Goal: Transaction & Acquisition: Purchase product/service

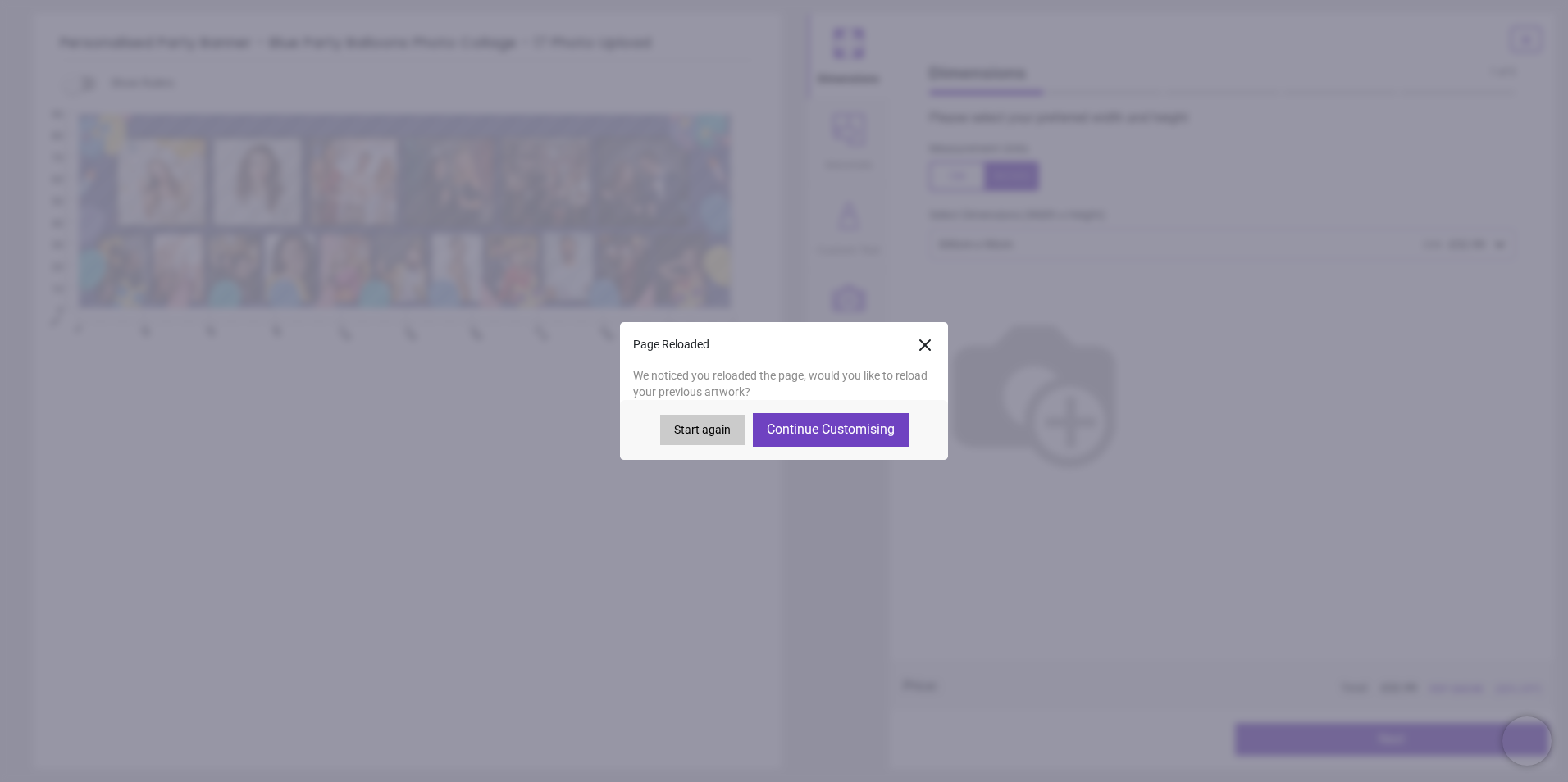
click at [788, 432] on button "Continue Customising" at bounding box center [831, 429] width 156 height 33
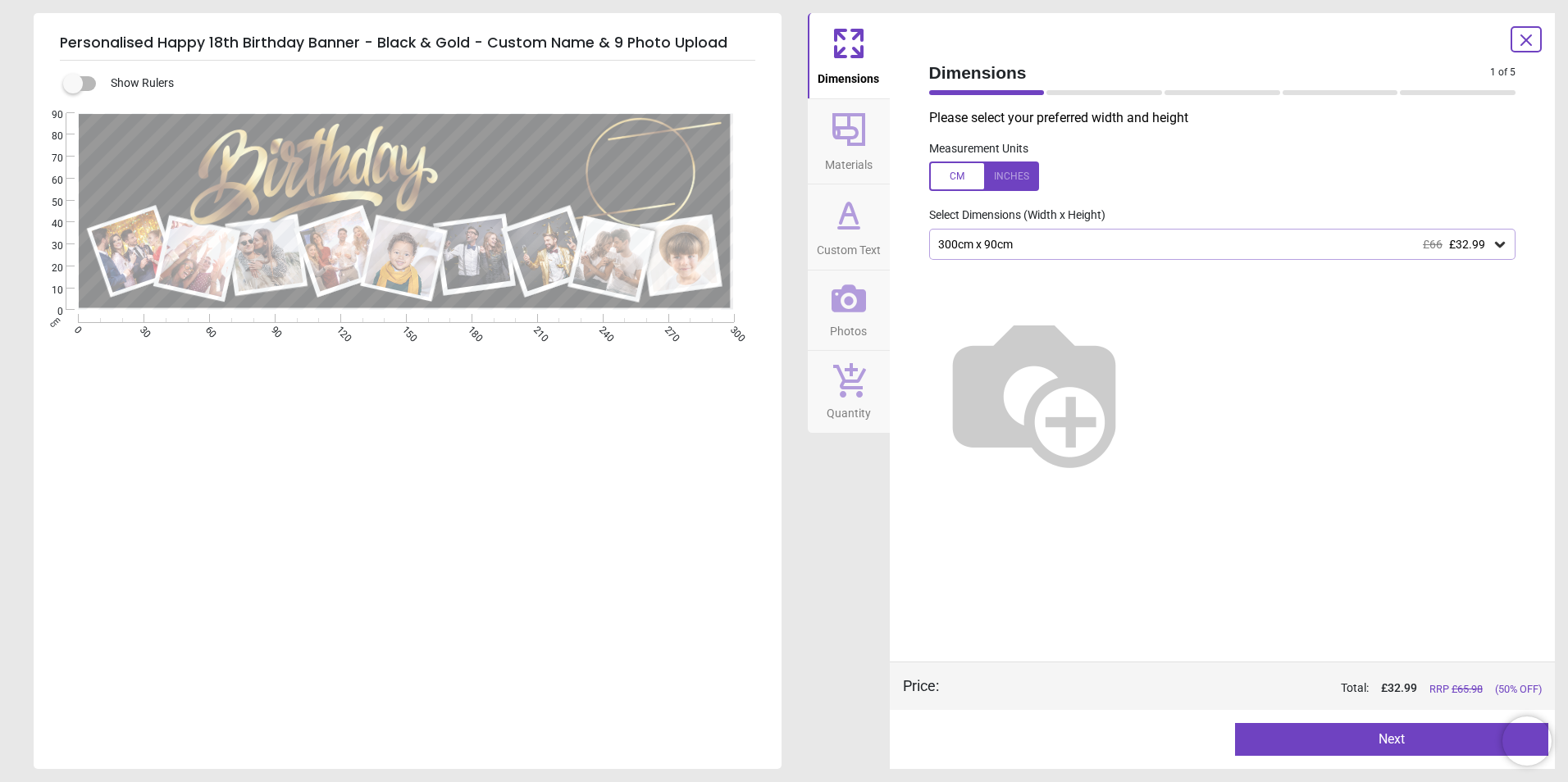
click at [1034, 242] on div "300cm x 90cm £66 £32.99" at bounding box center [1214, 245] width 556 height 14
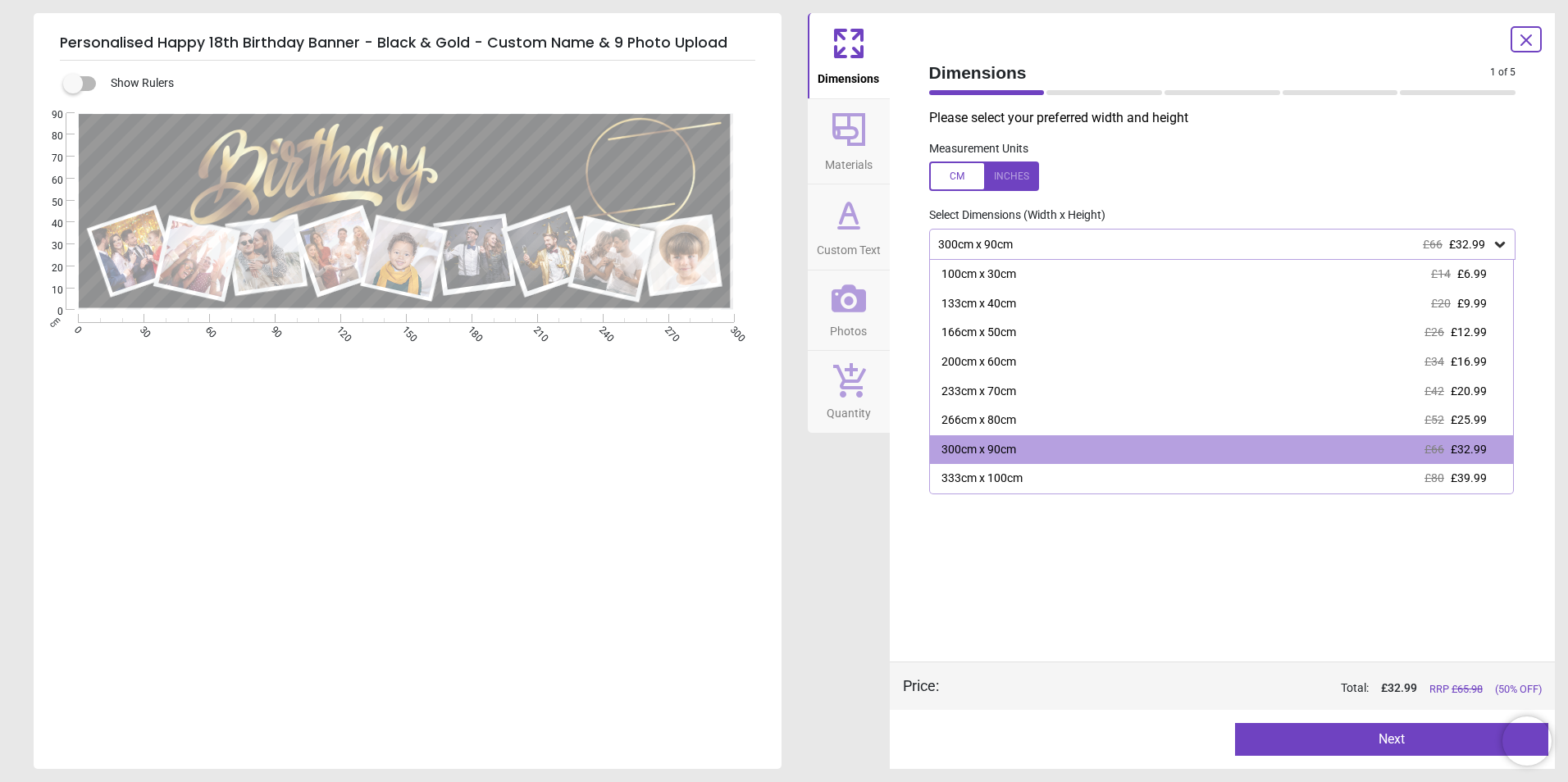
click at [1034, 242] on div "300cm x 90cm £66 £32.99" at bounding box center [1214, 245] width 556 height 14
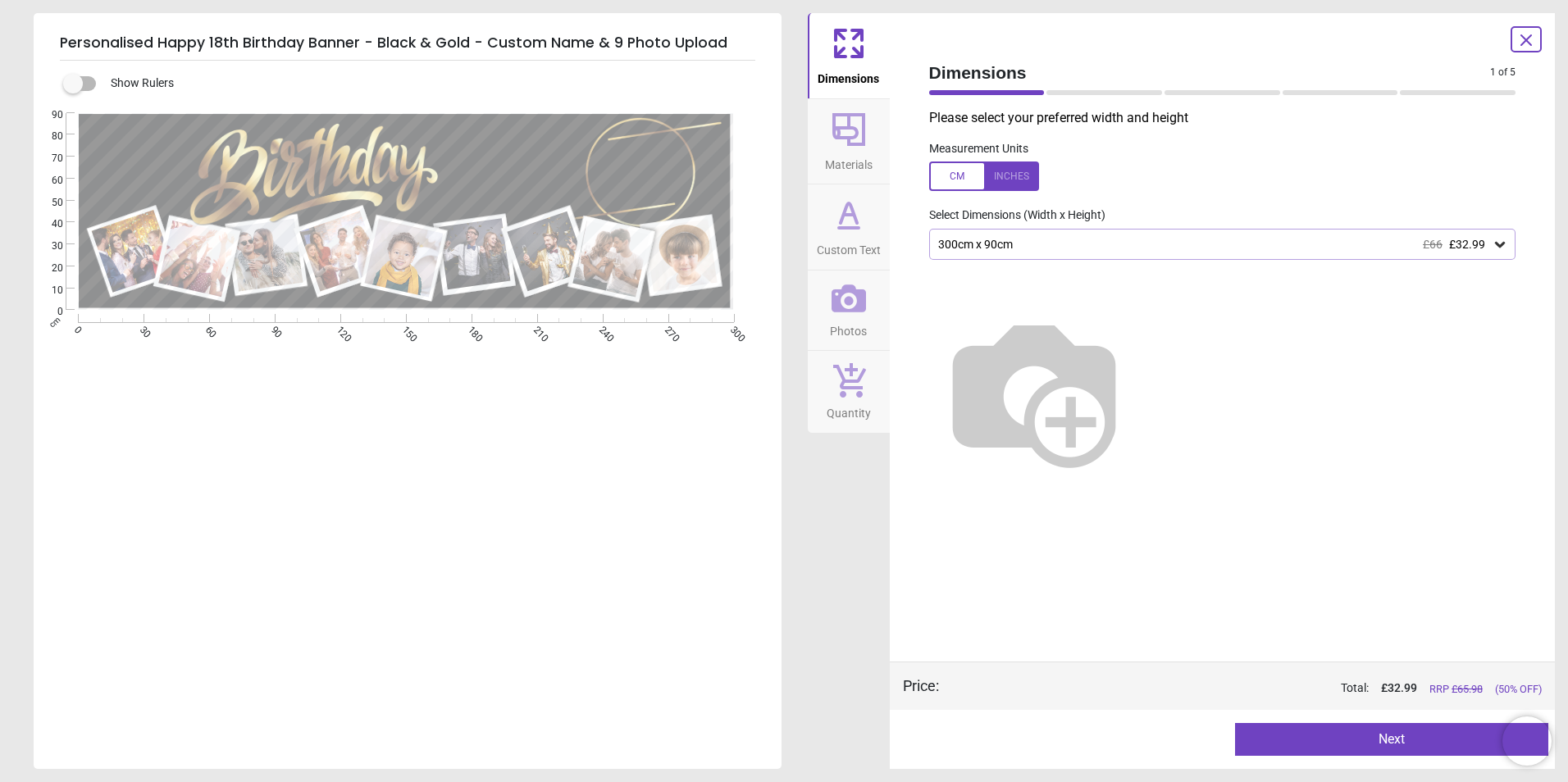
click at [844, 235] on span "Custom Text" at bounding box center [849, 247] width 64 height 25
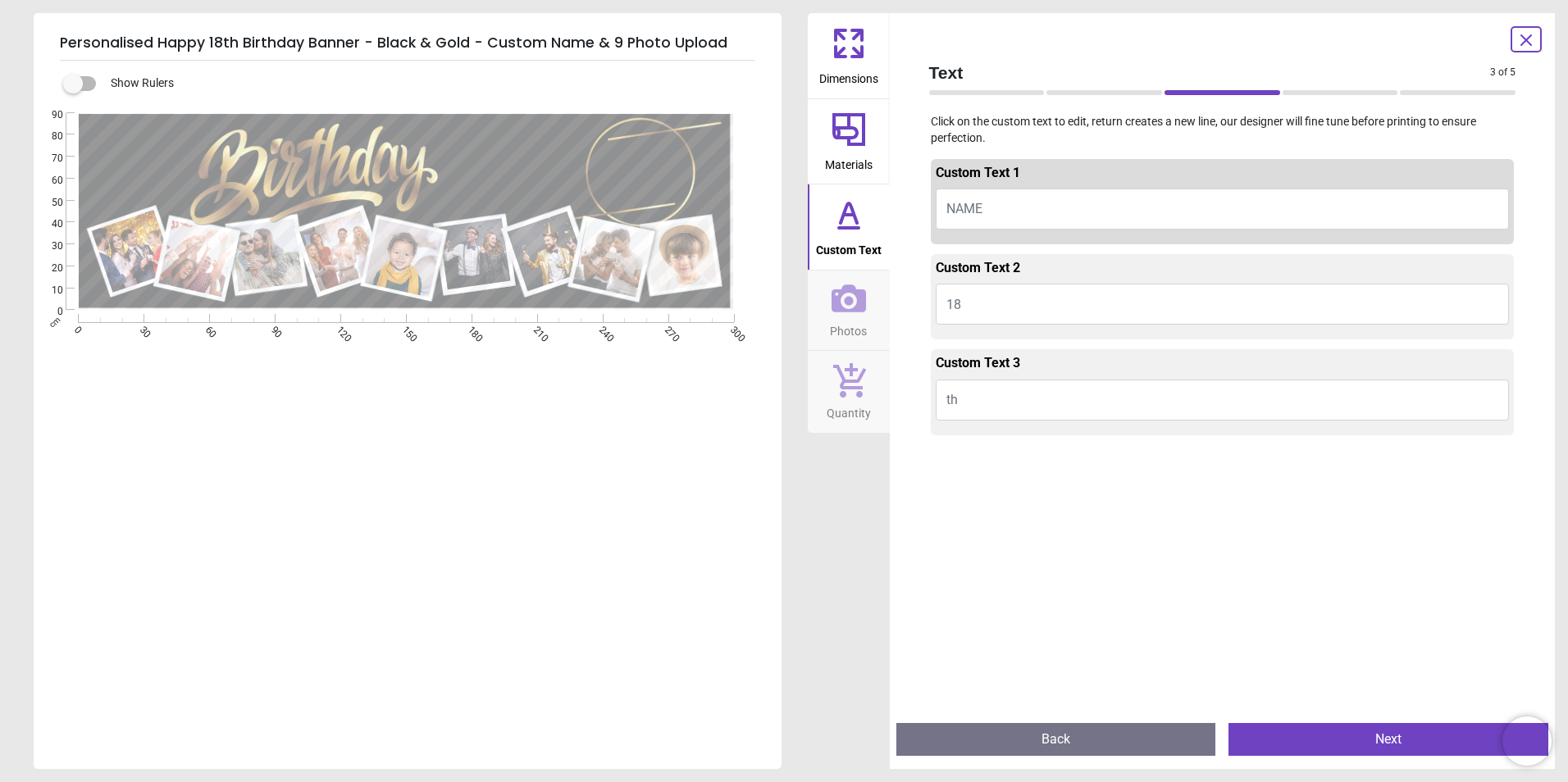
click at [1018, 206] on button "NAME" at bounding box center [1222, 209] width 574 height 41
type textarea "*****"
click at [988, 203] on button "Tilly" at bounding box center [1222, 209] width 574 height 41
click at [642, 386] on div "e ***** E E E" at bounding box center [405, 504] width 744 height 782
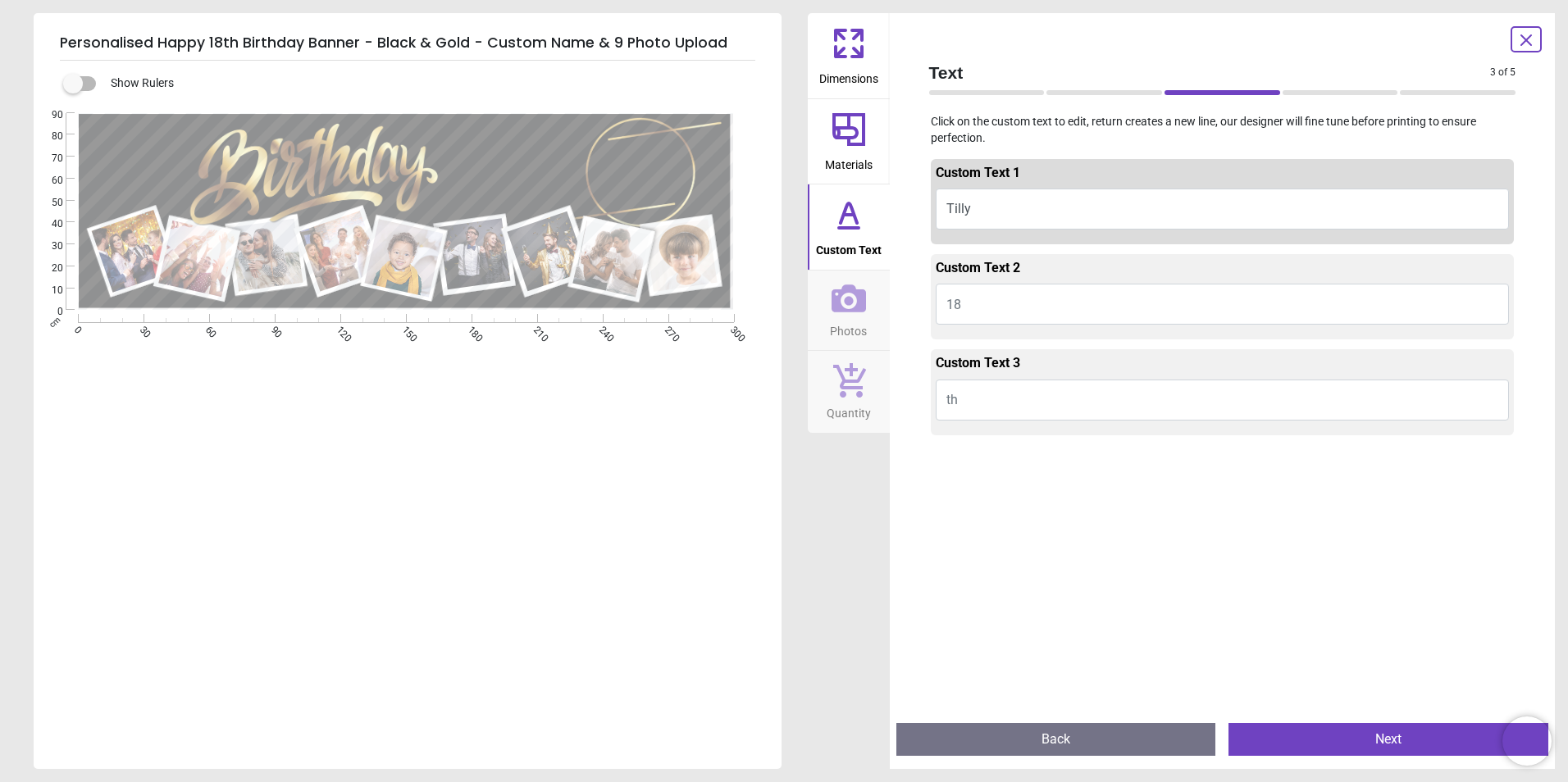
click at [1299, 734] on button "Next" at bounding box center [1387, 739] width 319 height 33
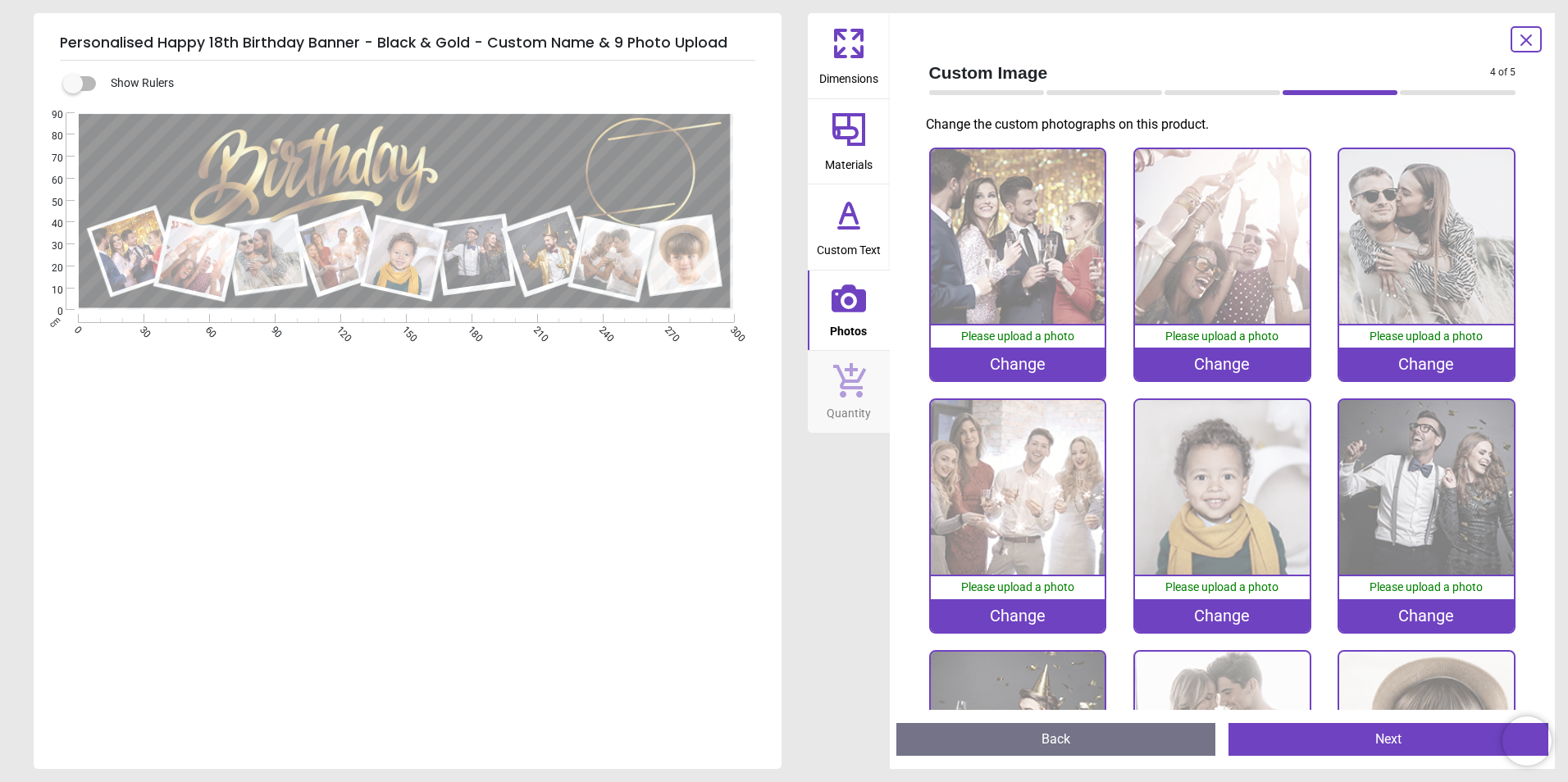
click at [1012, 276] on img at bounding box center [1018, 236] width 174 height 174
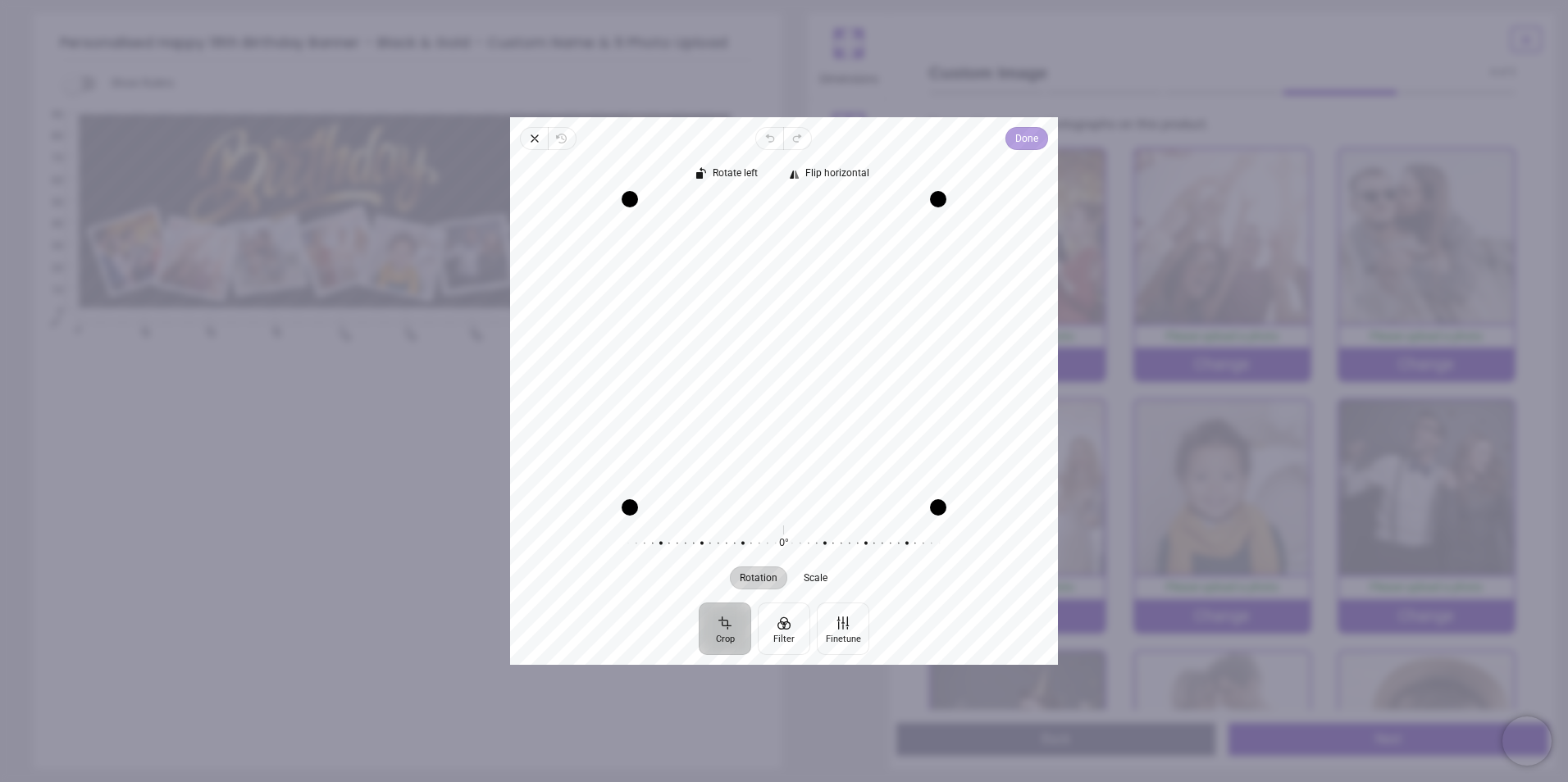
click at [1016, 142] on span "Done" at bounding box center [1026, 138] width 23 height 19
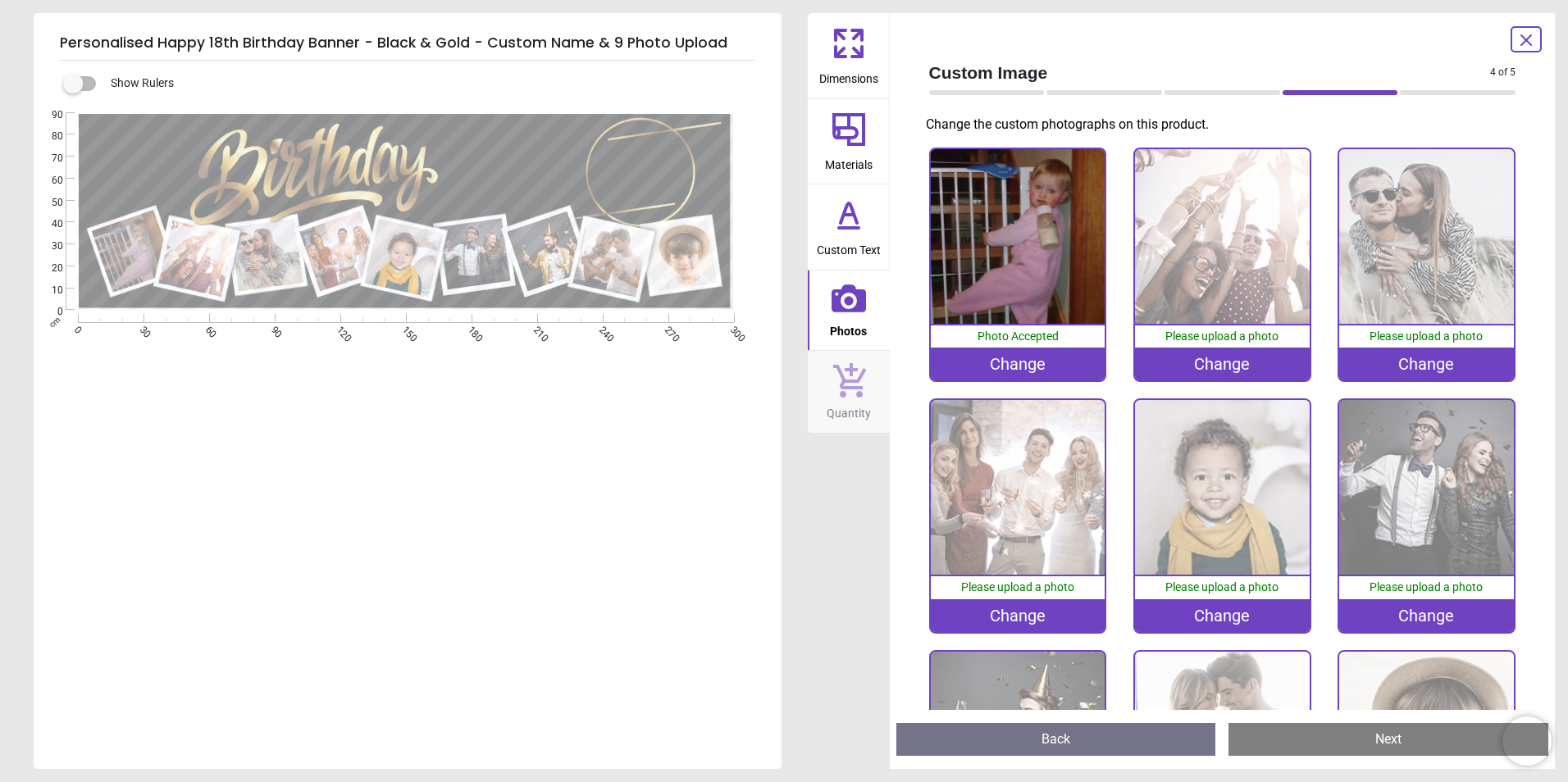
click at [1158, 238] on img at bounding box center [1222, 236] width 174 height 174
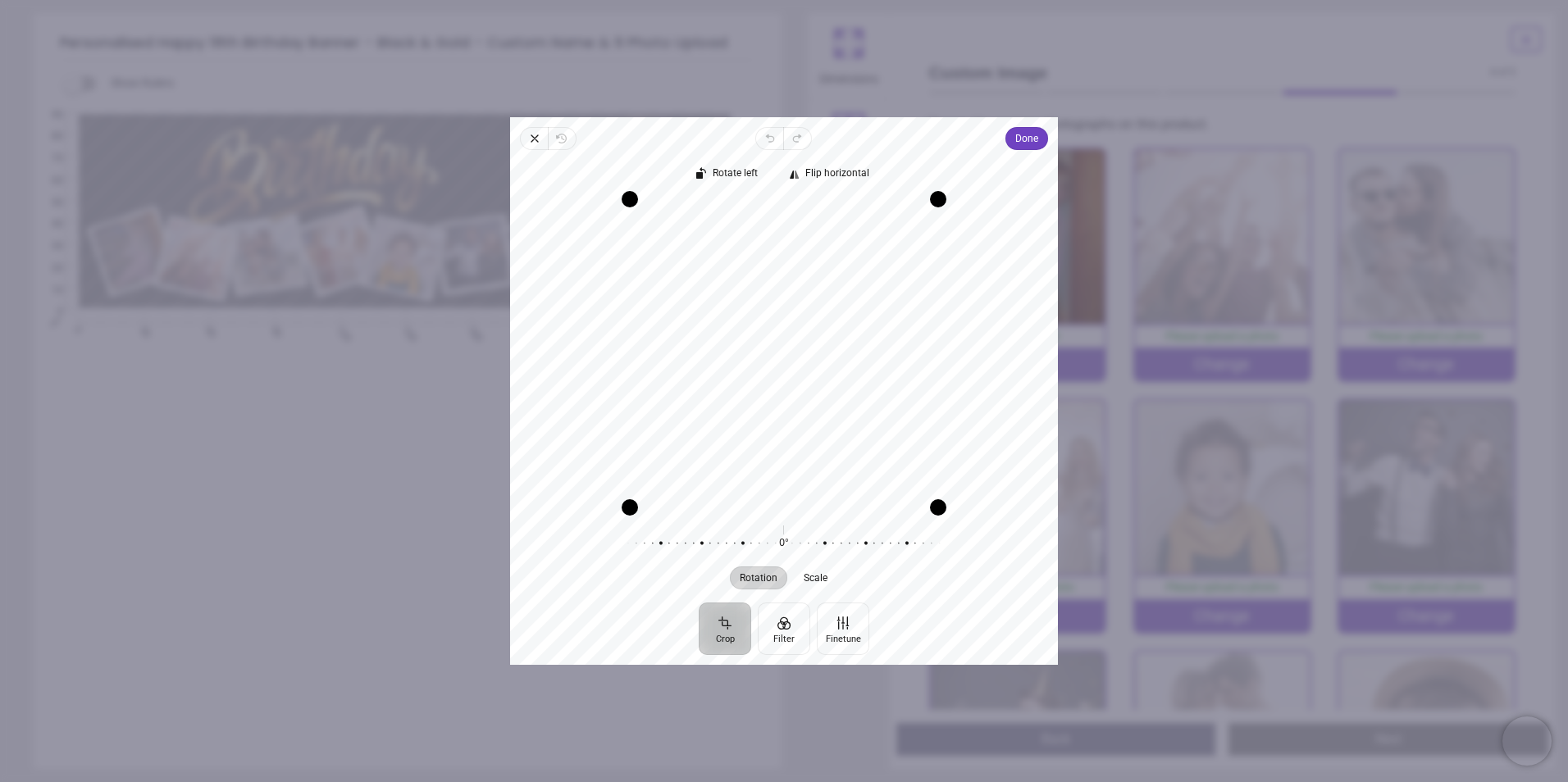
click at [1032, 126] on div "Close Revert Undo Redo Done Crop Filter Finetune Rotate left Flip horizontal Re…" at bounding box center [783, 391] width 548 height 548
click at [1026, 132] on span "Done" at bounding box center [1026, 138] width 23 height 19
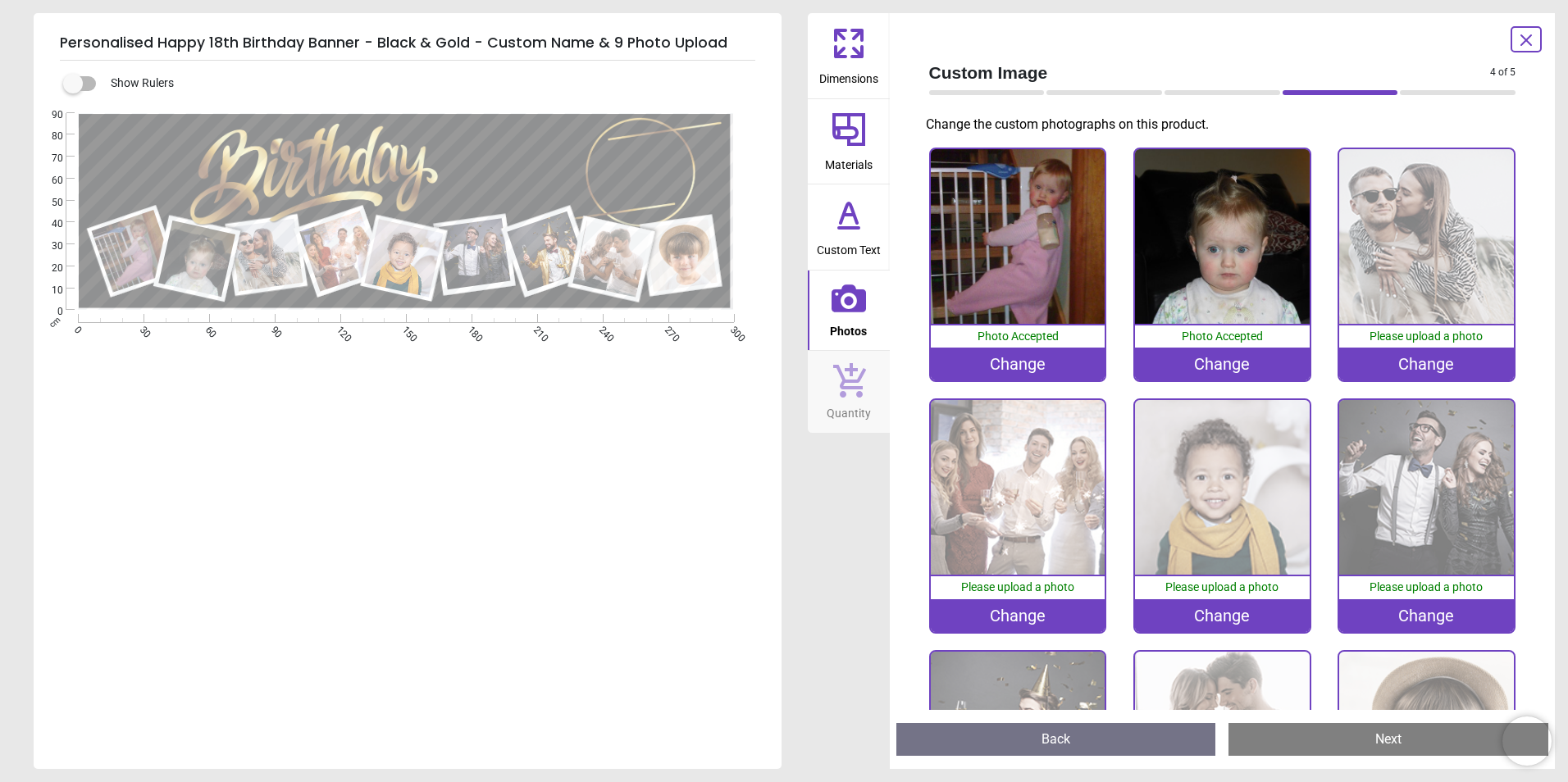
click at [1376, 252] on img at bounding box center [1426, 236] width 174 height 174
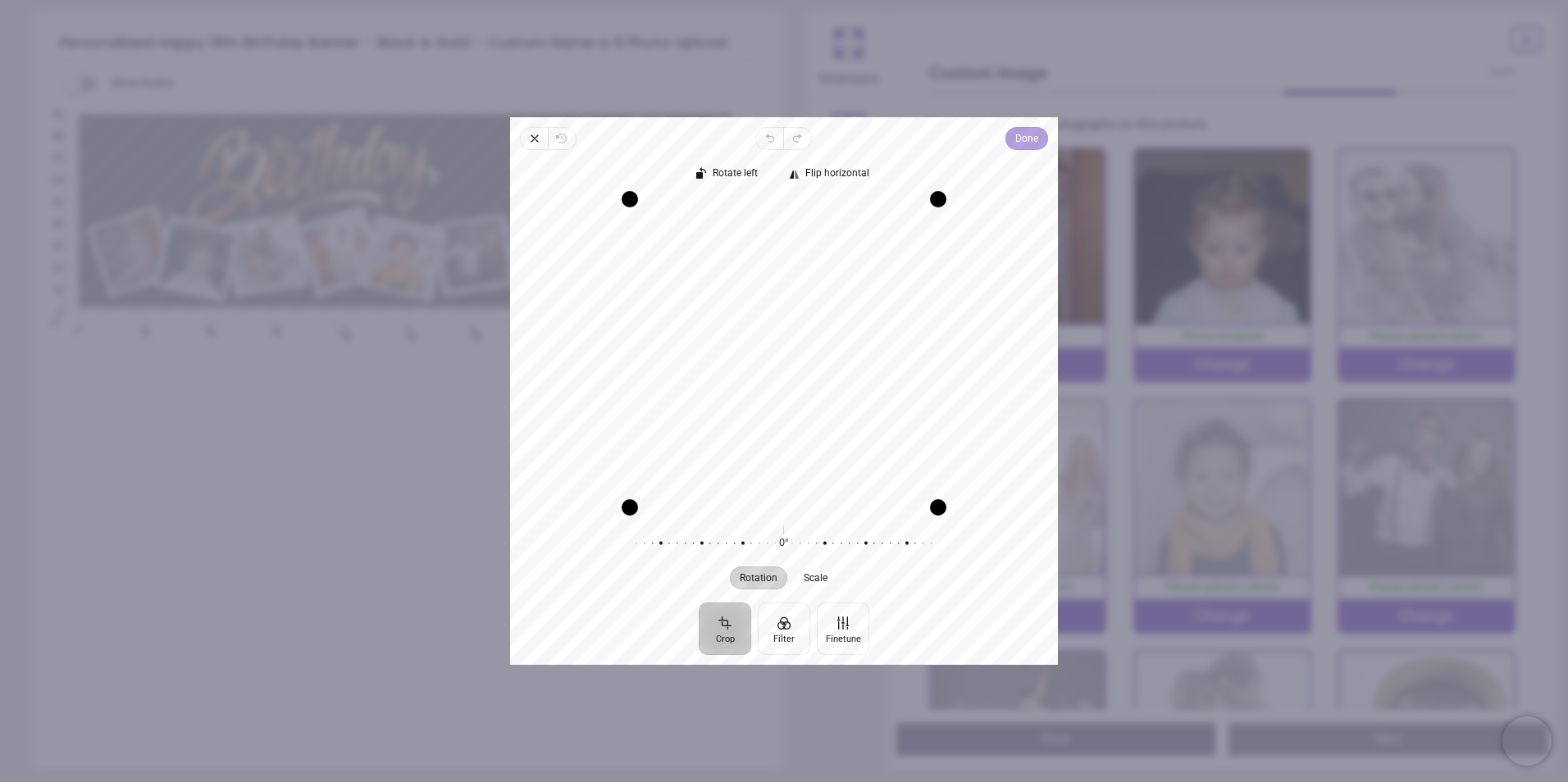
click at [1023, 136] on span "Done" at bounding box center [1026, 138] width 23 height 19
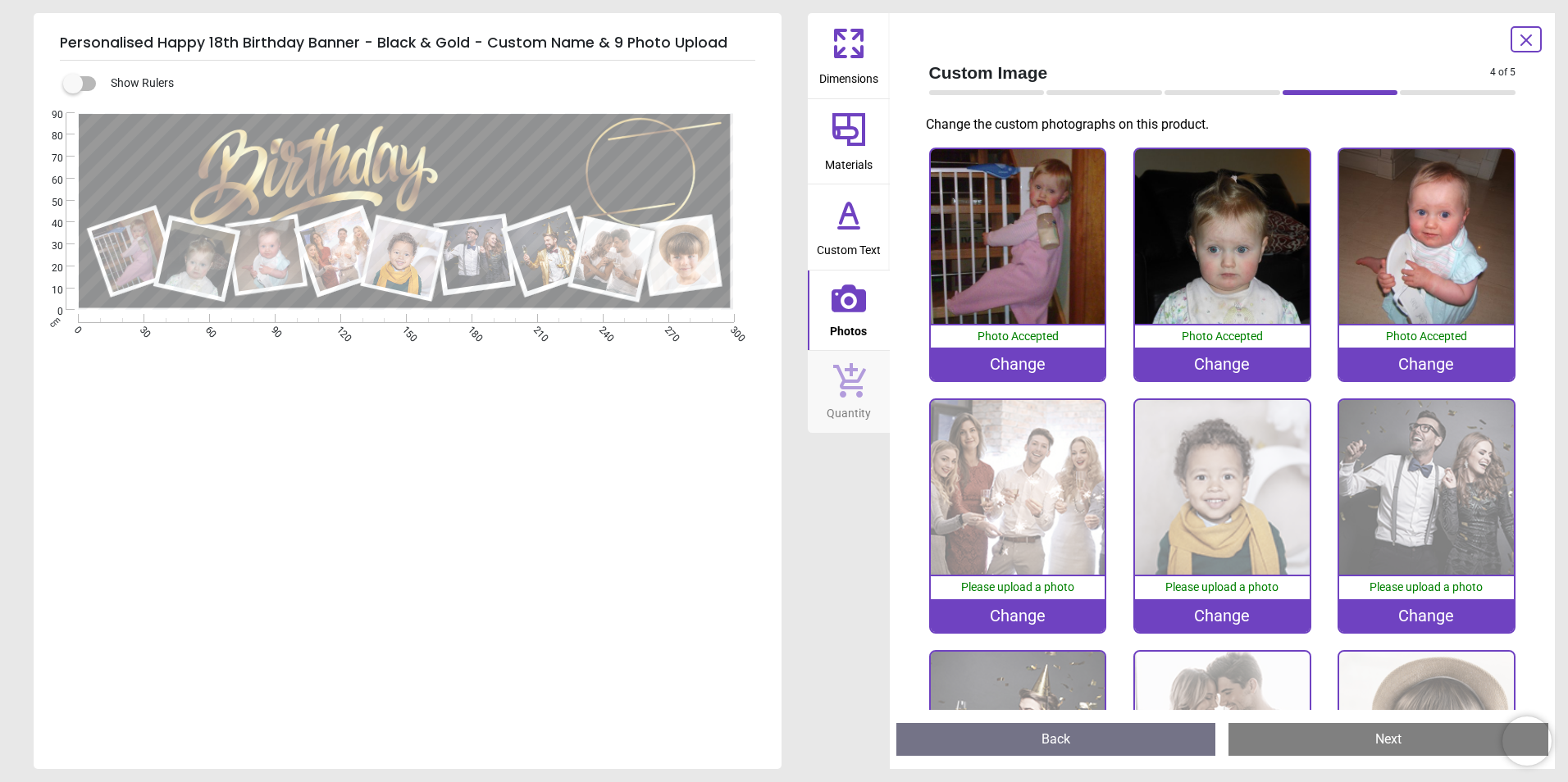
click at [1001, 480] on img at bounding box center [1018, 487] width 174 height 174
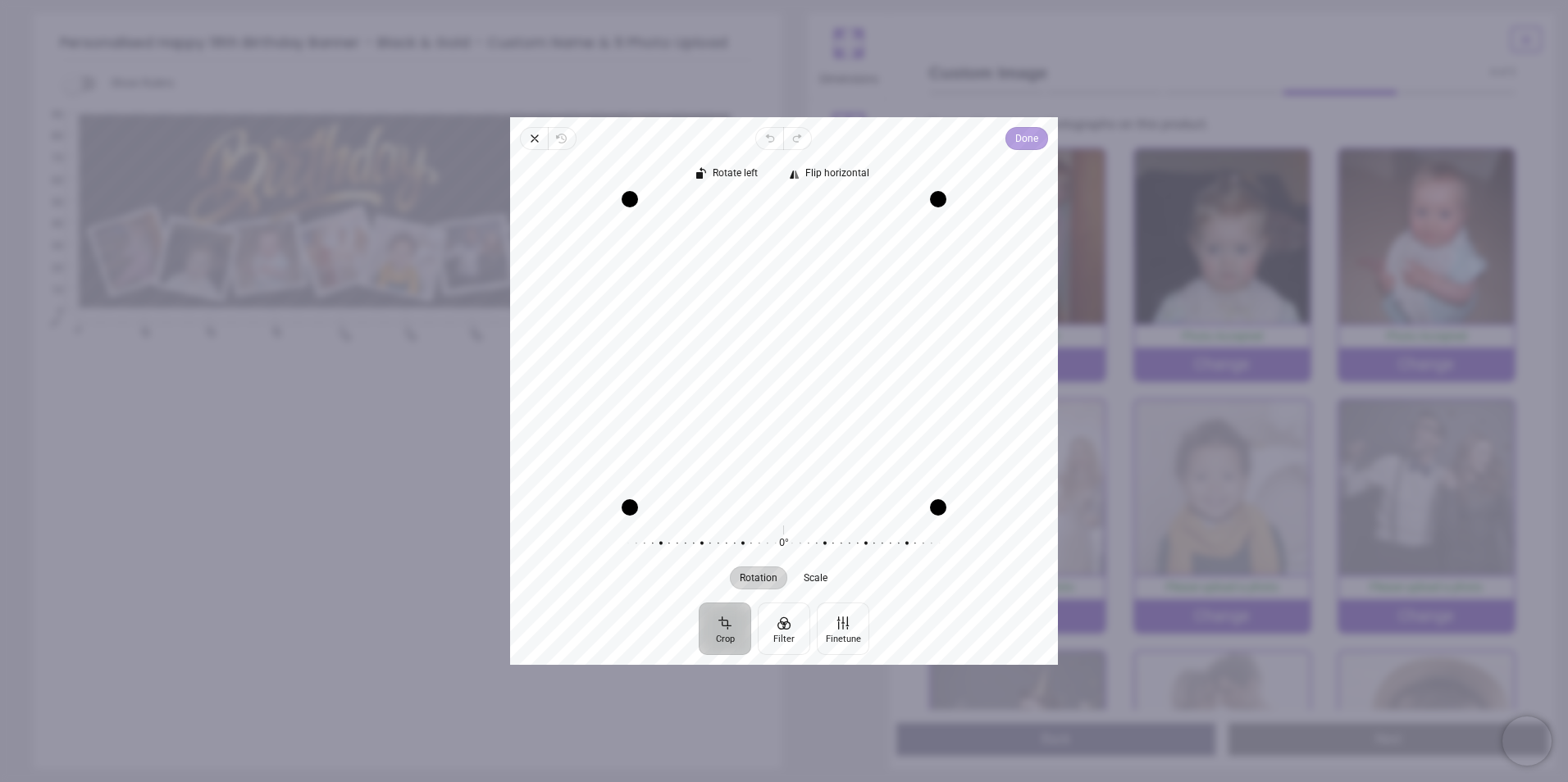
click at [1023, 136] on span "Done" at bounding box center [1026, 138] width 23 height 19
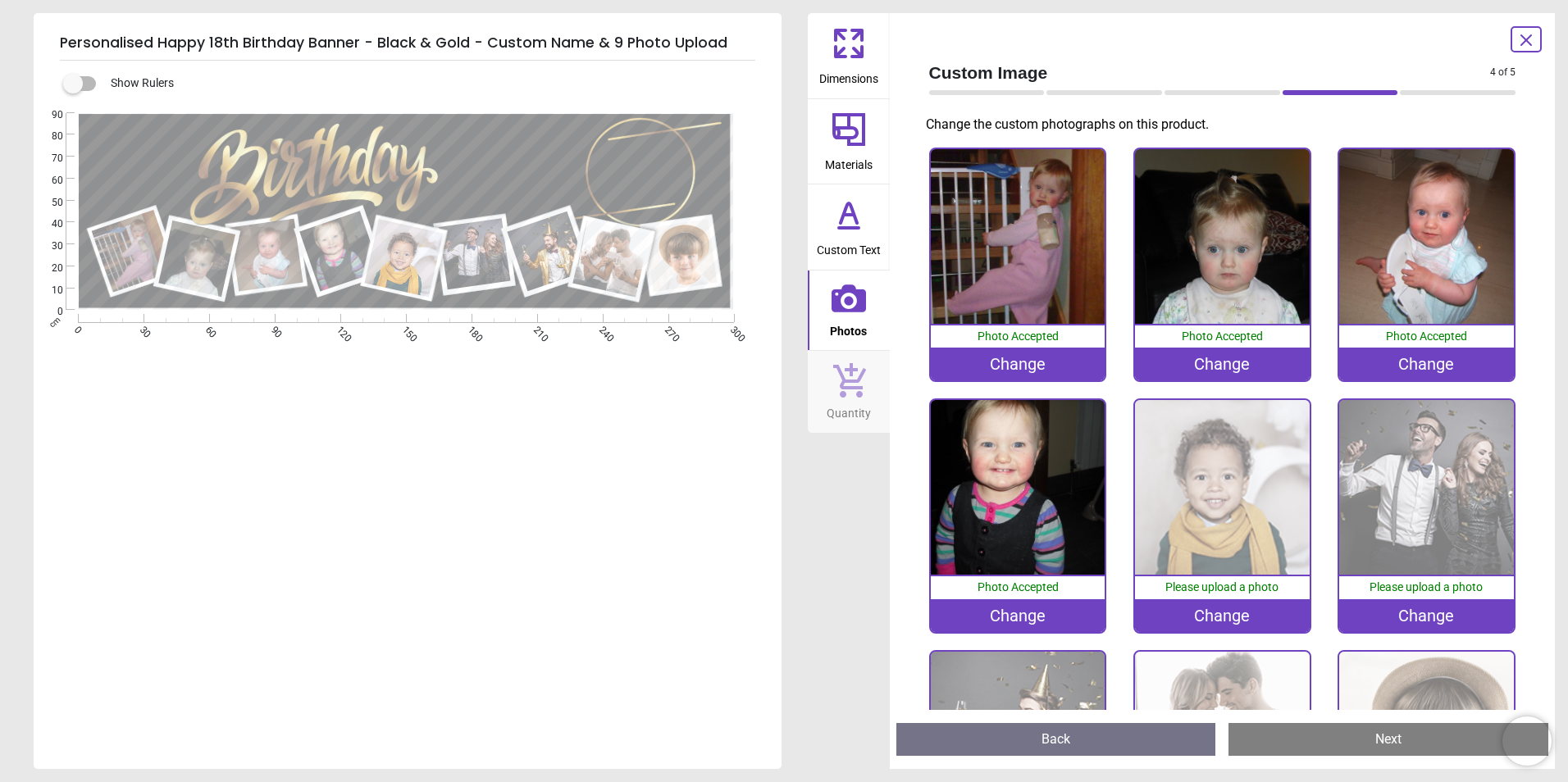
click at [1234, 466] on img at bounding box center [1222, 487] width 174 height 174
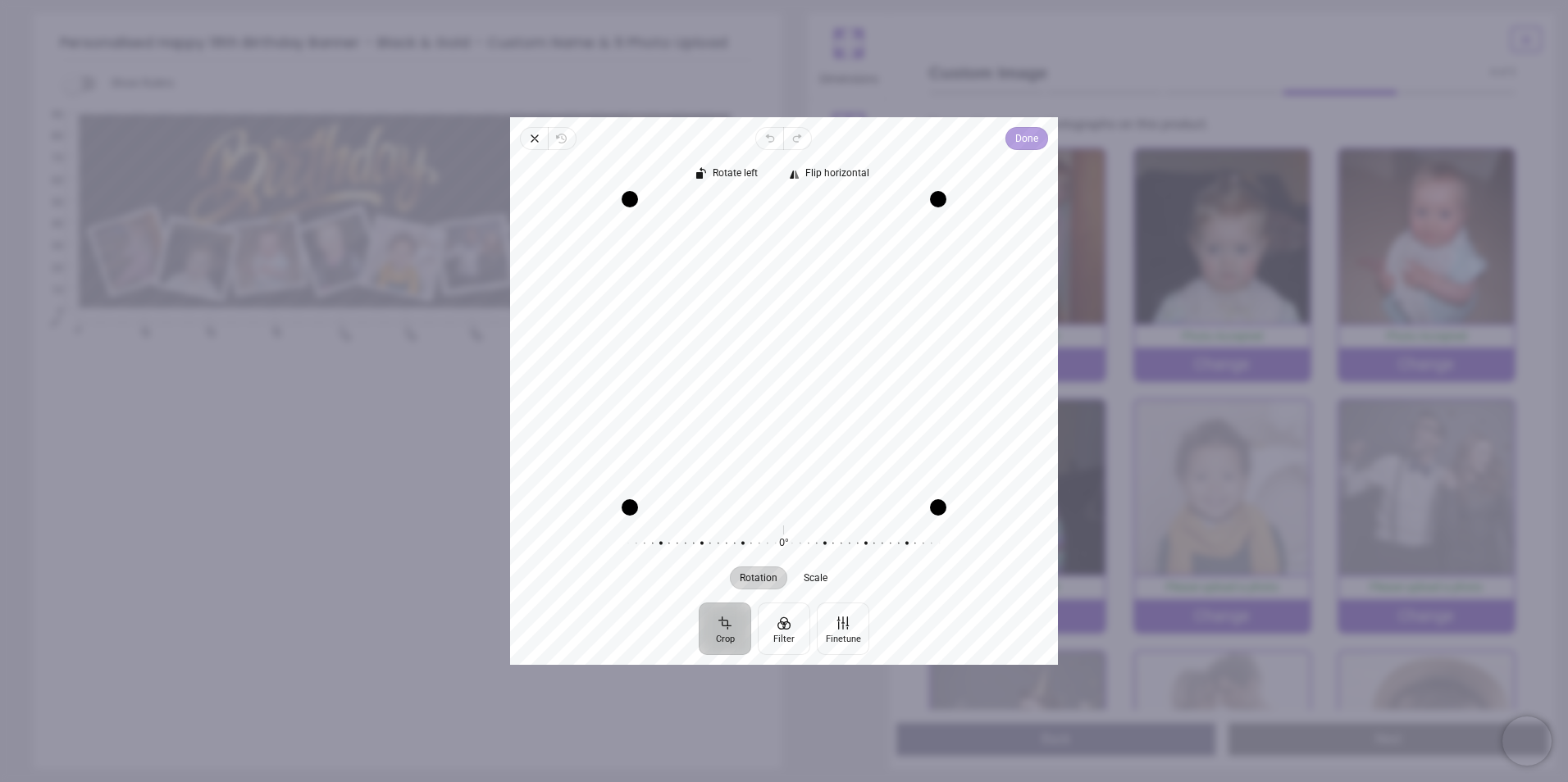
click at [1028, 145] on span "Done" at bounding box center [1026, 138] width 23 height 19
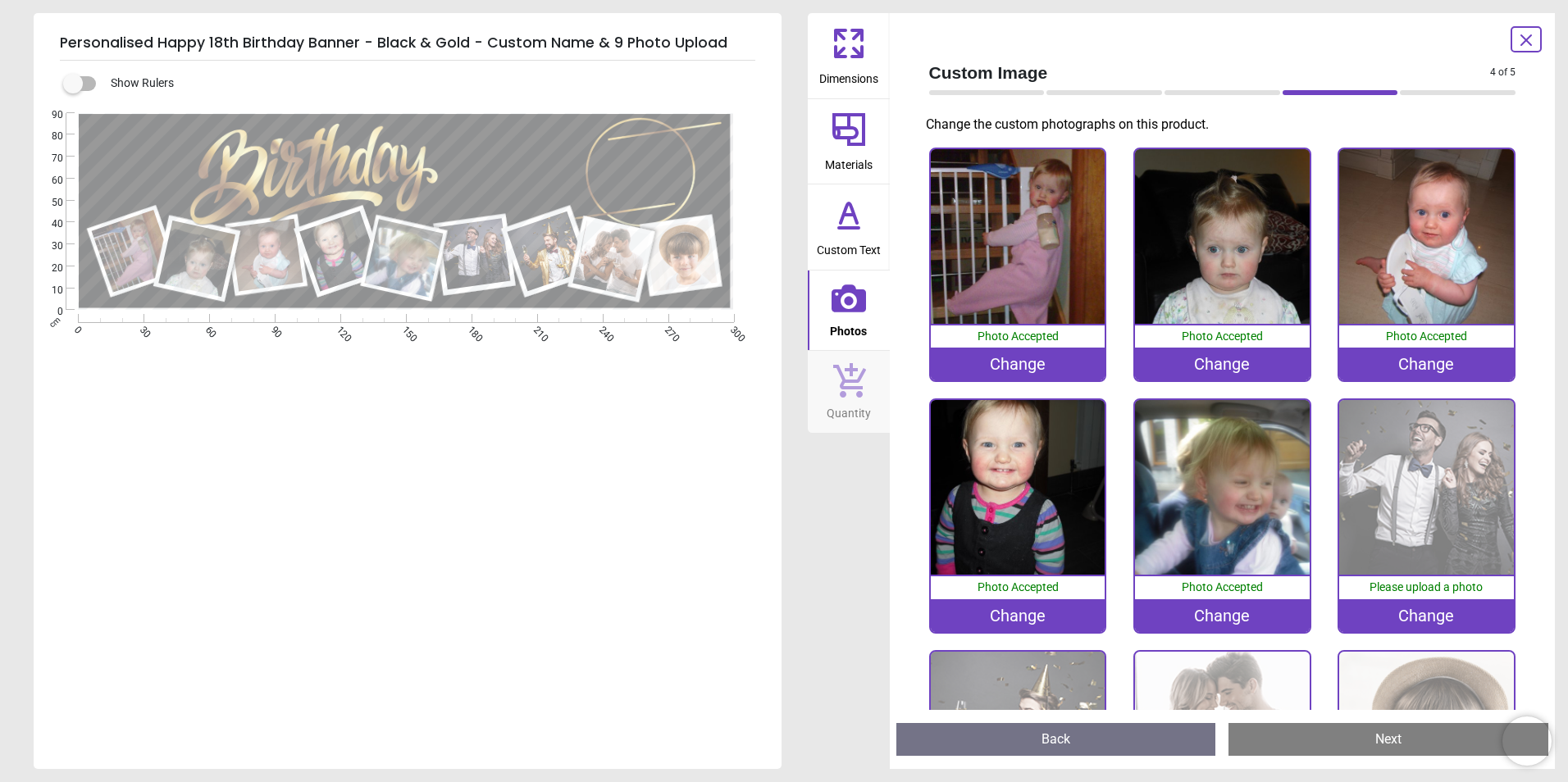
click at [1394, 465] on img at bounding box center [1426, 487] width 174 height 174
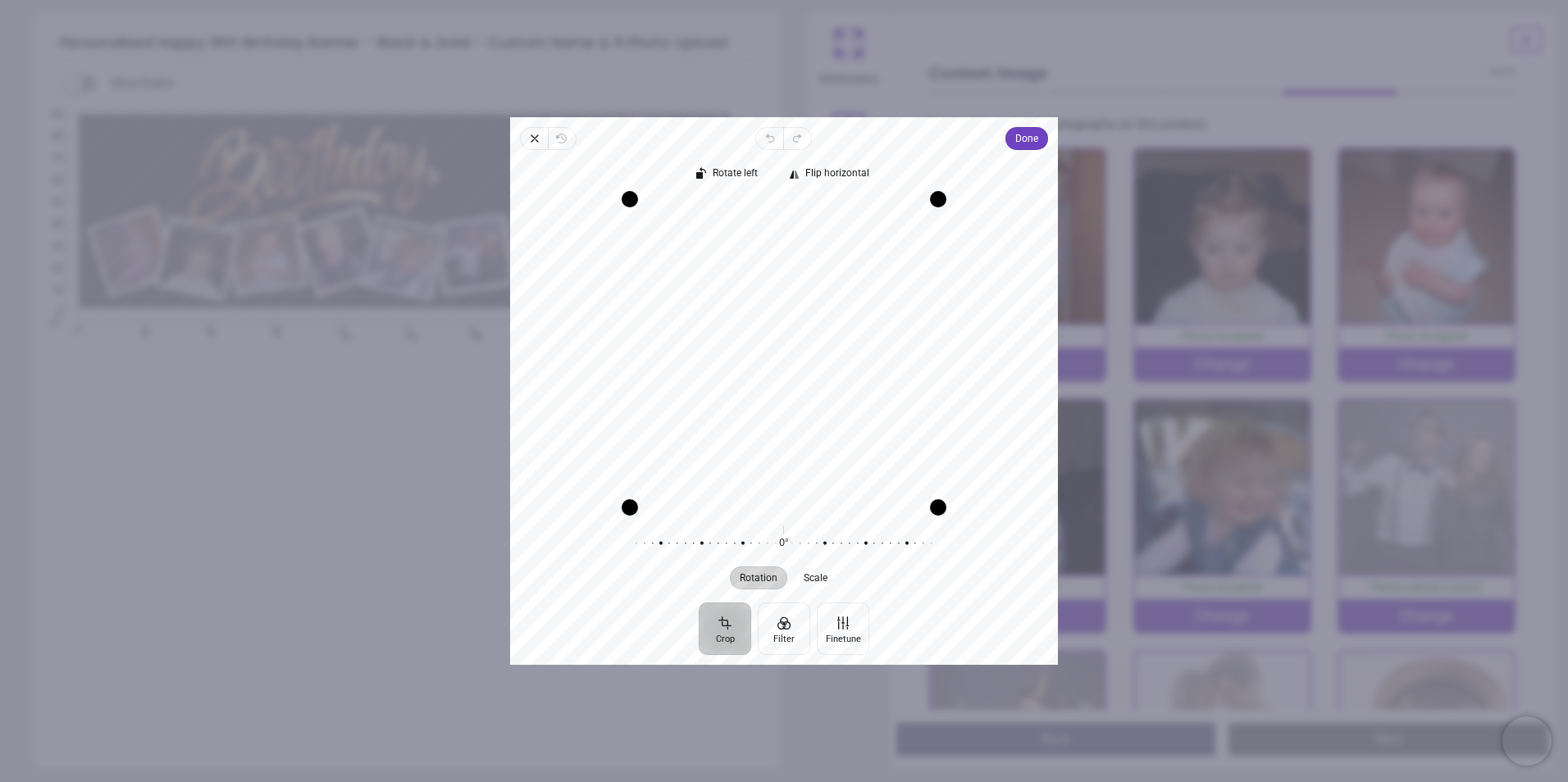
drag, startPoint x: 820, startPoint y: 257, endPoint x: 826, endPoint y: 284, distance: 27.7
click at [813, 293] on div "Recenter" at bounding box center [783, 353] width 521 height 308
click at [1019, 135] on span "Done" at bounding box center [1026, 138] width 23 height 19
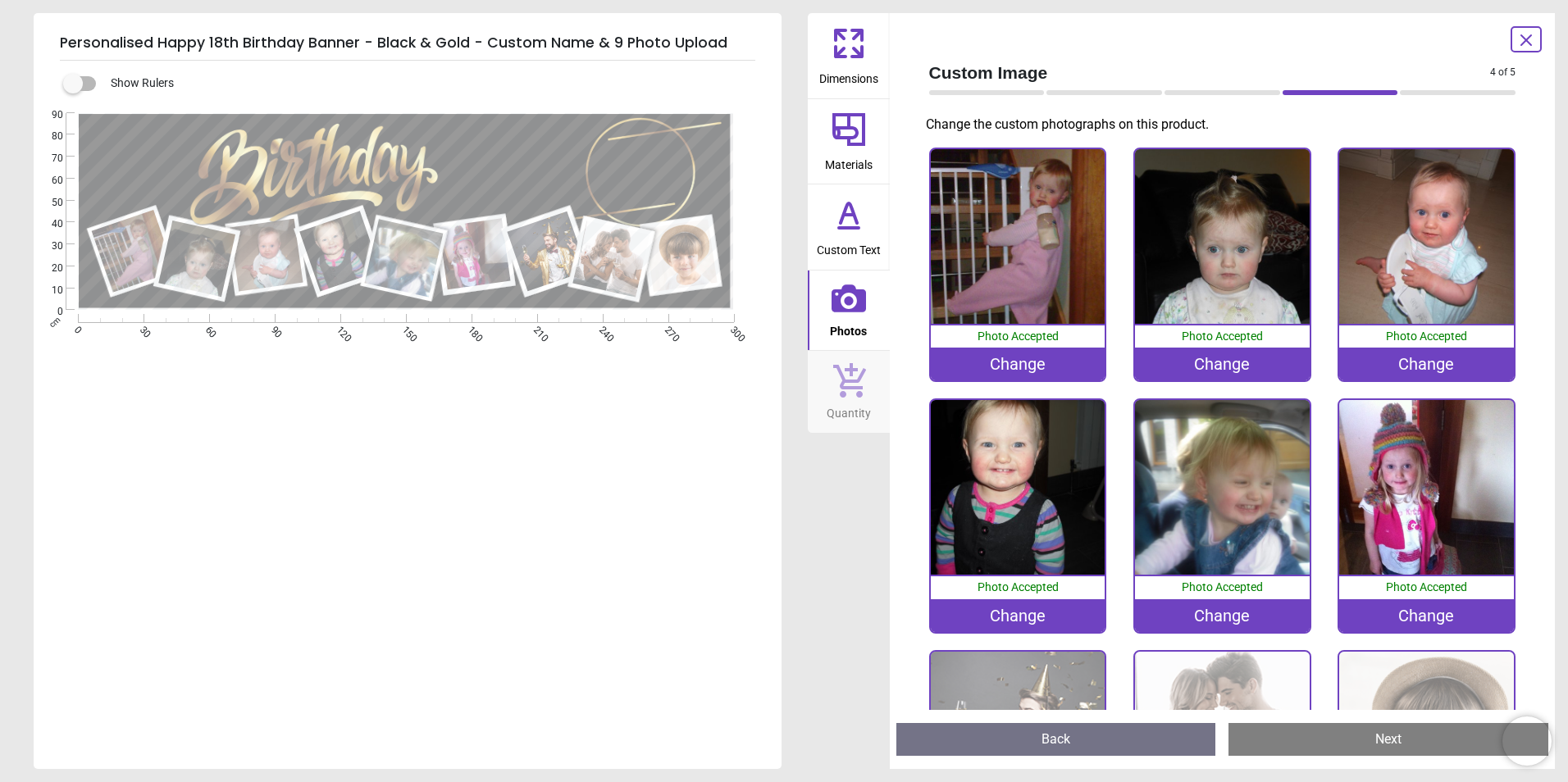
click at [1399, 431] on img at bounding box center [1426, 487] width 174 height 174
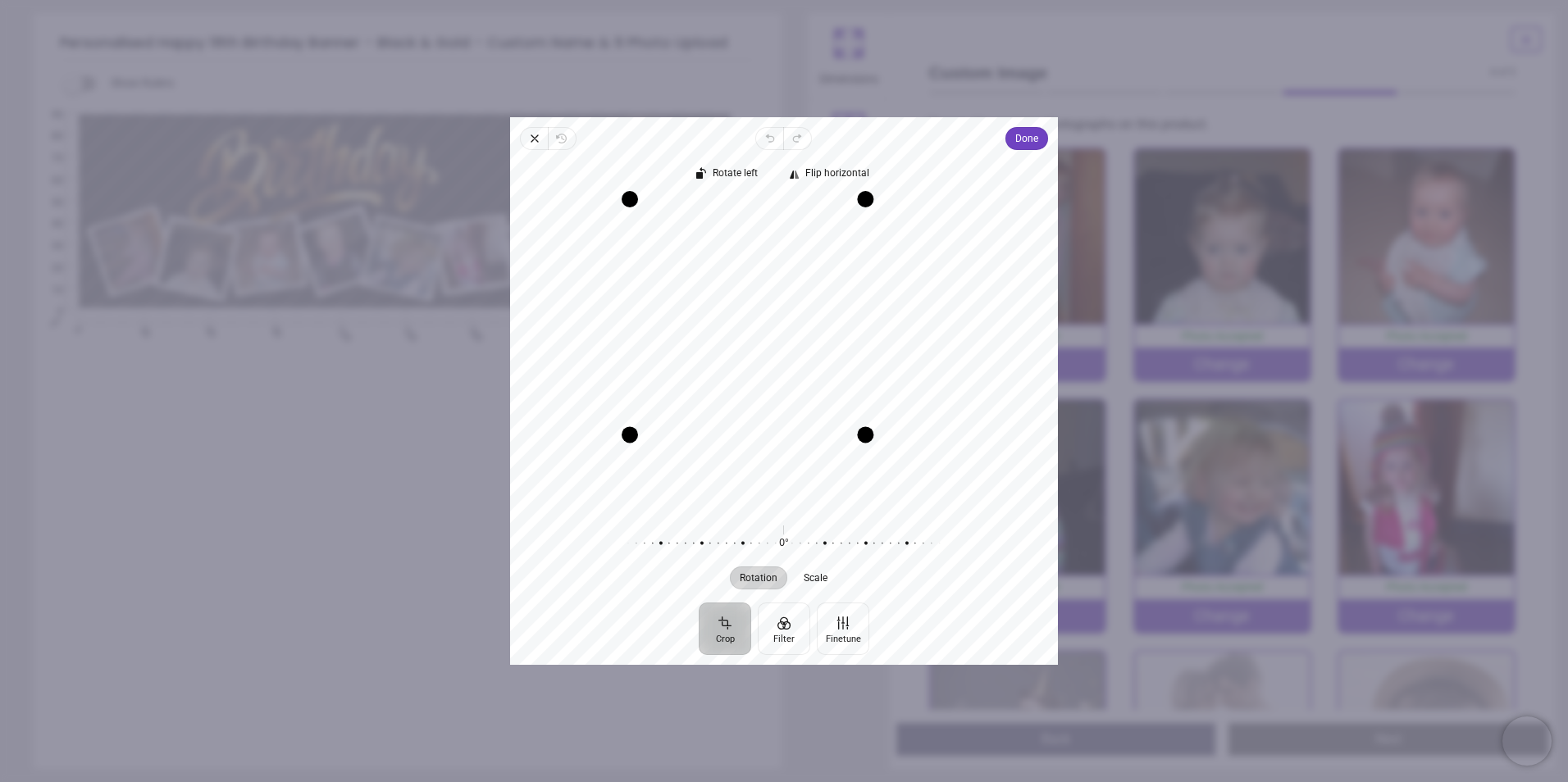
drag, startPoint x: 934, startPoint y: 504, endPoint x: 848, endPoint y: 443, distance: 105.4
click at [848, 443] on div "Recenter" at bounding box center [783, 353] width 521 height 308
drag, startPoint x: 778, startPoint y: 387, endPoint x: 801, endPoint y: 420, distance: 40.2
click at [801, 420] on div "Recenter" at bounding box center [783, 353] width 521 height 308
click at [1024, 140] on span "Done" at bounding box center [1026, 138] width 23 height 19
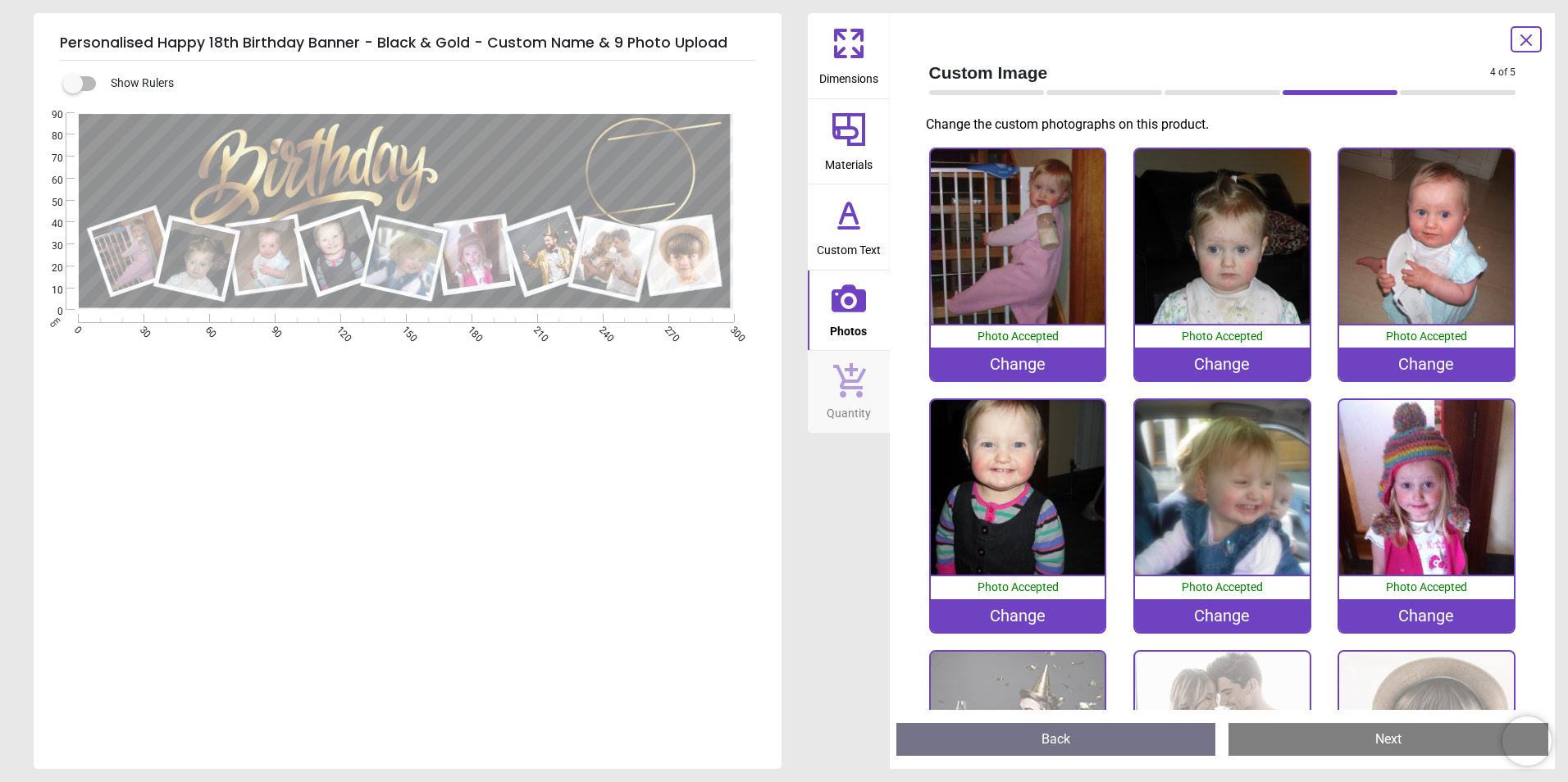
click at [995, 670] on img at bounding box center [1018, 739] width 174 height 174
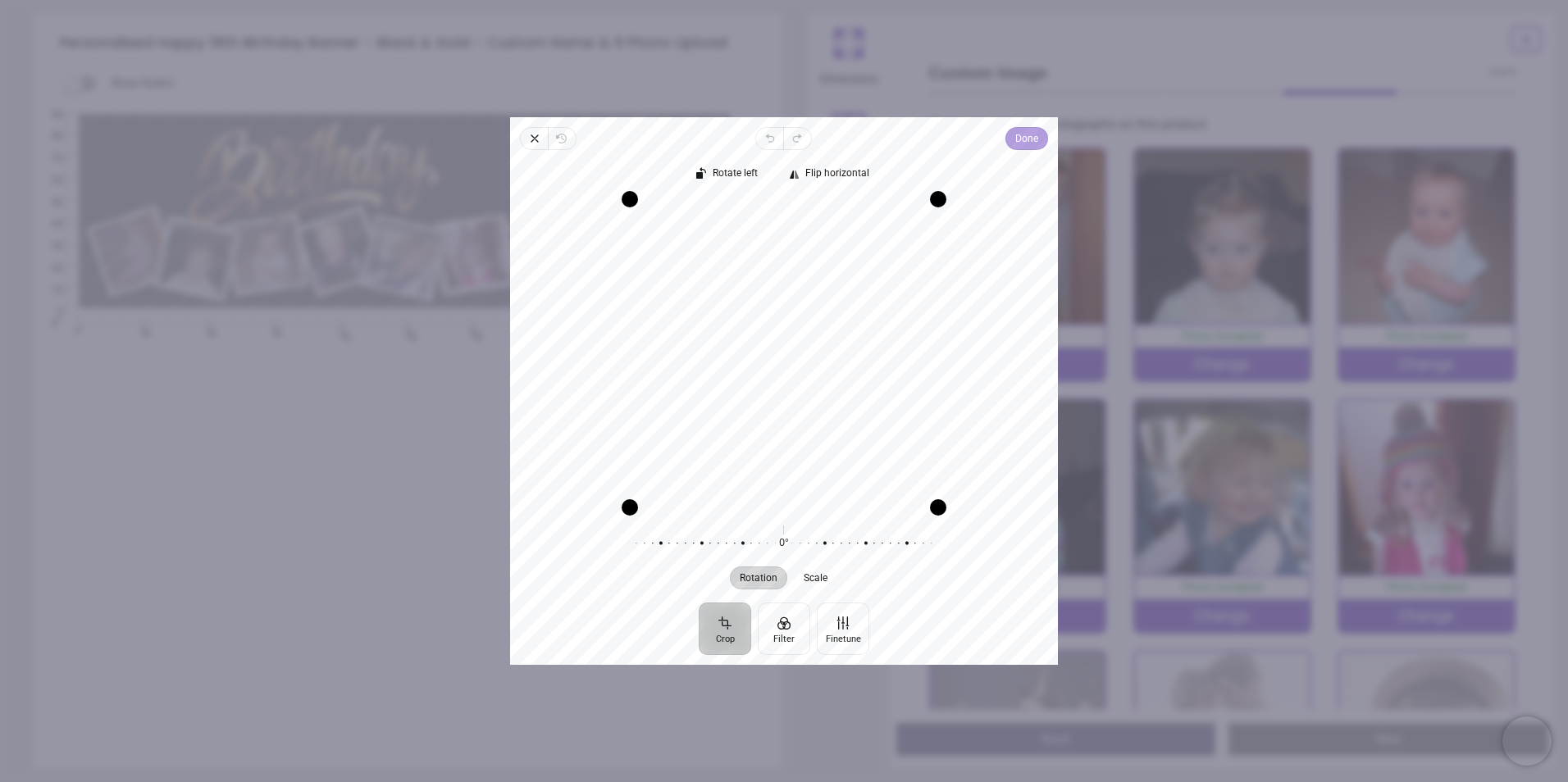
click at [1030, 140] on span "Done" at bounding box center [1026, 138] width 23 height 19
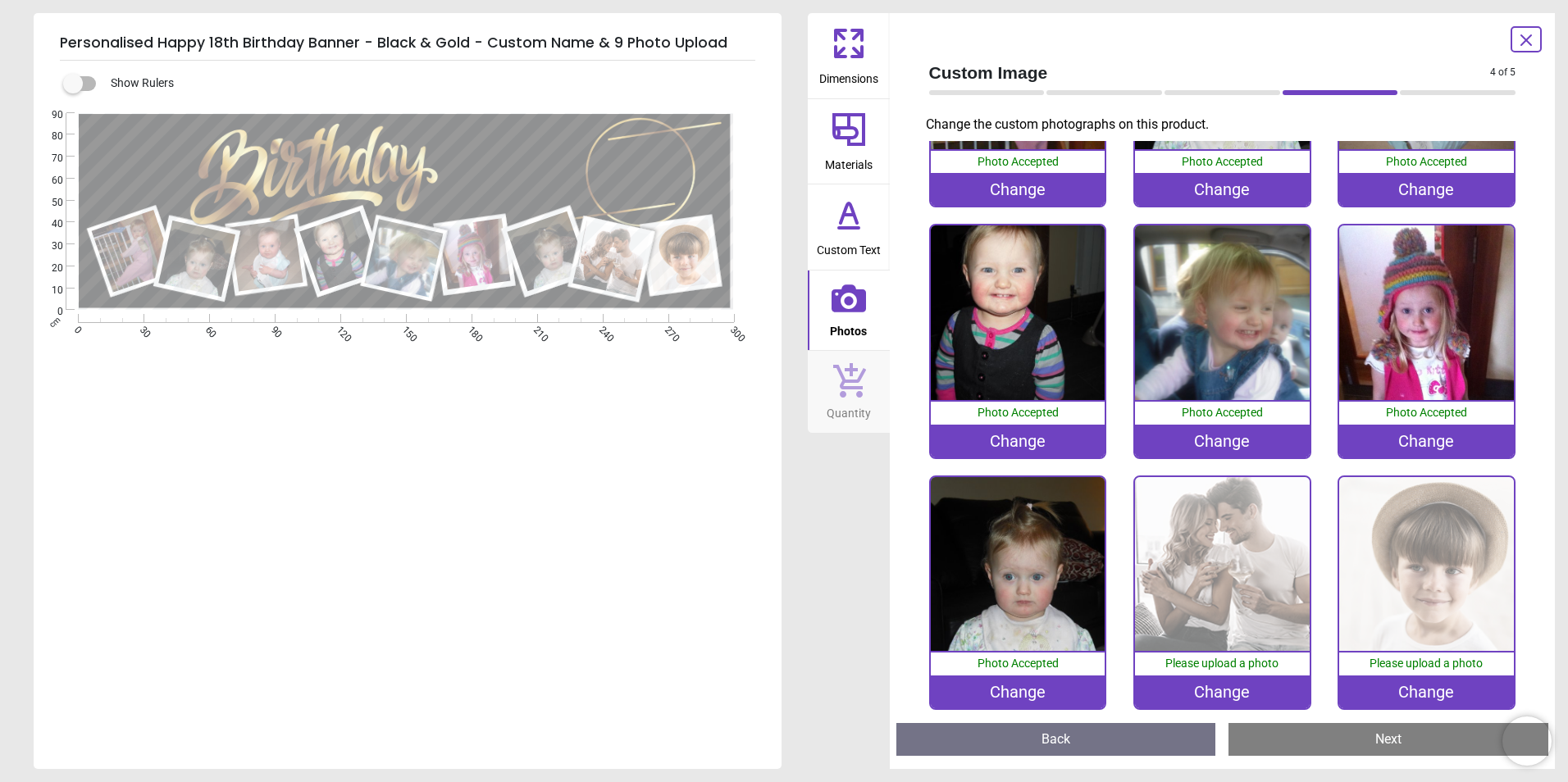
scroll to position [184, 0]
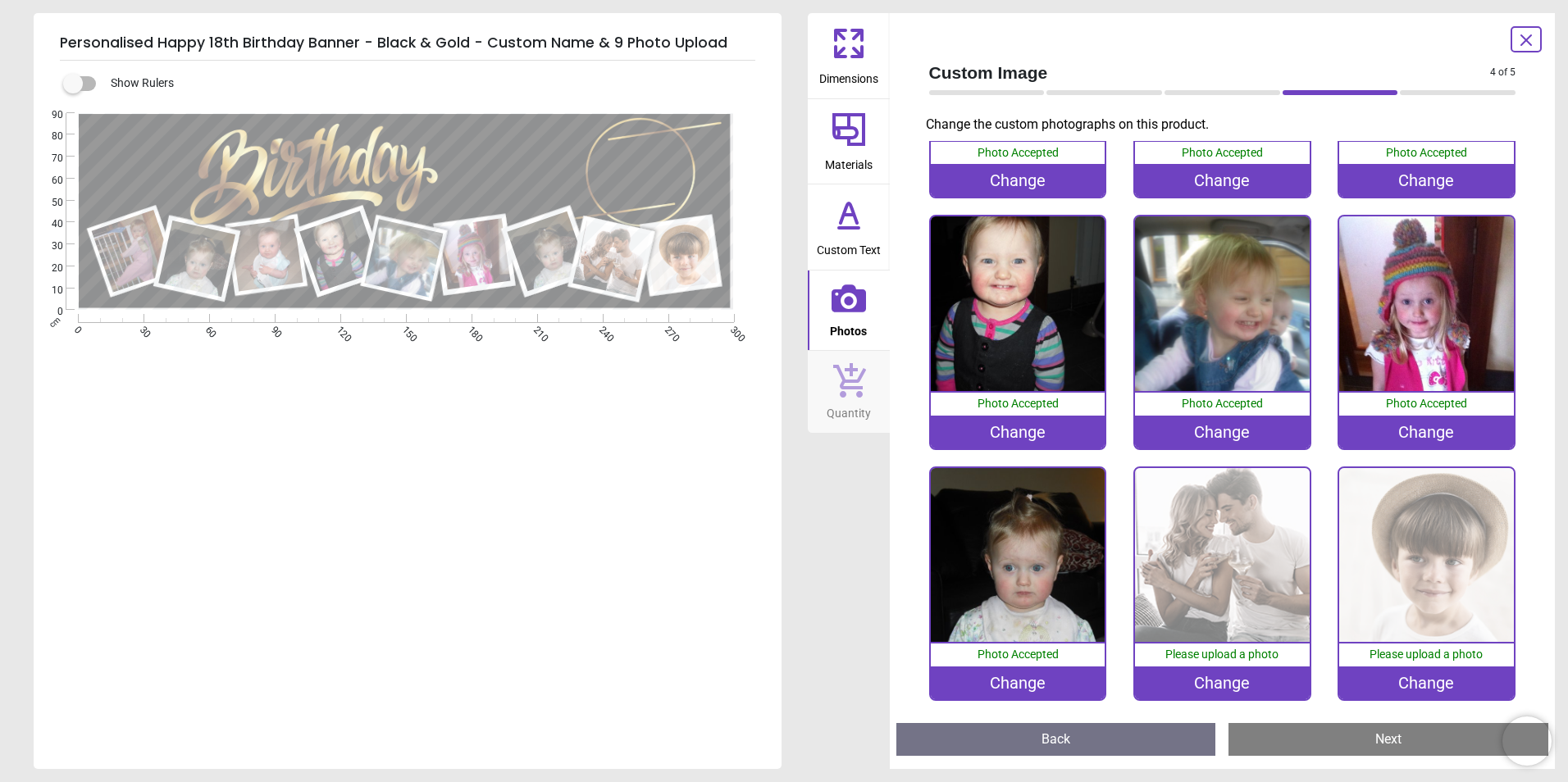
click at [1034, 558] on img at bounding box center [1018, 555] width 174 height 174
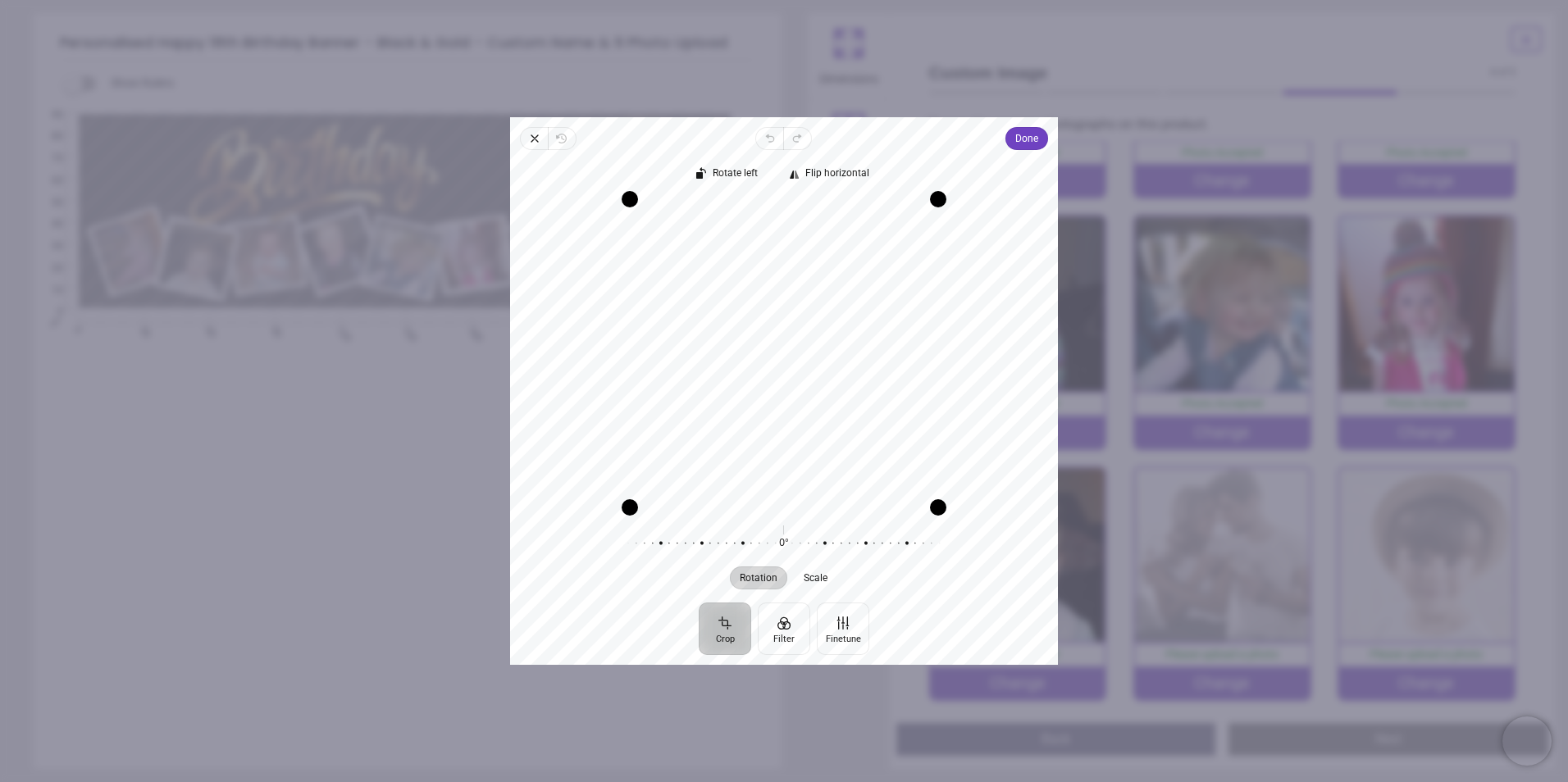
drag, startPoint x: 811, startPoint y: 407, endPoint x: 711, endPoint y: 437, distance: 104.4
click at [711, 437] on div "Recenter" at bounding box center [783, 353] width 521 height 308
click at [1017, 141] on span "Done" at bounding box center [1026, 138] width 23 height 19
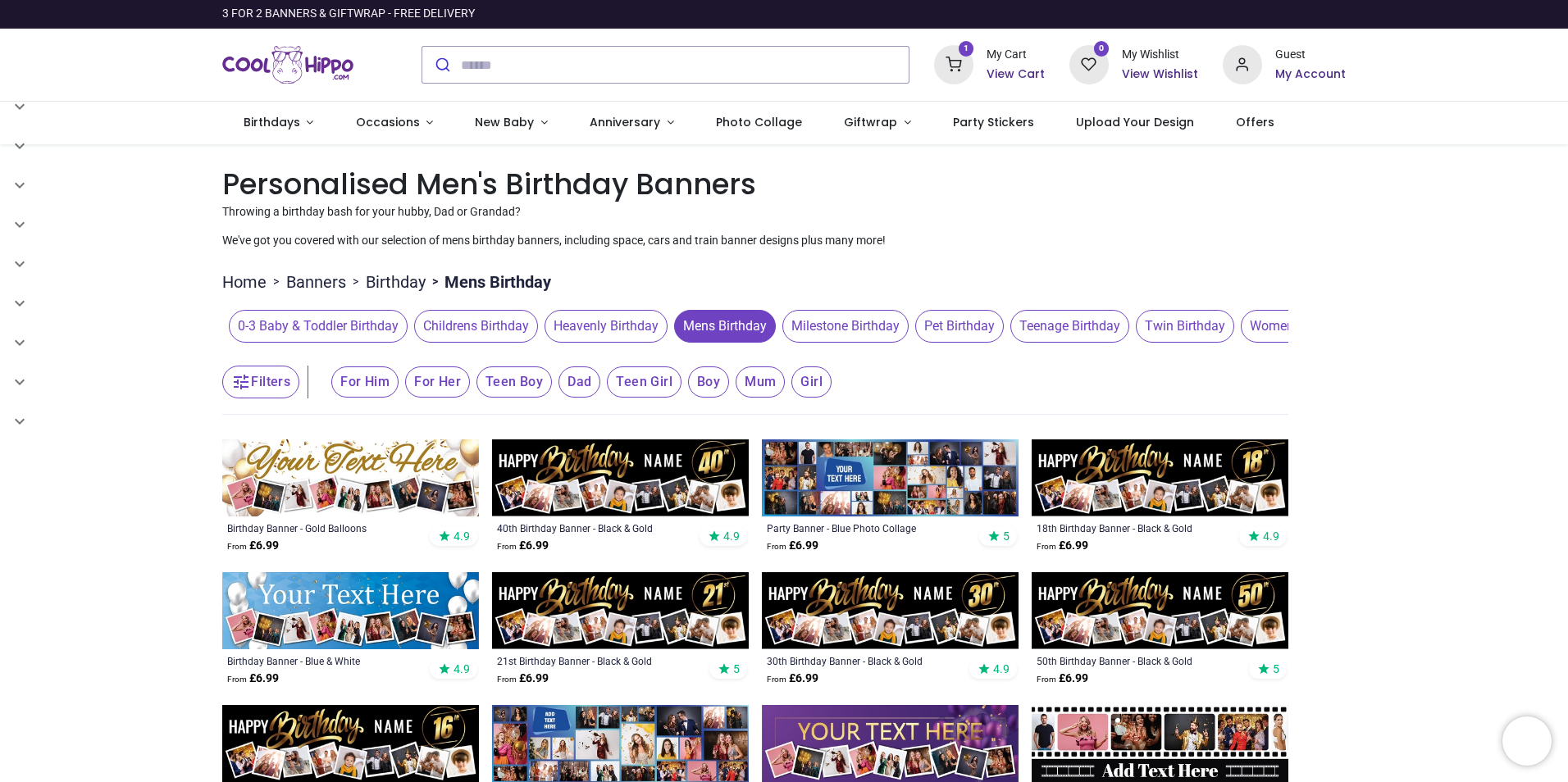
click at [1075, 322] on span "Teenage Birthday" at bounding box center [1070, 326] width 119 height 33
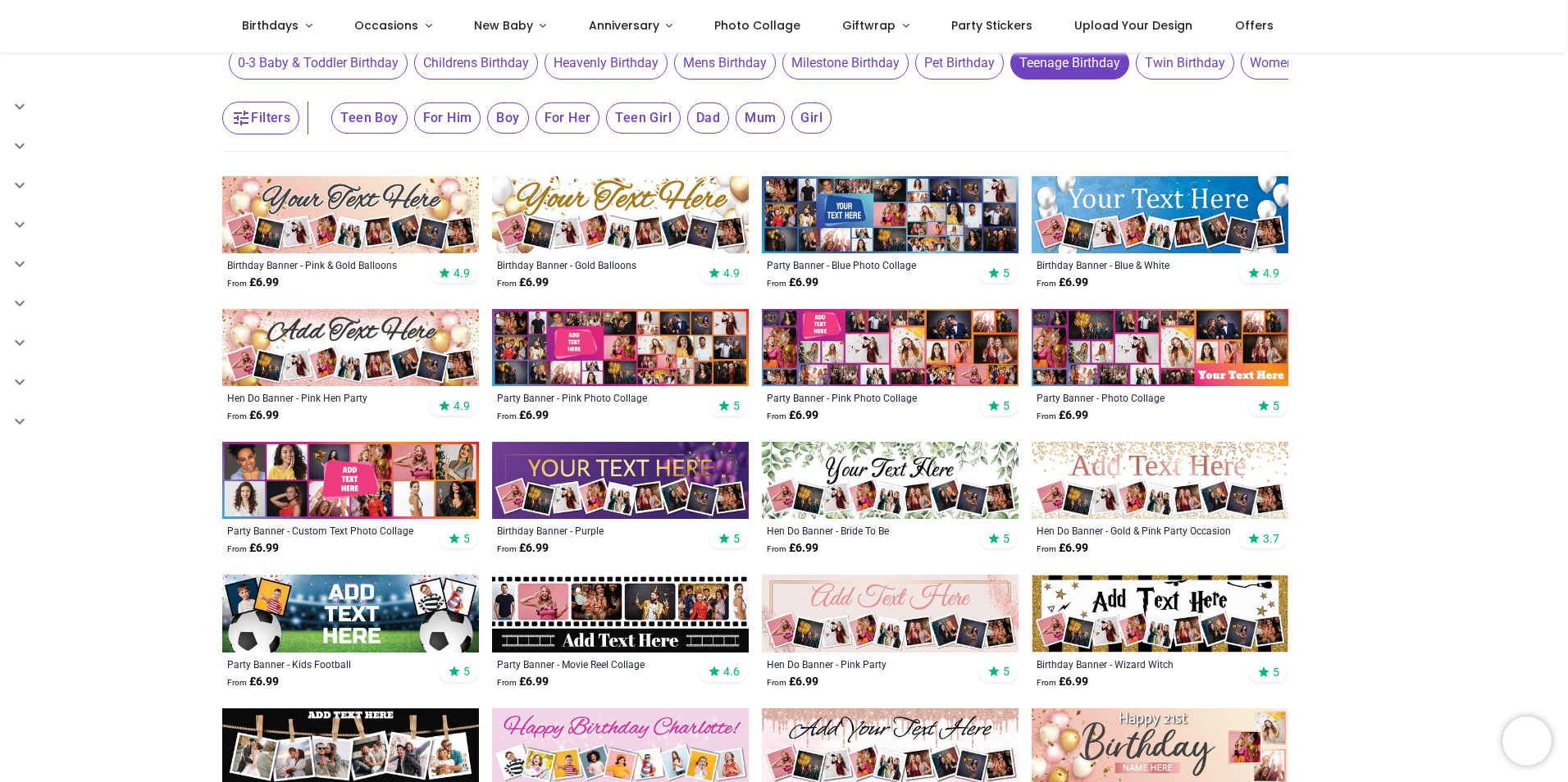
scroll to position [246, 0]
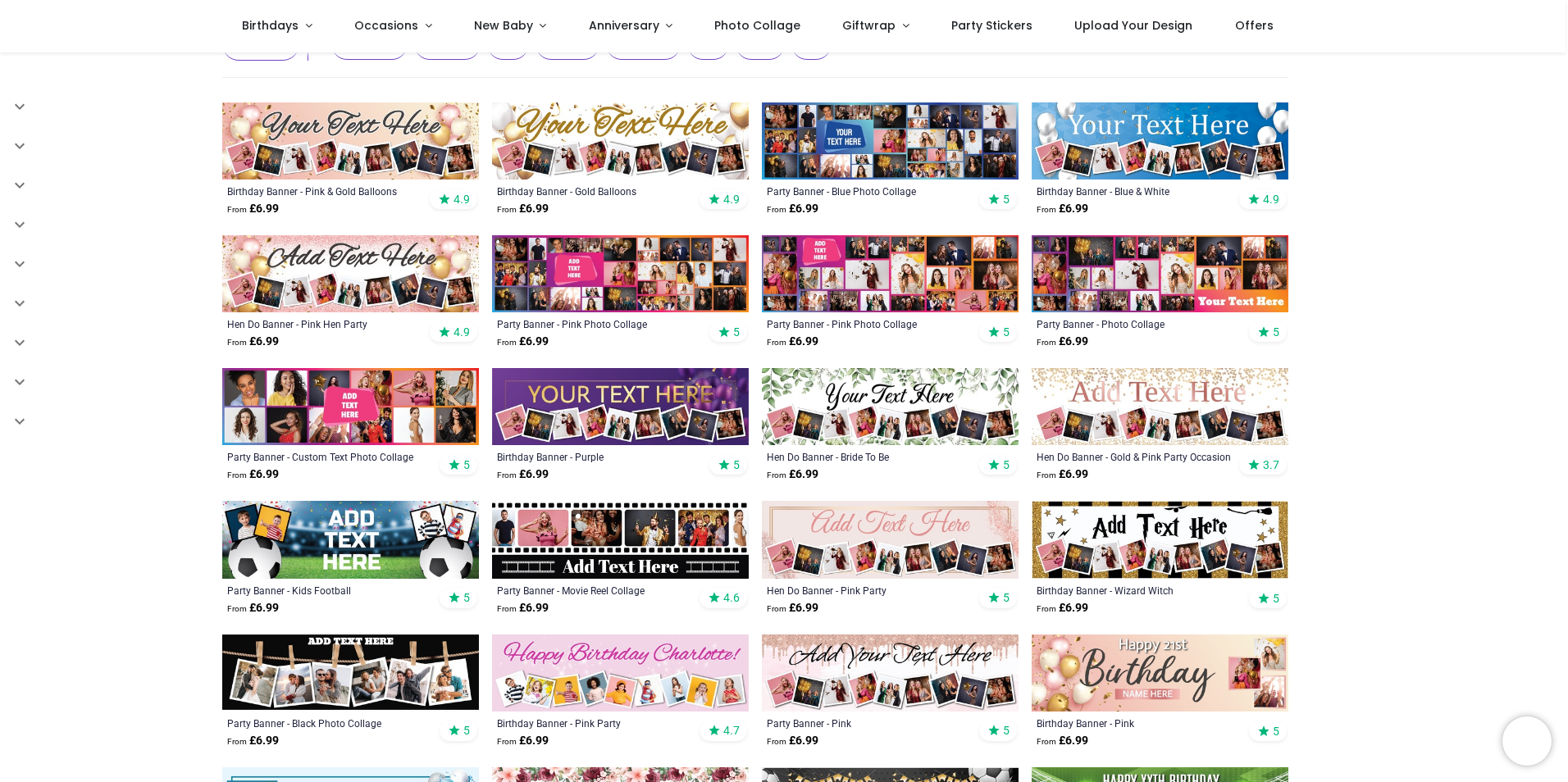
click at [1189, 398] on img at bounding box center [1160, 406] width 257 height 77
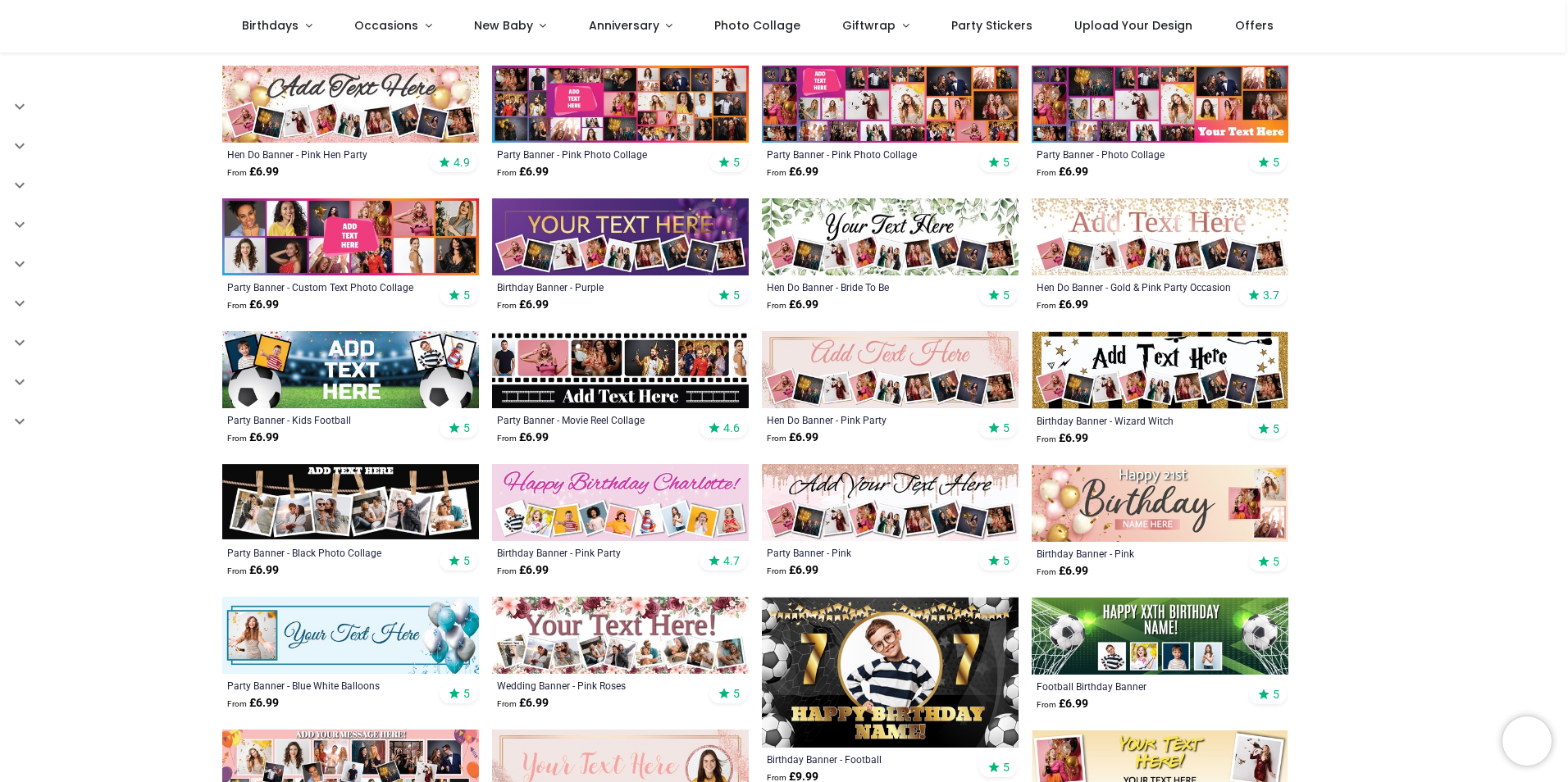
scroll to position [492, 0]
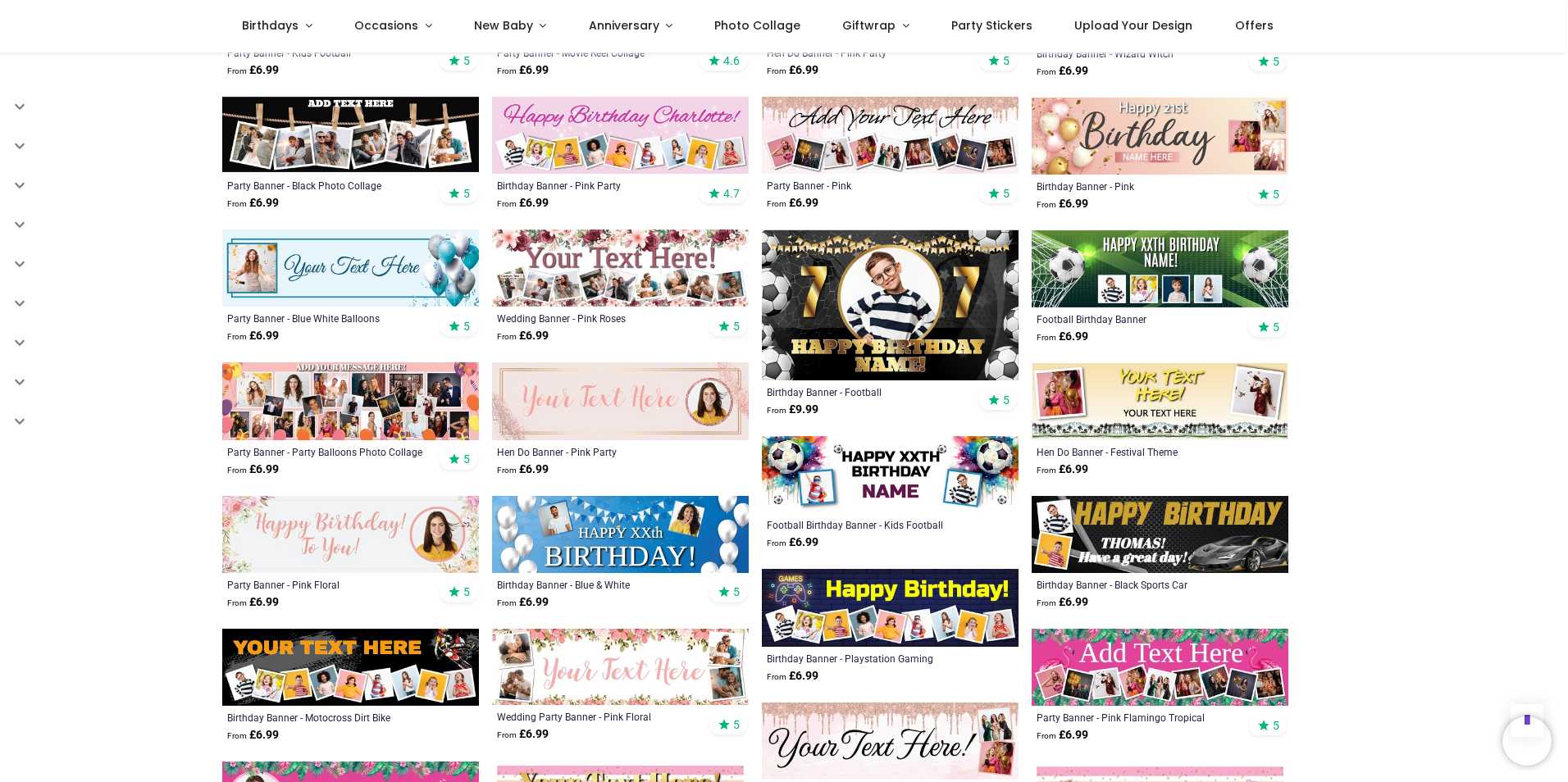
scroll to position [820, 0]
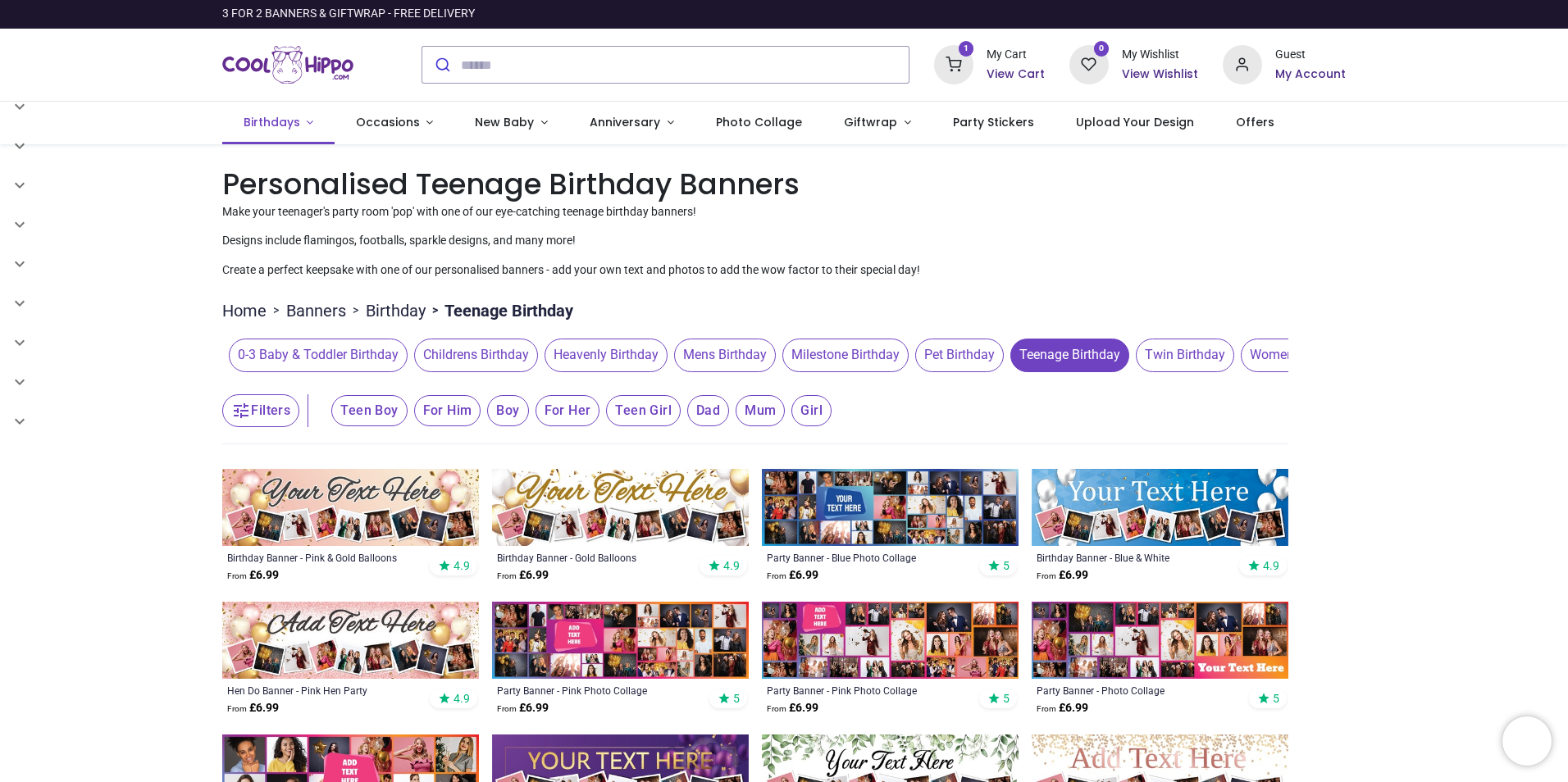
click at [311, 129] on link "Birthdays" at bounding box center [278, 123] width 112 height 42
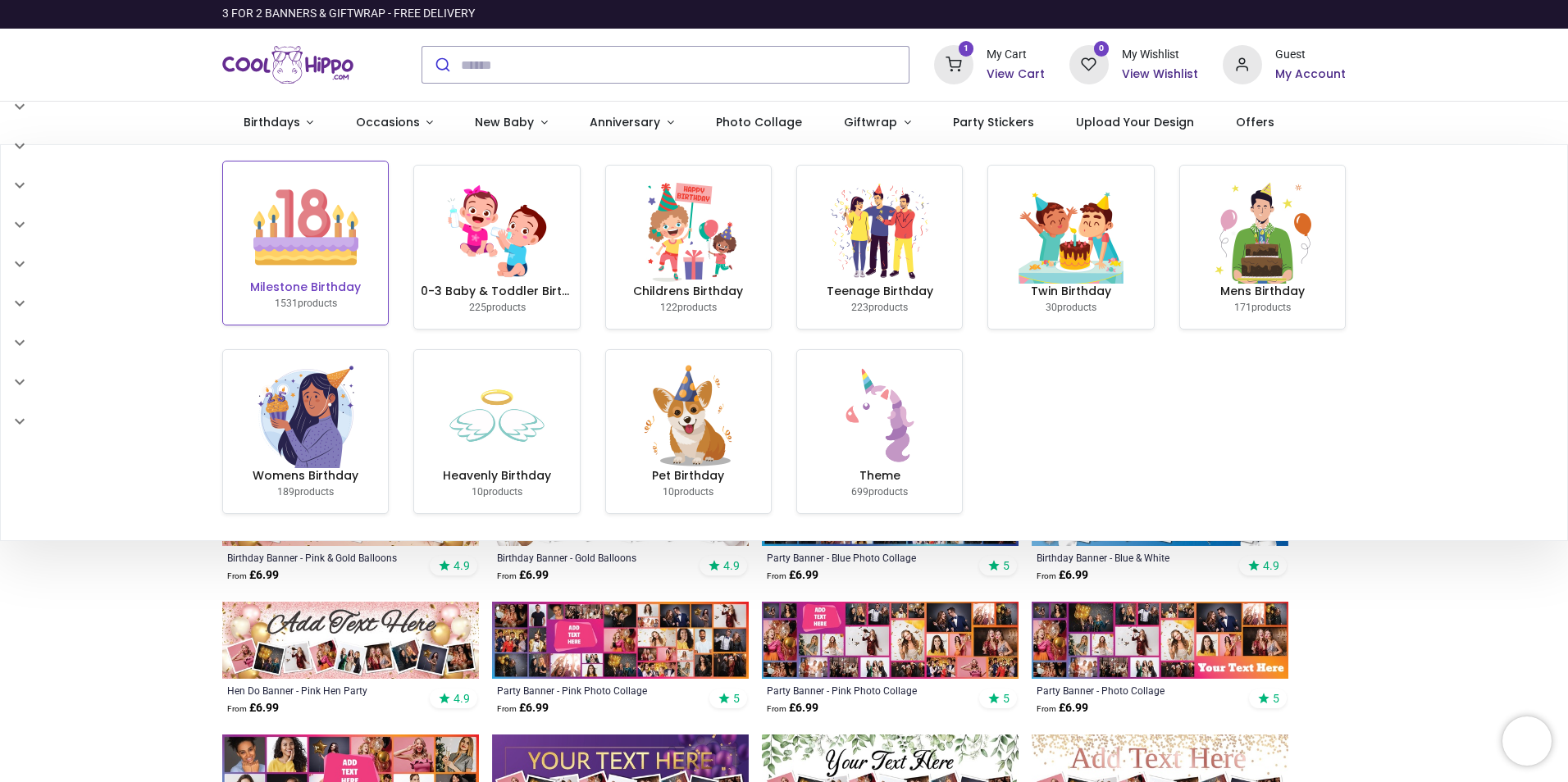
click at [313, 234] on img at bounding box center [305, 226] width 105 height 105
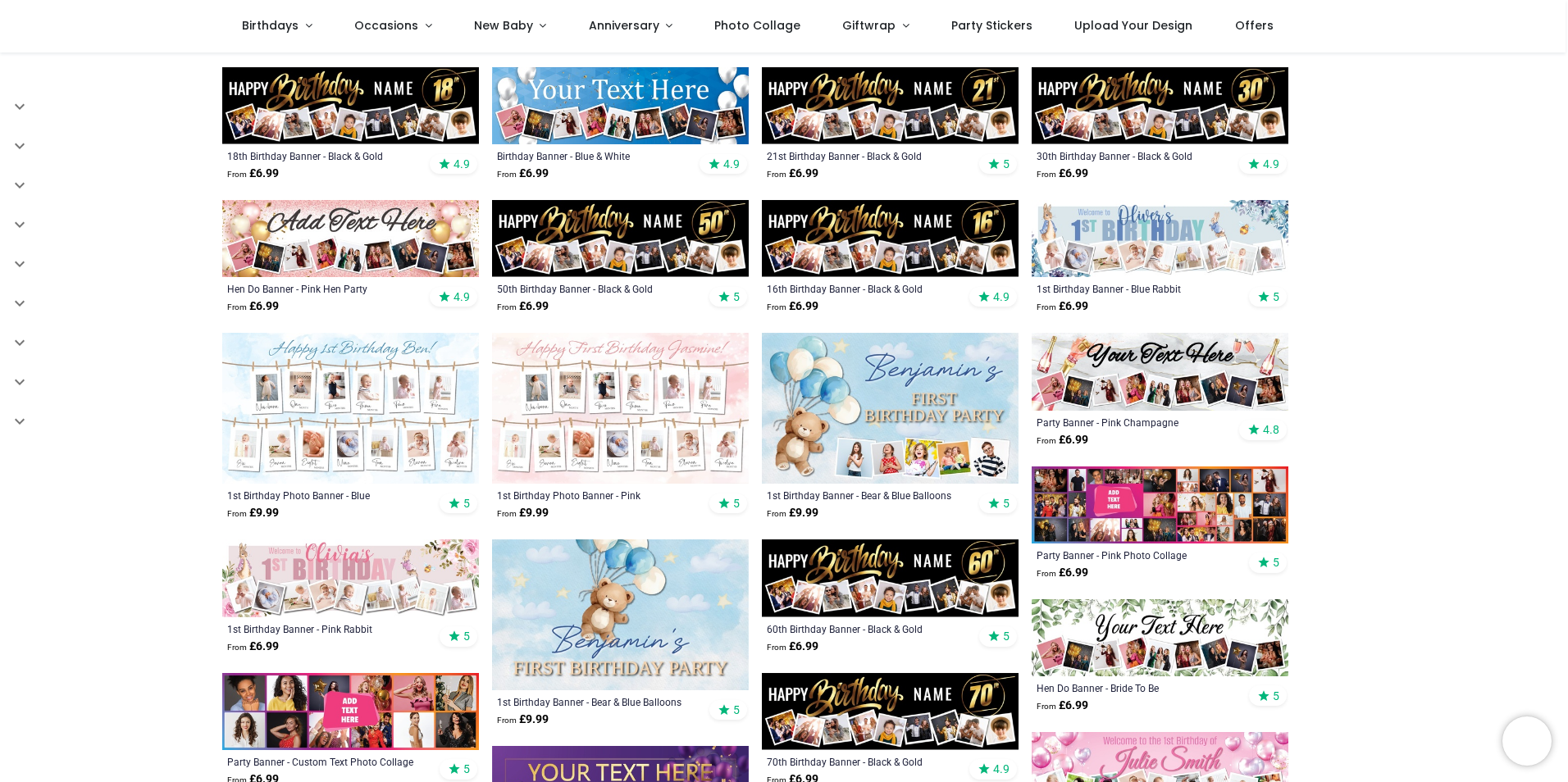
scroll to position [492, 0]
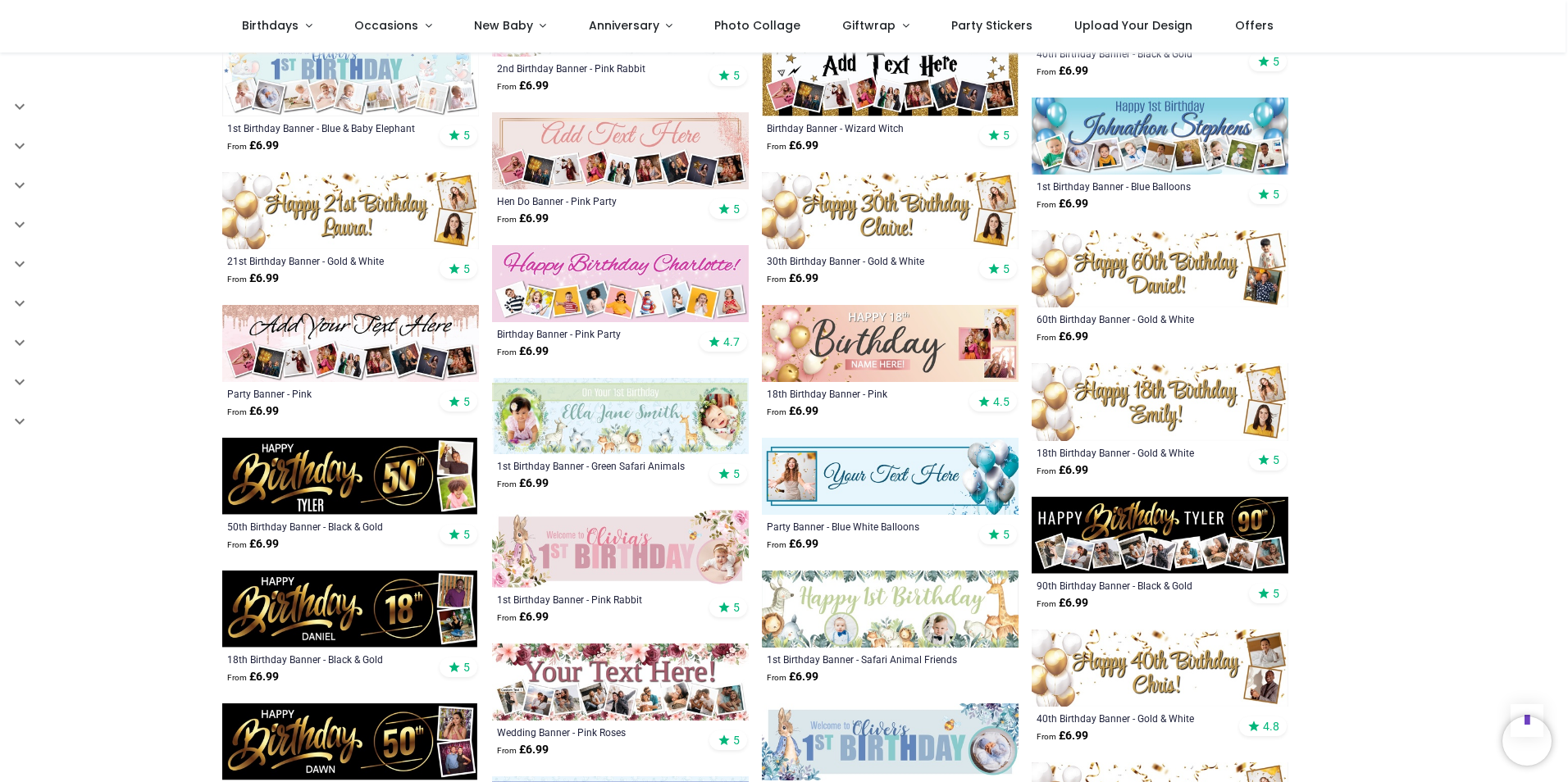
scroll to position [1558, 0]
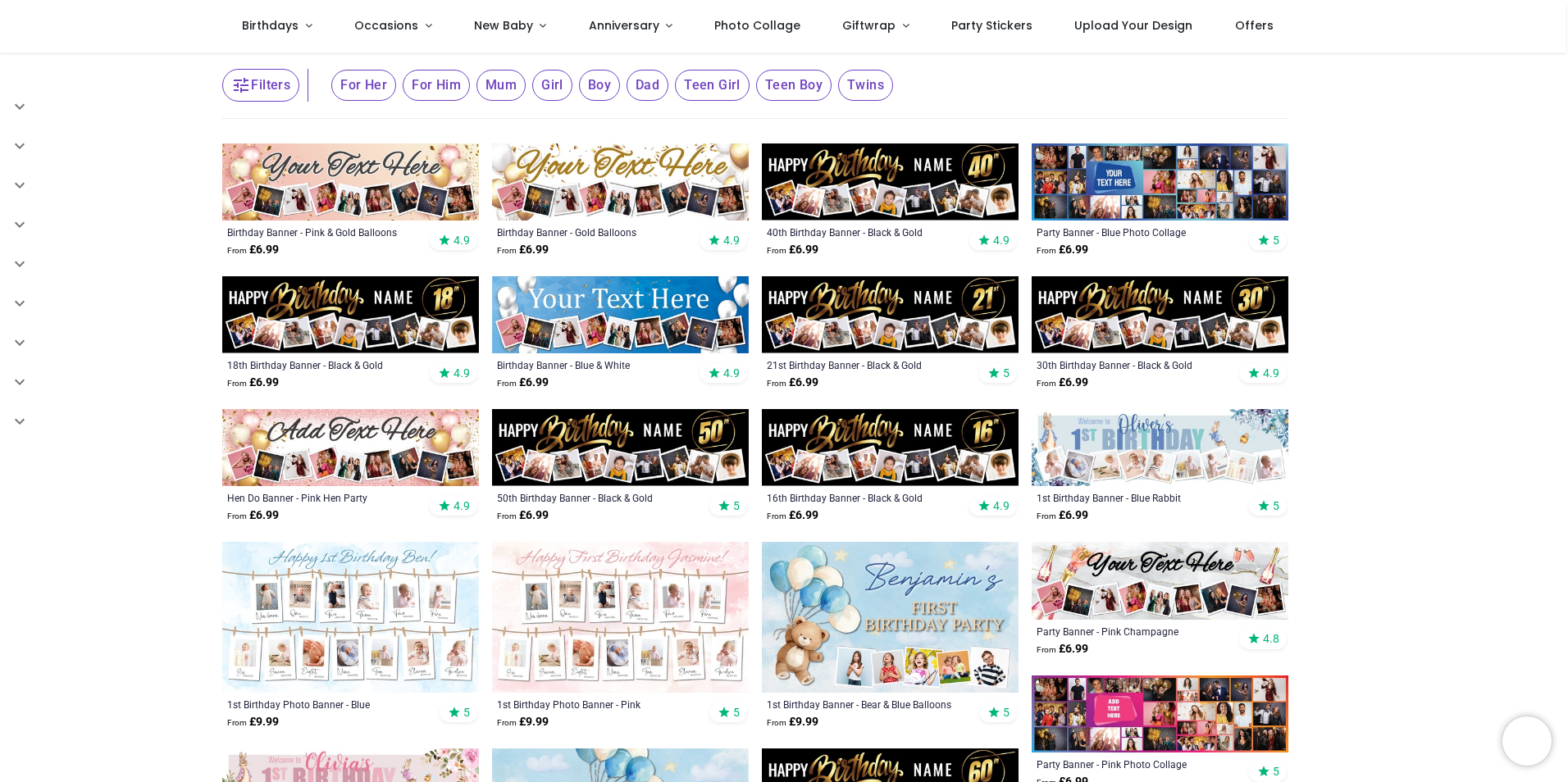
scroll to position [82, 0]
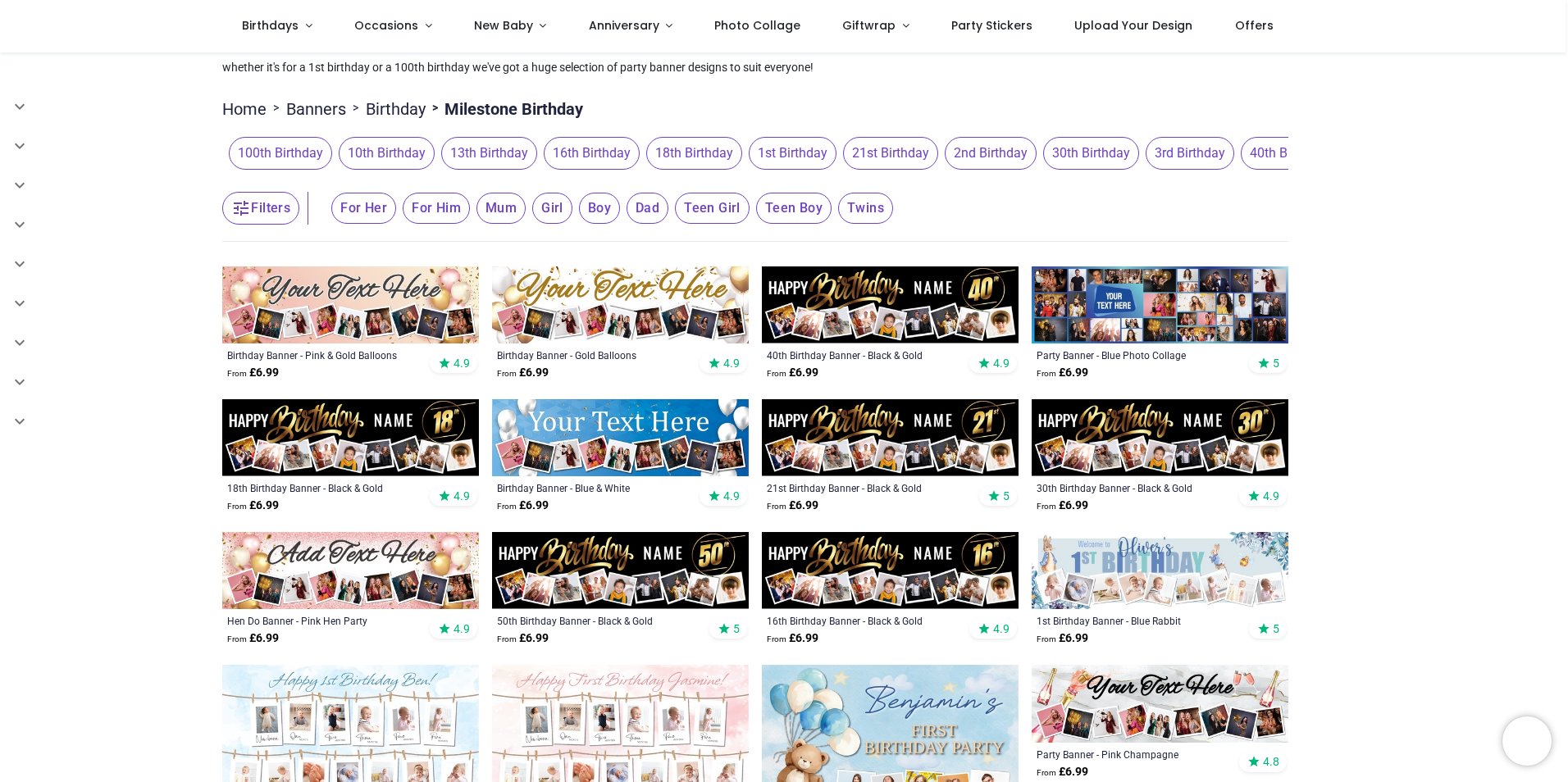
click at [580, 307] on img at bounding box center [620, 304] width 257 height 77
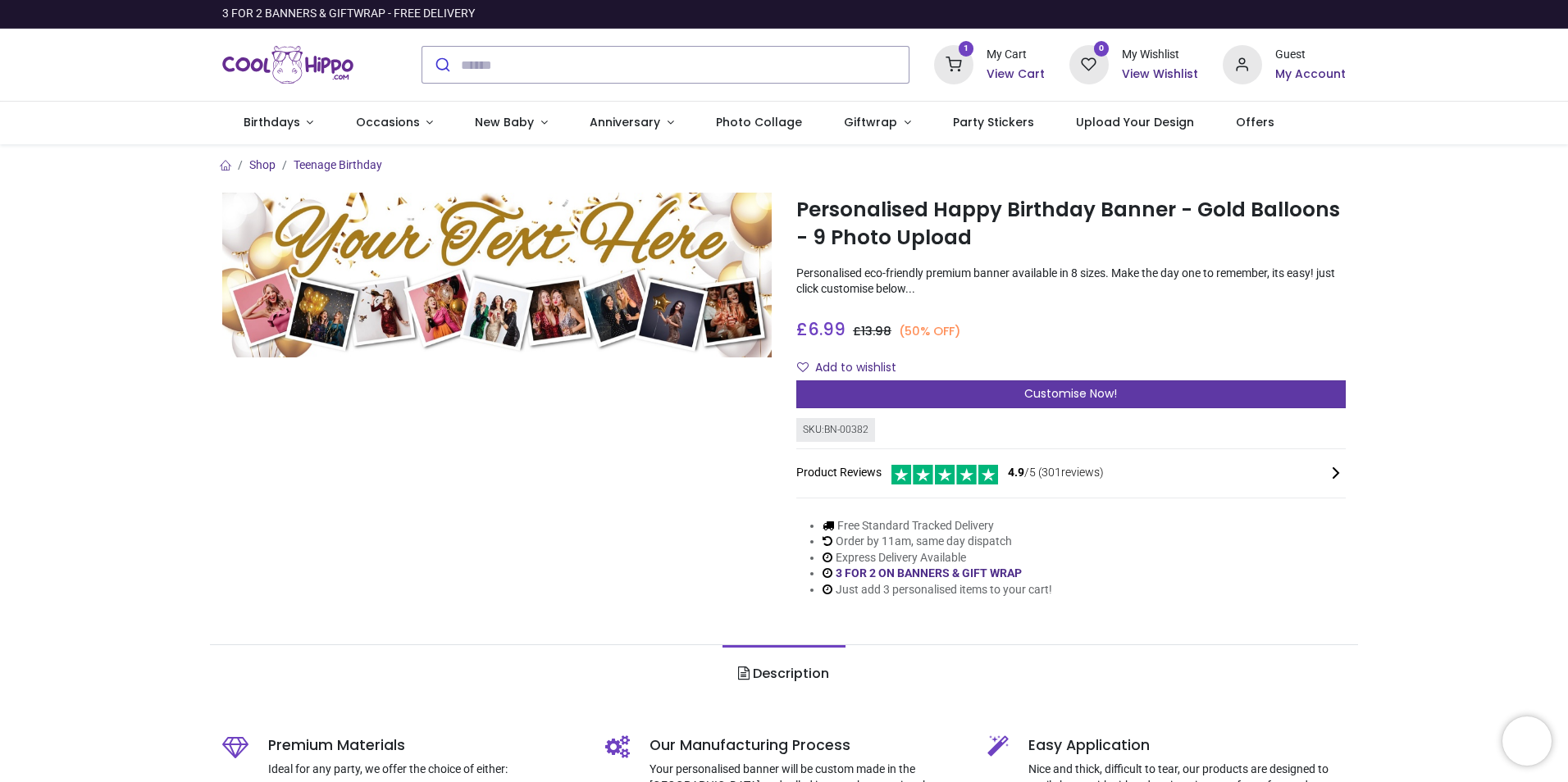
click at [1062, 397] on span "Customise Now!" at bounding box center [1070, 394] width 93 height 17
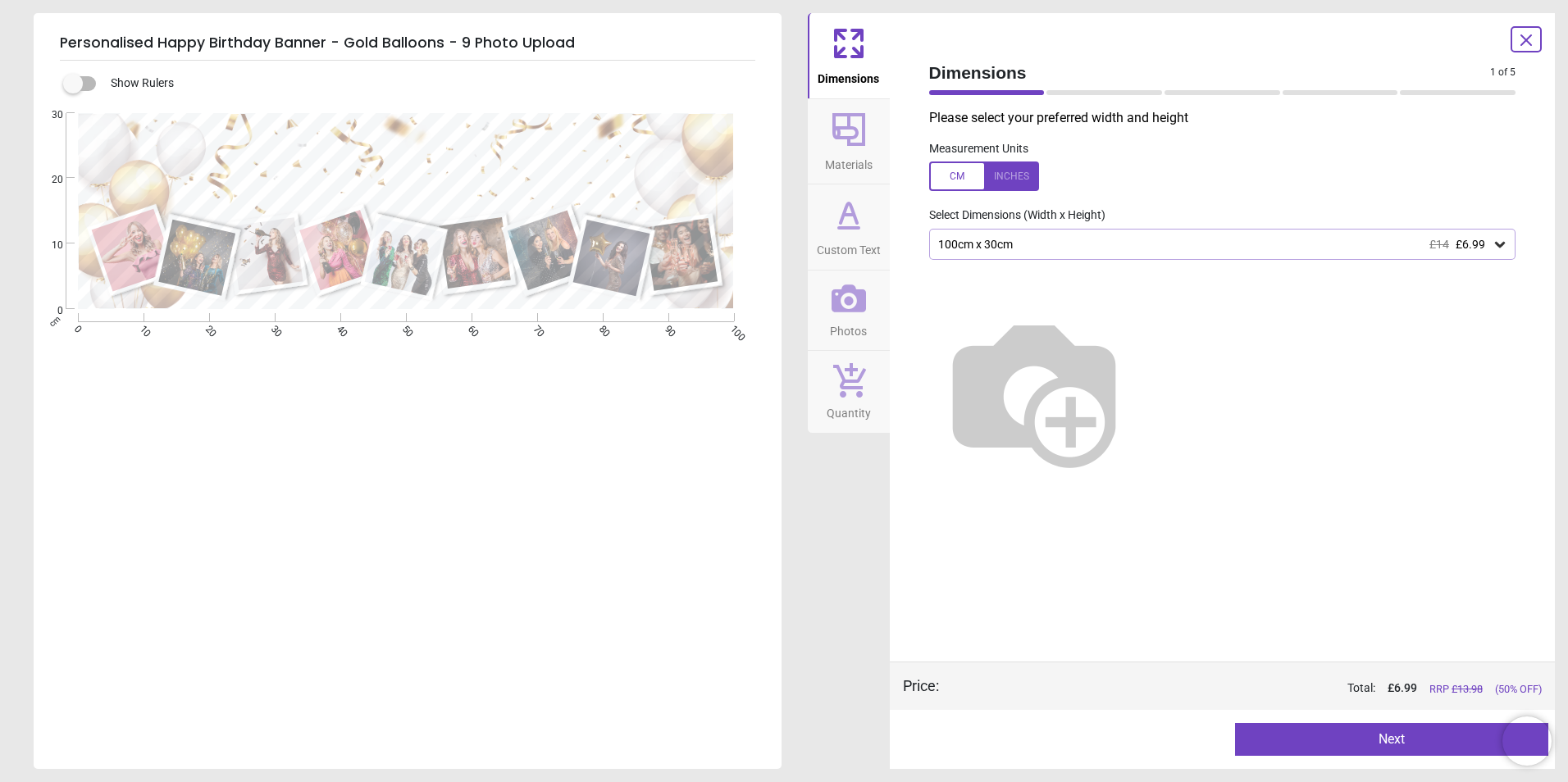
click at [1049, 244] on div "100cm x 30cm £14 £6.99" at bounding box center [1214, 245] width 556 height 14
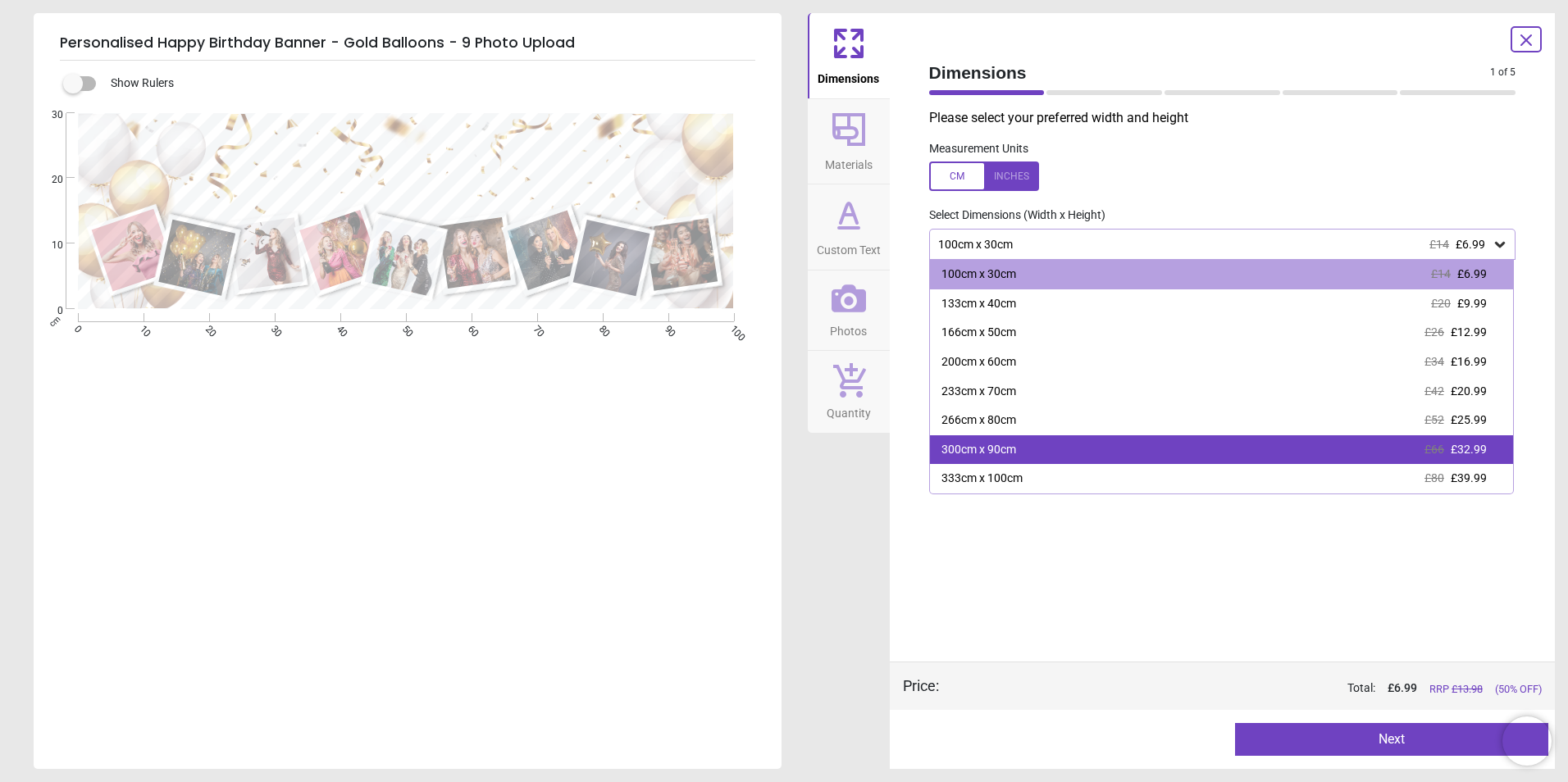
click at [1009, 444] on div "300cm x 90cm" at bounding box center [979, 449] width 74 height 17
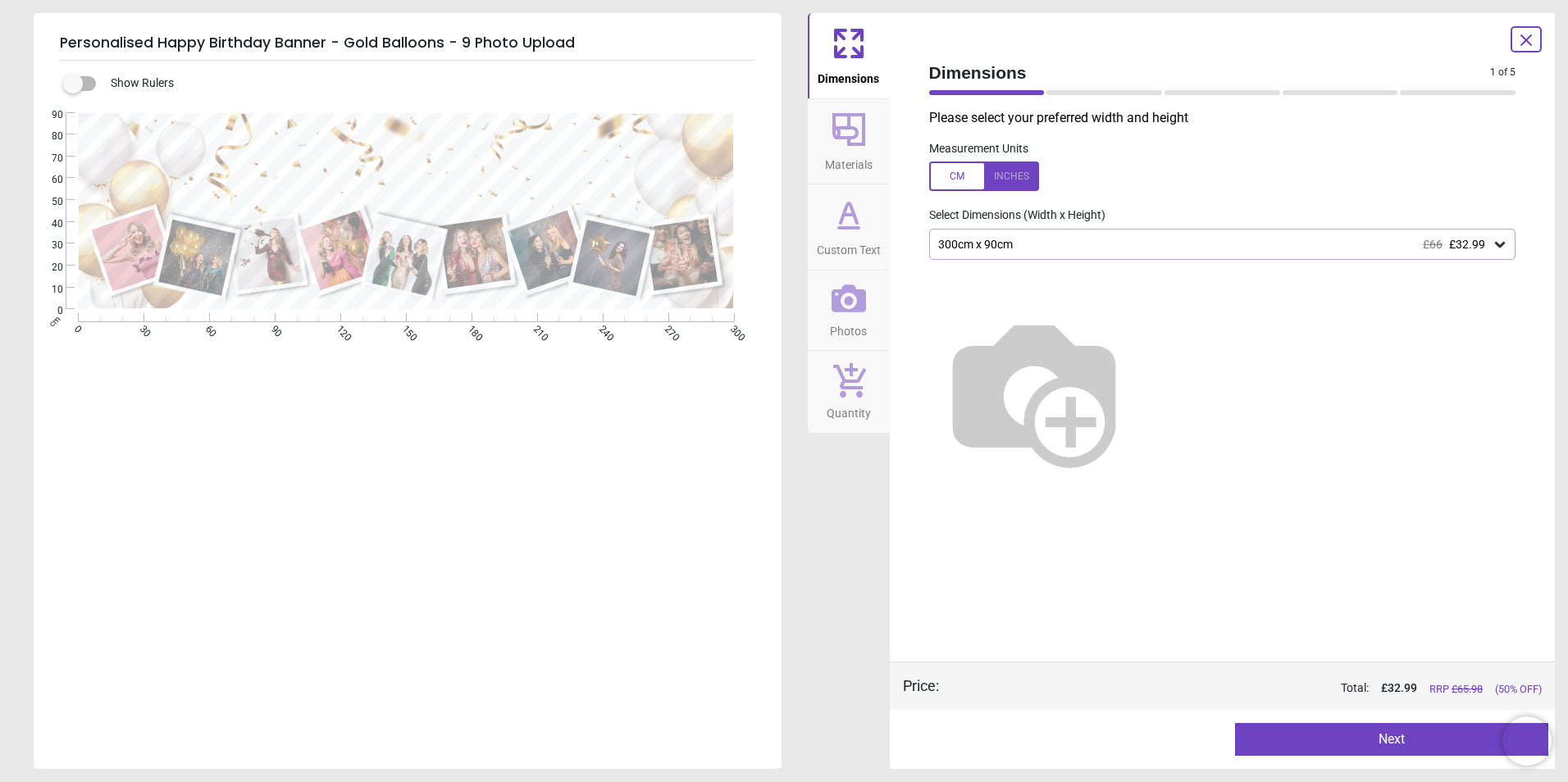
click at [850, 228] on icon at bounding box center [849, 228] width 19 height 0
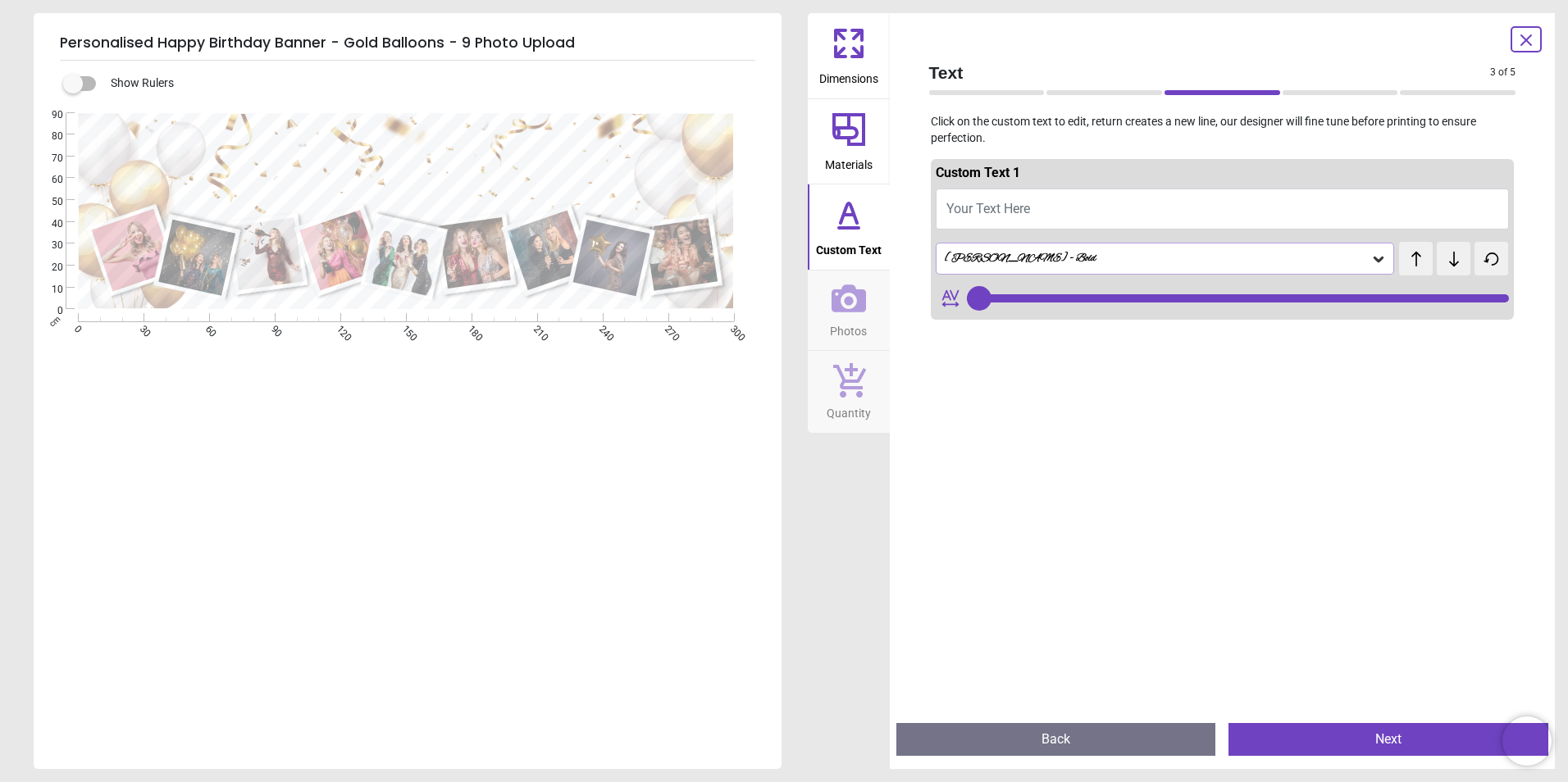
type input "***"
click at [1006, 196] on button "Your Text Here" at bounding box center [1222, 209] width 574 height 41
type textarea "**"
type input "***"
type textarea "**********"
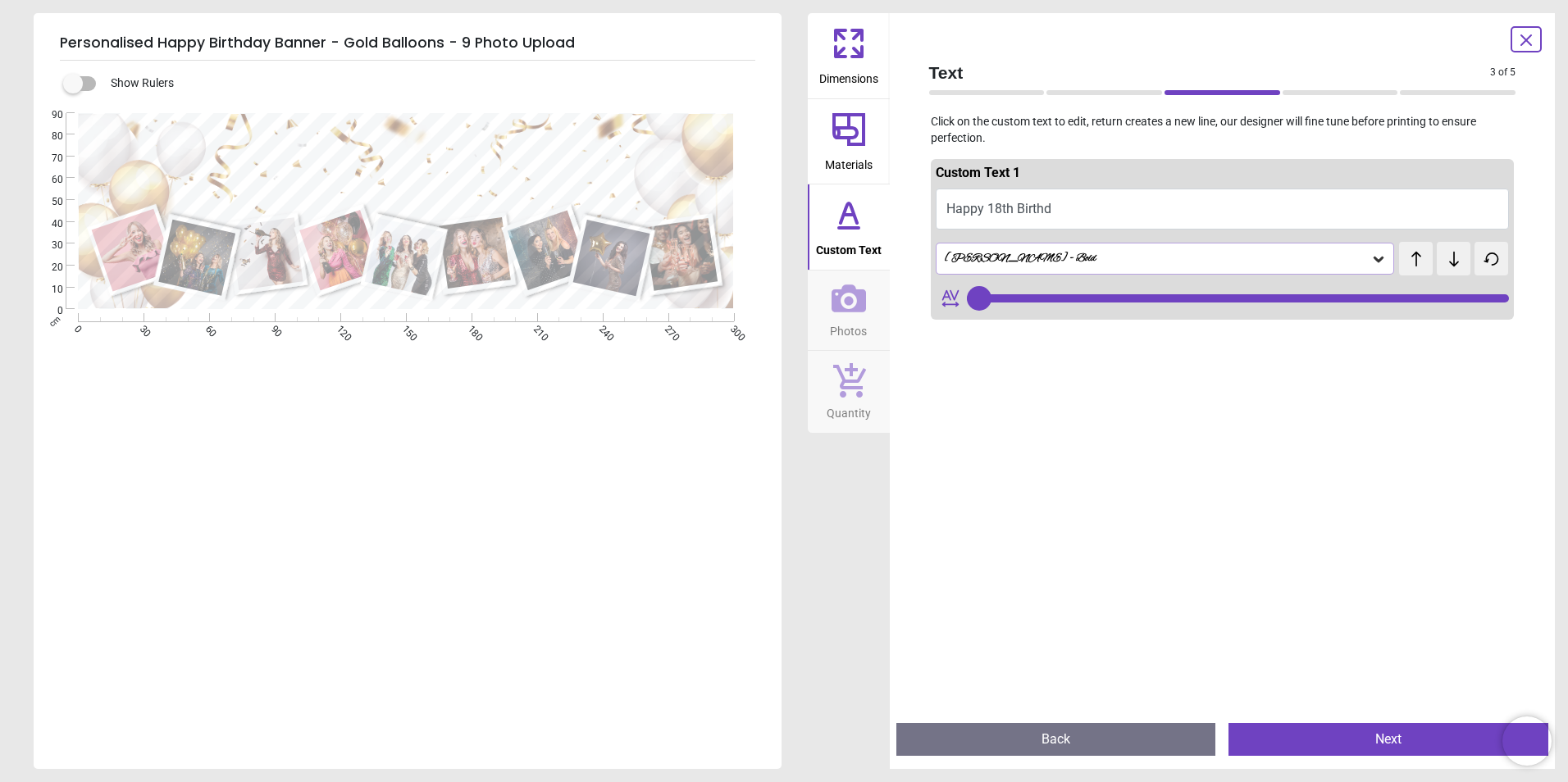
type input "***"
type textarea "**********"
type input "**"
type textarea "**********"
type input "**"
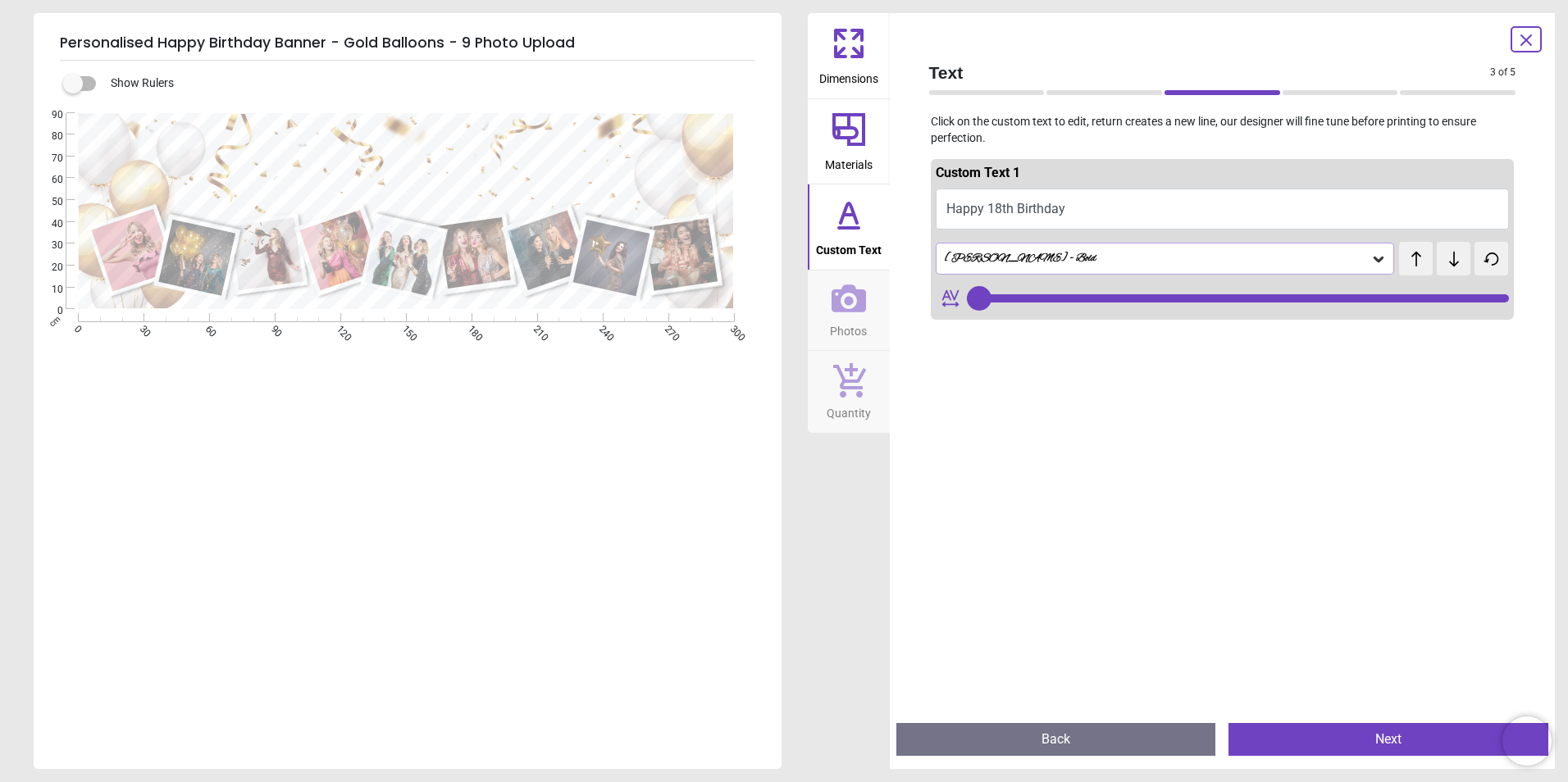
type textarea "**********"
type input "**"
type textarea "**********"
type input "**"
type textarea "**********"
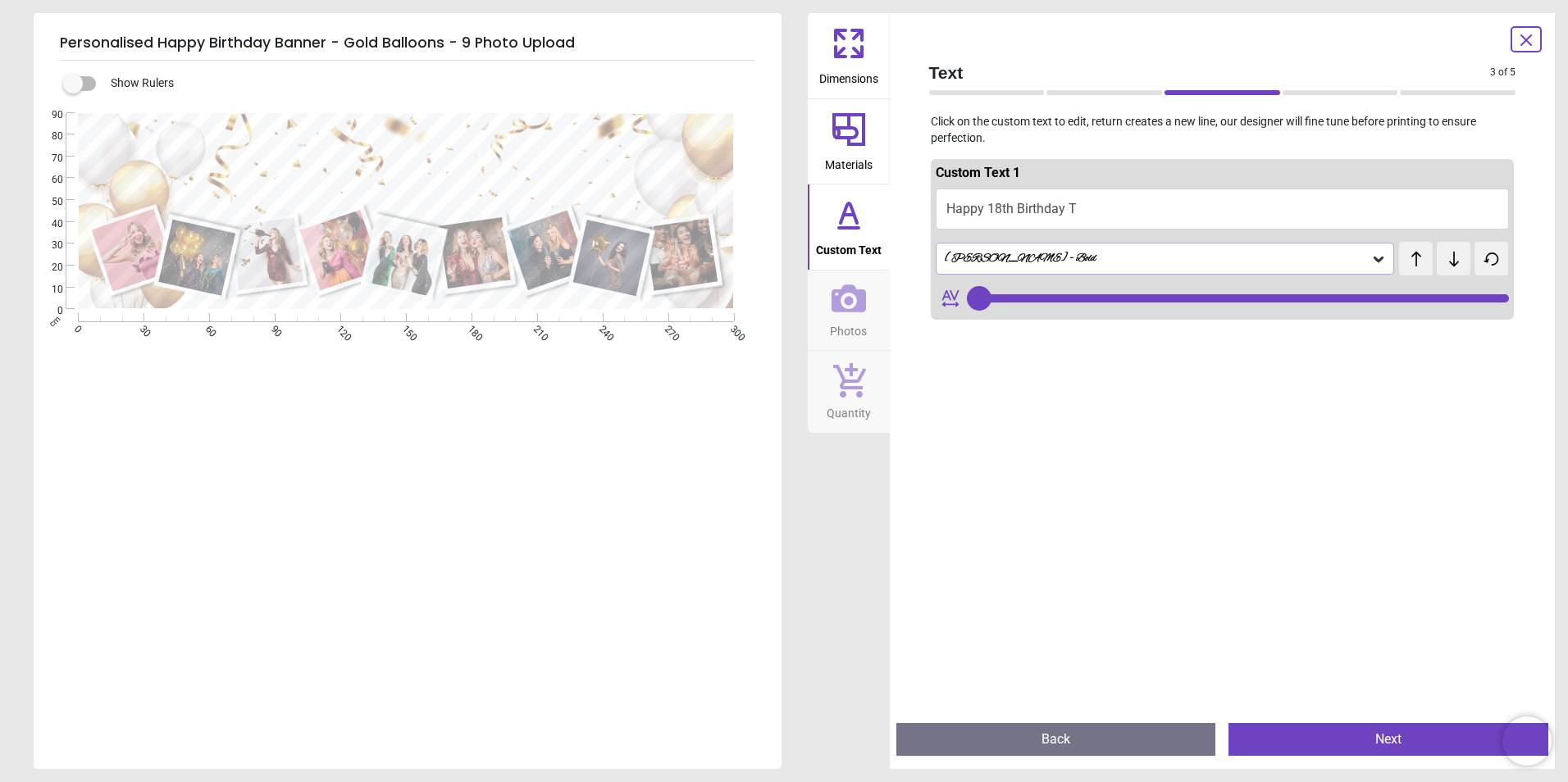
type input "**"
type textarea "**********"
type input "**"
type textarea "**********"
type input "**"
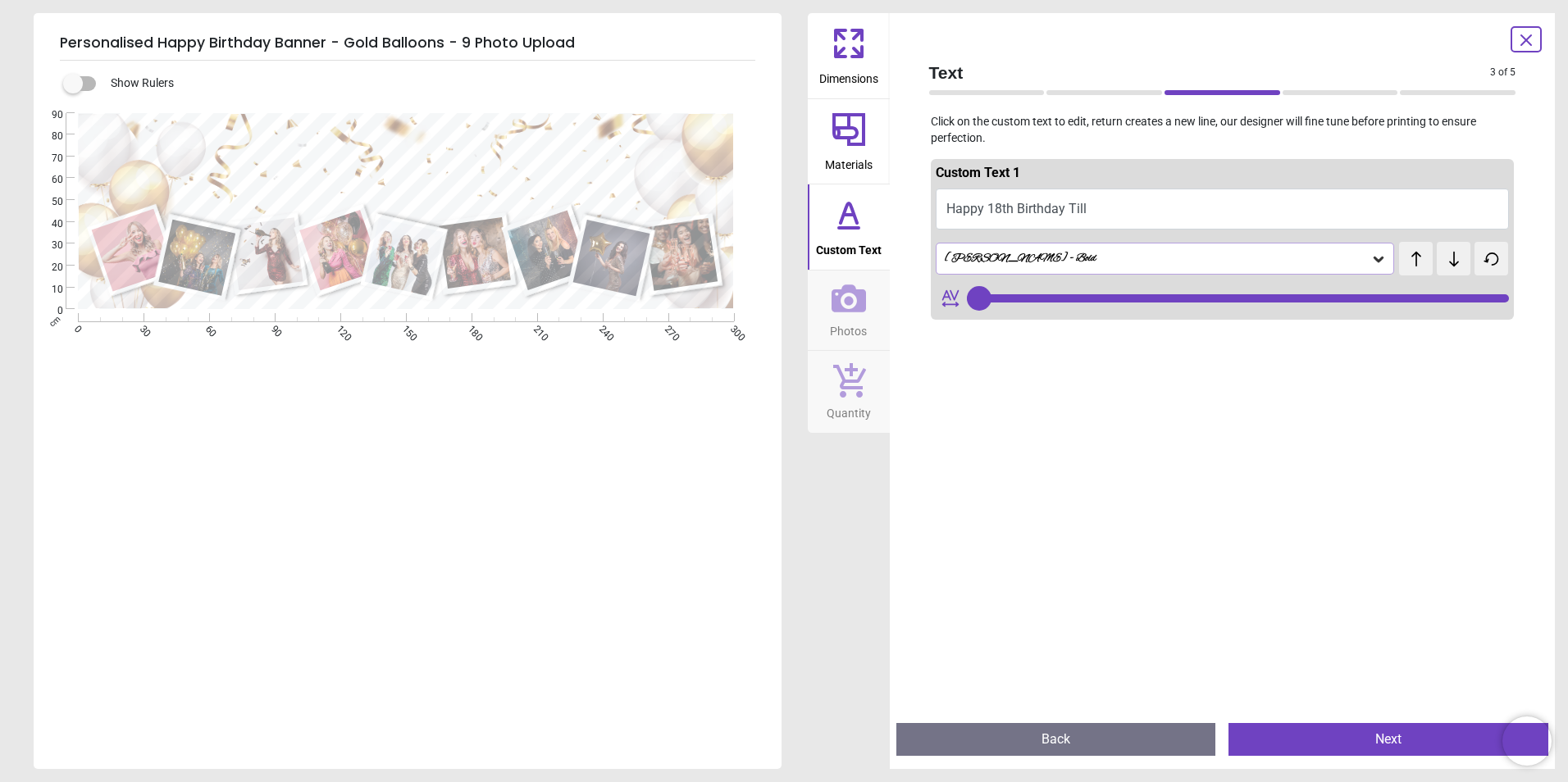
scroll to position [4, 0]
type textarea "**********"
type input "**"
click at [678, 445] on div "**********" at bounding box center [405, 504] width 744 height 782
click at [838, 296] on icon at bounding box center [849, 299] width 35 height 28
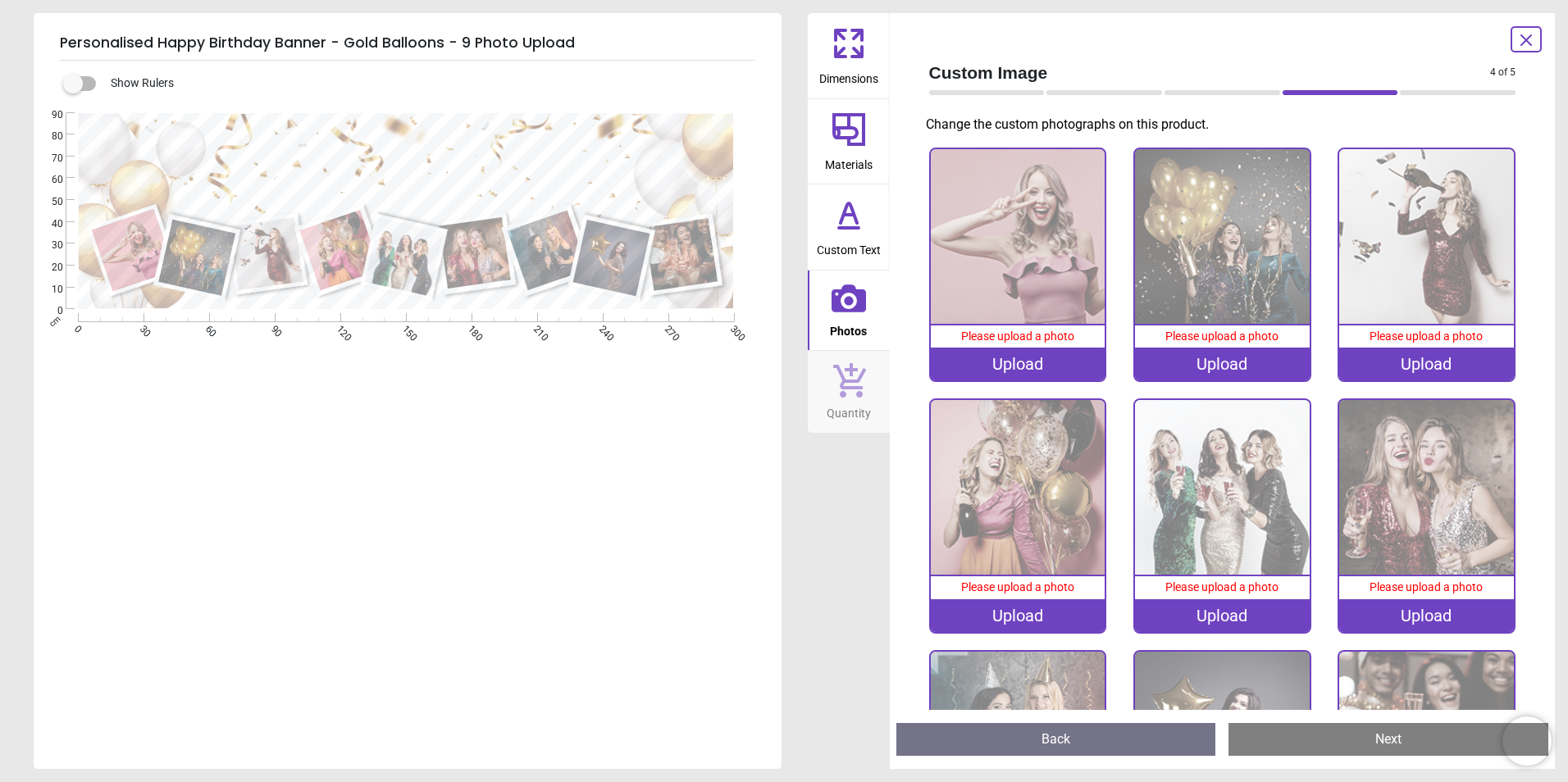
click at [851, 243] on span "Custom Text" at bounding box center [849, 247] width 64 height 25
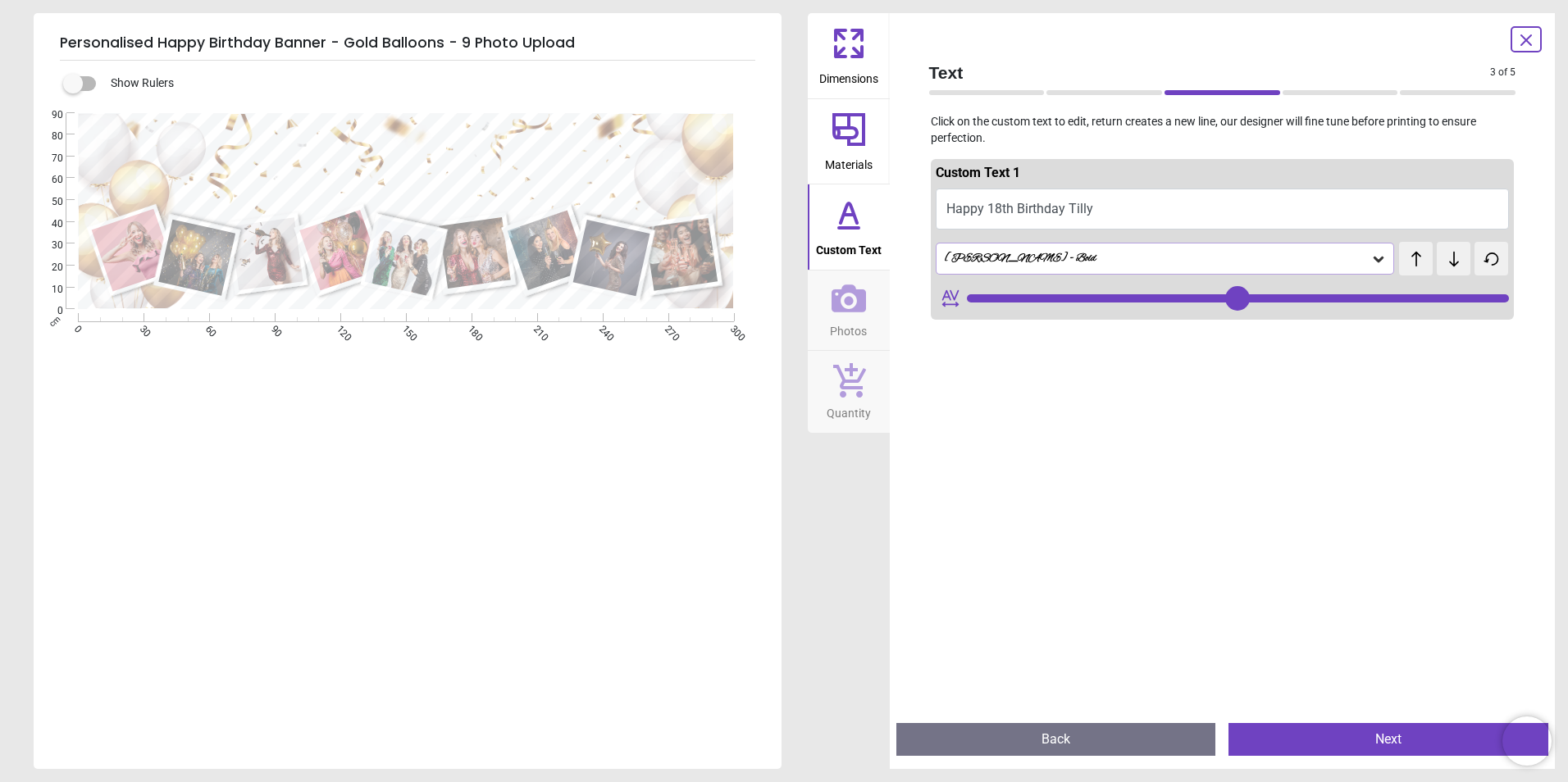
click at [1129, 211] on button "Happy 18th Birthday Tilly" at bounding box center [1222, 209] width 574 height 41
type textarea "**********"
type input "**"
type textarea "**********"
type input "**"
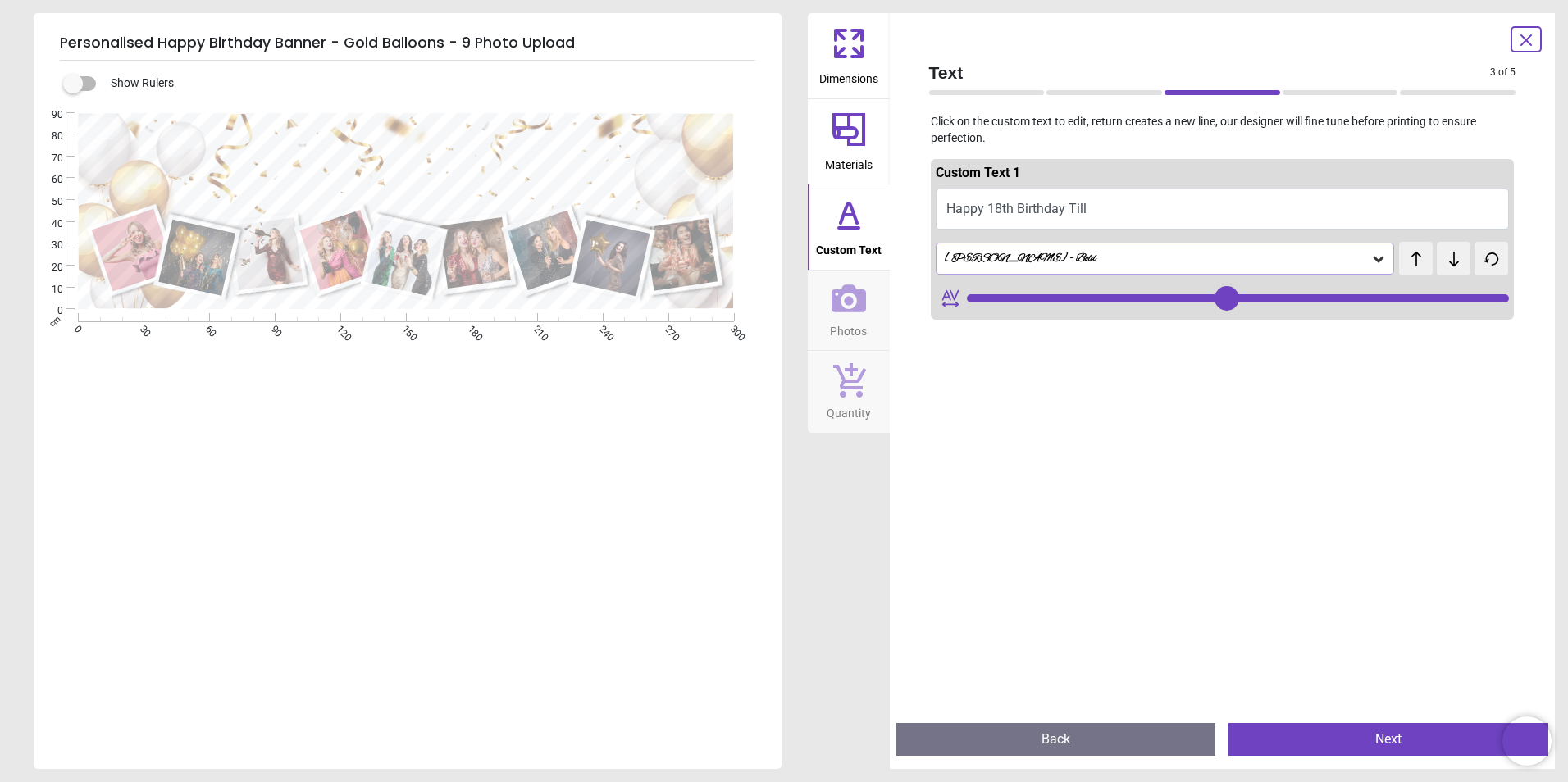
type textarea "**********"
type input "**"
type textarea "**********"
type input "**"
type textarea "**********"
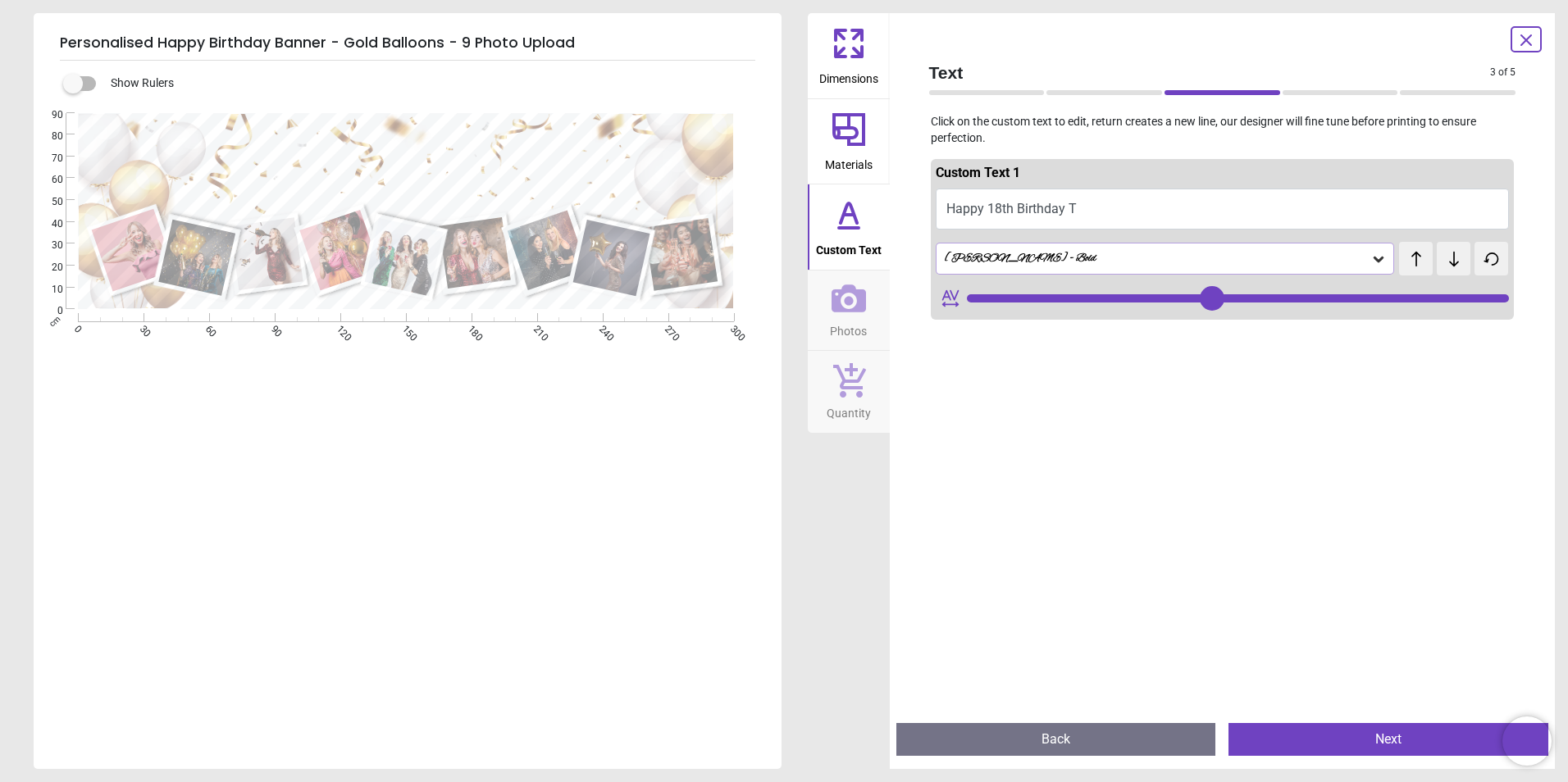
scroll to position [3, 0]
type input "**"
type textarea "**********"
type input "**"
type textarea "**********"
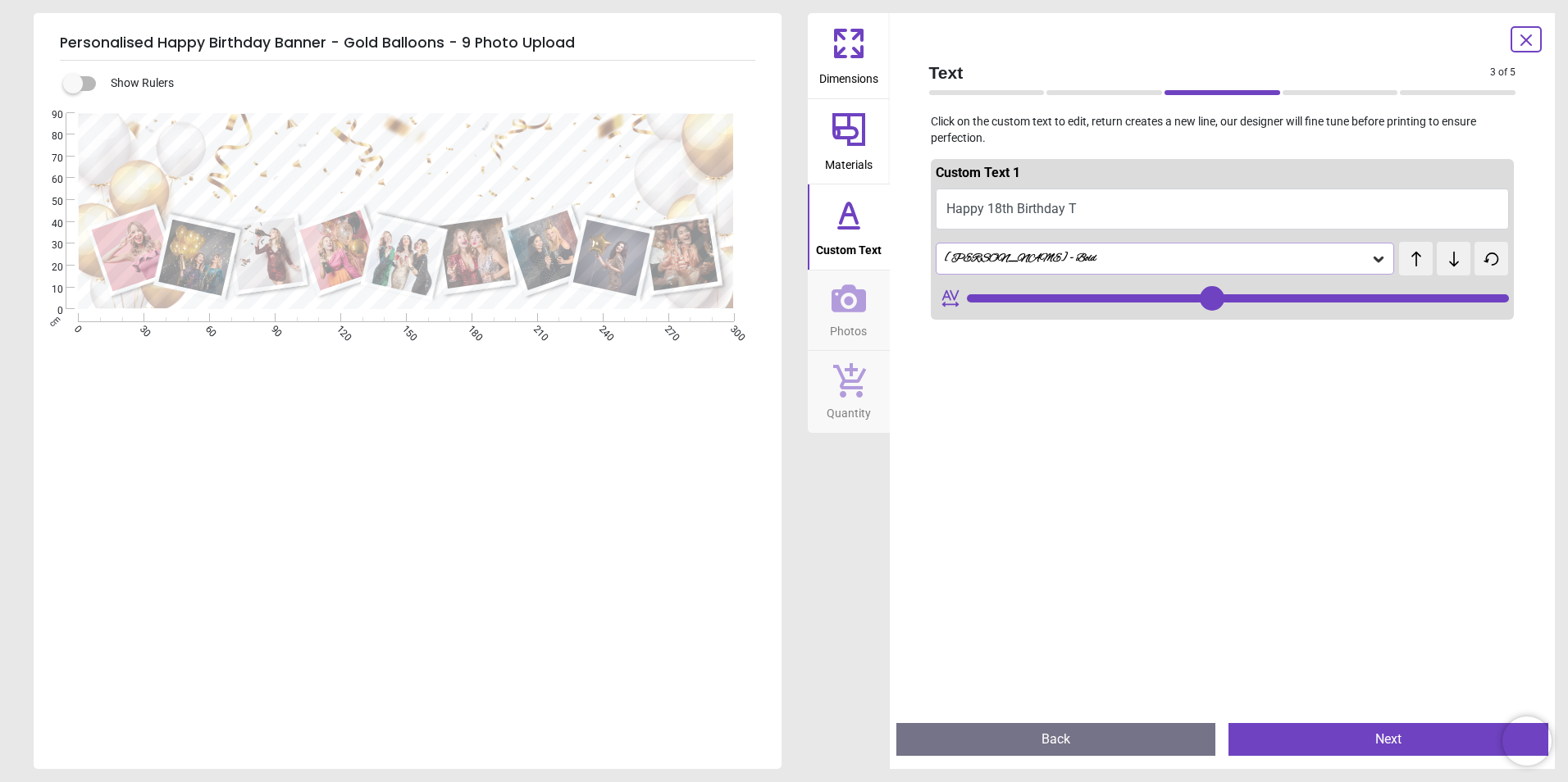
type input "**"
type textarea "**********"
type input "***"
type textarea "**********"
type input "***"
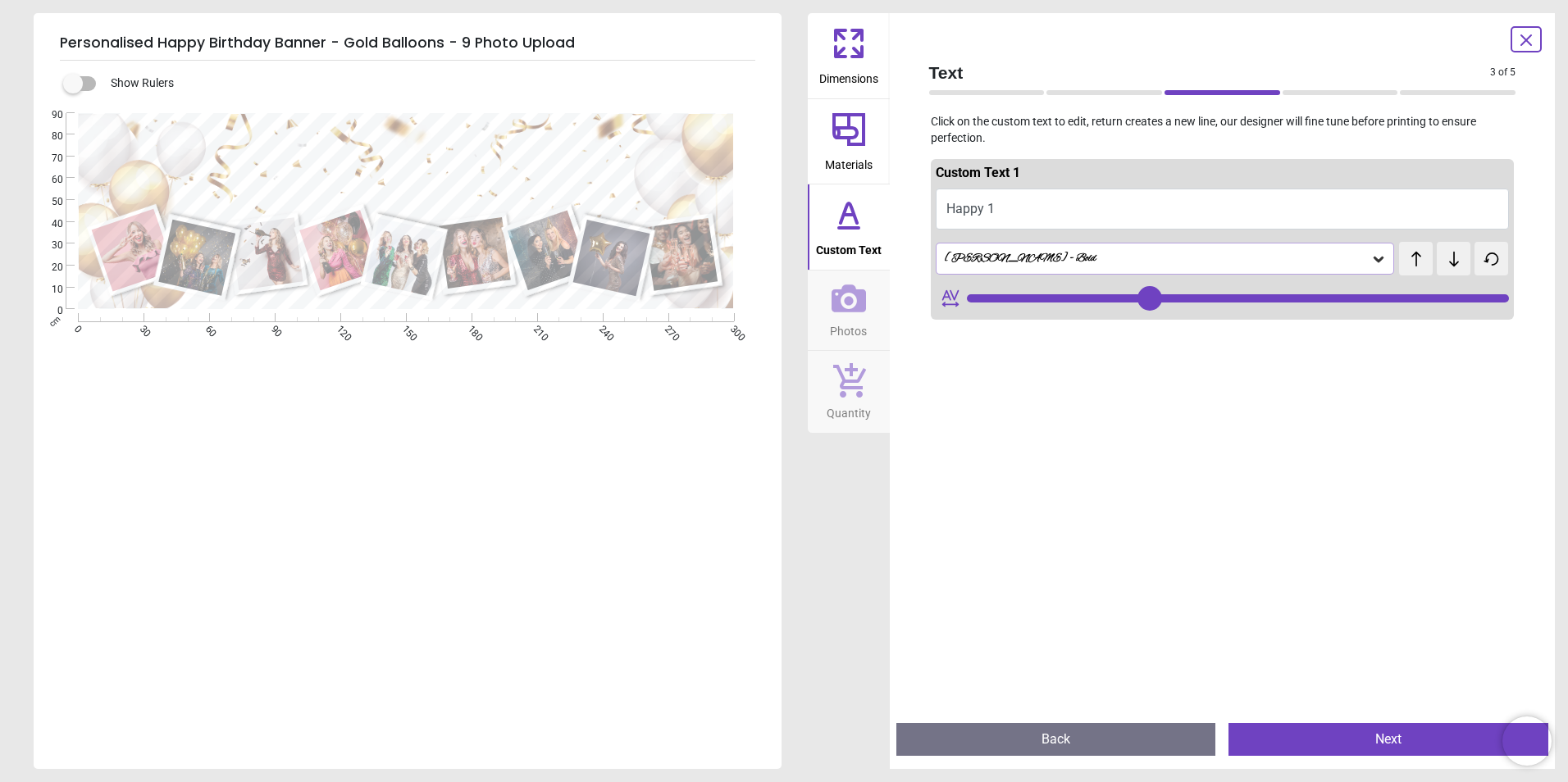
type textarea "*"
drag, startPoint x: 1213, startPoint y: 547, endPoint x: 1213, endPoint y: 528, distance: 19.0
click at [1213, 540] on div at bounding box center [1223, 717] width 584 height 782
click at [1023, 200] on button "Tilly is 18" at bounding box center [1222, 209] width 574 height 41
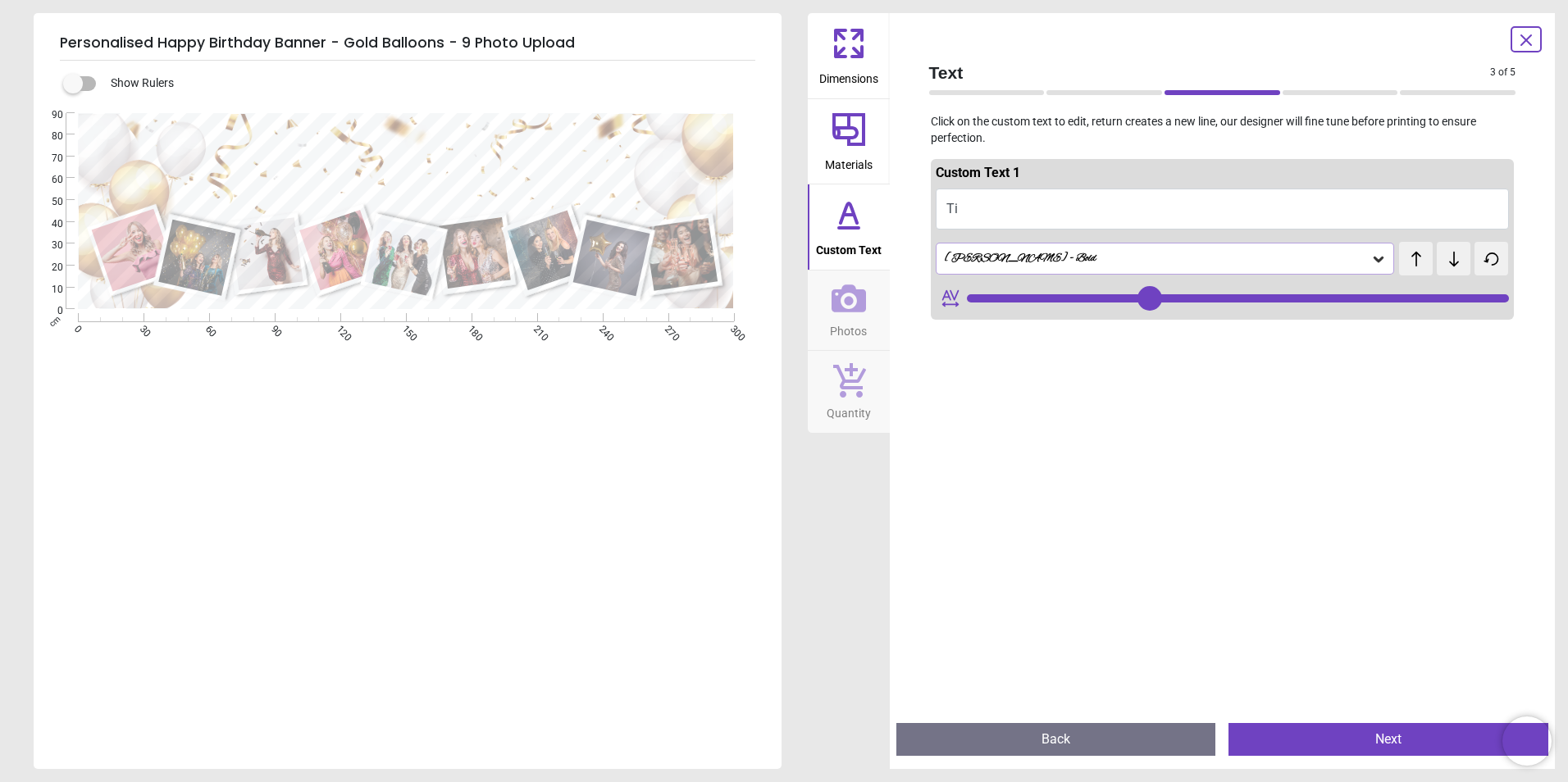
type textarea "*"
type textarea "**********"
click at [1060, 258] on div "Alex Brush - Bold" at bounding box center [1157, 258] width 428 height 14
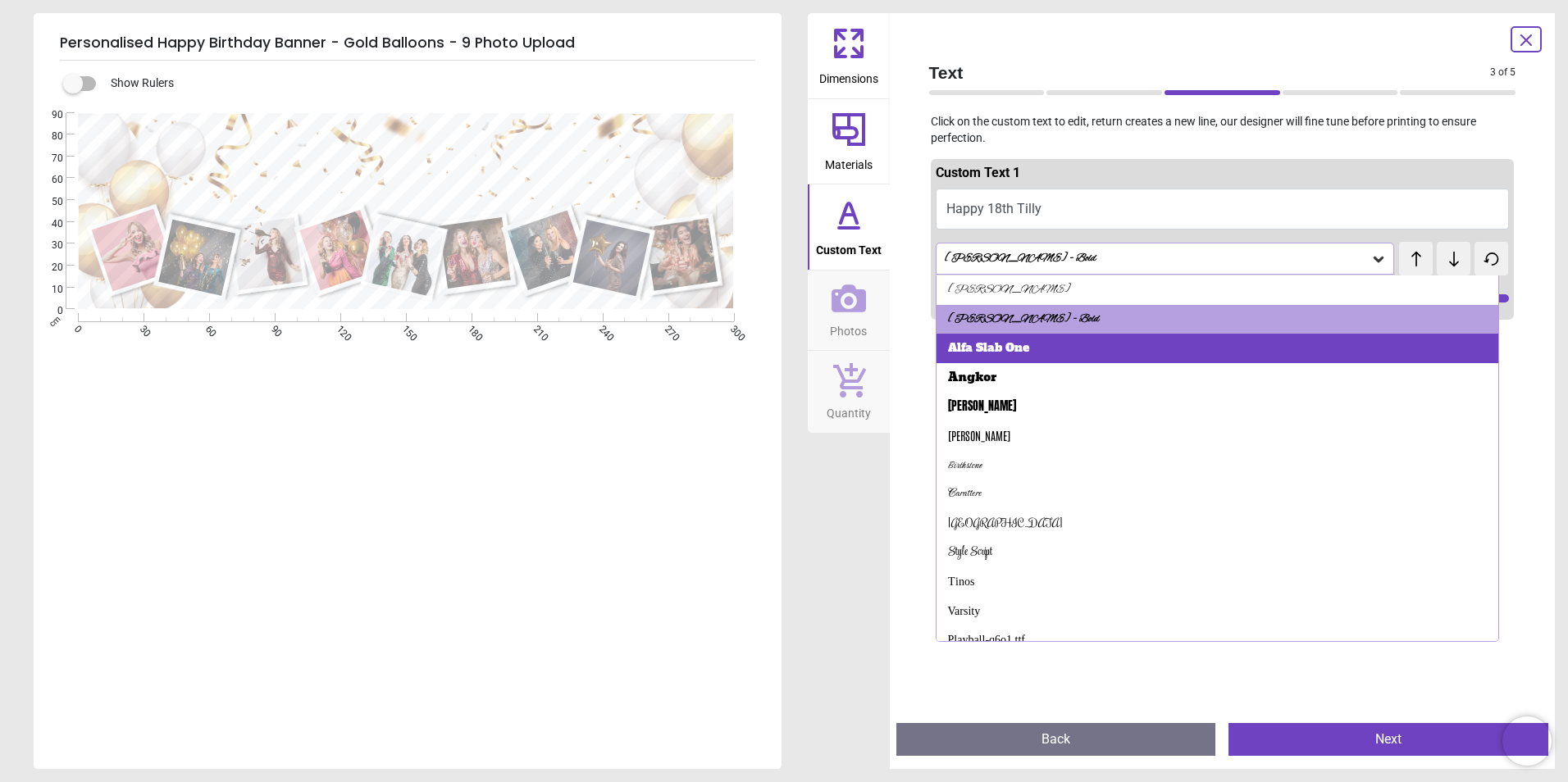
click at [1000, 354] on div "Alfa Slab One" at bounding box center [988, 349] width 81 height 17
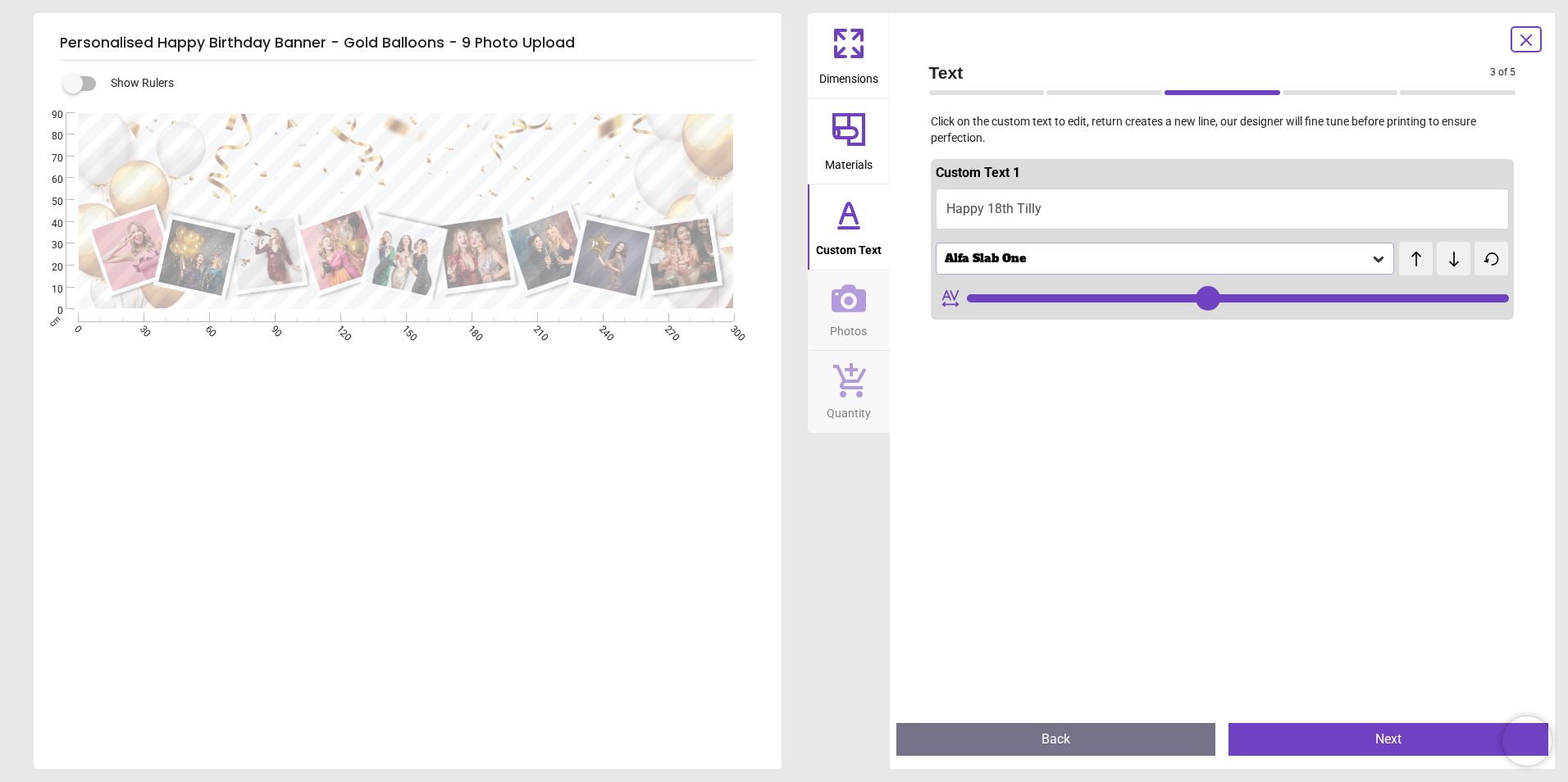
click at [1008, 262] on div "Alfa Slab One" at bounding box center [1157, 258] width 428 height 14
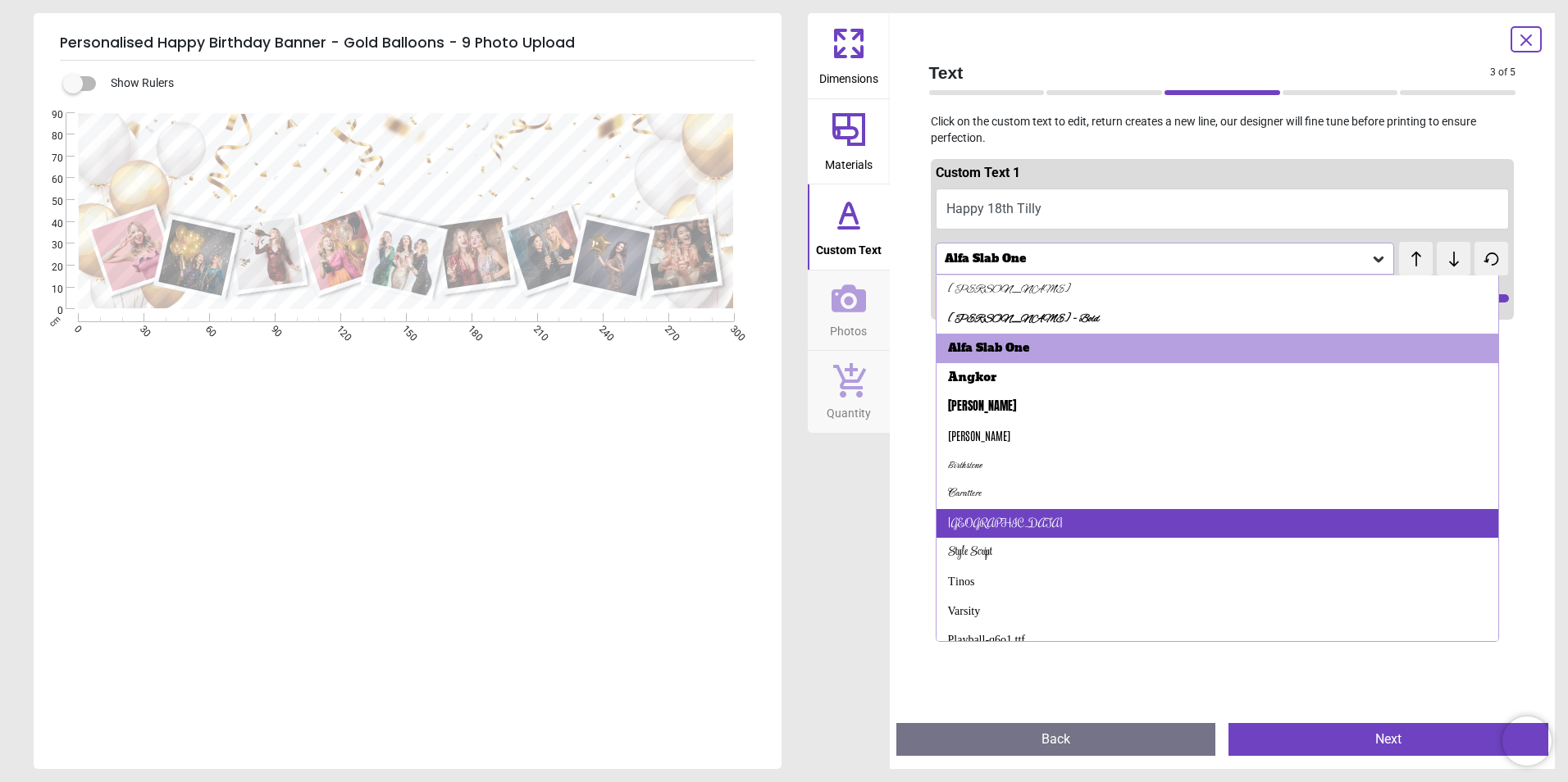
click at [989, 536] on div "Rochester" at bounding box center [1218, 523] width 563 height 29
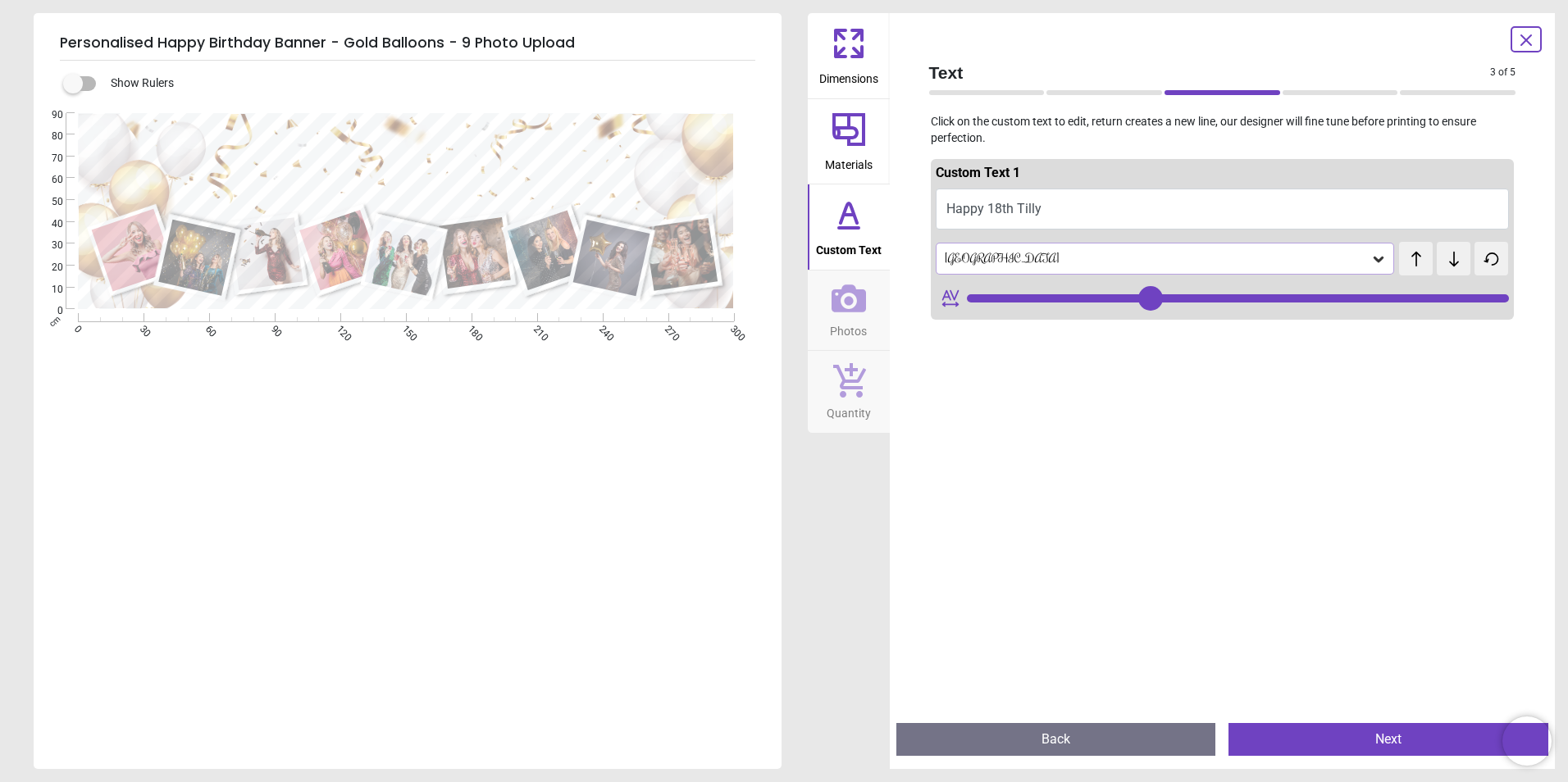
click at [1065, 264] on div "Rochester" at bounding box center [1157, 258] width 428 height 14
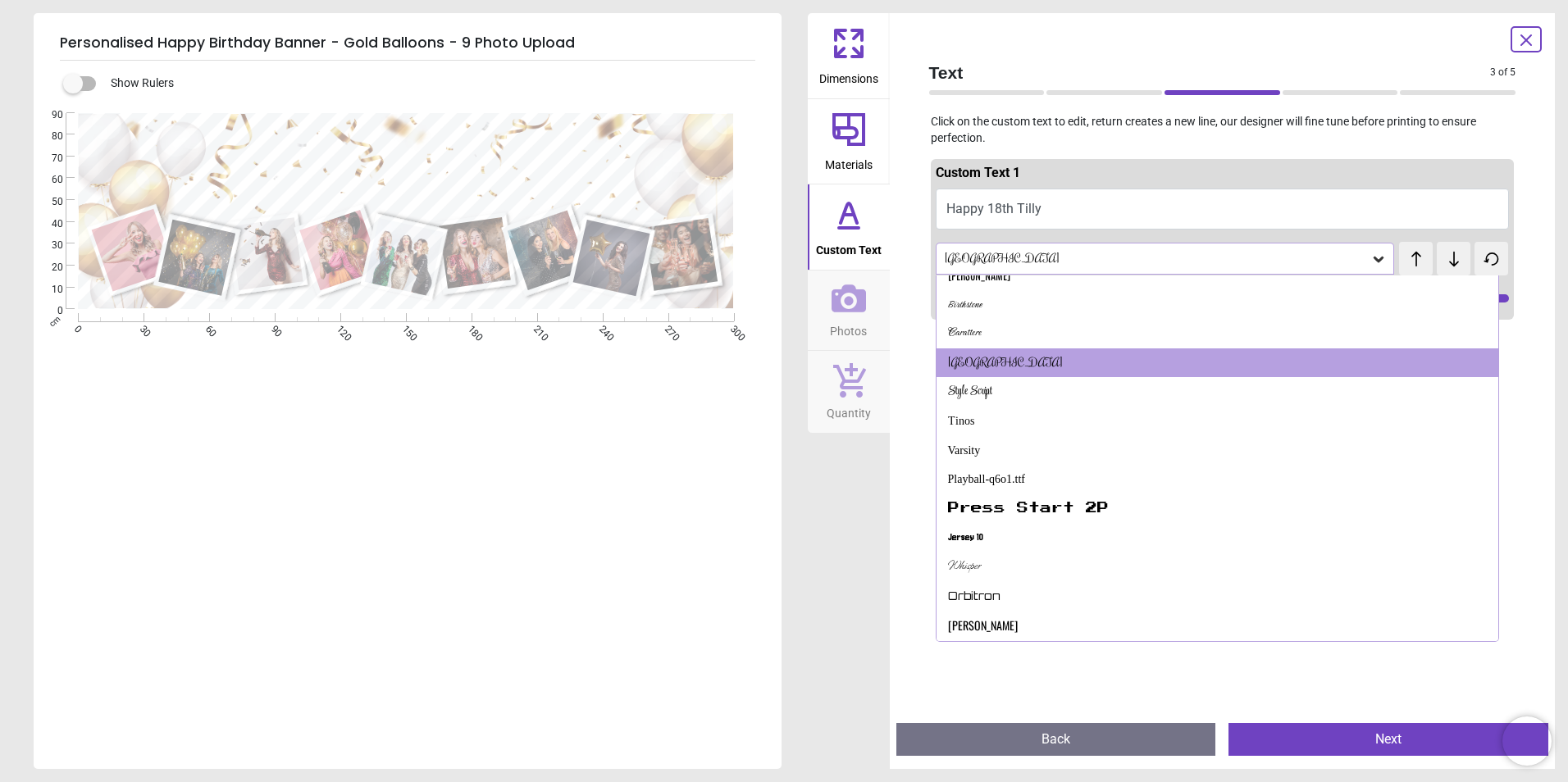
scroll to position [164, 0]
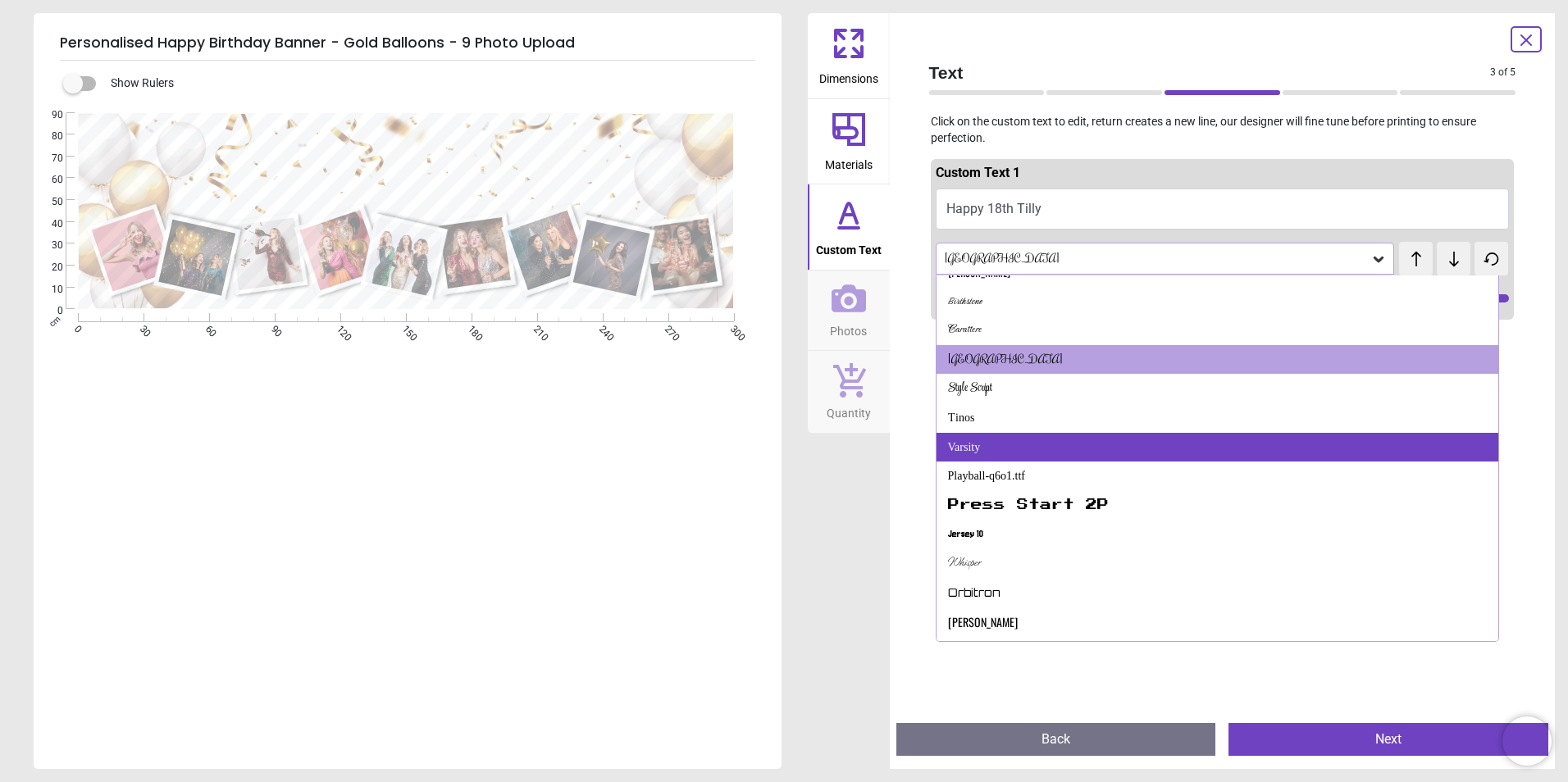
click at [1041, 446] on div "Varsity" at bounding box center [1218, 447] width 563 height 29
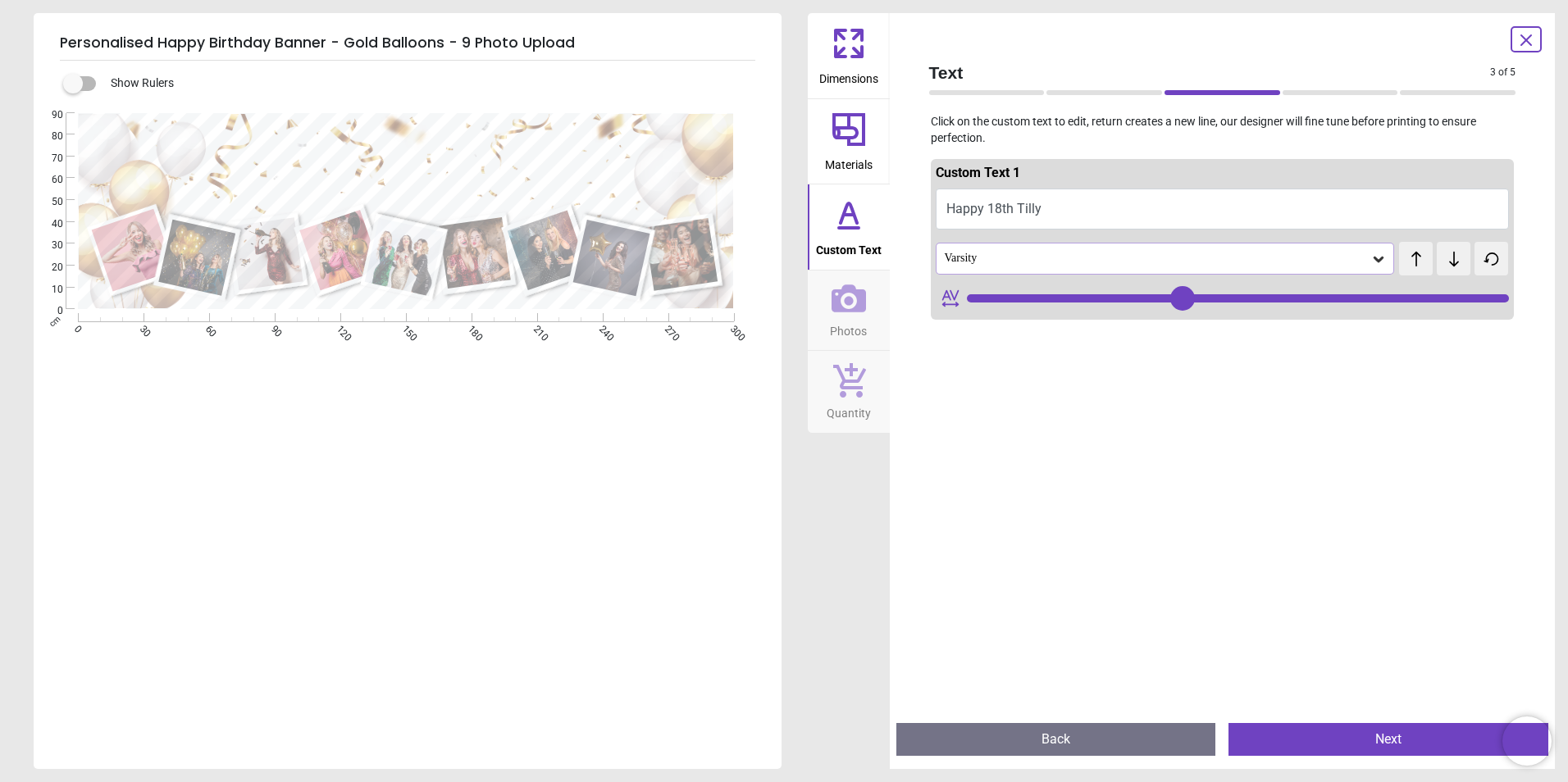
click at [1054, 260] on div "Varsity" at bounding box center [1157, 258] width 428 height 14
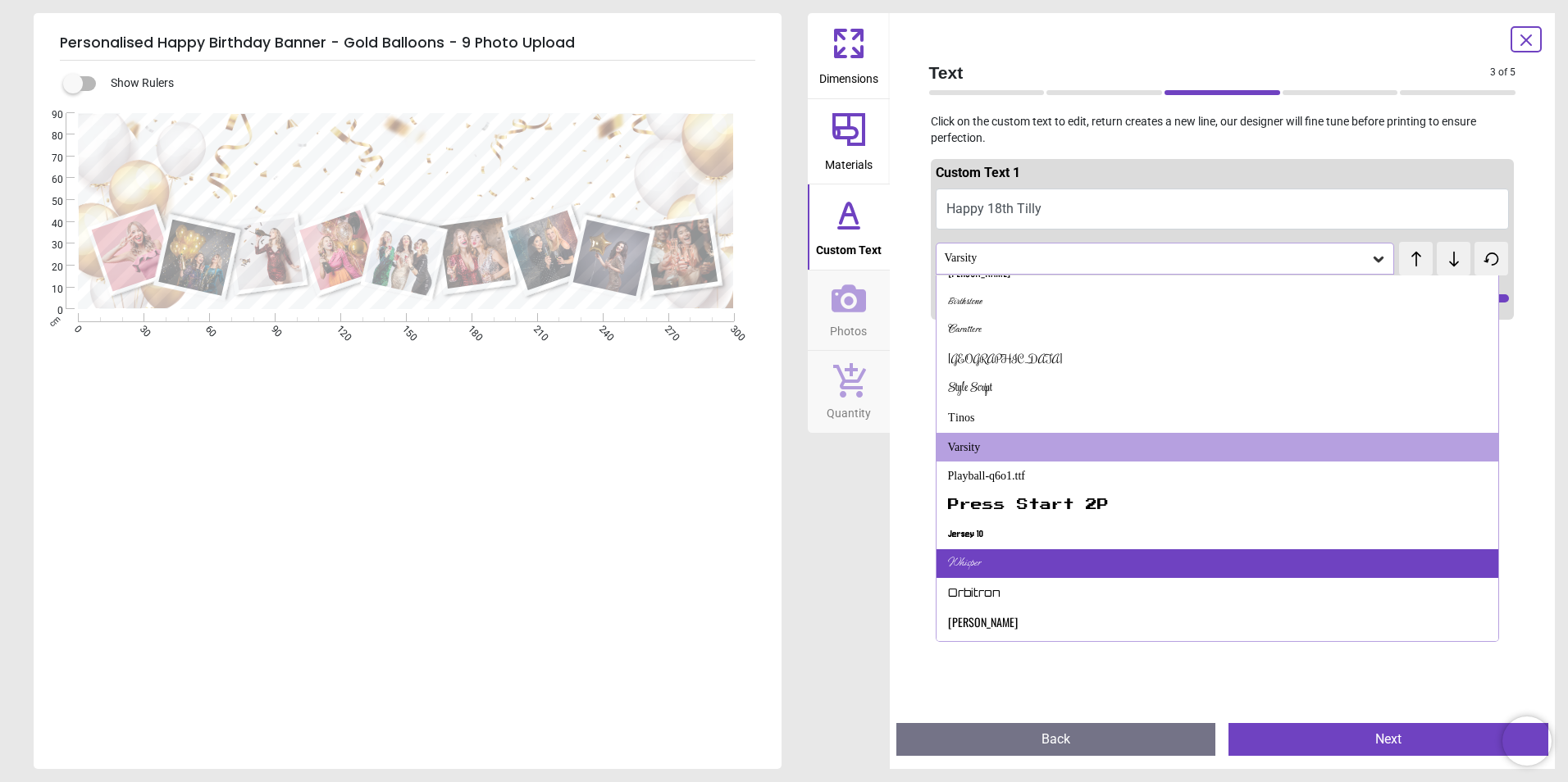
click at [1034, 564] on div "Whisper" at bounding box center [1218, 564] width 563 height 29
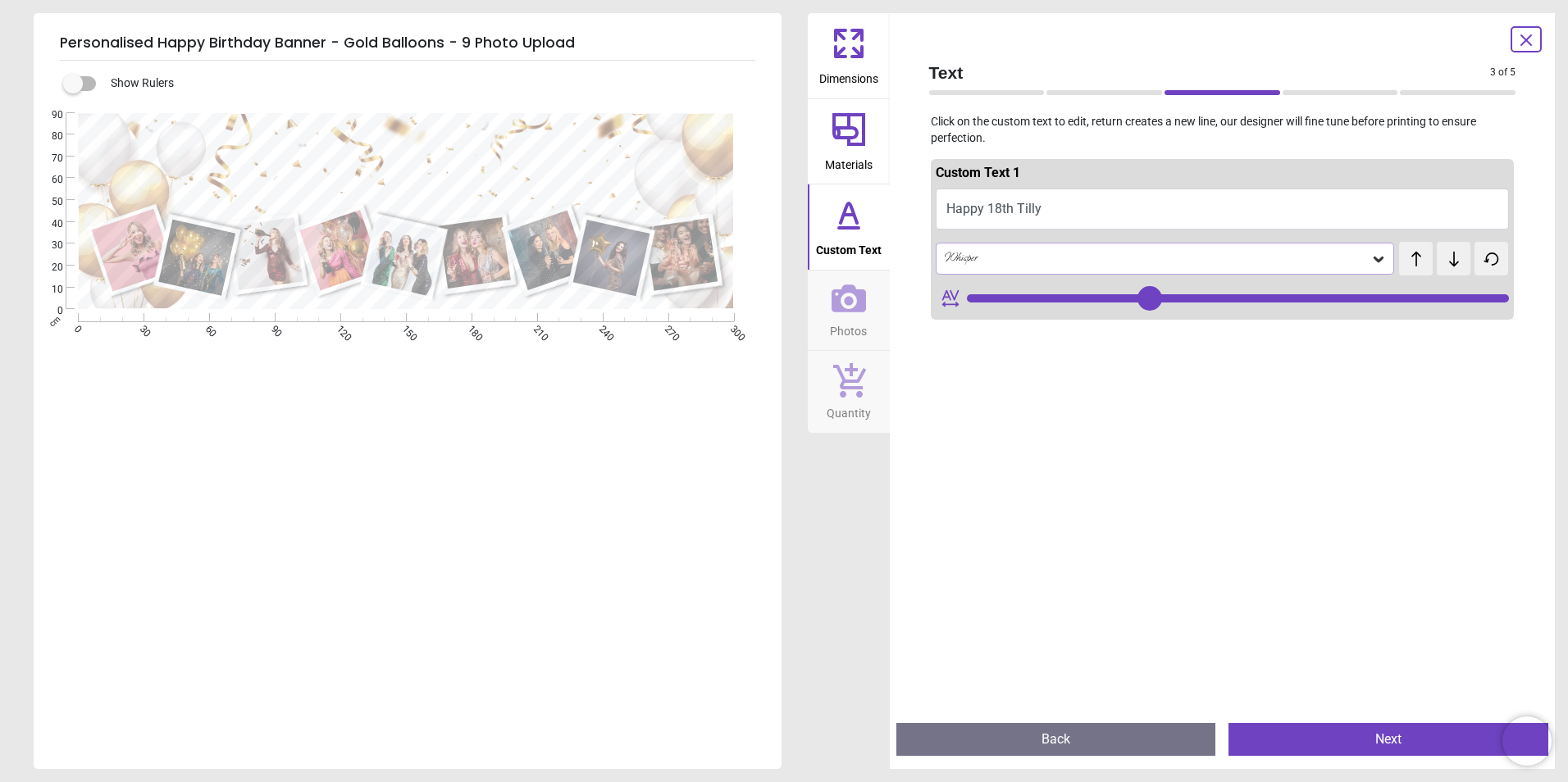
click at [1039, 253] on div "Whisper" at bounding box center [1157, 258] width 428 height 14
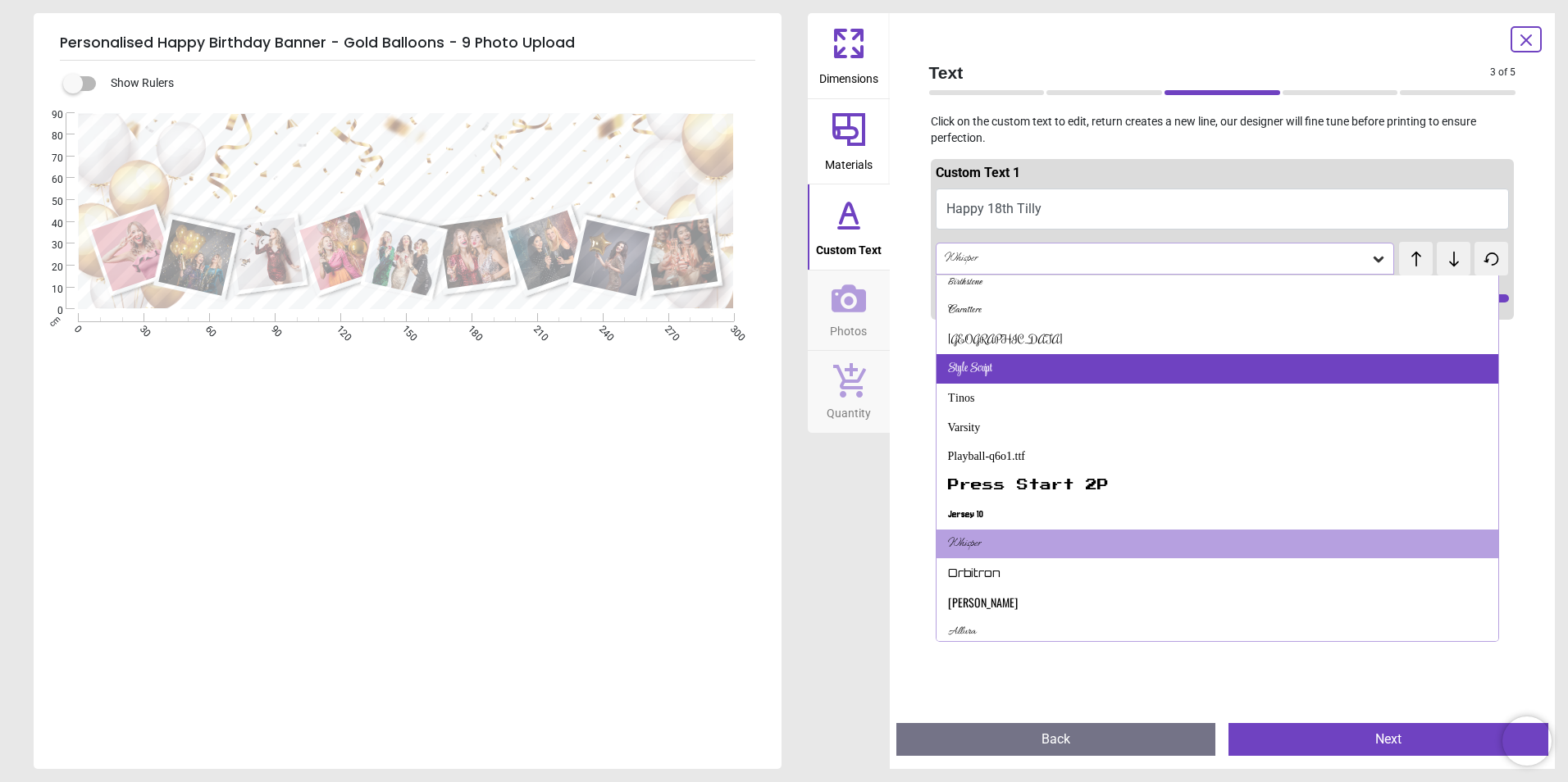
scroll to position [511, 0]
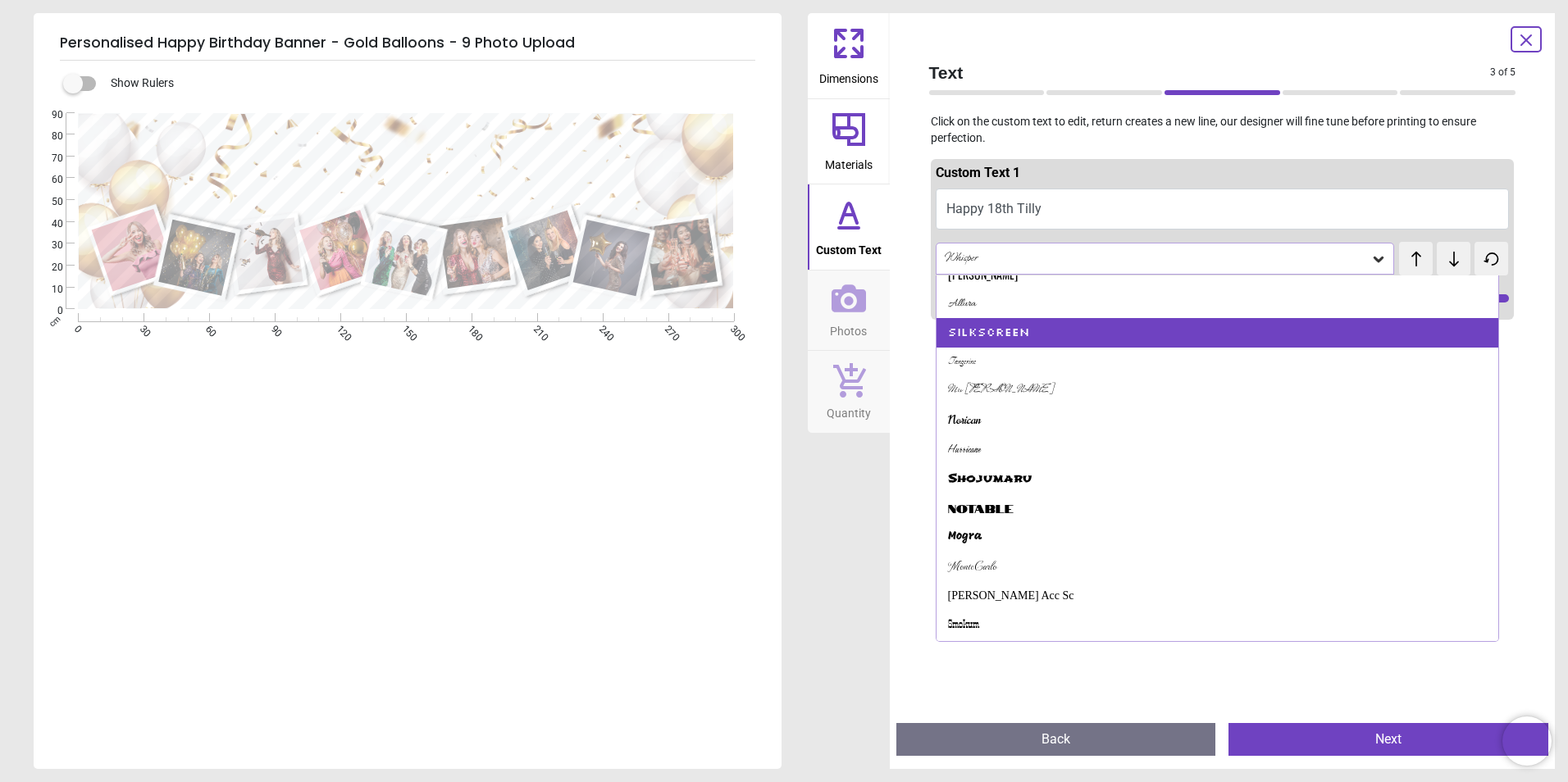
click at [1038, 330] on div "Silkscreen" at bounding box center [1218, 333] width 563 height 29
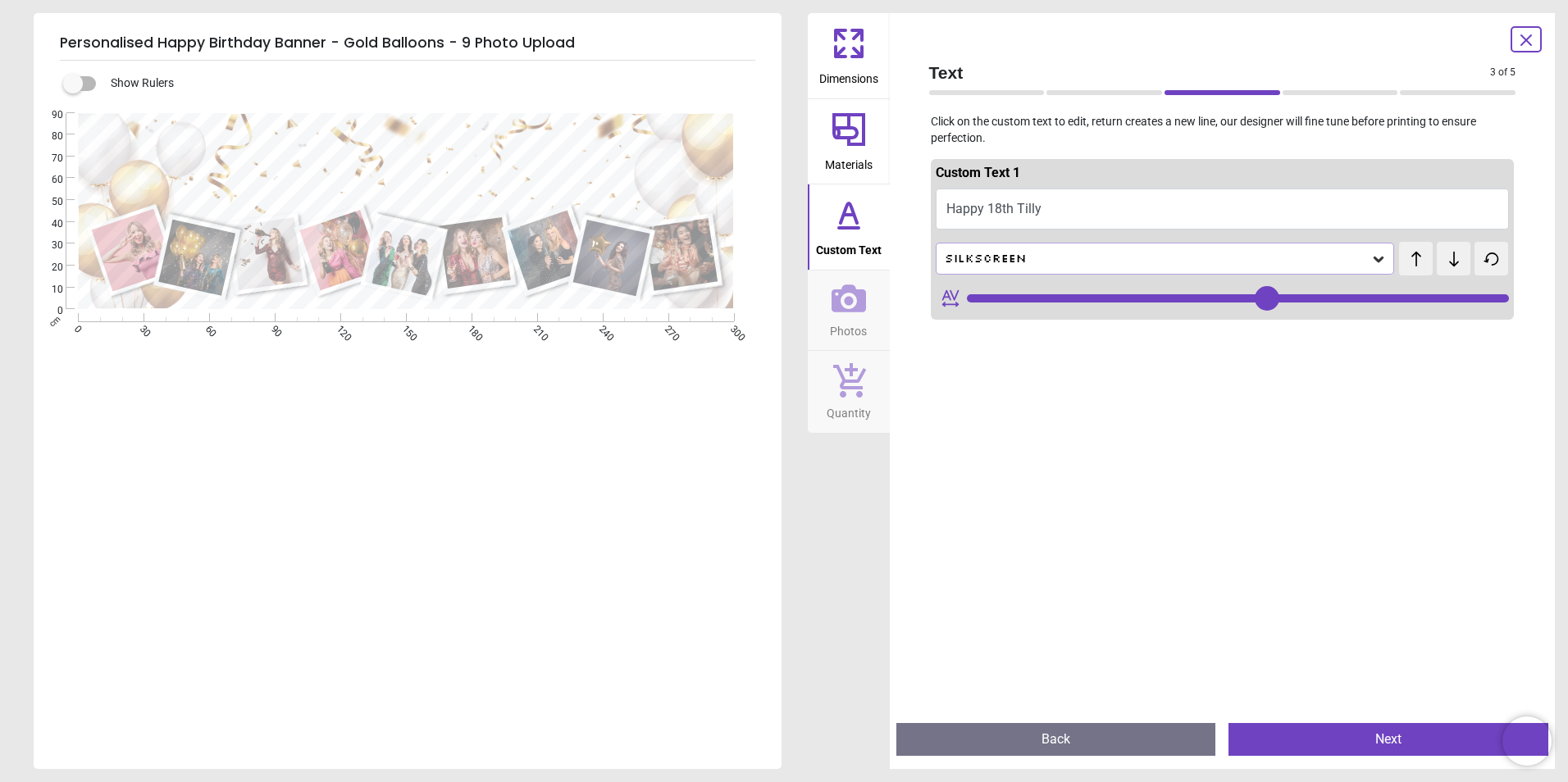
click at [1018, 256] on div "Silkscreen" at bounding box center [1157, 258] width 428 height 14
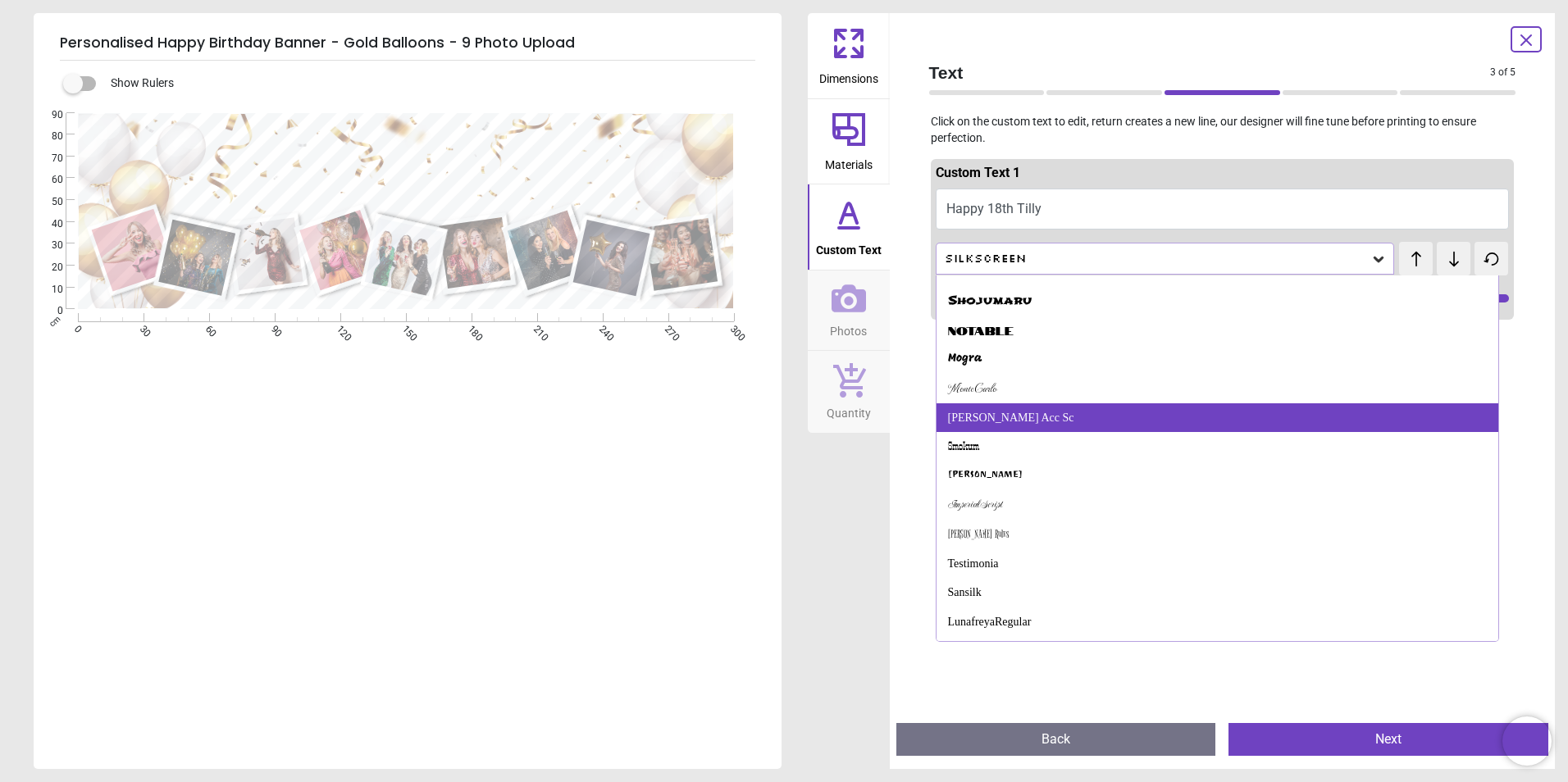
scroll to position [709, 0]
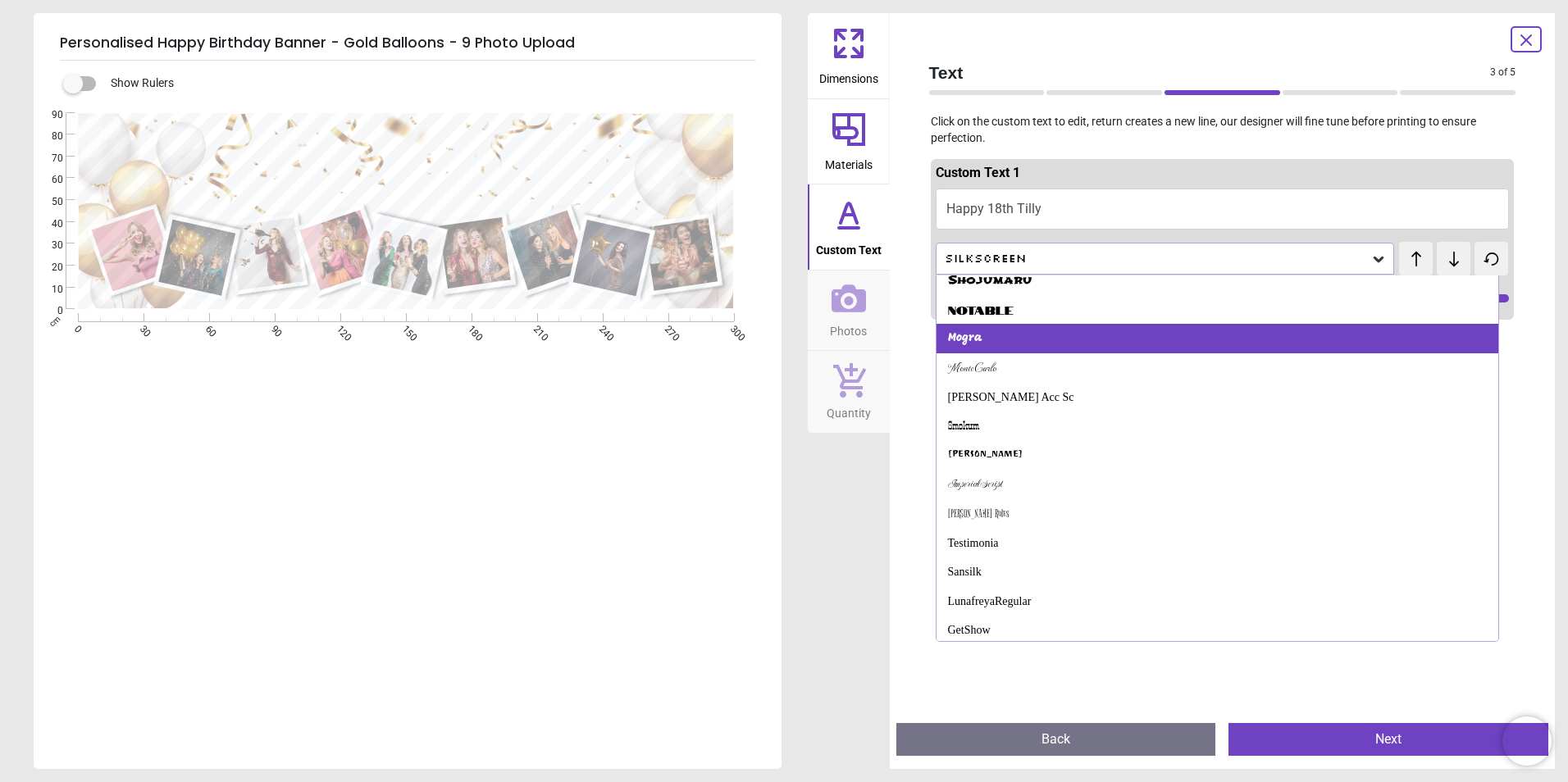
click at [1031, 347] on div "Mogra" at bounding box center [1218, 338] width 563 height 29
type input "**"
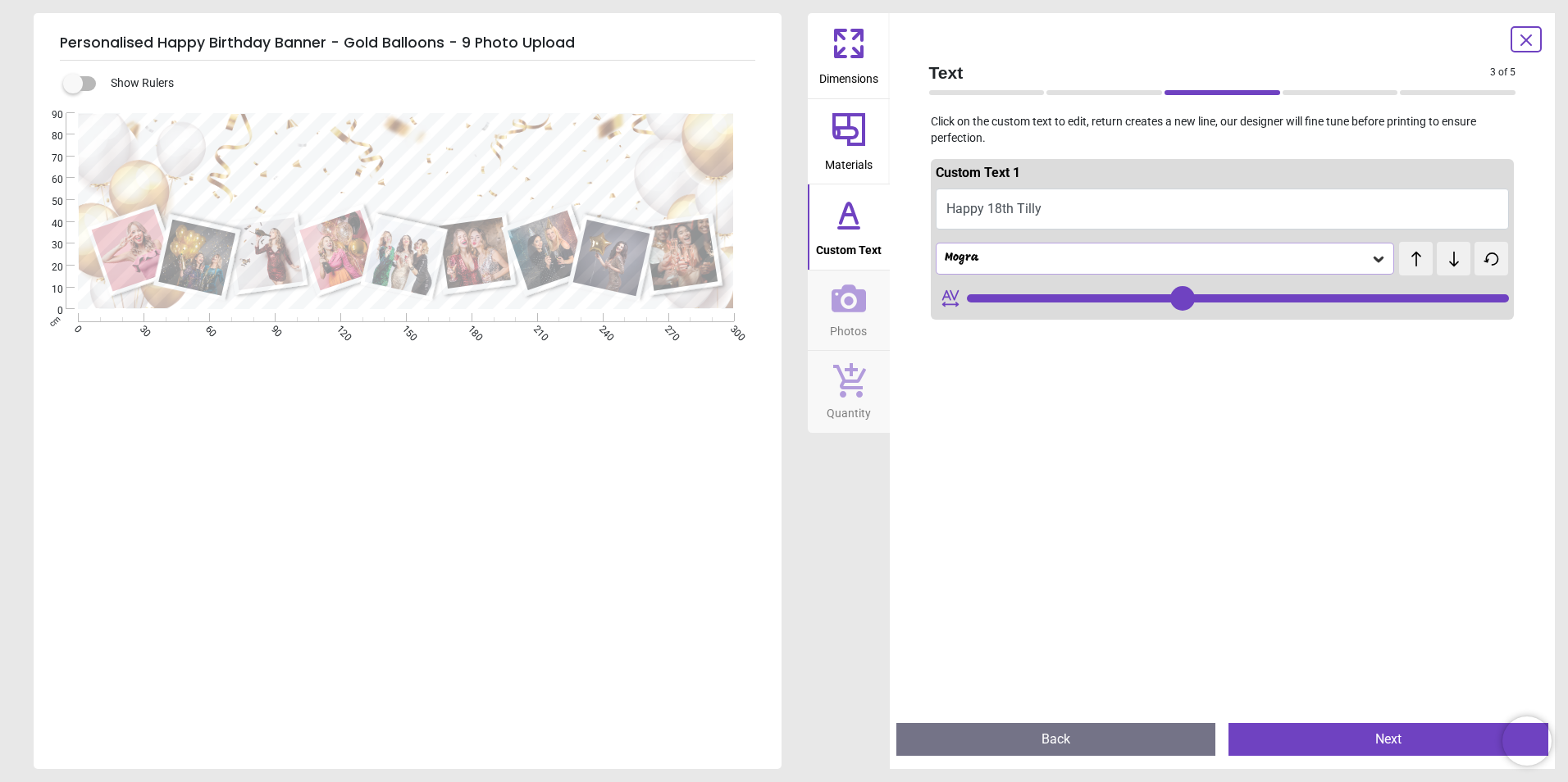
click at [1041, 255] on div "Mogra" at bounding box center [1157, 258] width 428 height 14
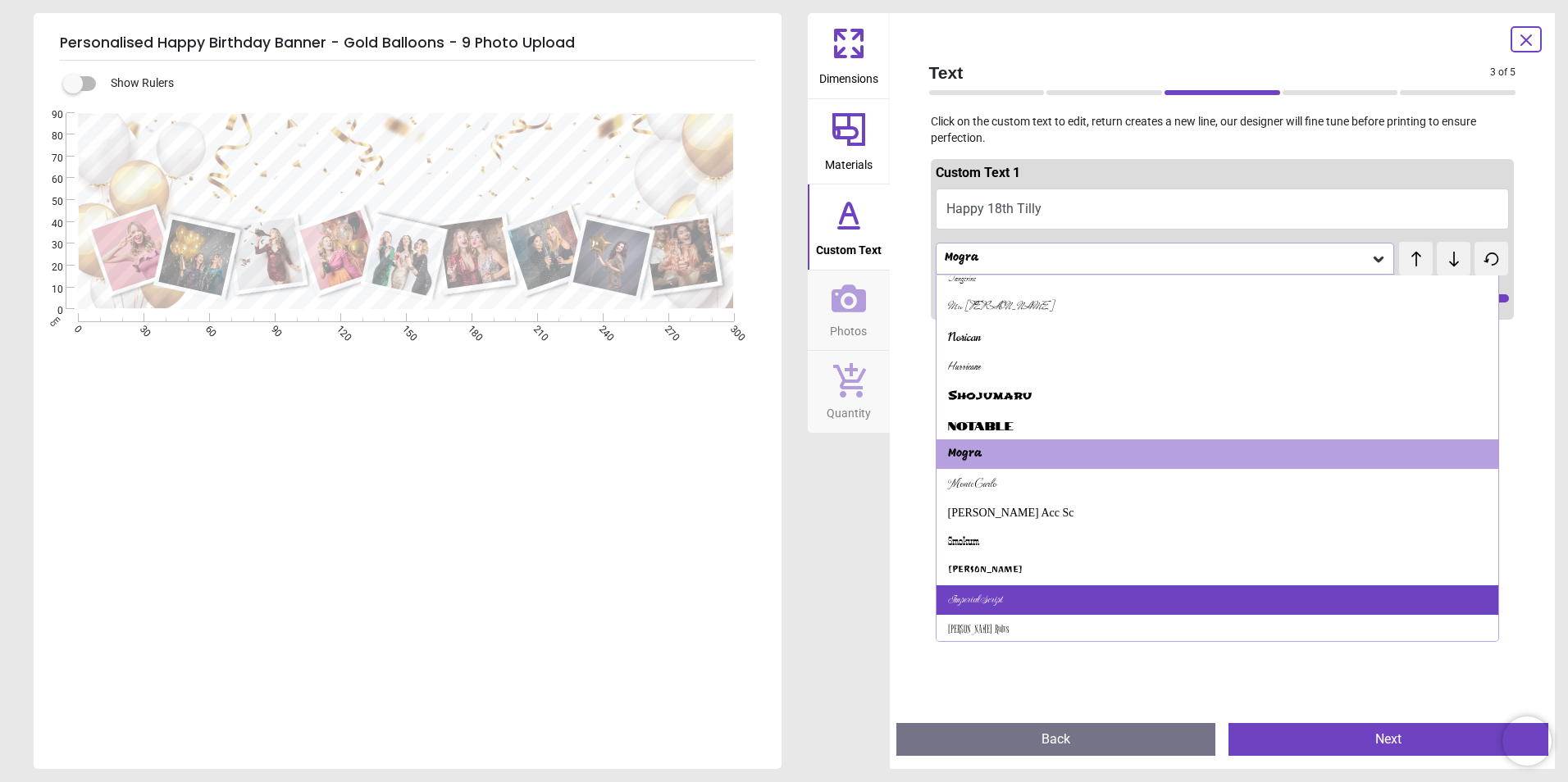
scroll to position [750, 0]
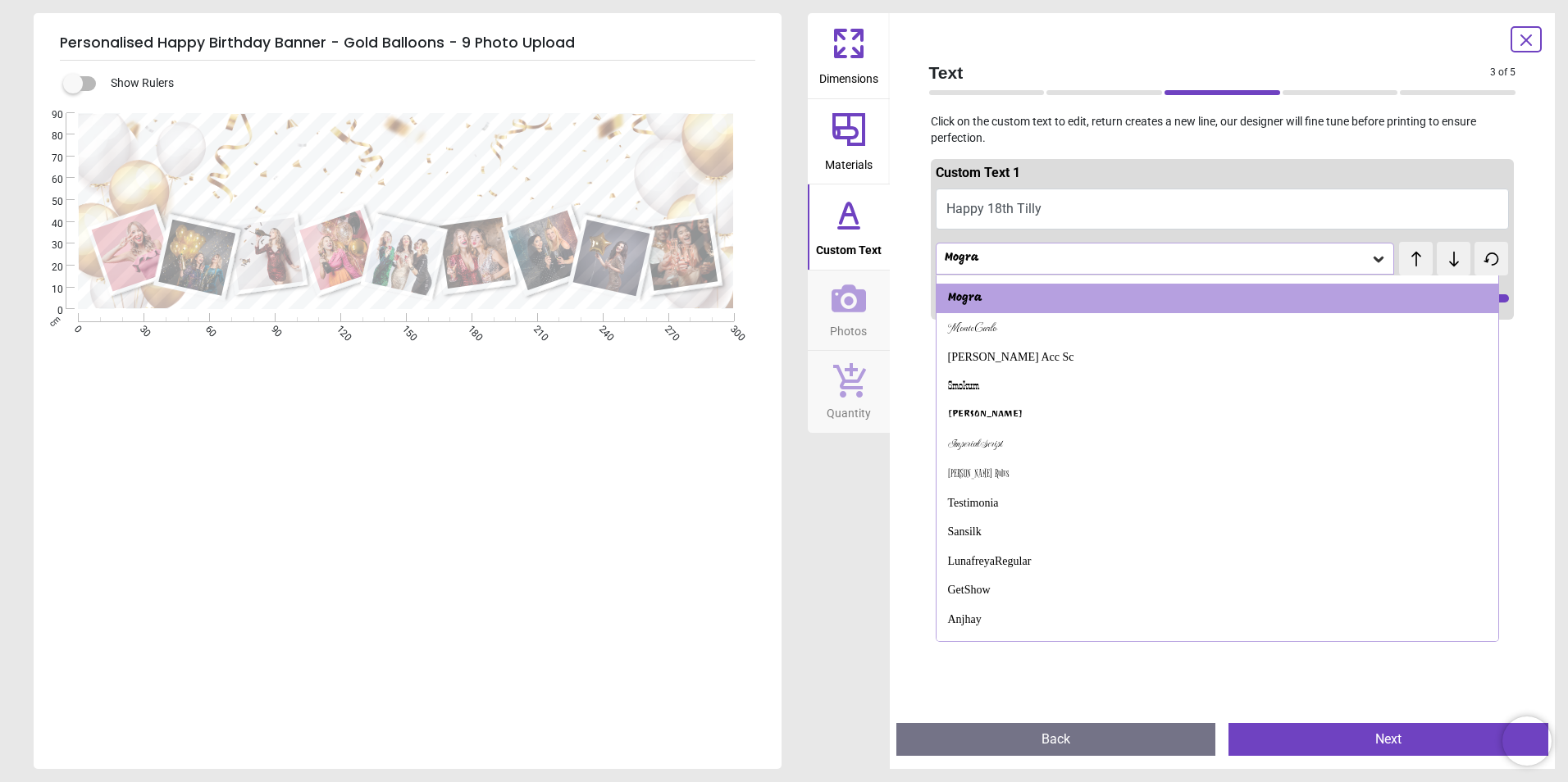
click at [1524, 40] on icon at bounding box center [1526, 40] width 19 height 19
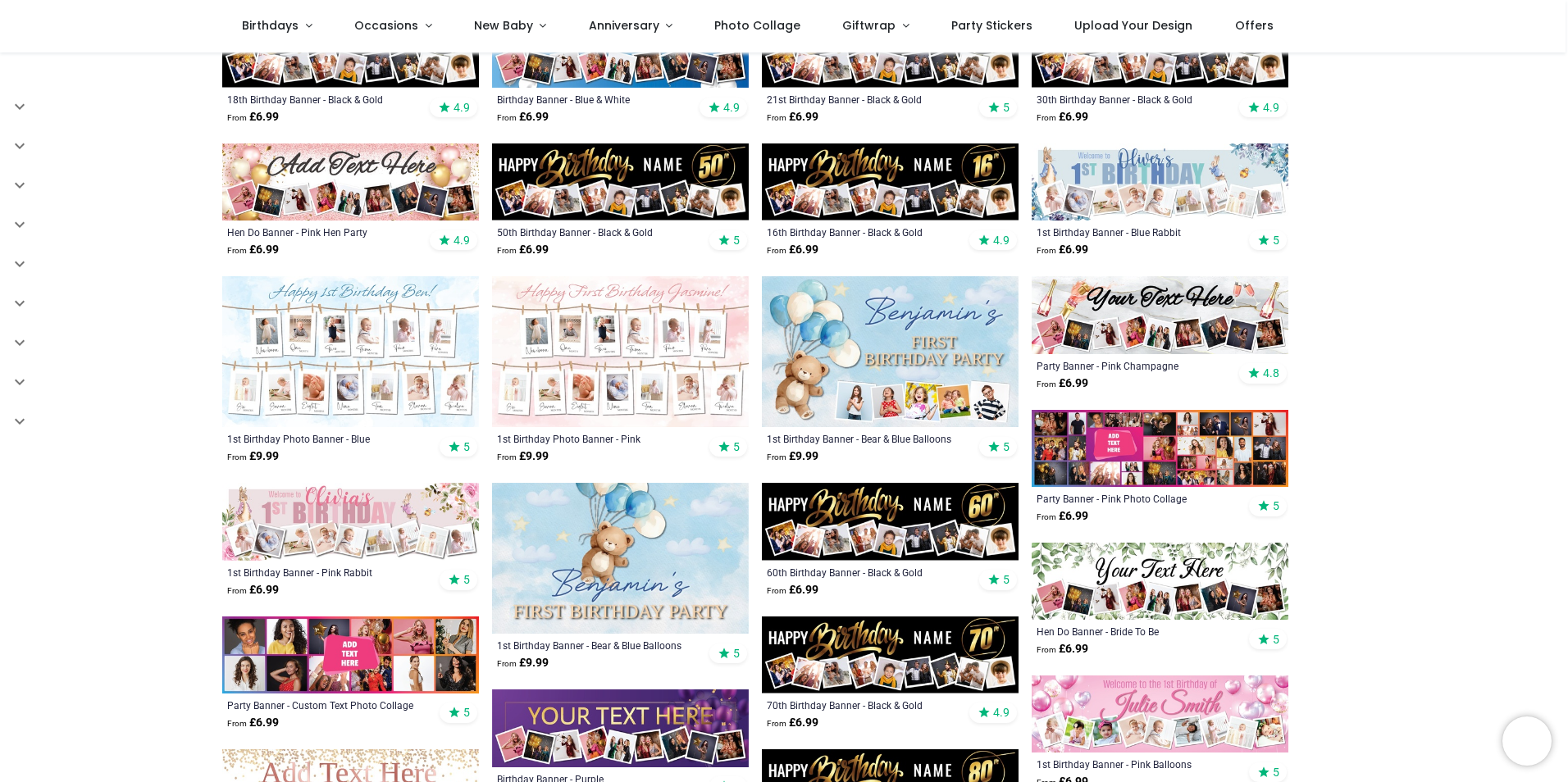
scroll to position [656, 0]
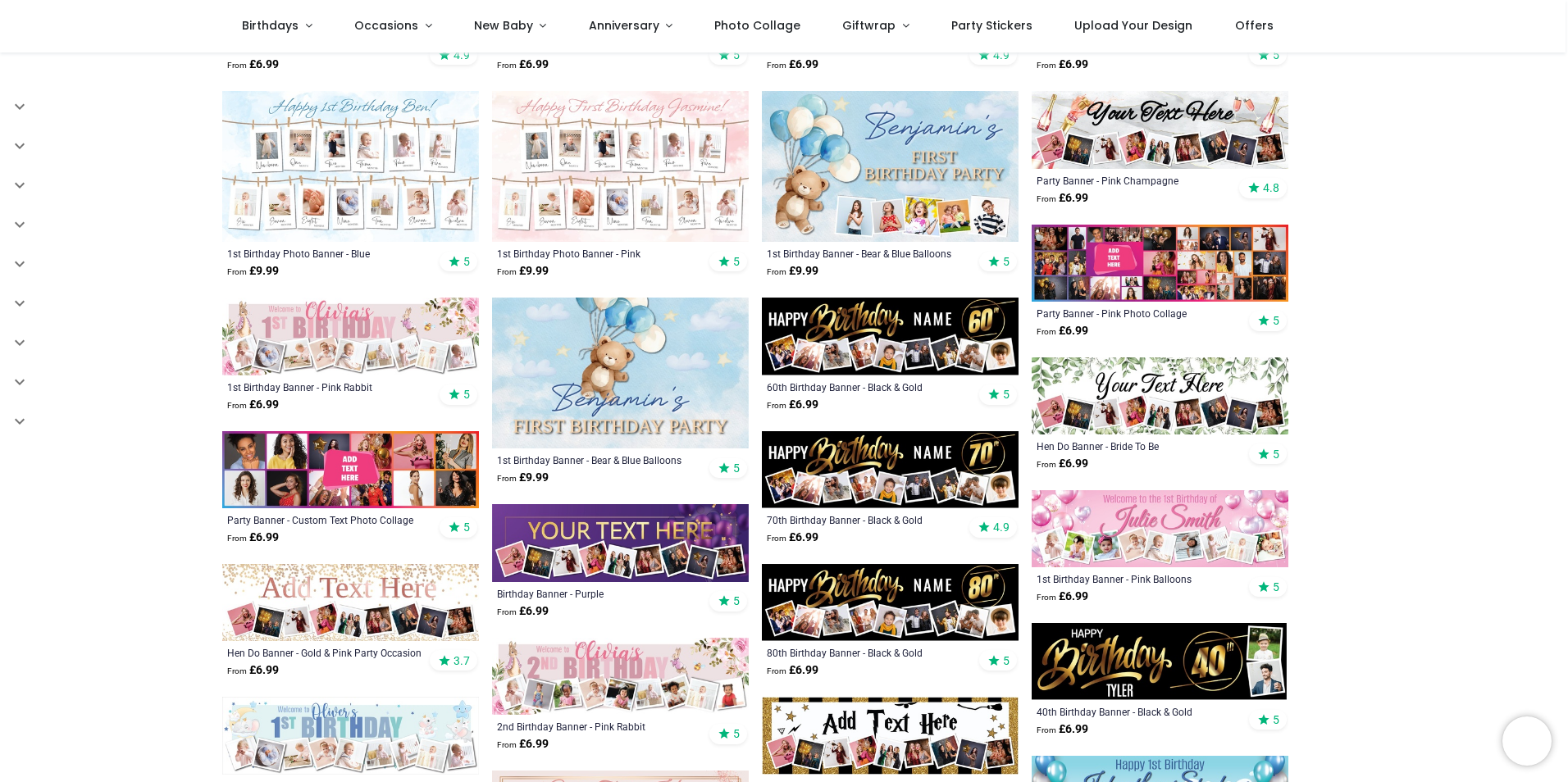
click at [388, 473] on img at bounding box center [350, 469] width 257 height 77
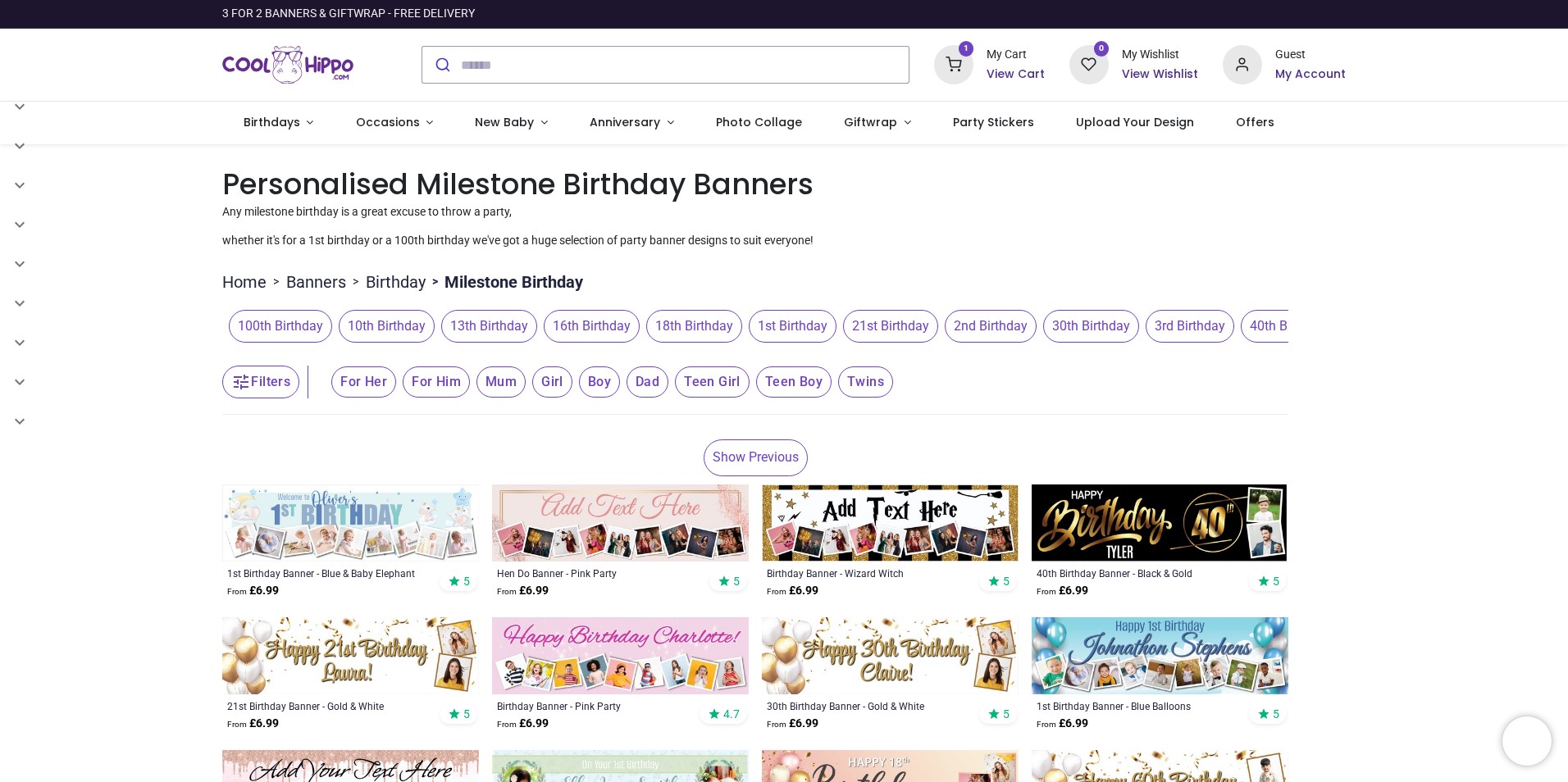
click at [691, 326] on span "18th Birthday" at bounding box center [694, 326] width 96 height 33
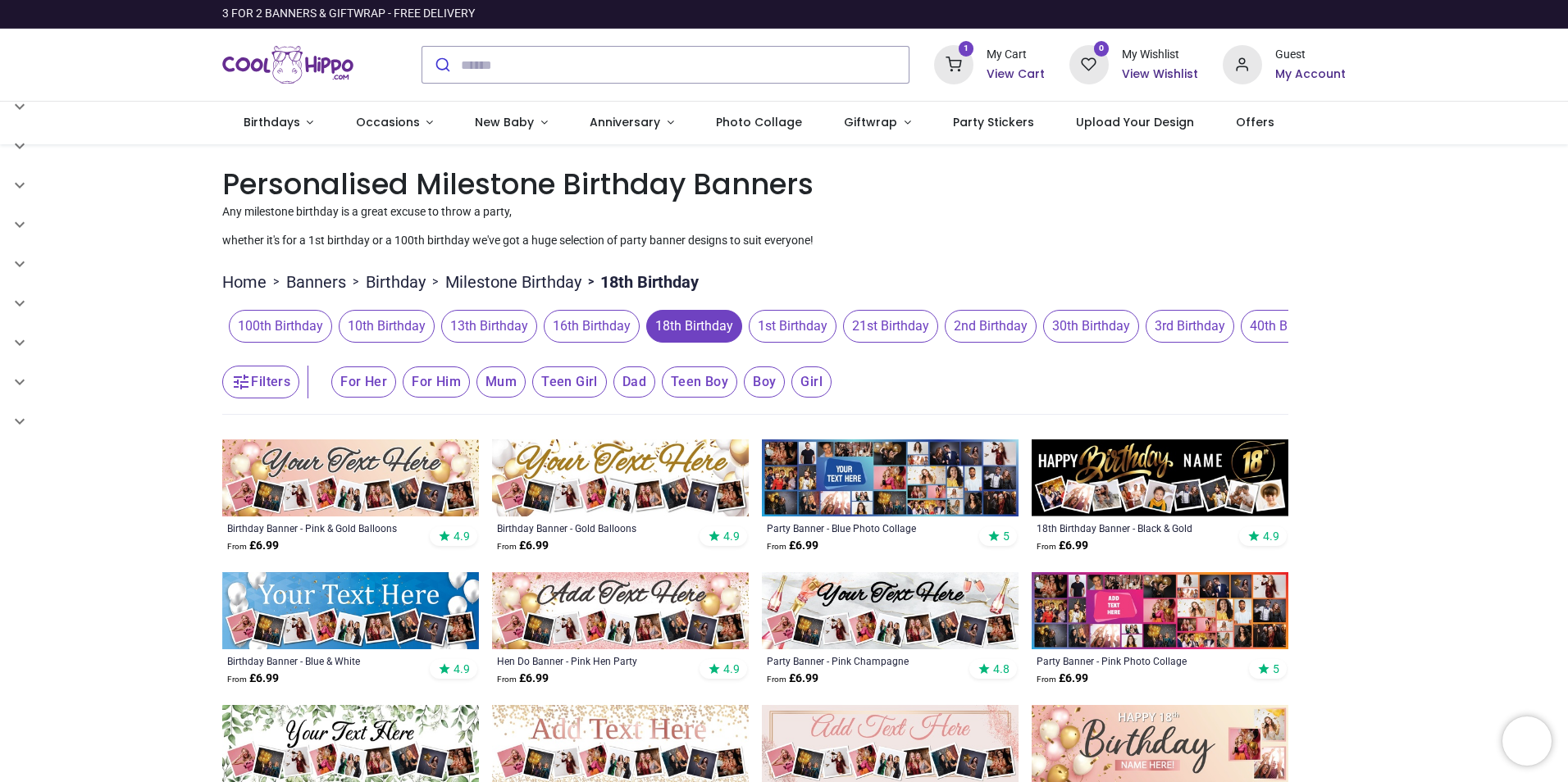
click at [355, 467] on img at bounding box center [350, 478] width 257 height 77
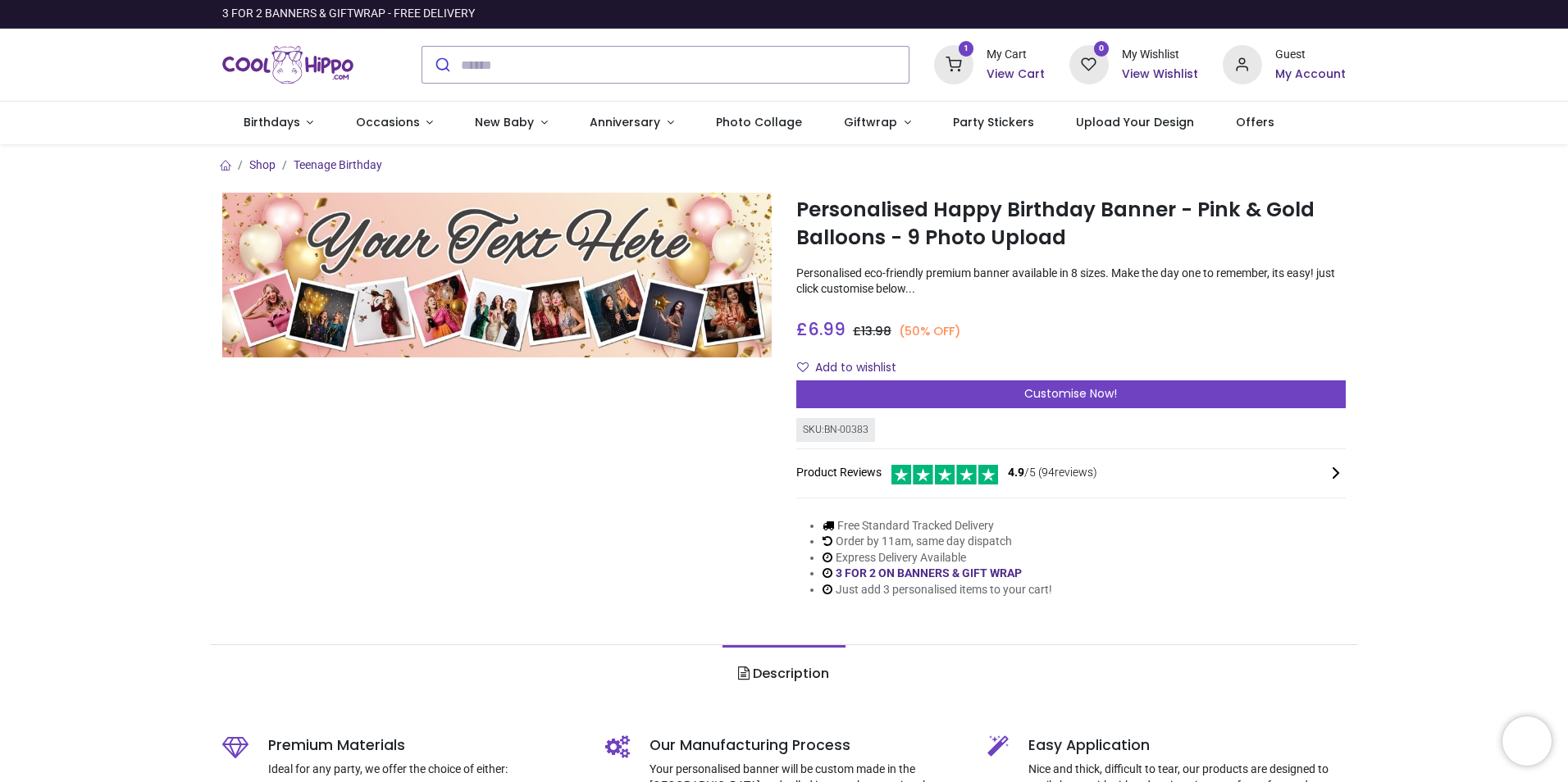
click at [1067, 396] on span "Customise Now!" at bounding box center [1070, 394] width 93 height 17
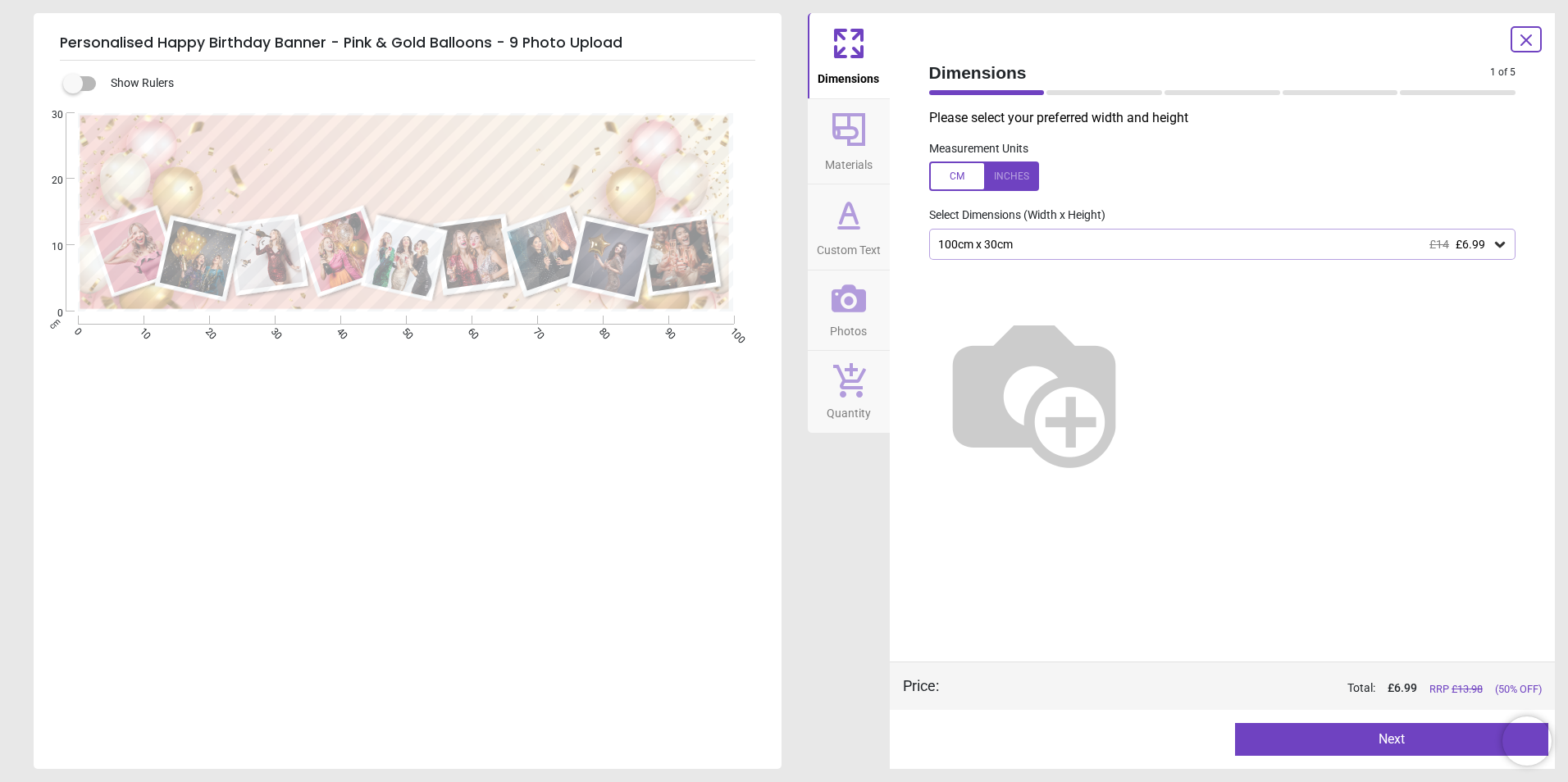
click at [1034, 247] on div "100cm x 30cm £14 £6.99" at bounding box center [1214, 245] width 556 height 14
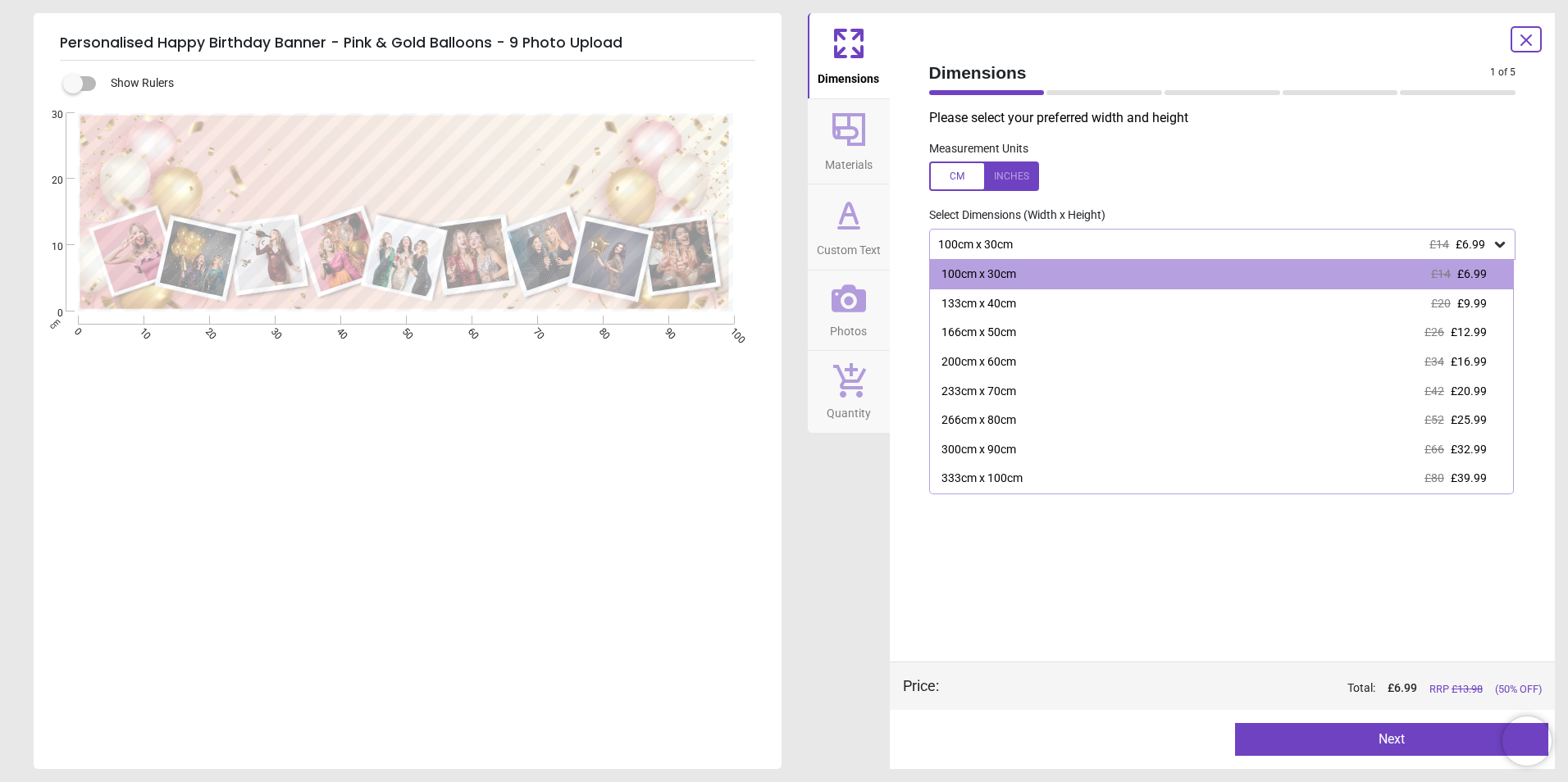
click at [991, 456] on div "300cm x 90cm" at bounding box center [979, 449] width 74 height 17
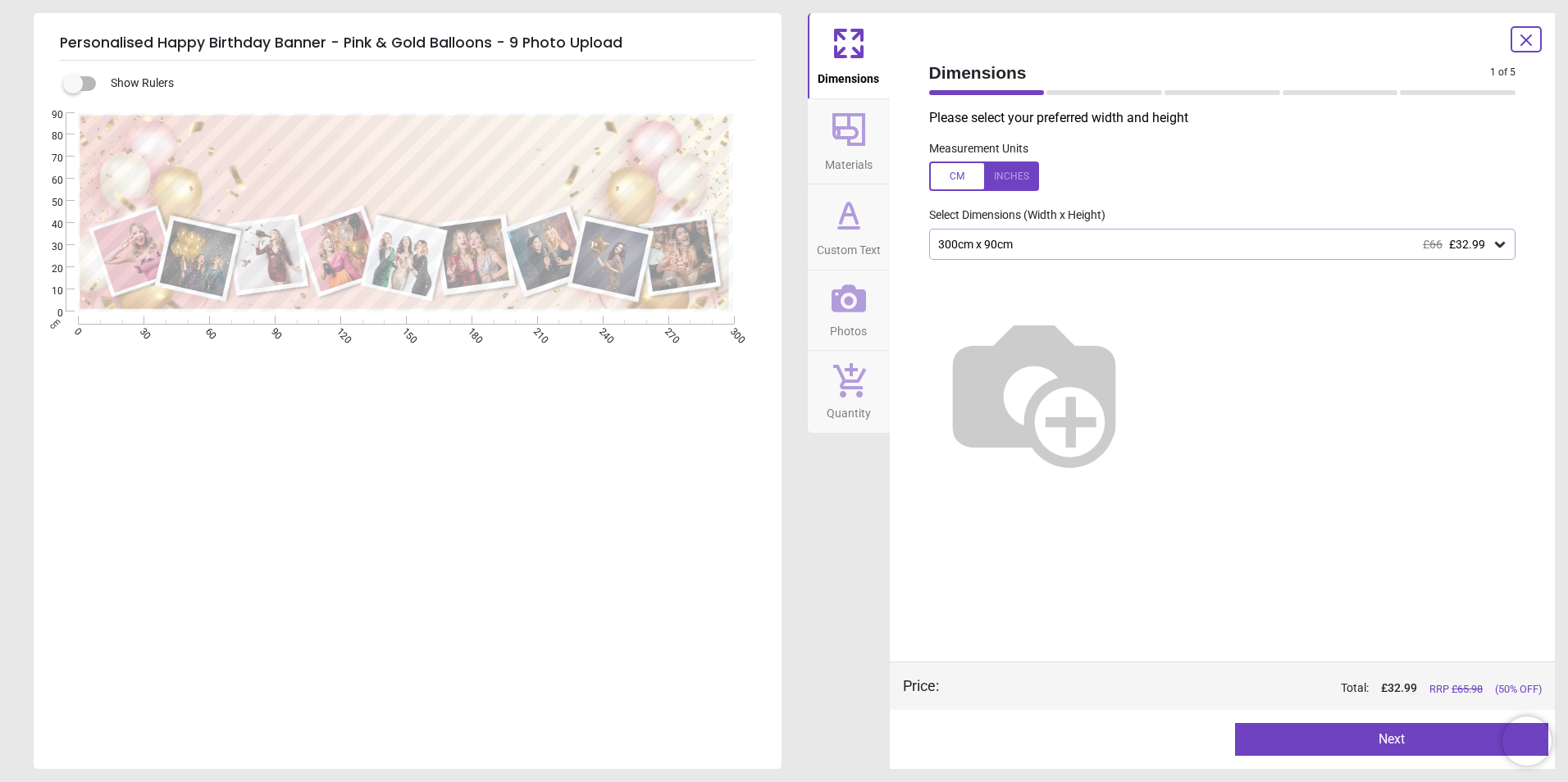
click at [1374, 740] on button "Next" at bounding box center [1392, 739] width 313 height 33
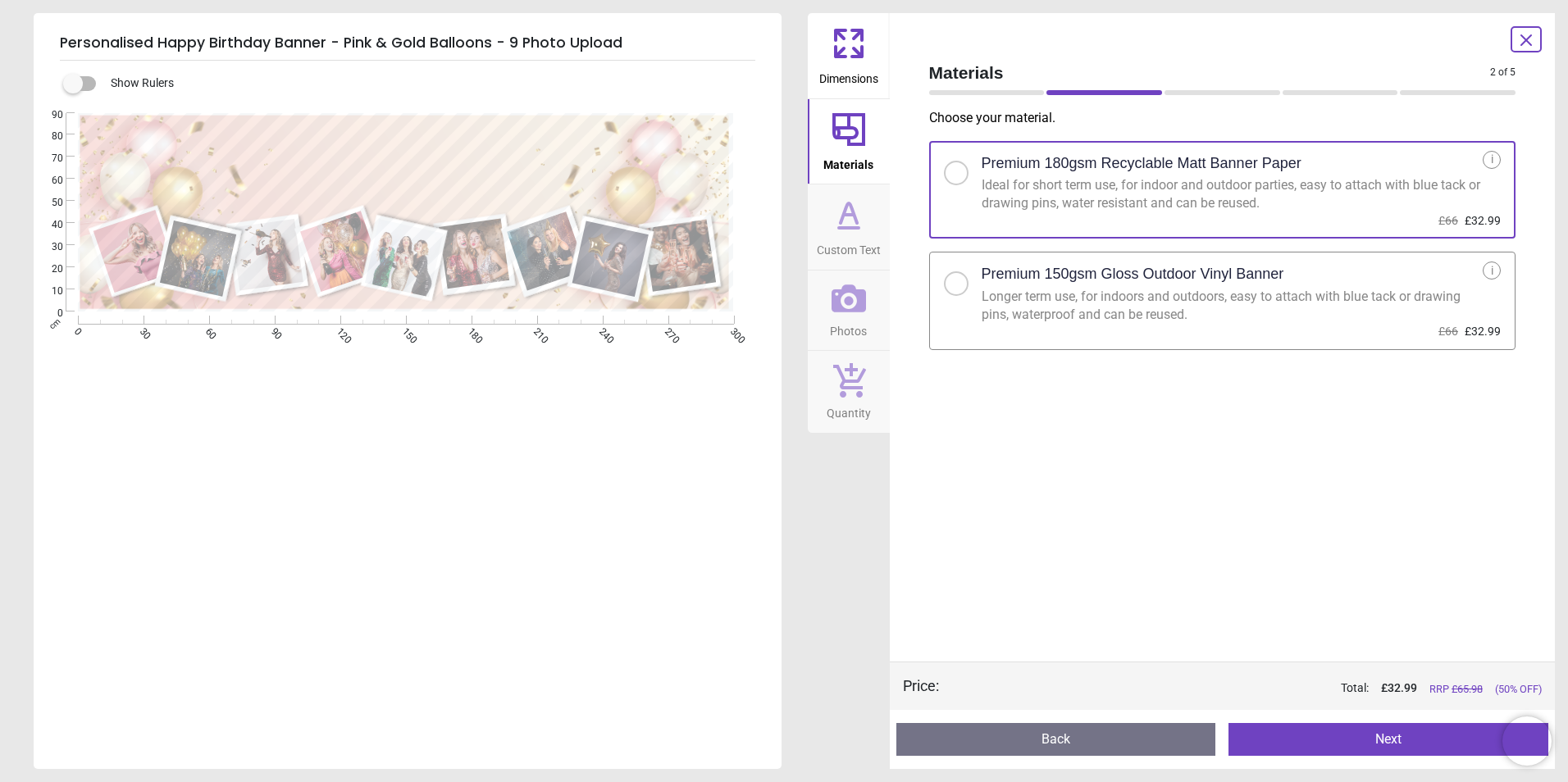
click at [844, 318] on span "Photos" at bounding box center [849, 328] width 37 height 25
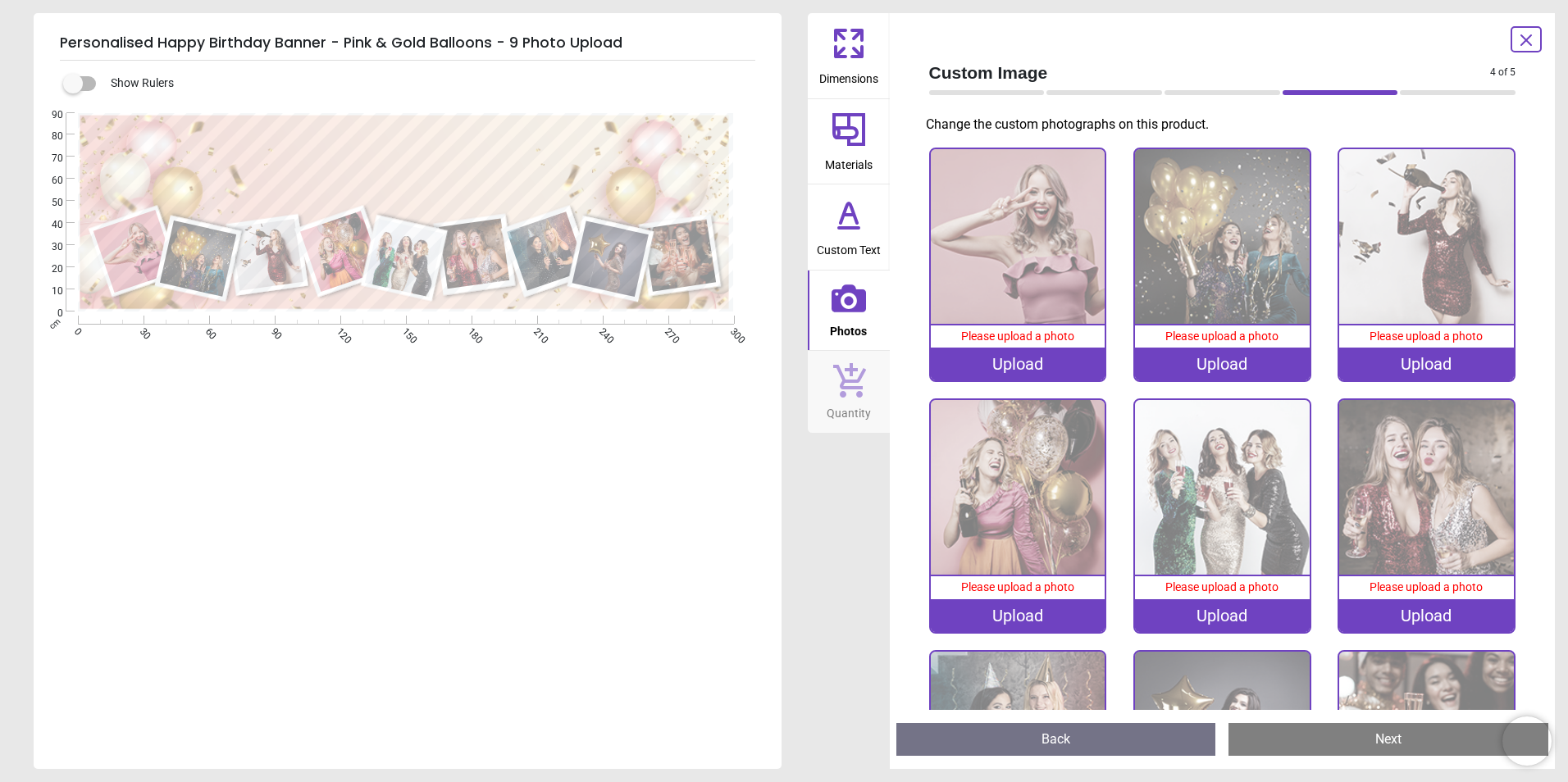
click at [1010, 247] on img at bounding box center [1018, 236] width 174 height 174
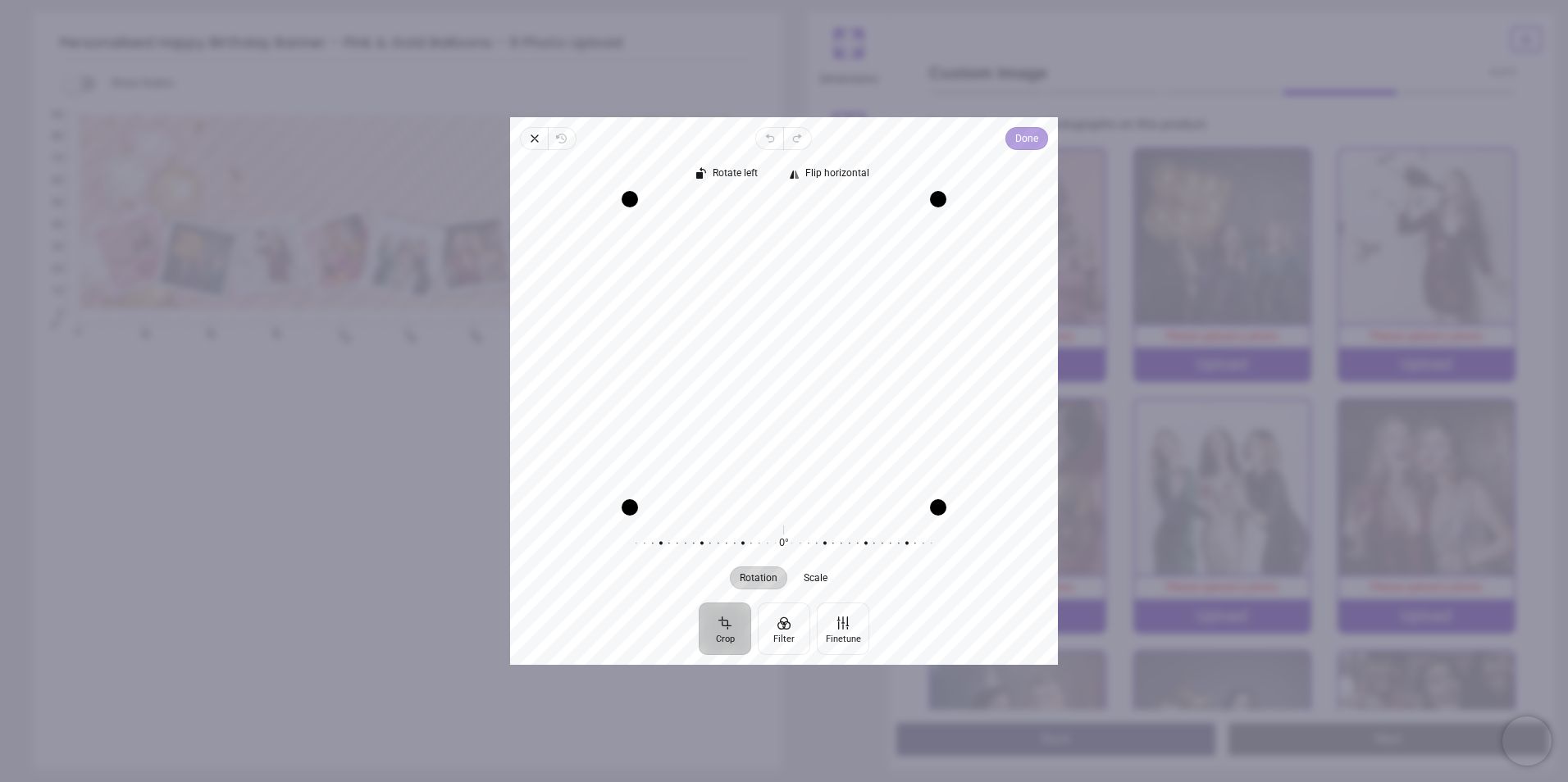
click at [1012, 134] on button "Done" at bounding box center [1026, 139] width 42 height 23
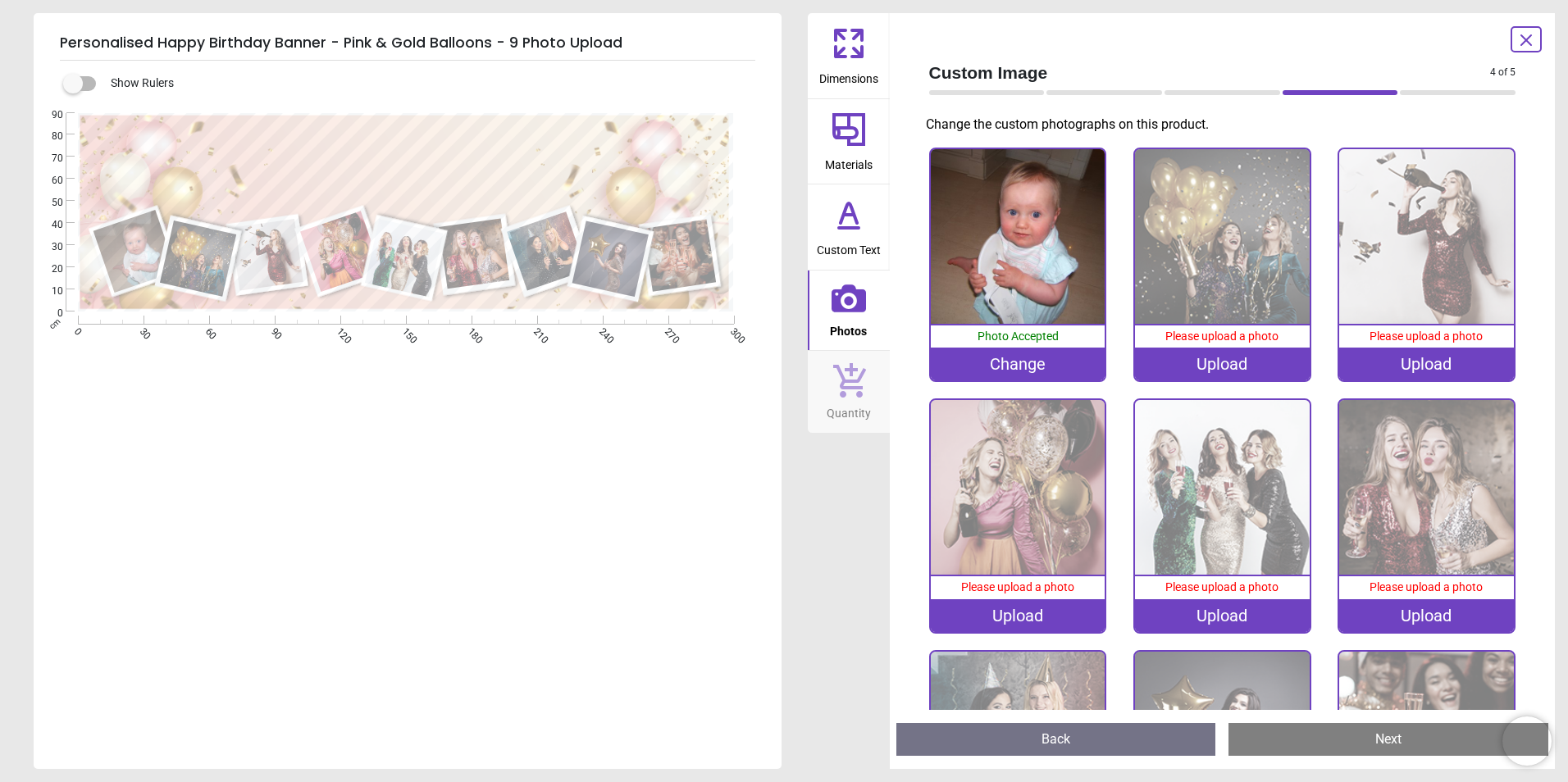
click at [1213, 246] on img at bounding box center [1222, 236] width 174 height 174
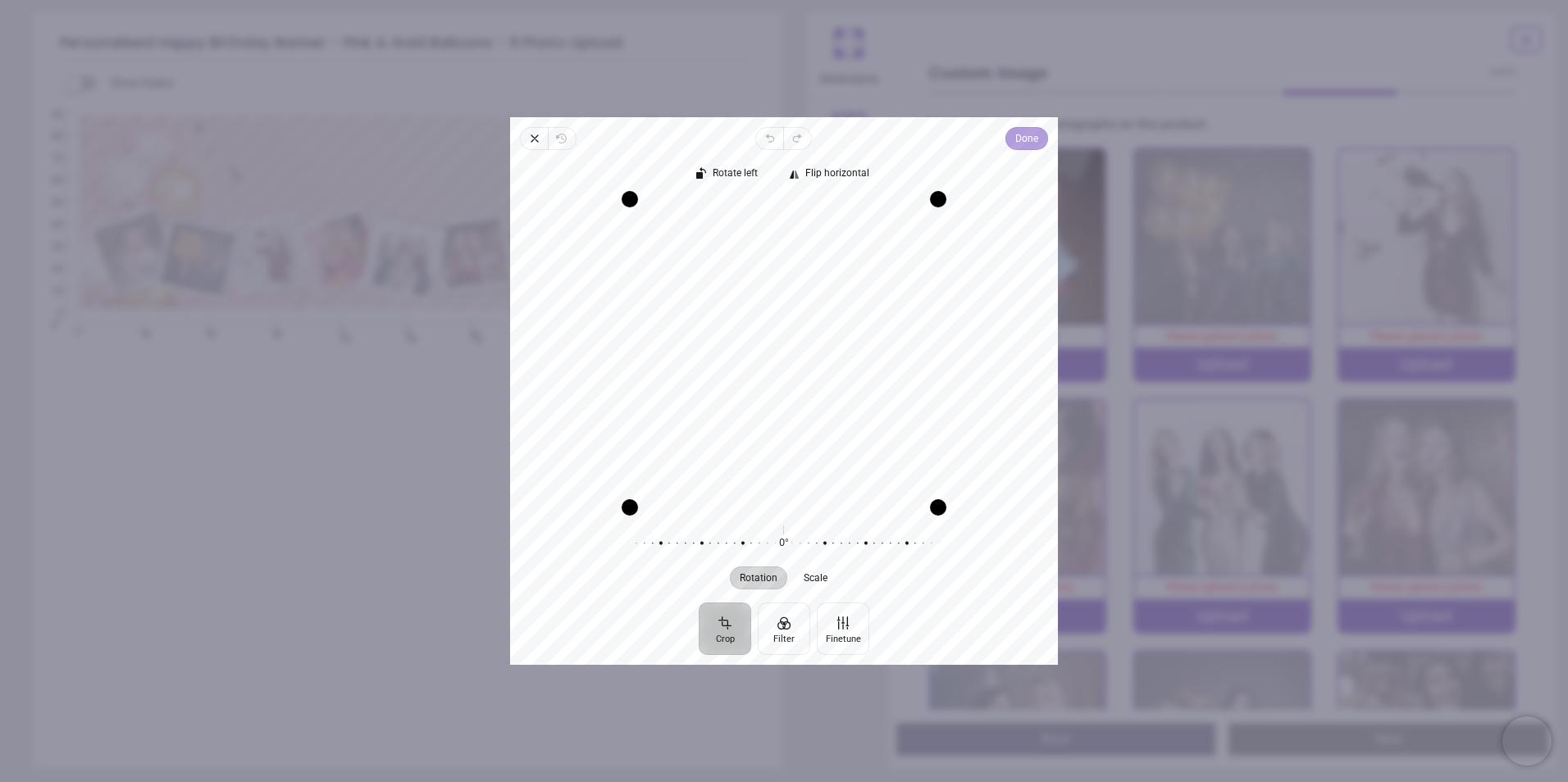
click at [1019, 145] on span "Done" at bounding box center [1026, 138] width 23 height 19
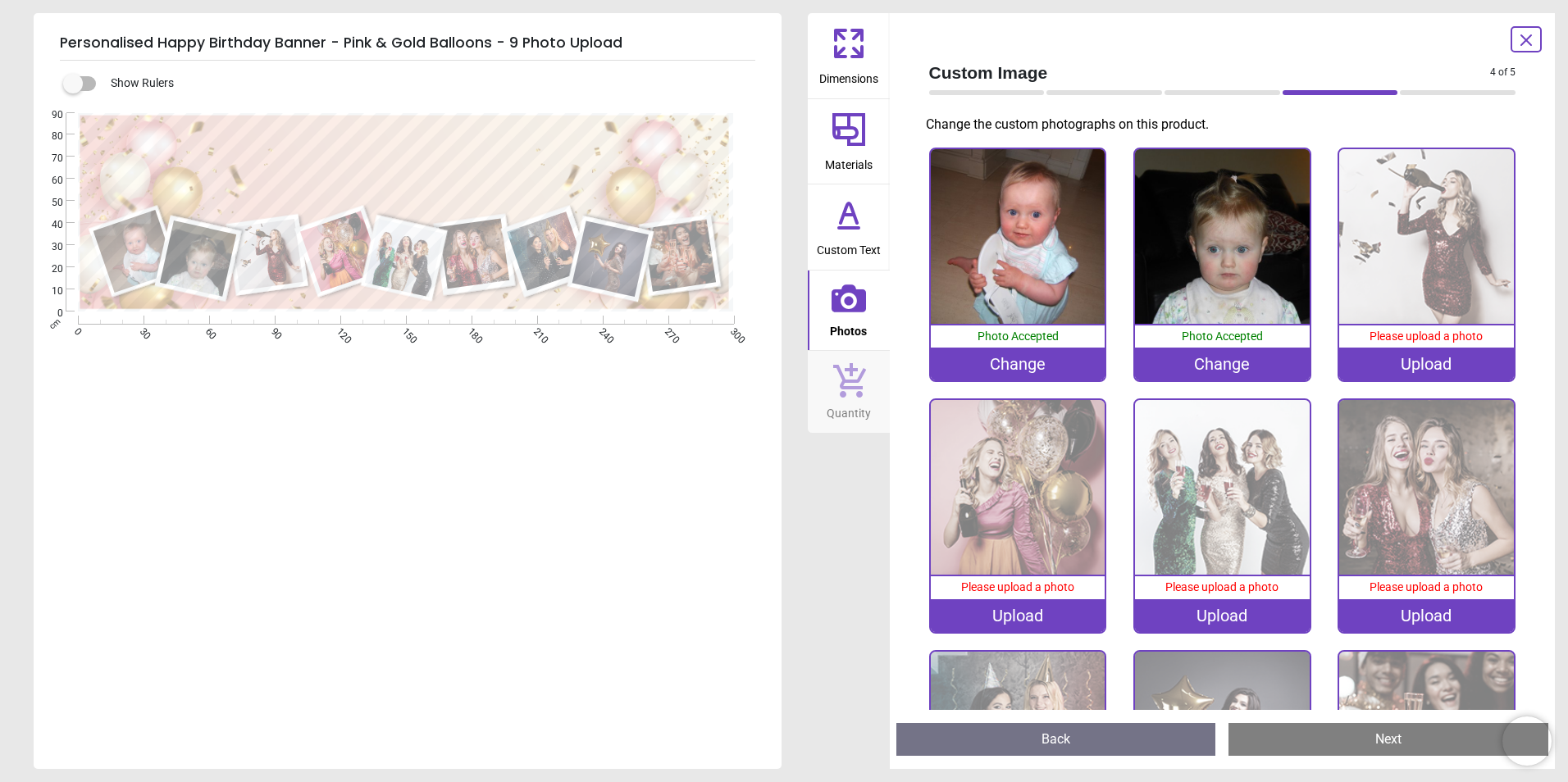
click at [1403, 245] on img at bounding box center [1426, 236] width 174 height 174
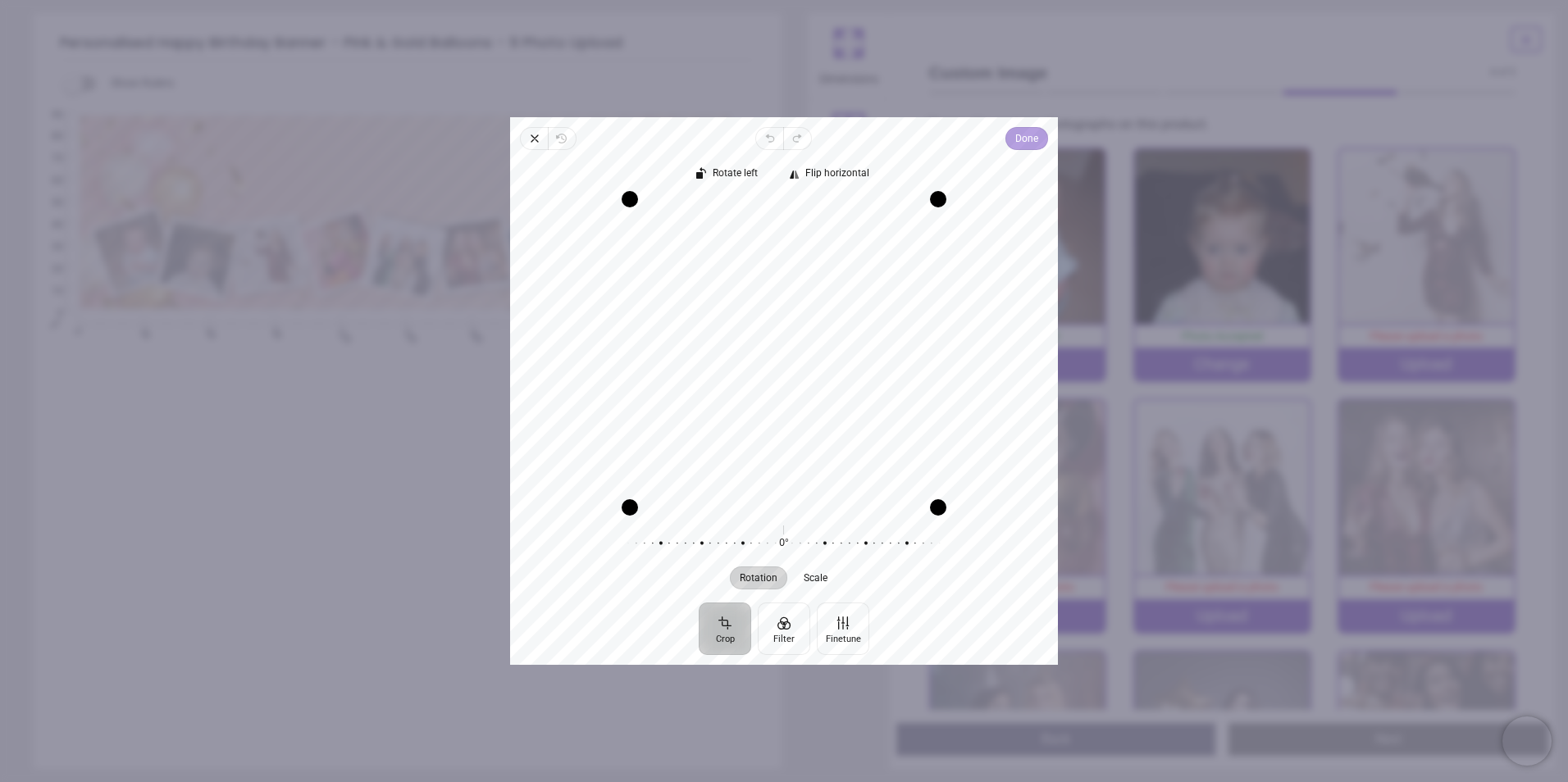
click at [1023, 139] on span "Done" at bounding box center [1026, 138] width 23 height 19
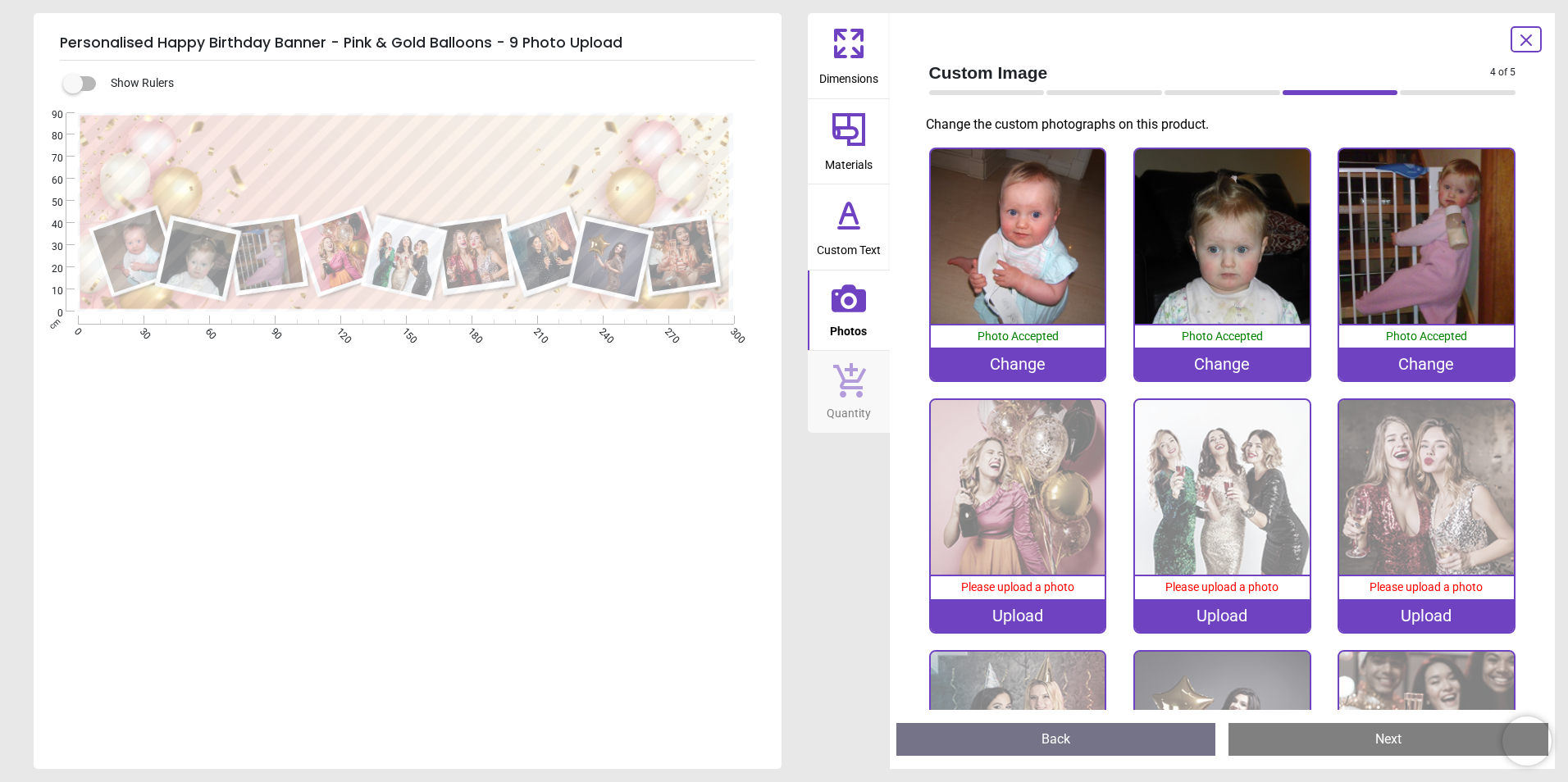
click at [971, 474] on img at bounding box center [1018, 487] width 174 height 174
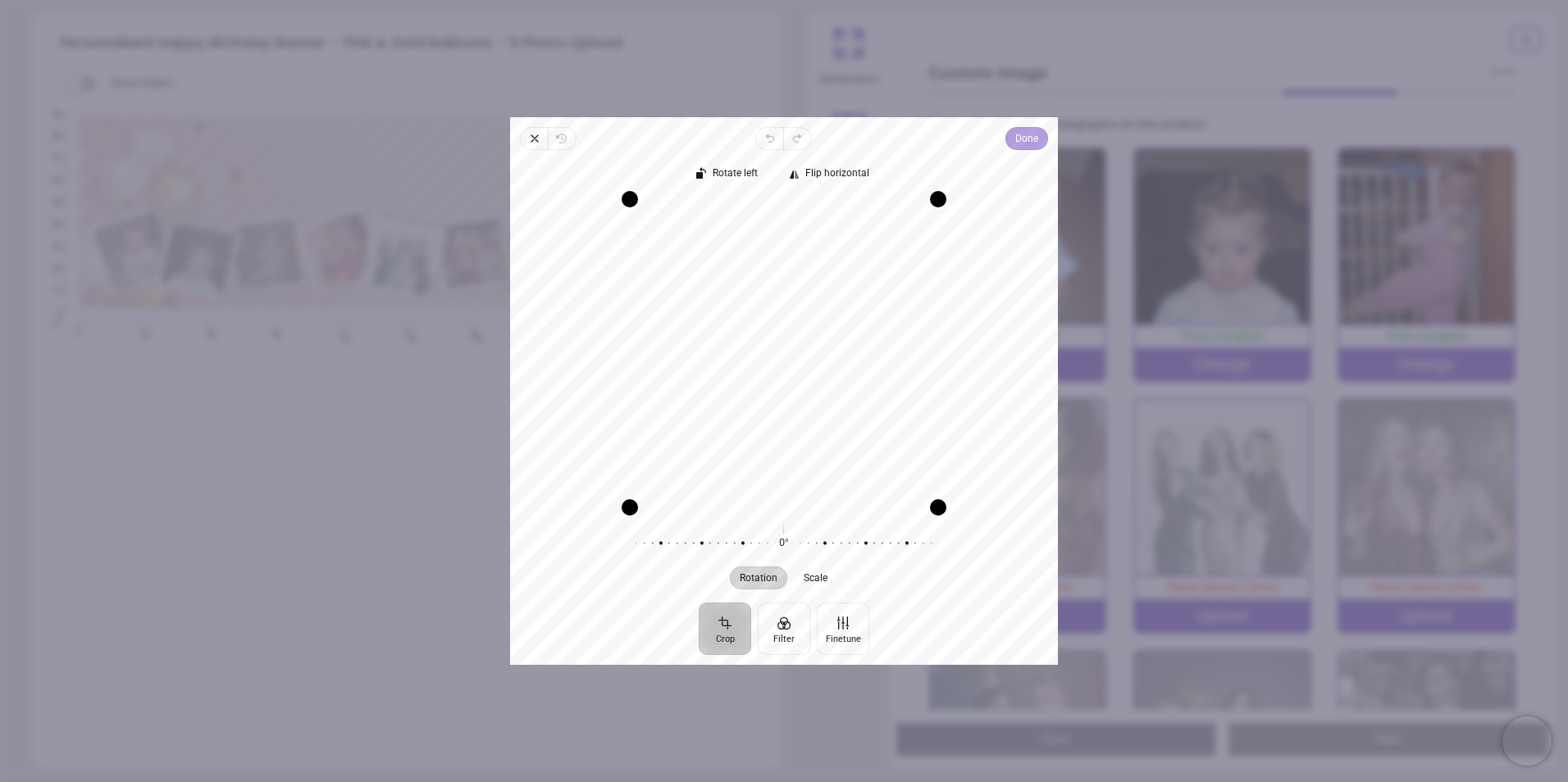
click at [1016, 142] on span "Done" at bounding box center [1026, 138] width 23 height 19
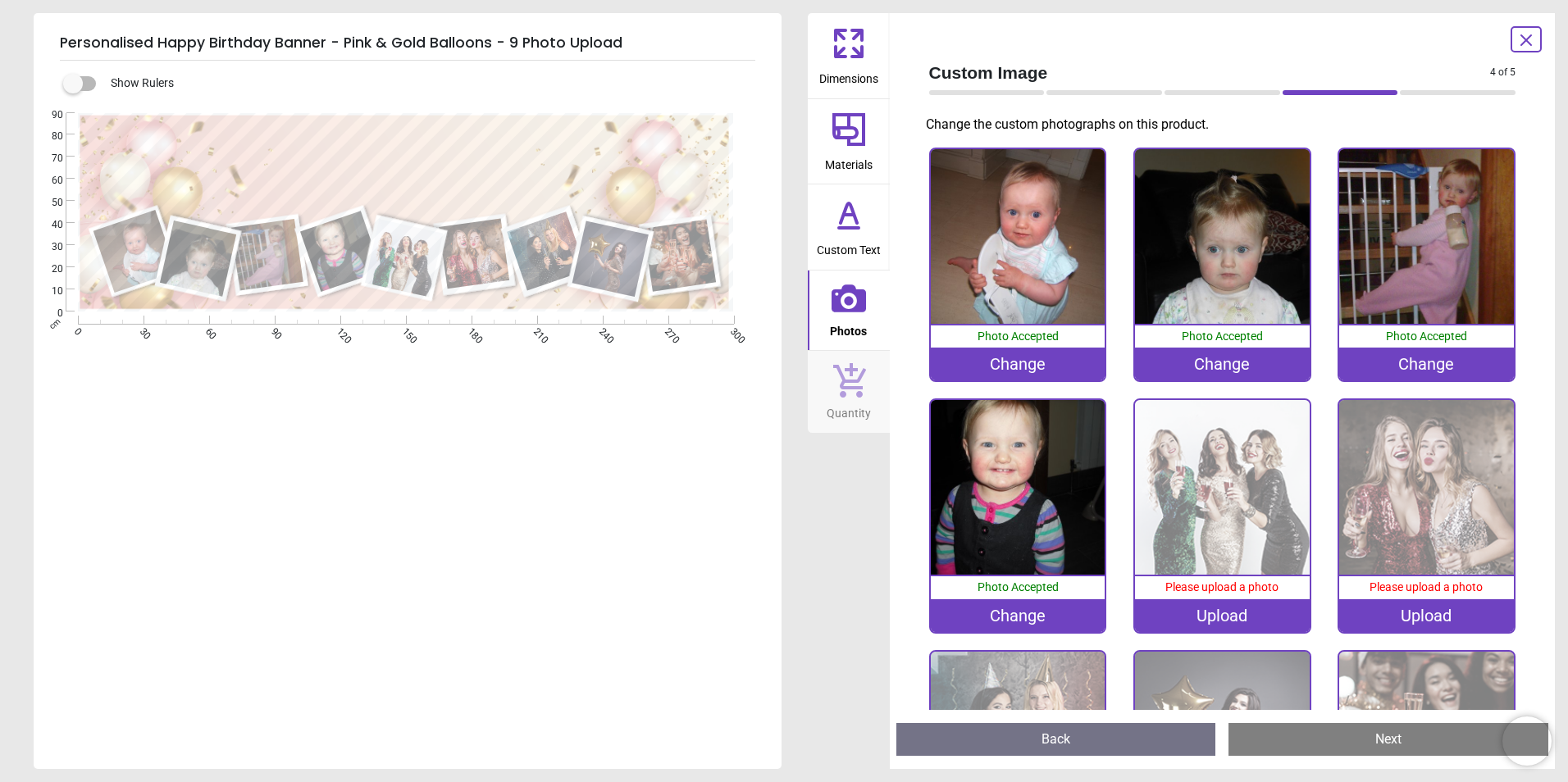
click at [1234, 456] on img at bounding box center [1222, 487] width 174 height 174
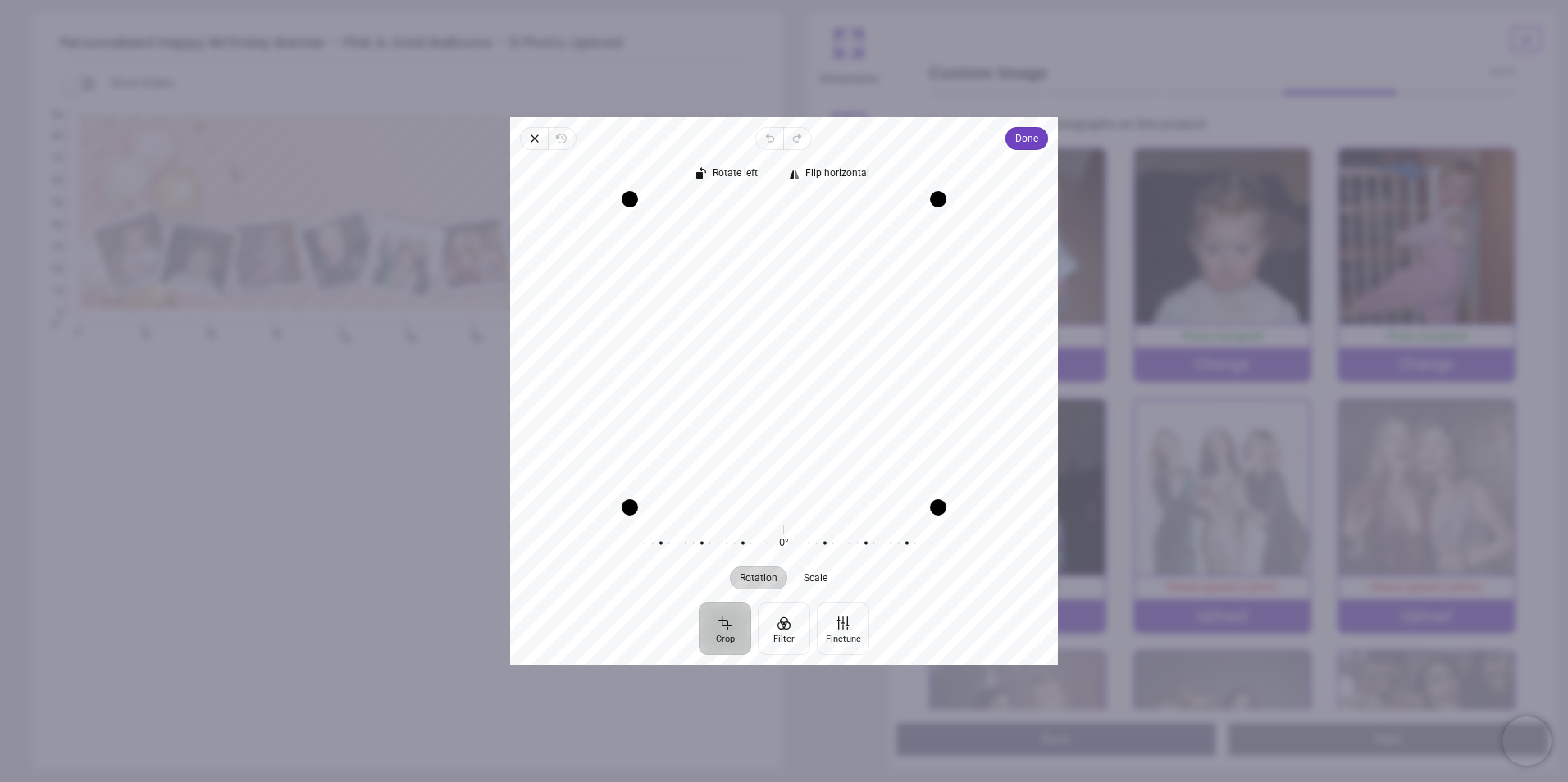
drag, startPoint x: 788, startPoint y: 378, endPoint x: 750, endPoint y: 300, distance: 86.8
click at [750, 300] on div "Recenter" at bounding box center [783, 353] width 521 height 308
click at [1027, 137] on span "Done" at bounding box center [1026, 138] width 23 height 19
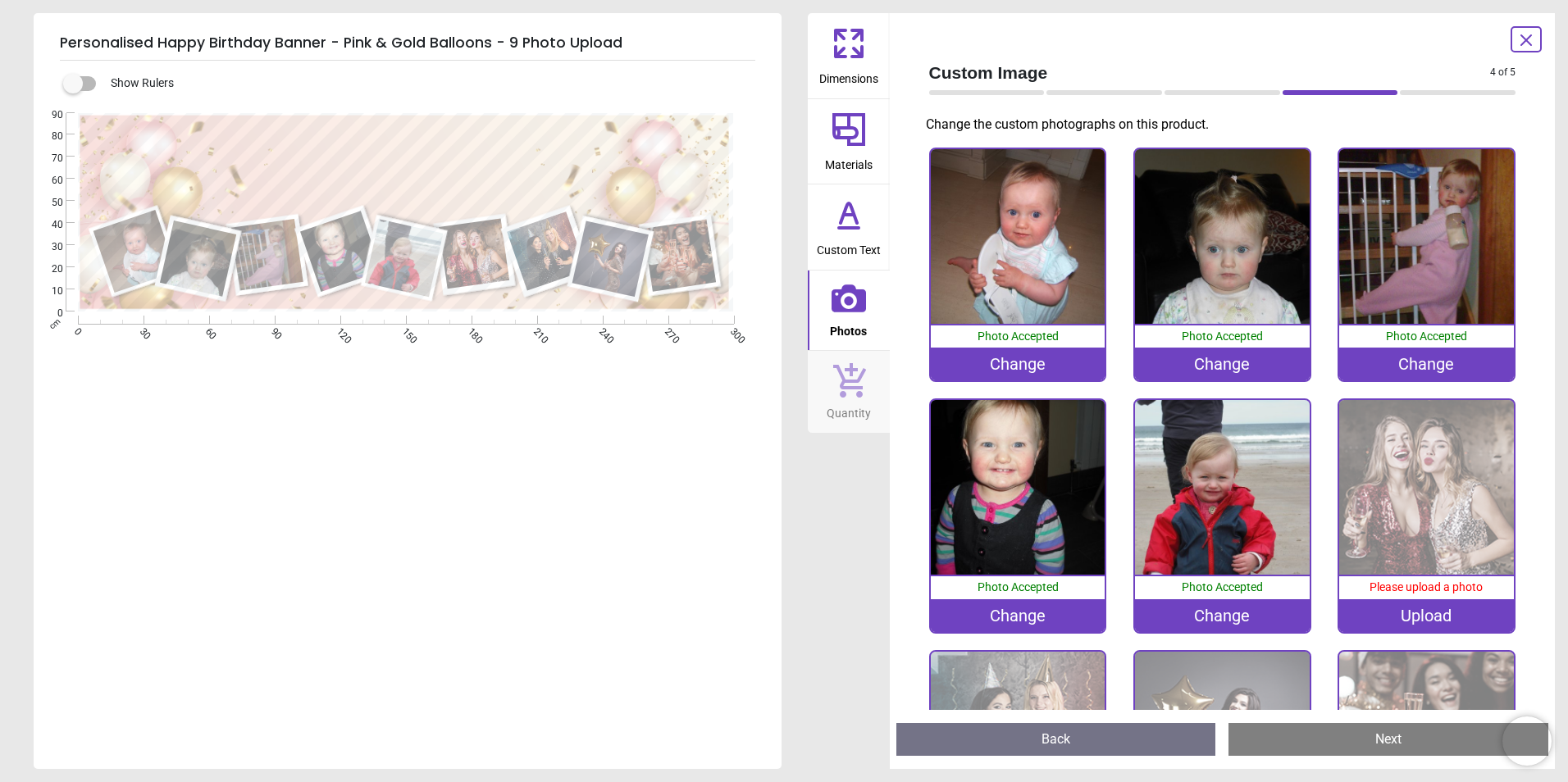
click at [596, 432] on div ".cls-1 { filter: url(#drop-shadow-3); } .cls-1, .cls-2, .cls-3, .cls-4, .cls-5,…" at bounding box center [405, 348] width 744 height 469
click at [1372, 443] on img at bounding box center [1426, 487] width 174 height 174
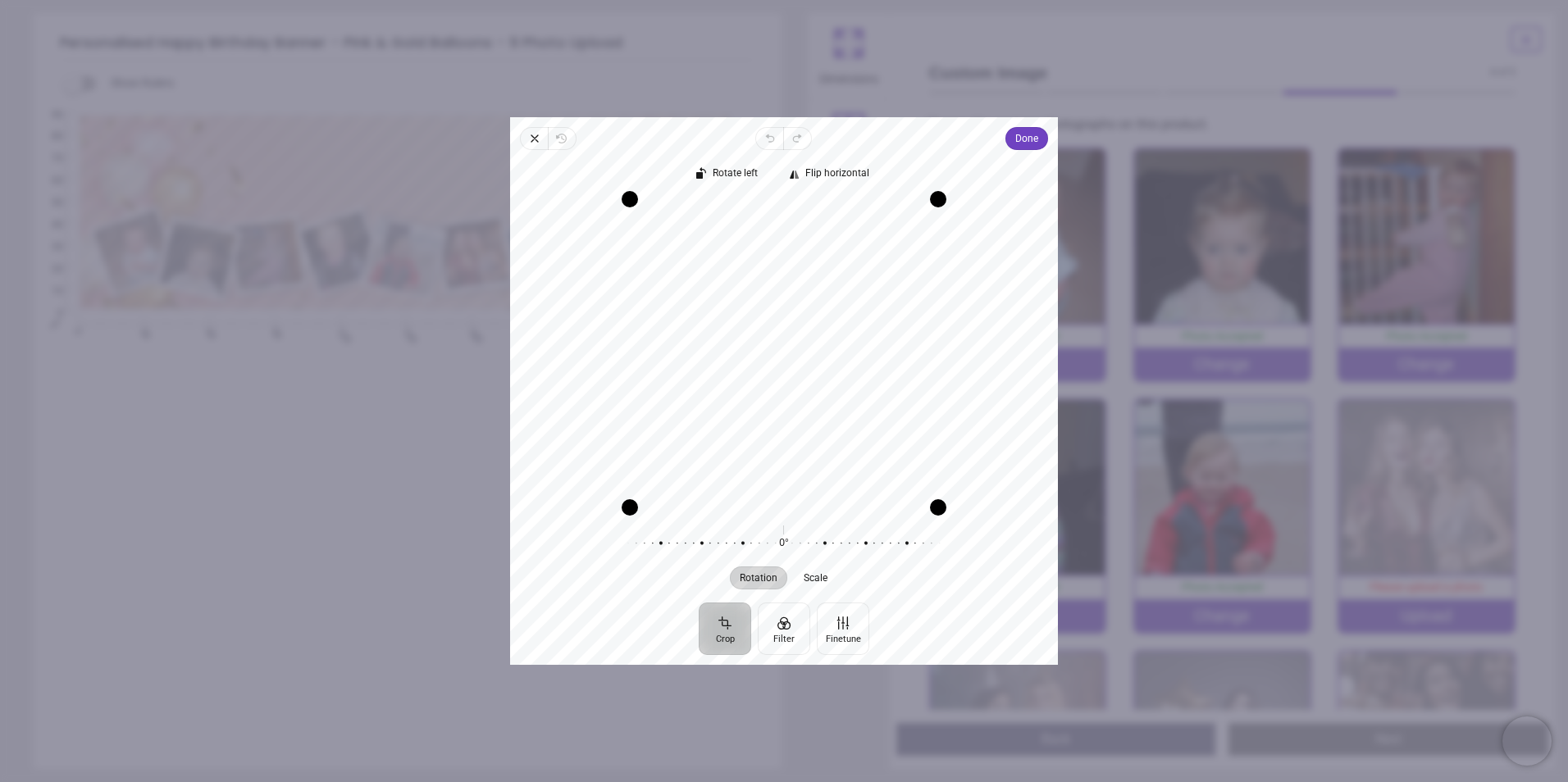
drag, startPoint x: 776, startPoint y: 352, endPoint x: 763, endPoint y: 387, distance: 37.3
click at [763, 387] on div "Recenter" at bounding box center [783, 353] width 521 height 308
click at [1018, 142] on span "Done" at bounding box center [1026, 138] width 23 height 19
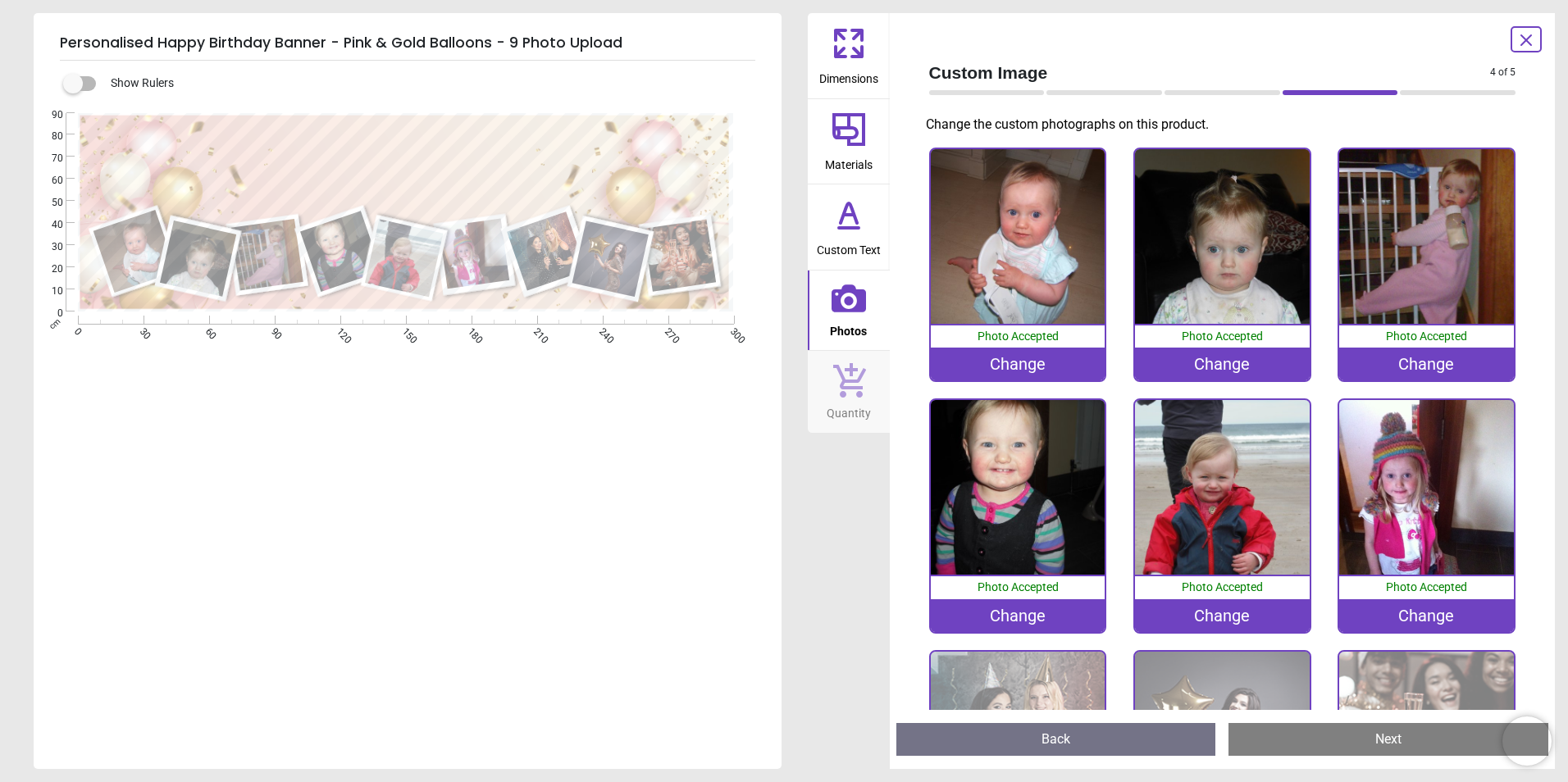
click at [1418, 473] on img at bounding box center [1426, 487] width 174 height 174
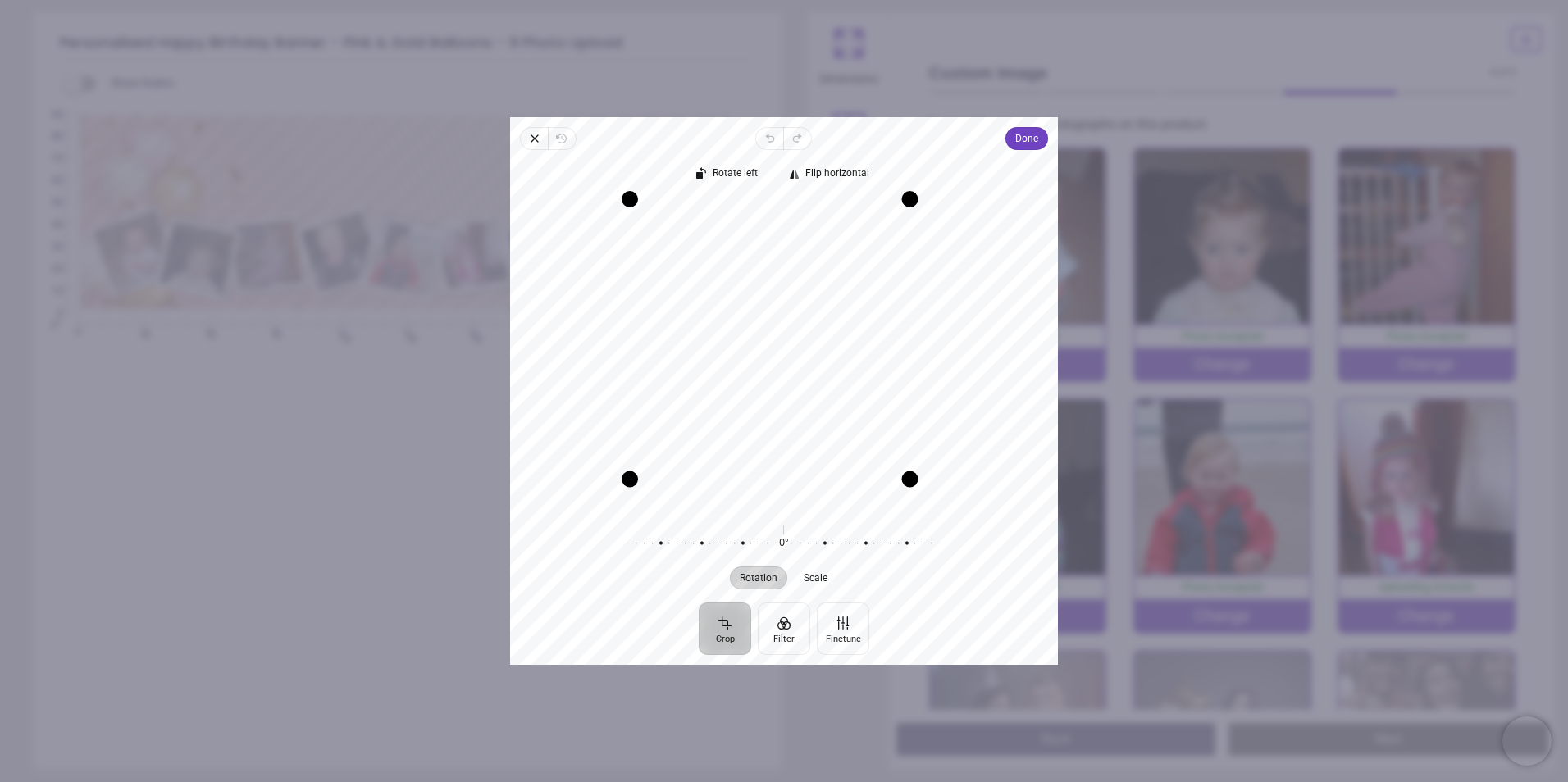
drag, startPoint x: 937, startPoint y: 509, endPoint x: 765, endPoint y: 372, distance: 219.9
click at [886, 501] on div "Recenter" at bounding box center [783, 353] width 521 height 308
drag, startPoint x: 761, startPoint y: 358, endPoint x: 795, endPoint y: 418, distance: 69.0
click at [795, 418] on div "Recenter" at bounding box center [783, 353] width 521 height 308
drag, startPoint x: 912, startPoint y: 203, endPoint x: 856, endPoint y: 212, distance: 56.7
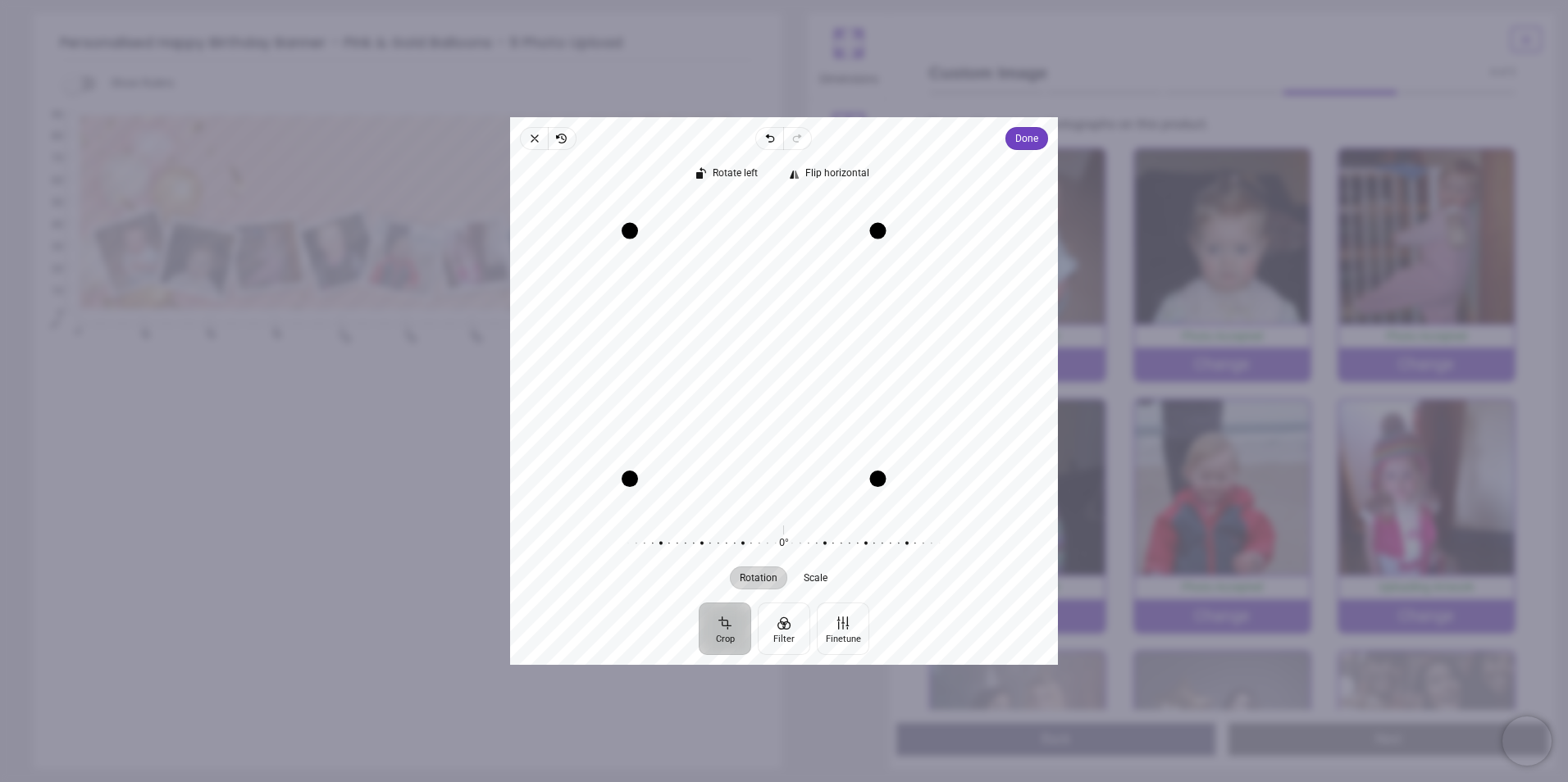
click at [856, 212] on div "Recenter" at bounding box center [783, 353] width 521 height 308
drag, startPoint x: 793, startPoint y: 300, endPoint x: 804, endPoint y: 320, distance: 22.8
click at [804, 320] on div "Recenter" at bounding box center [783, 353] width 521 height 308
click at [1022, 130] on span "Done" at bounding box center [1026, 138] width 23 height 19
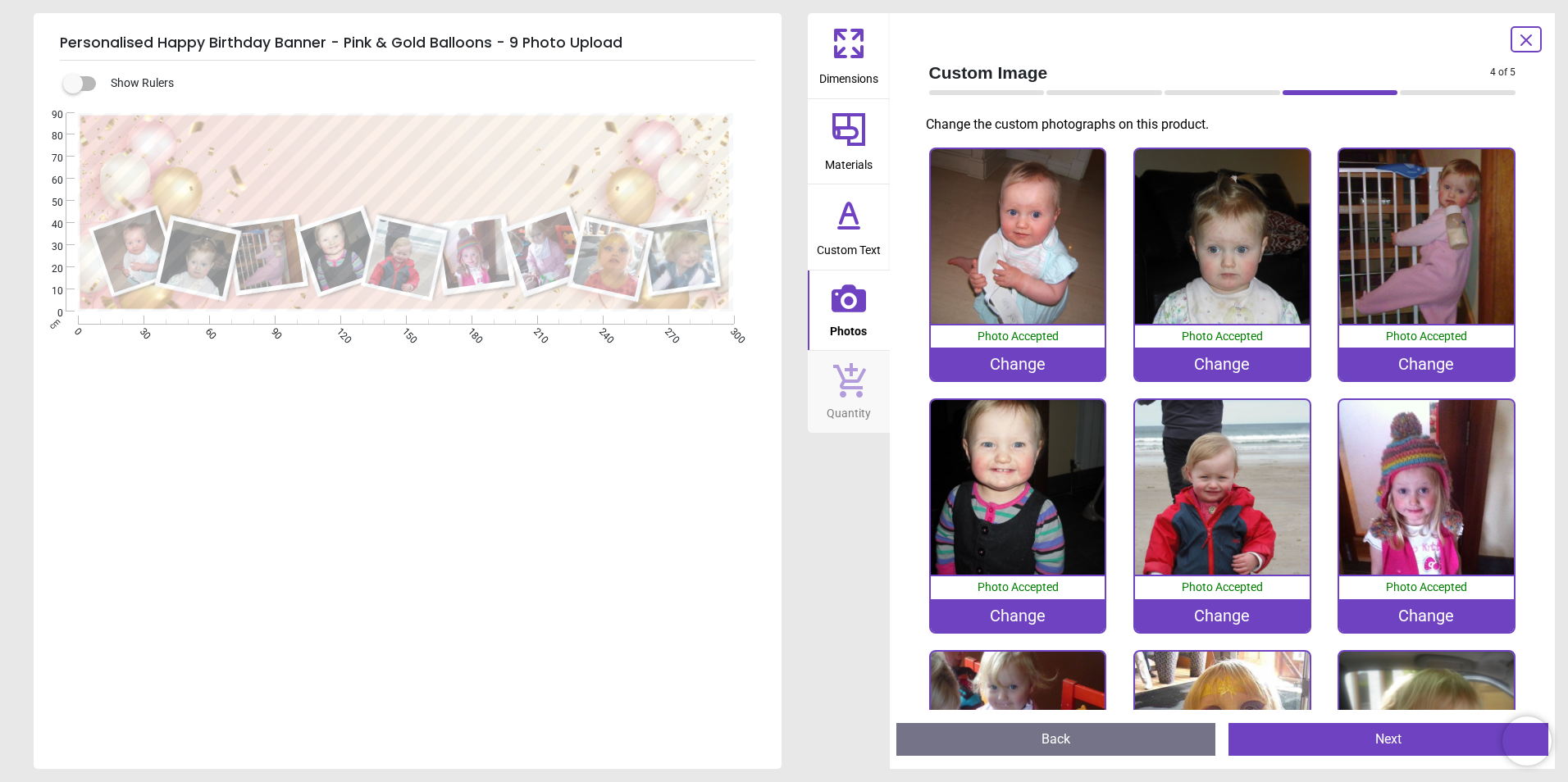
scroll to position [164, 0]
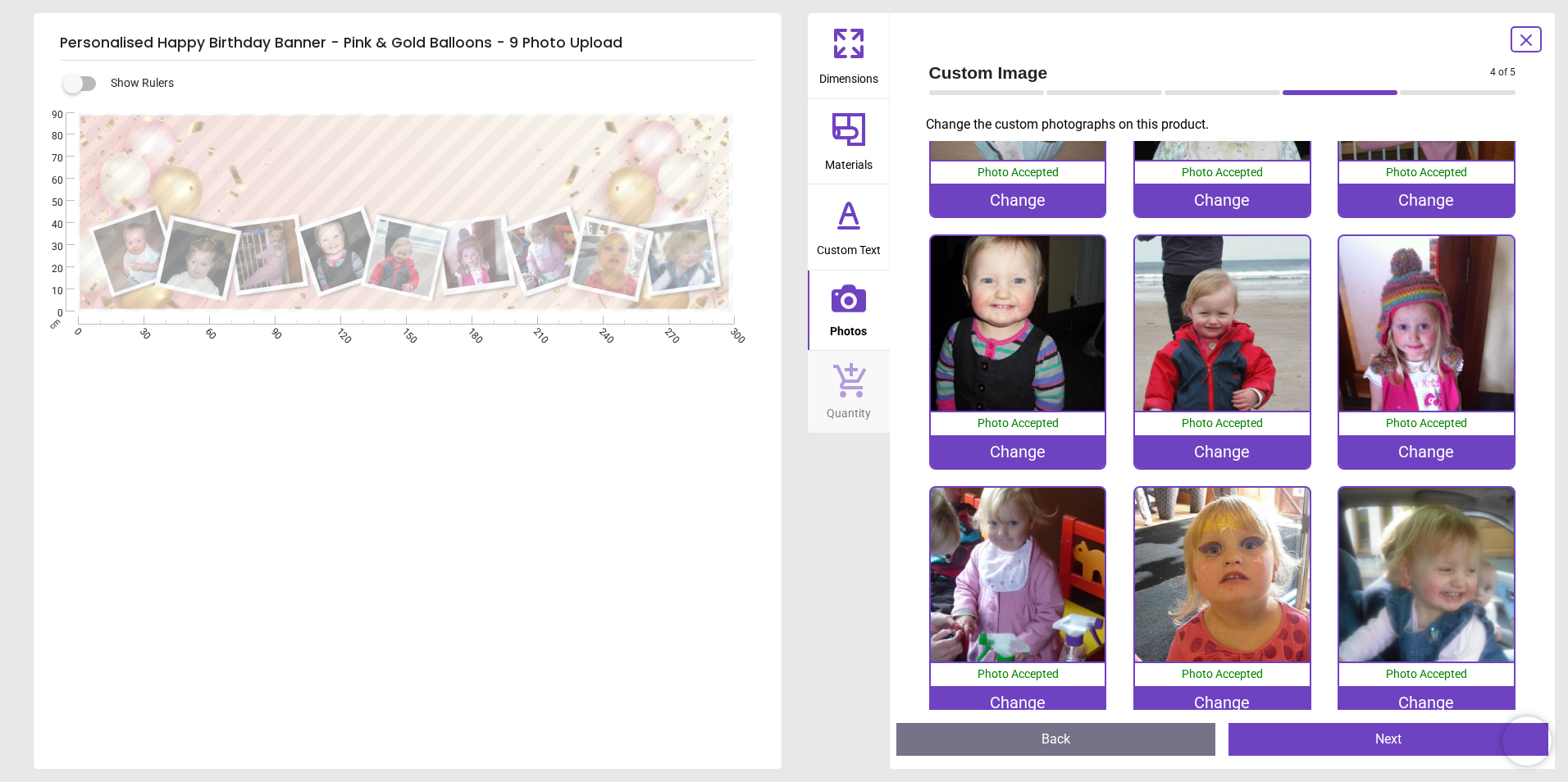
click at [1362, 737] on button "Next" at bounding box center [1387, 739] width 319 height 33
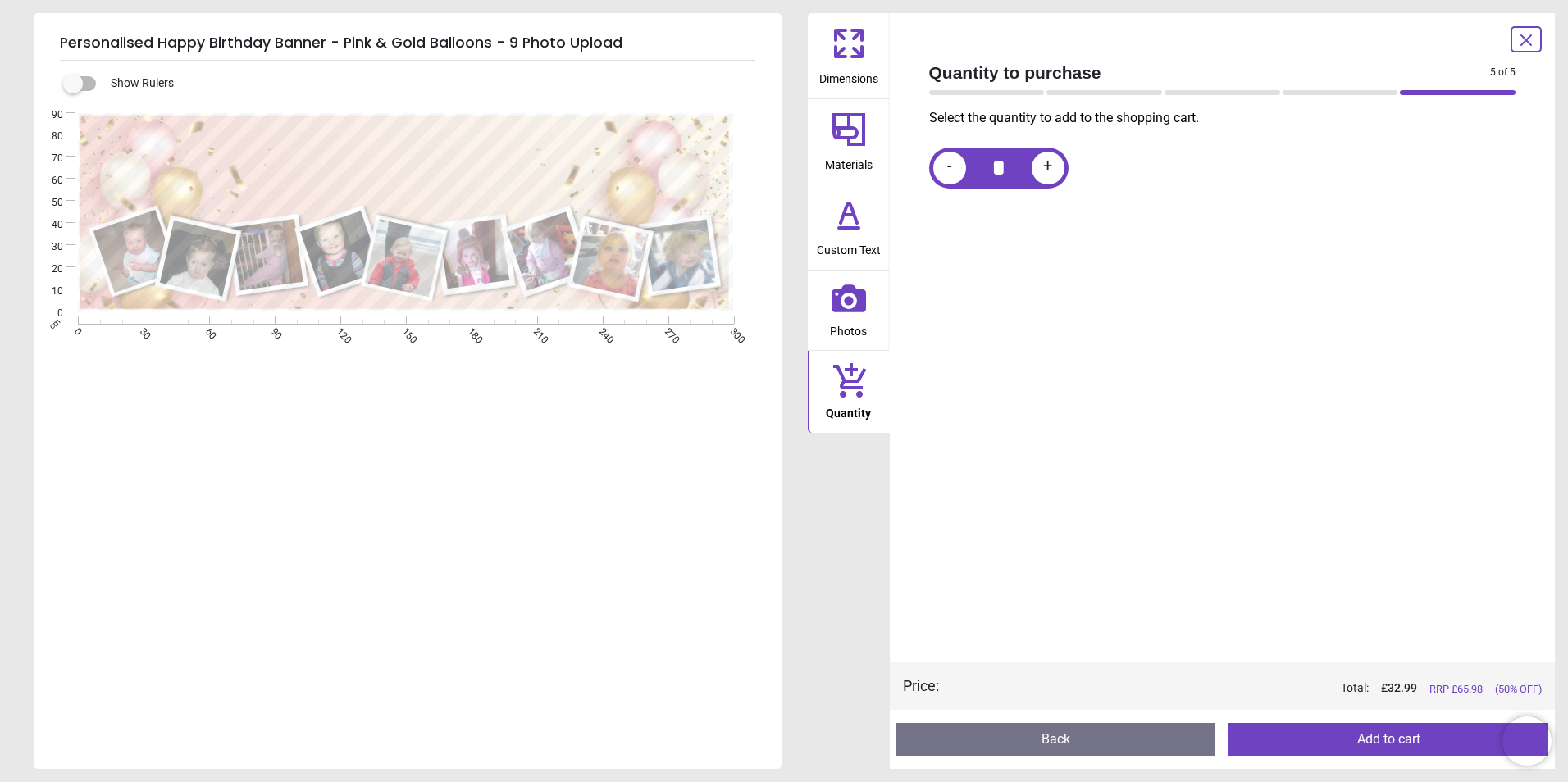
click at [849, 247] on span "Custom Text" at bounding box center [849, 247] width 64 height 25
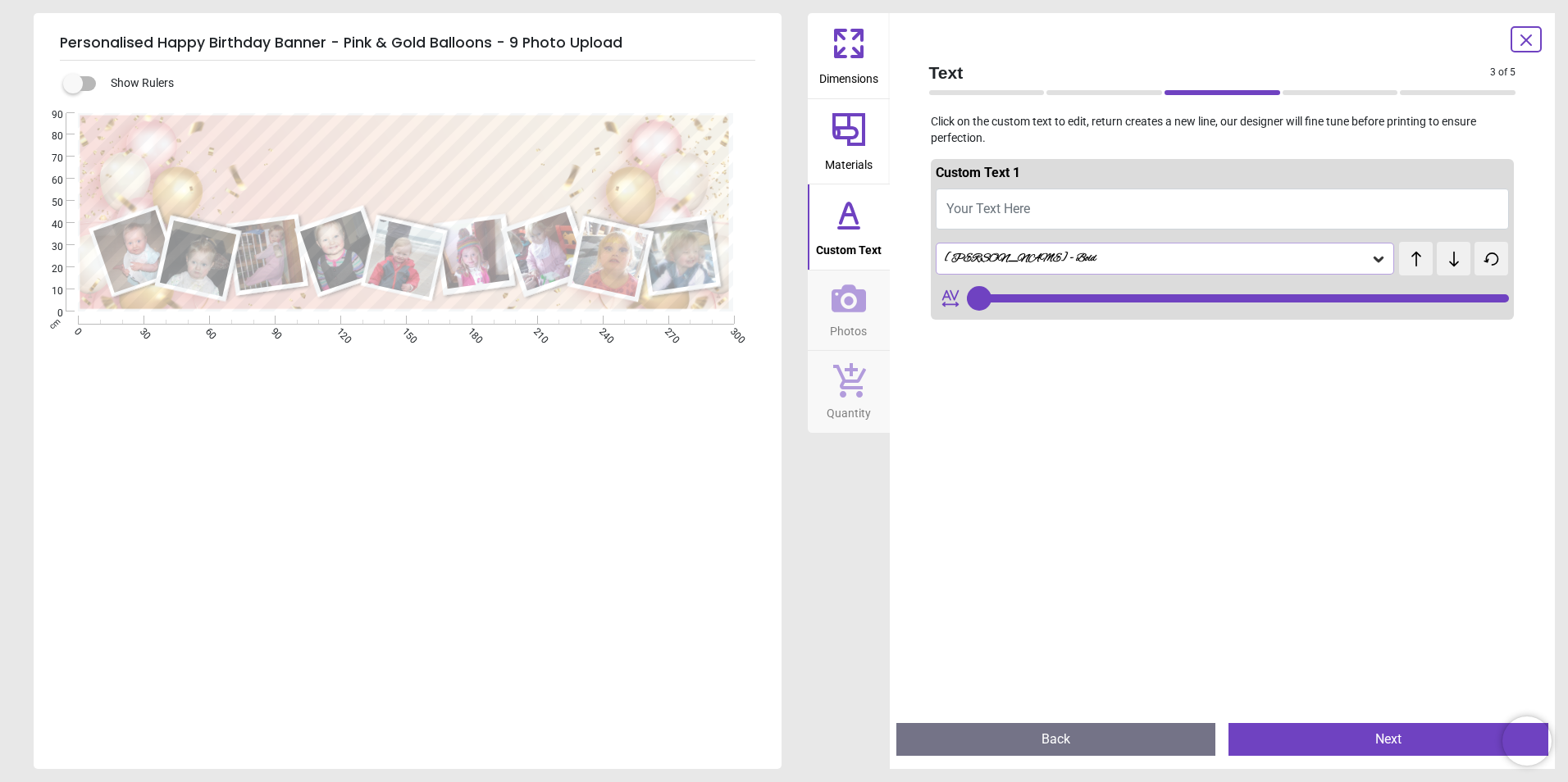
type input "***"
click at [1032, 197] on button "Your Text Here" at bounding box center [1222, 209] width 574 height 41
type textarea "**"
type input "***"
type textarea "*"
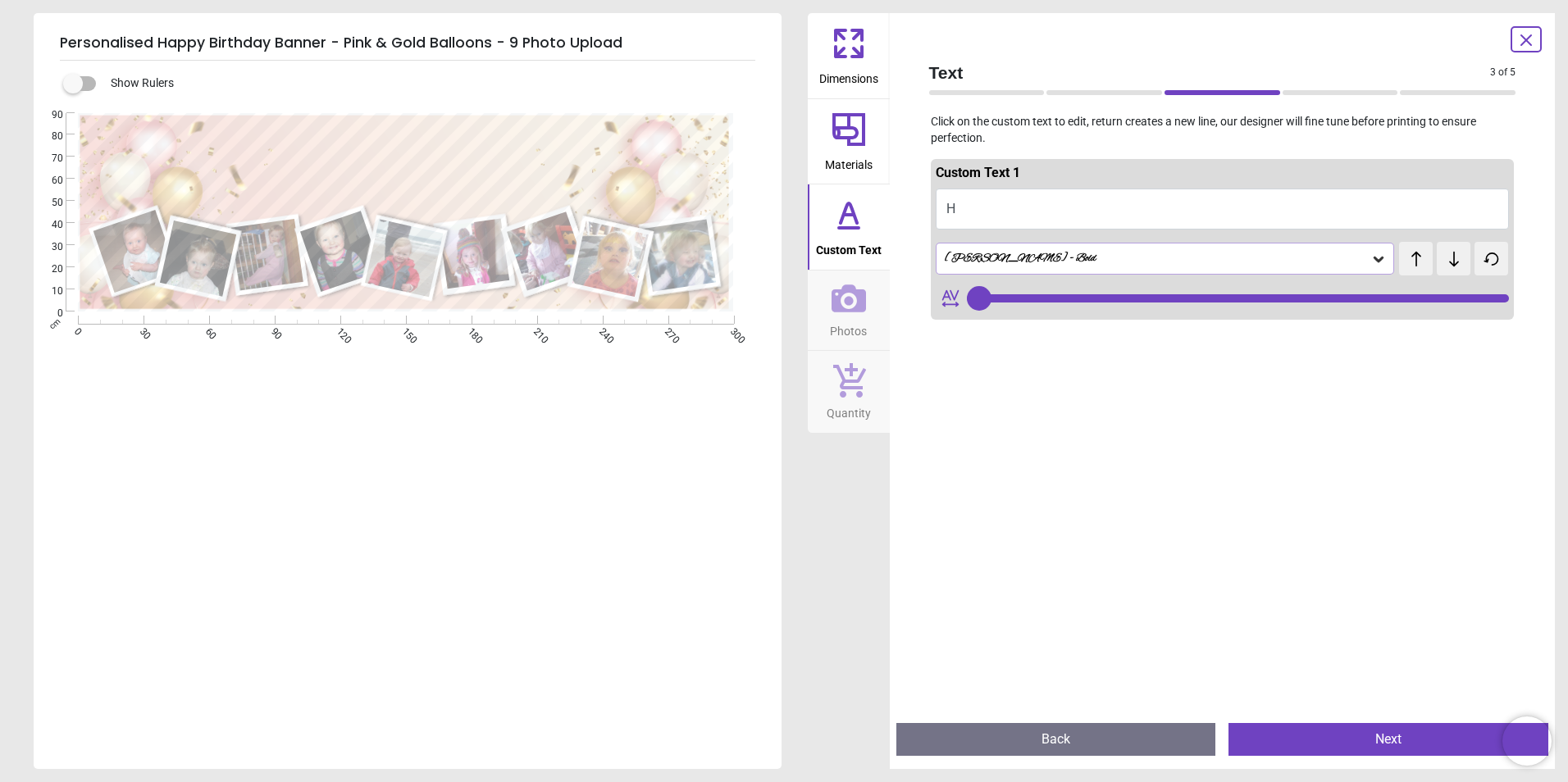
type input "***"
type textarea "*******"
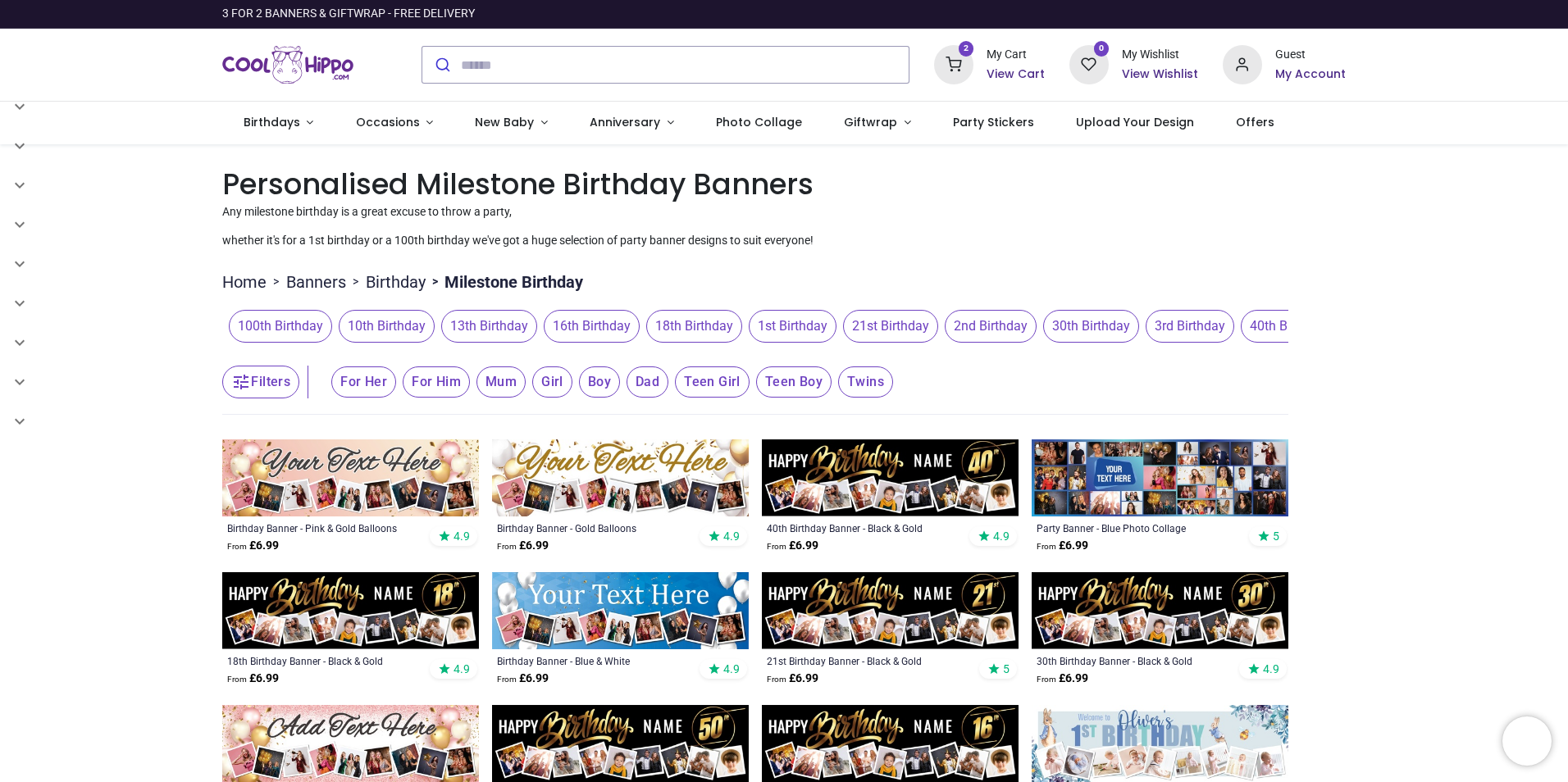
click at [699, 329] on span "18th Birthday" at bounding box center [694, 326] width 96 height 33
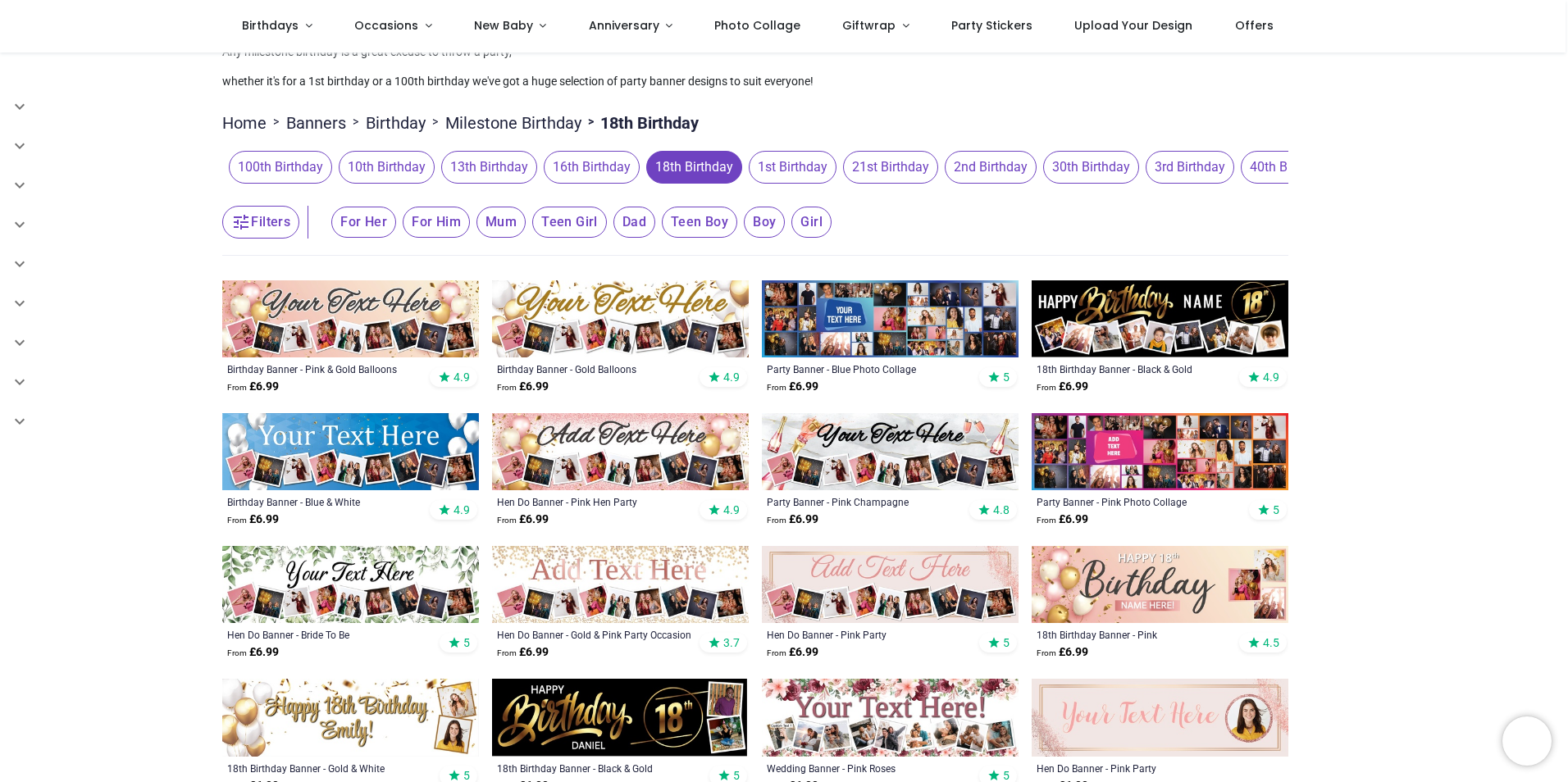
scroll to position [164, 0]
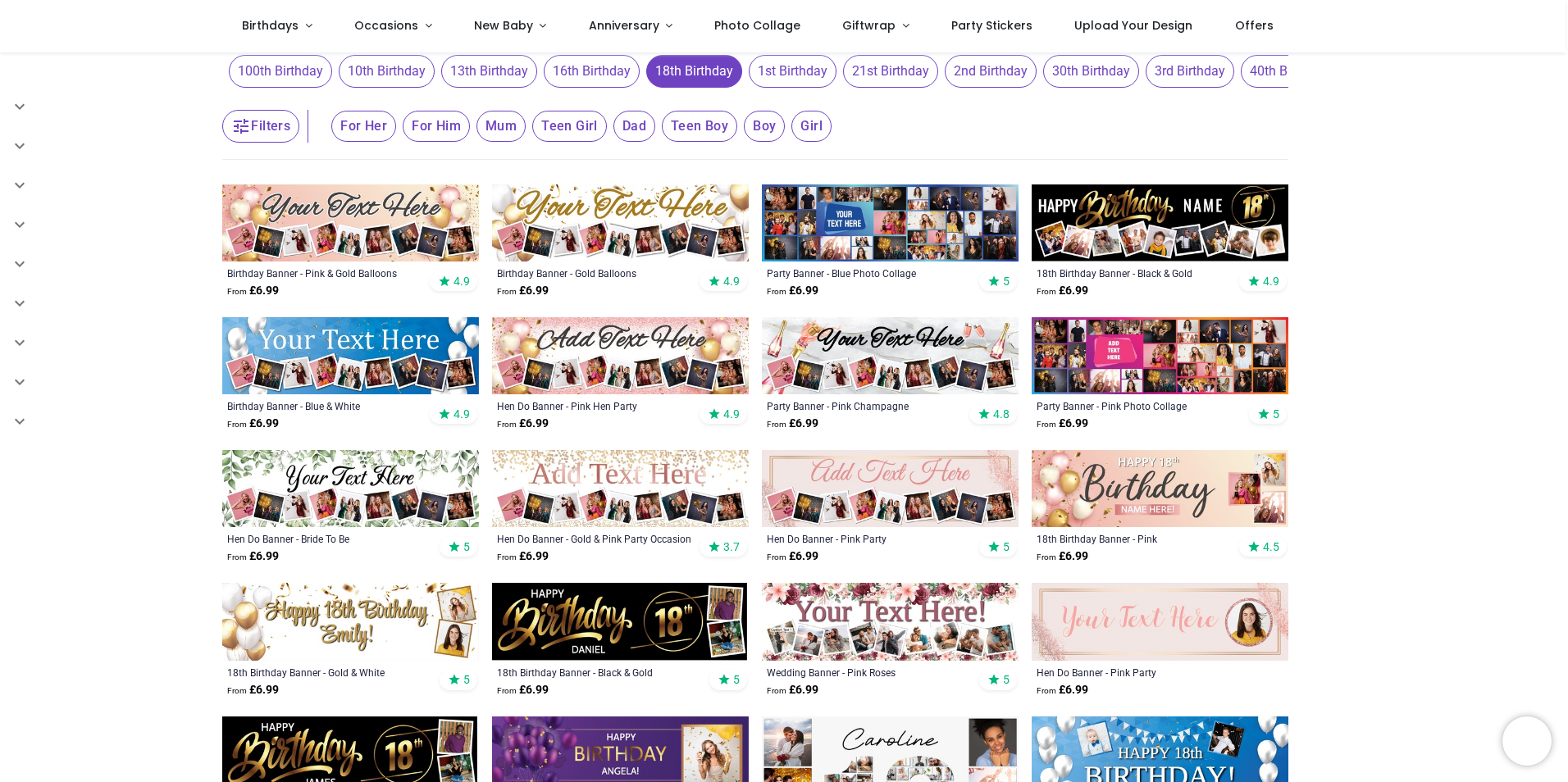
click at [1201, 211] on img at bounding box center [1160, 223] width 257 height 77
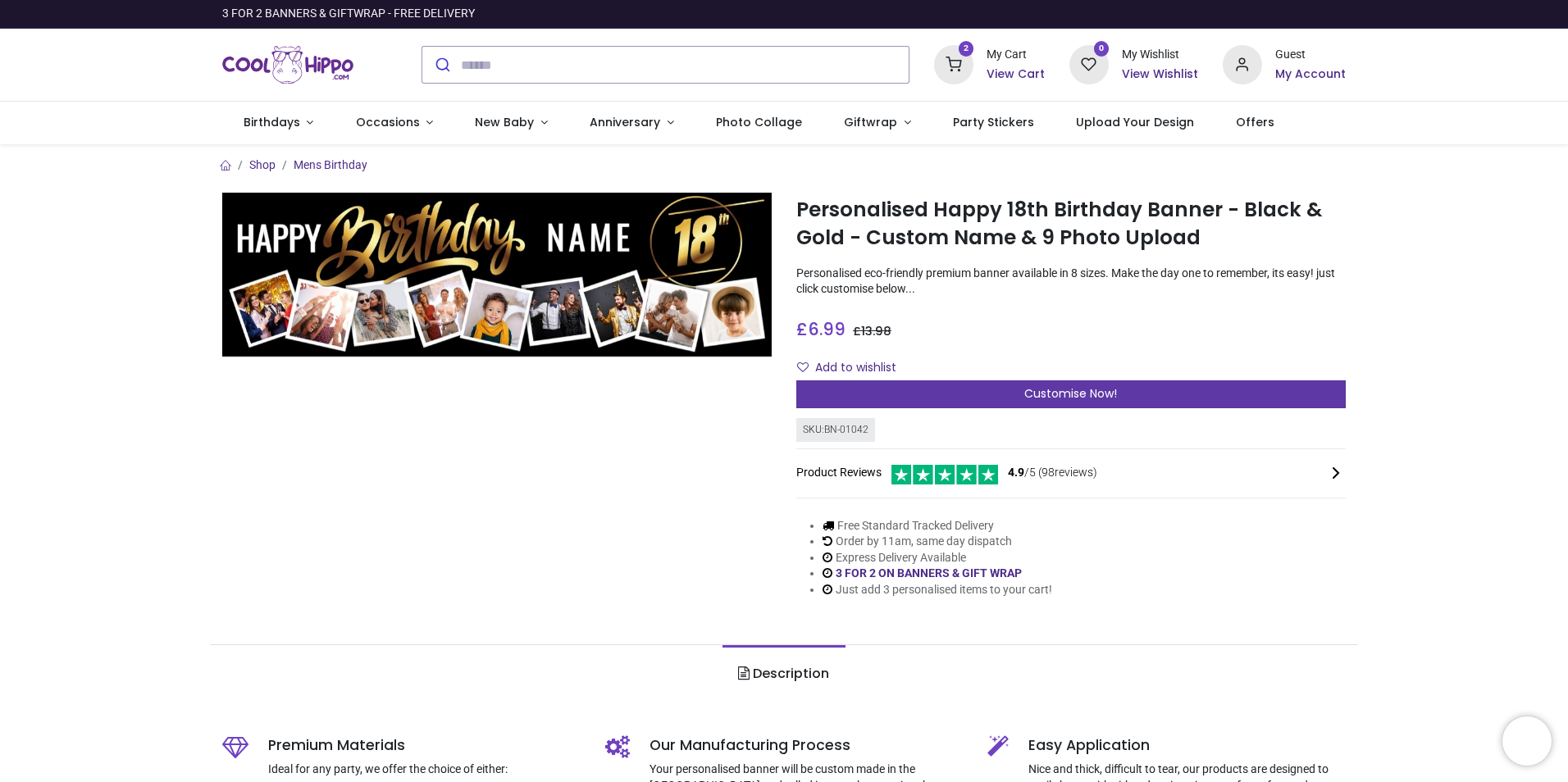
click at [1024, 397] on span "Customise Now!" at bounding box center [1070, 394] width 93 height 17
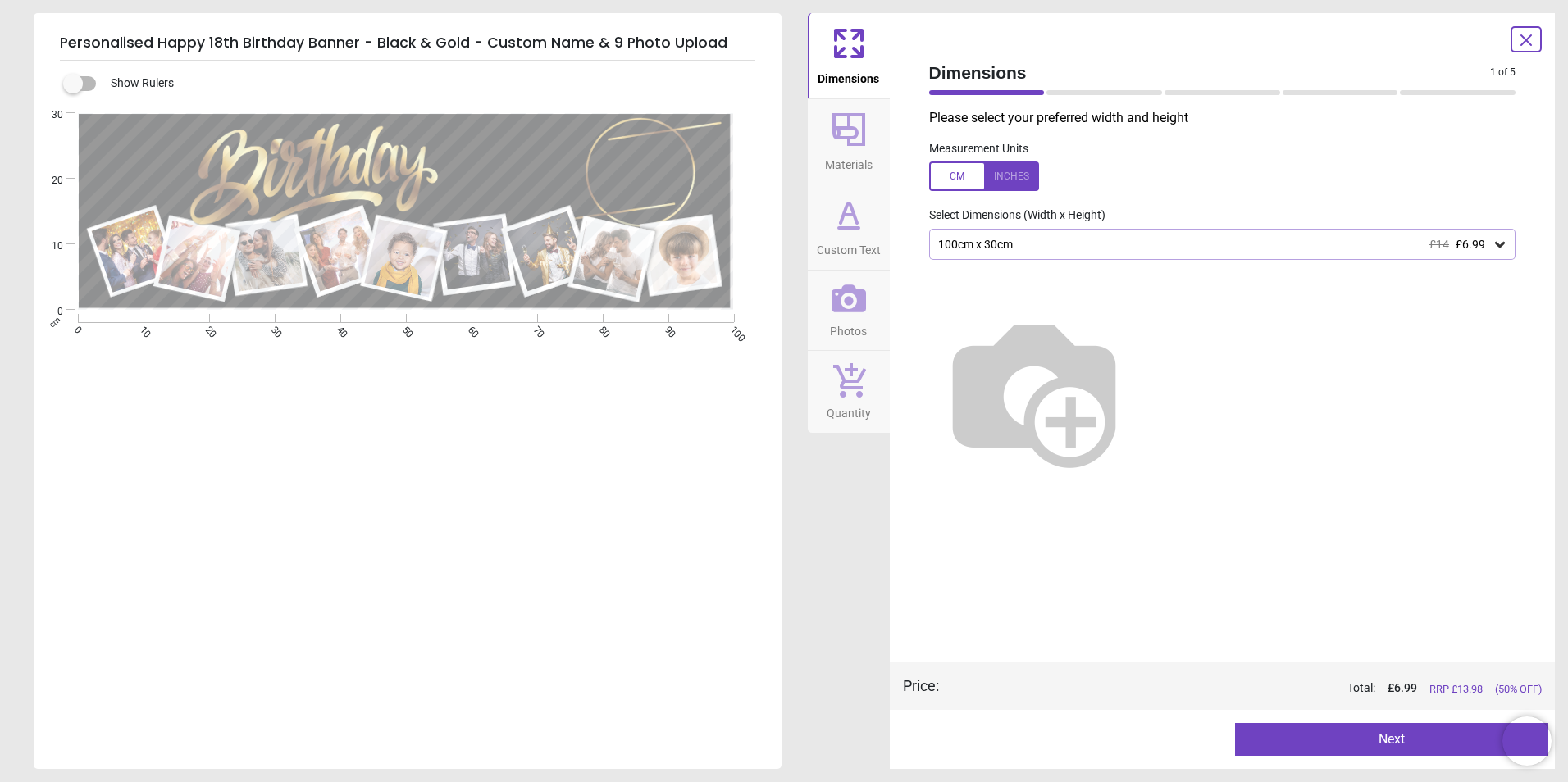
click at [1106, 237] on div "100cm x 30cm £14 £6.99" at bounding box center [1222, 244] width 587 height 31
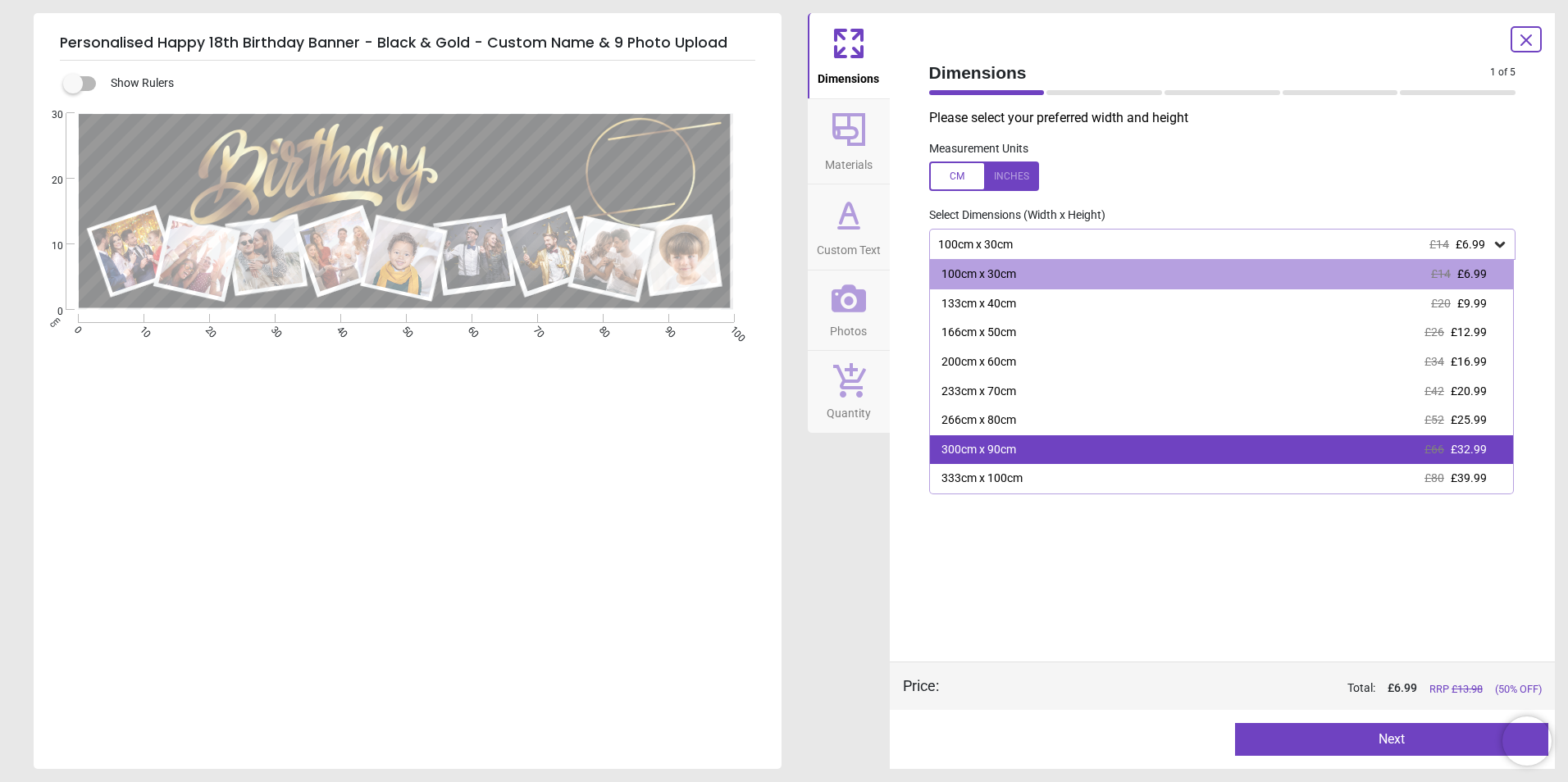
click at [1079, 444] on div "300cm x 90cm £66 £32.99" at bounding box center [1222, 449] width 584 height 29
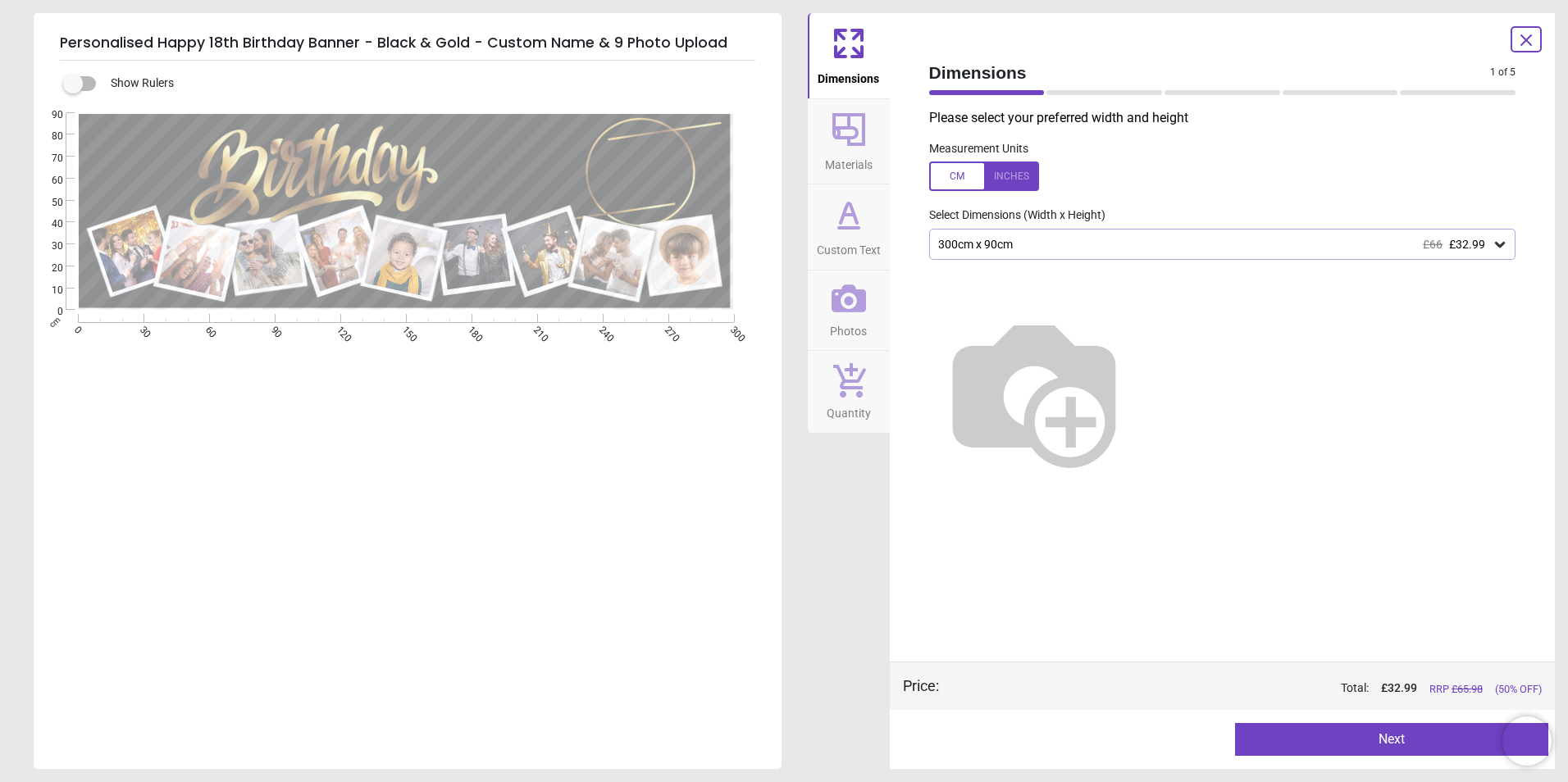
click at [848, 188] on button "Custom Text" at bounding box center [849, 227] width 82 height 85
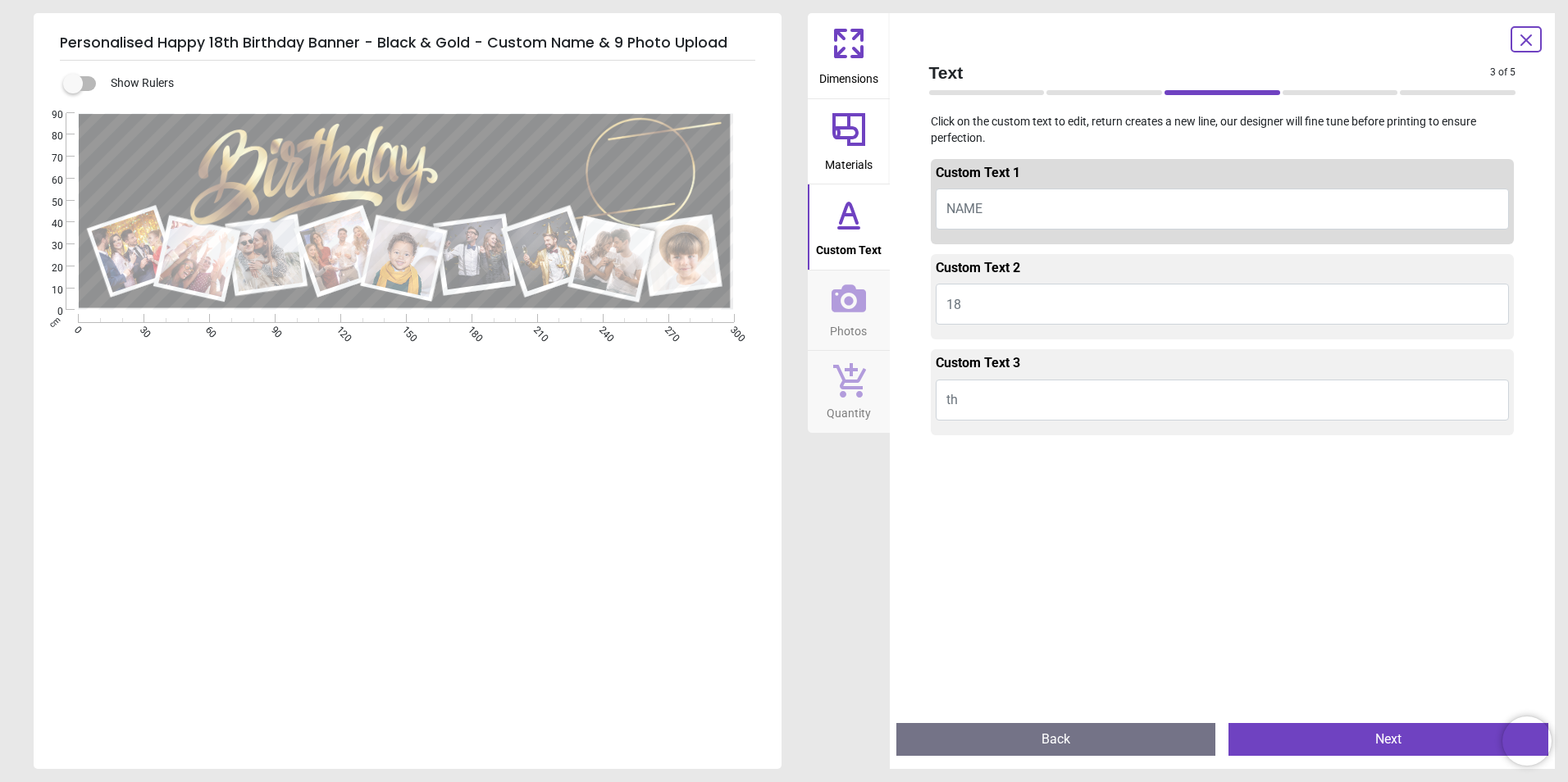
click at [1026, 203] on button "NAME" at bounding box center [1222, 209] width 574 height 41
type textarea "*"
type textarea "*****"
click at [856, 303] on icon at bounding box center [849, 298] width 35 height 34
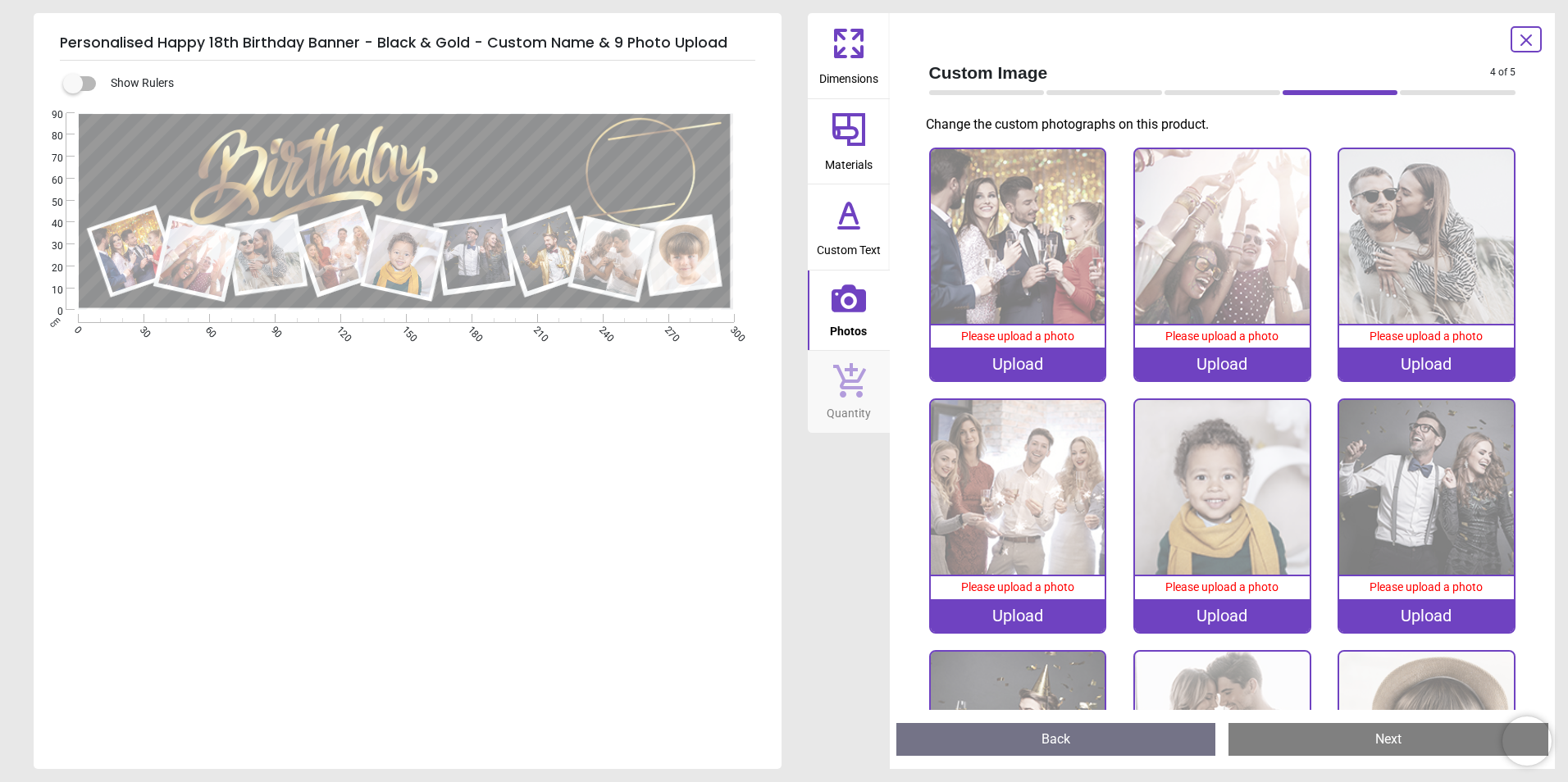
click at [1023, 364] on div "Upload" at bounding box center [1018, 364] width 174 height 33
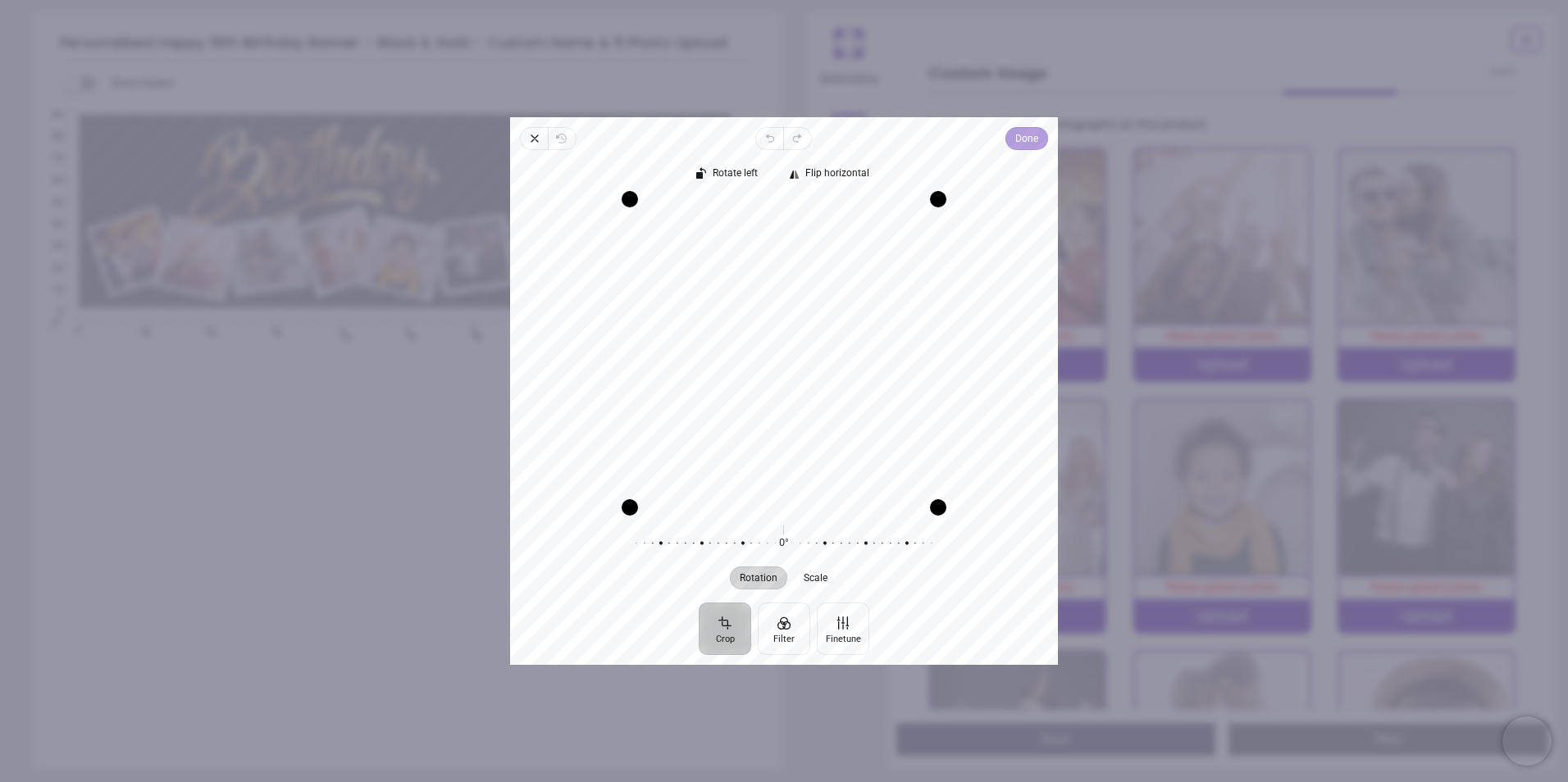
click at [1022, 146] on span "Done" at bounding box center [1026, 138] width 23 height 19
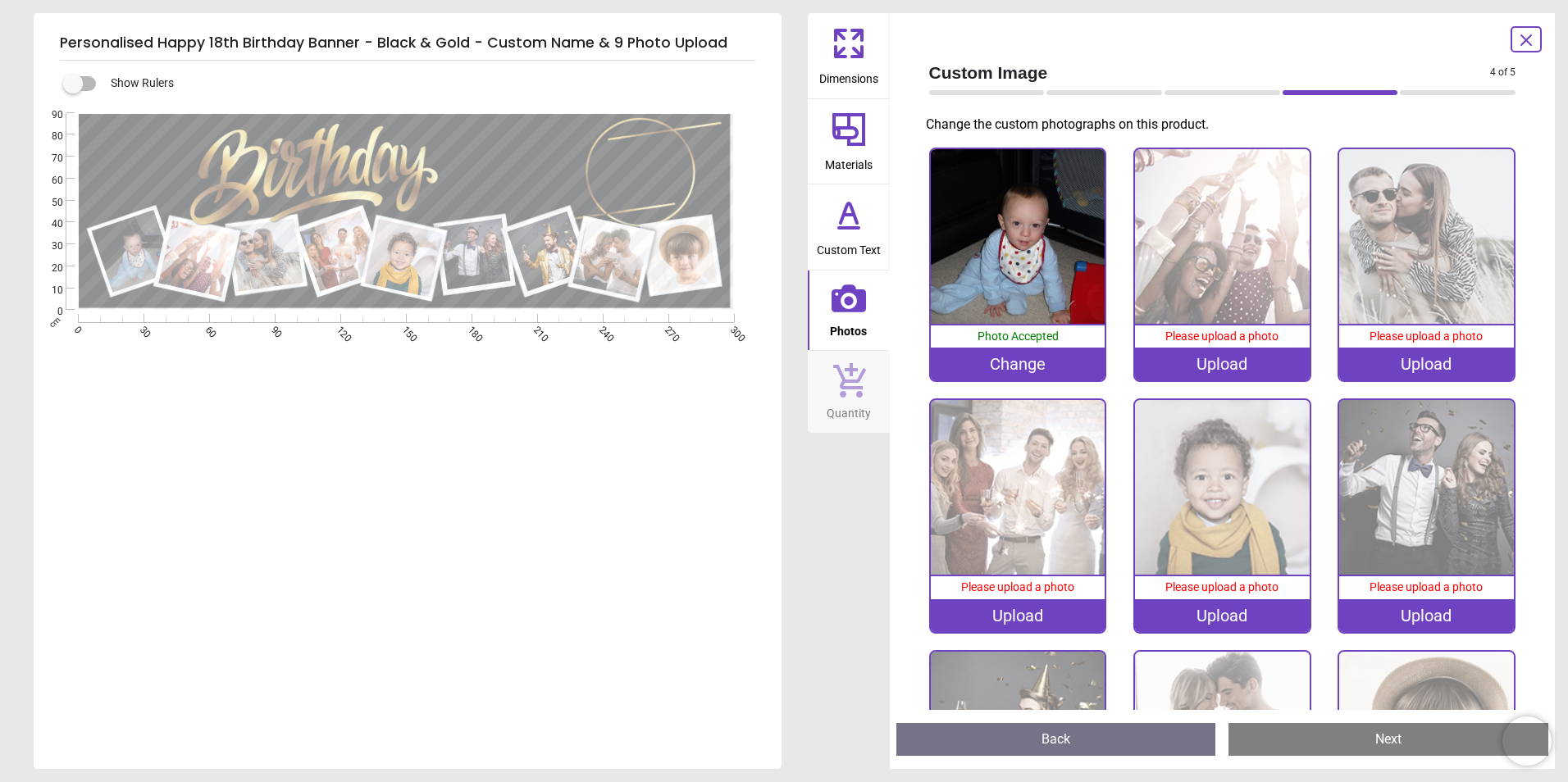
click at [1213, 259] on img at bounding box center [1222, 236] width 174 height 174
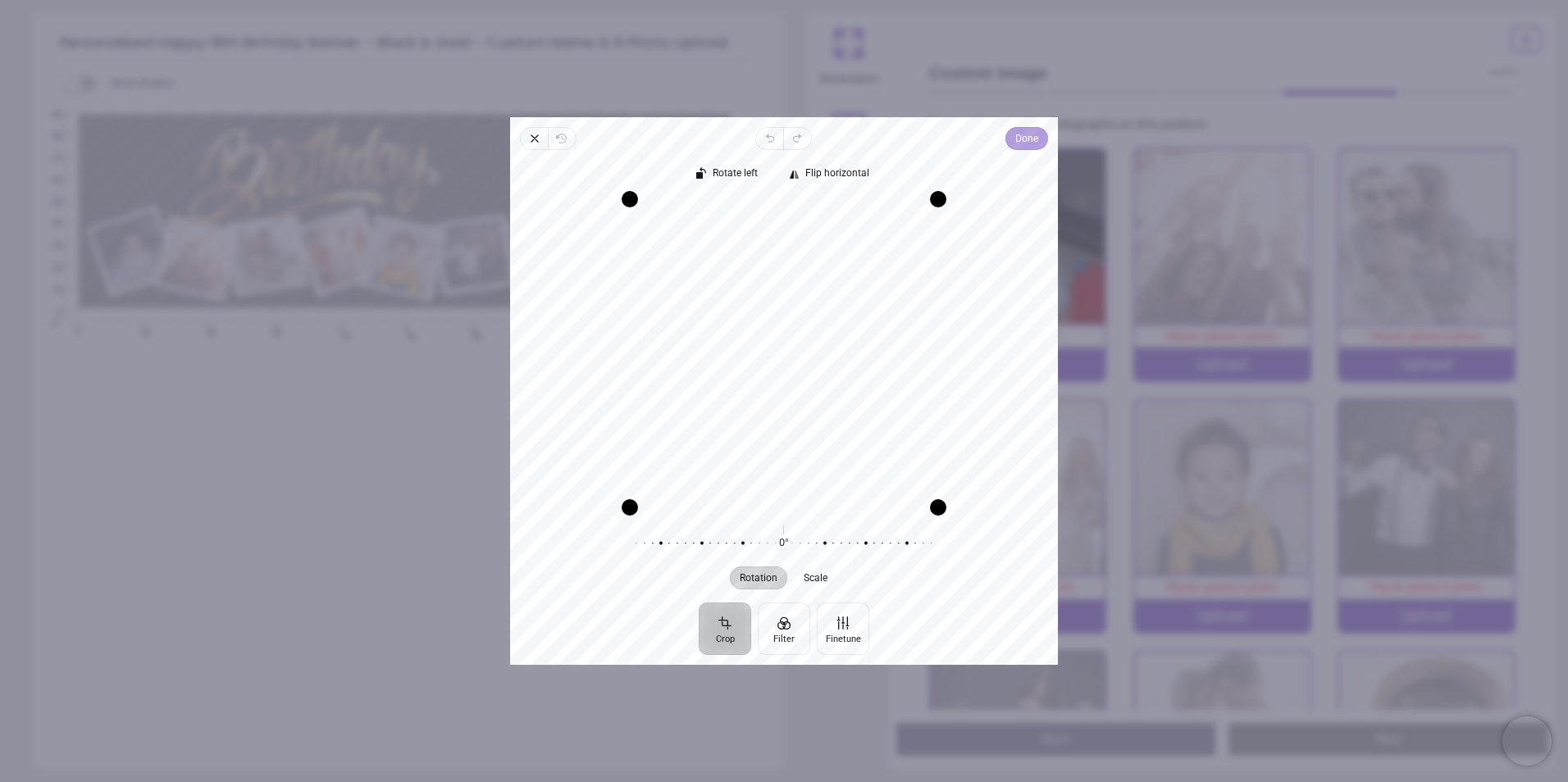
click at [1032, 139] on span "Done" at bounding box center [1026, 138] width 23 height 19
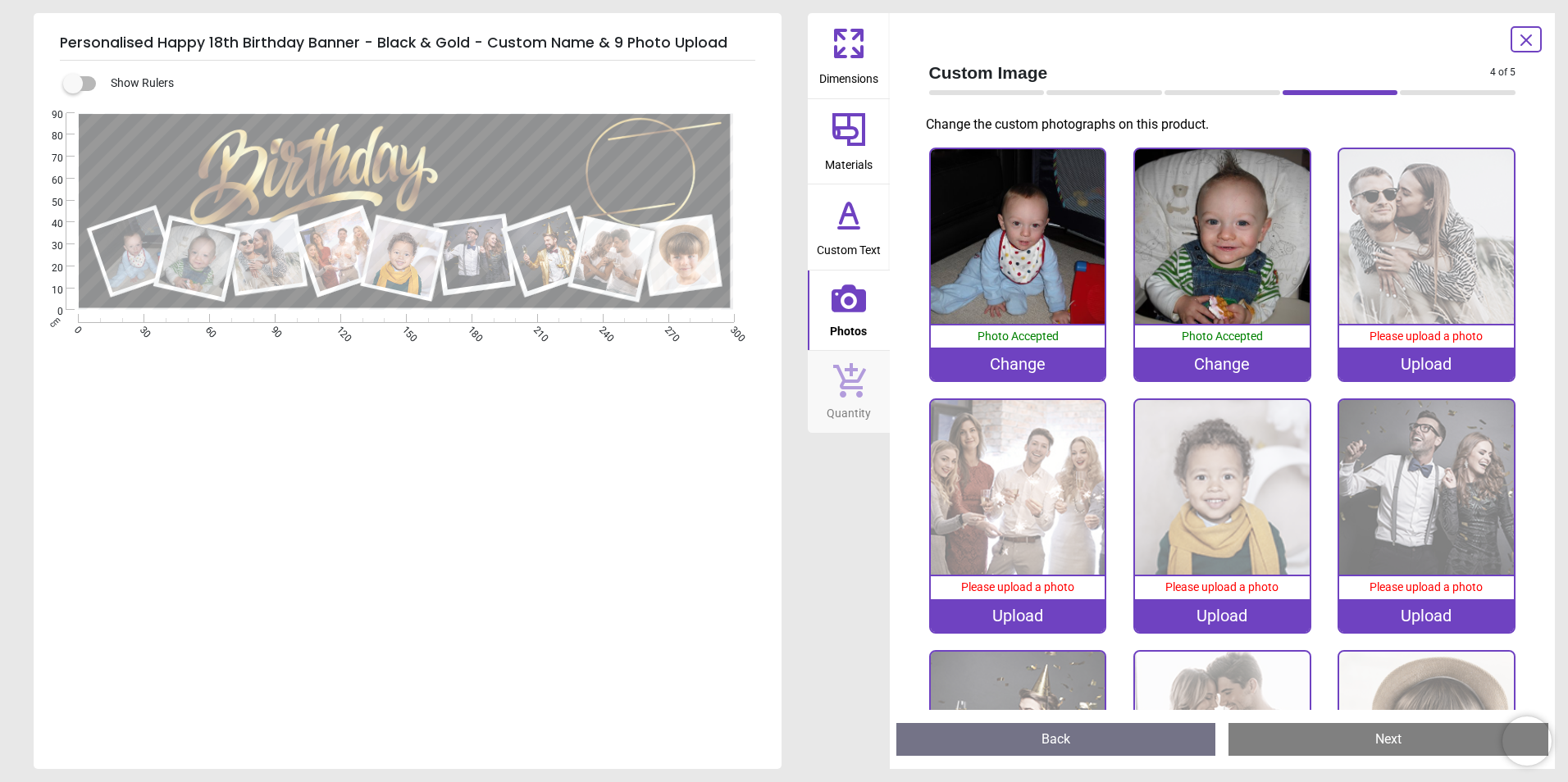
click at [1371, 241] on img at bounding box center [1426, 236] width 174 height 174
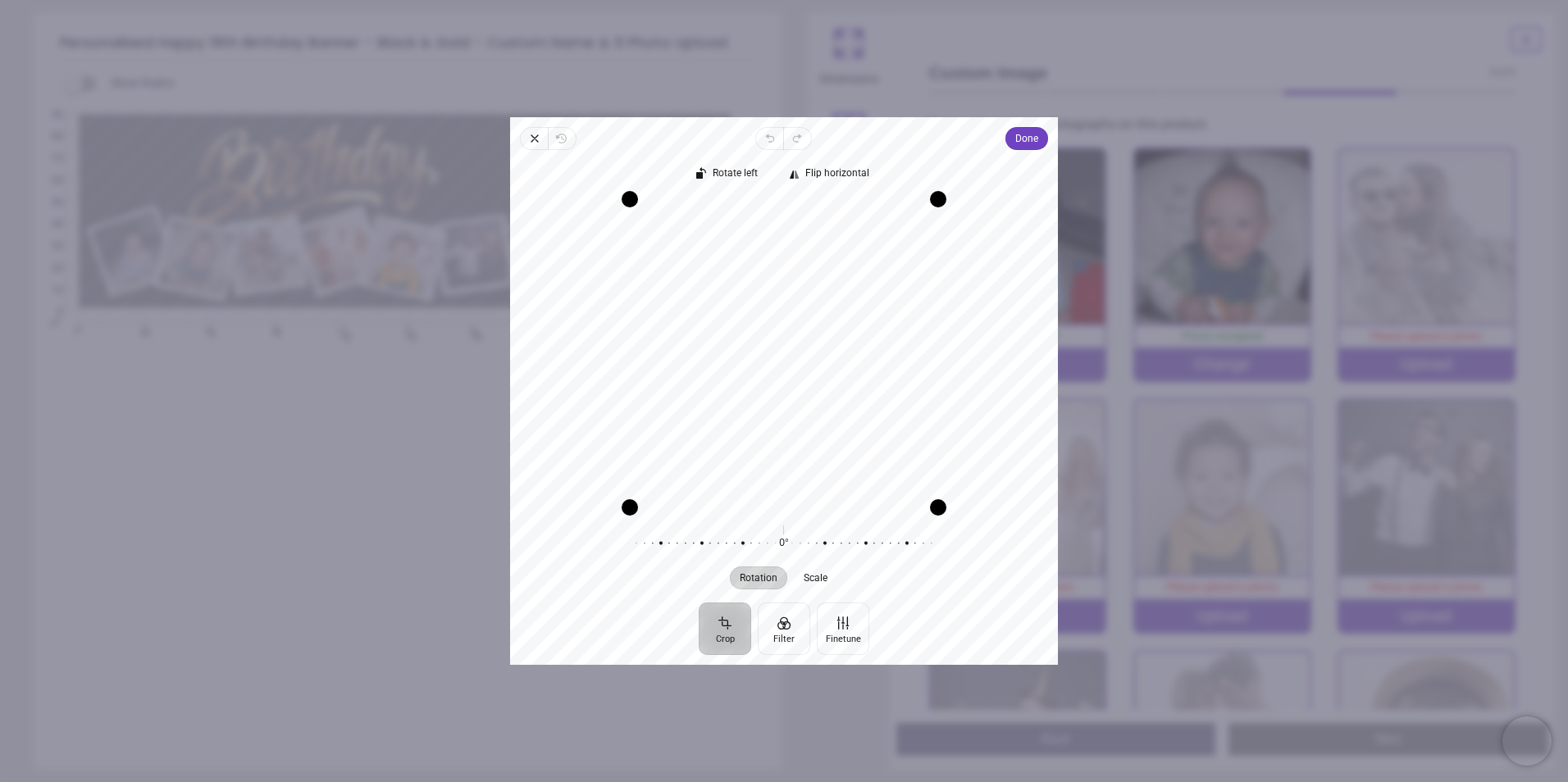
drag, startPoint x: 814, startPoint y: 330, endPoint x: 865, endPoint y: 330, distance: 51.0
click at [865, 330] on div "Recenter" at bounding box center [783, 353] width 521 height 308
click at [1018, 144] on span "Done" at bounding box center [1026, 138] width 23 height 19
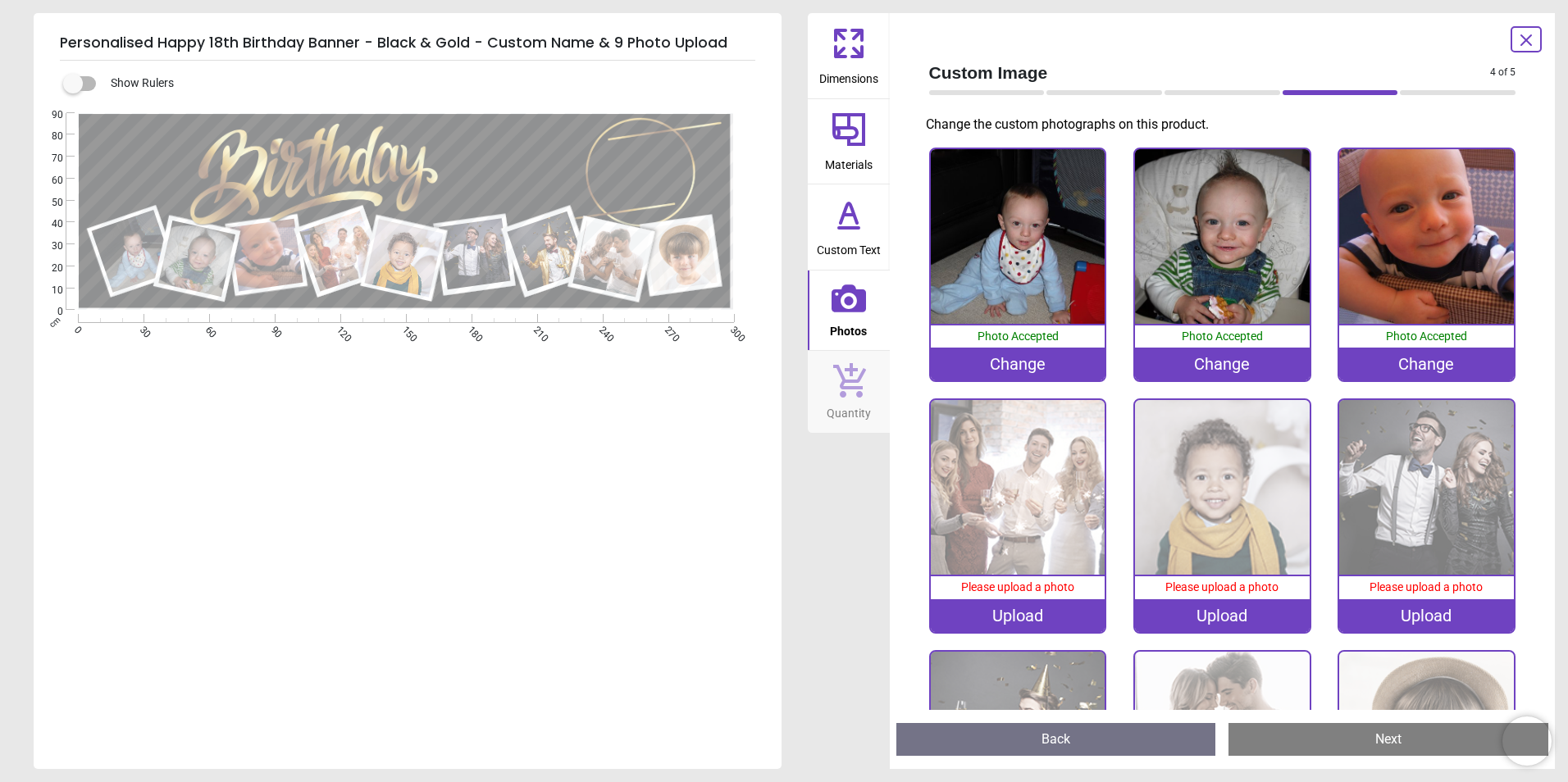
click at [999, 487] on img at bounding box center [1018, 487] width 174 height 174
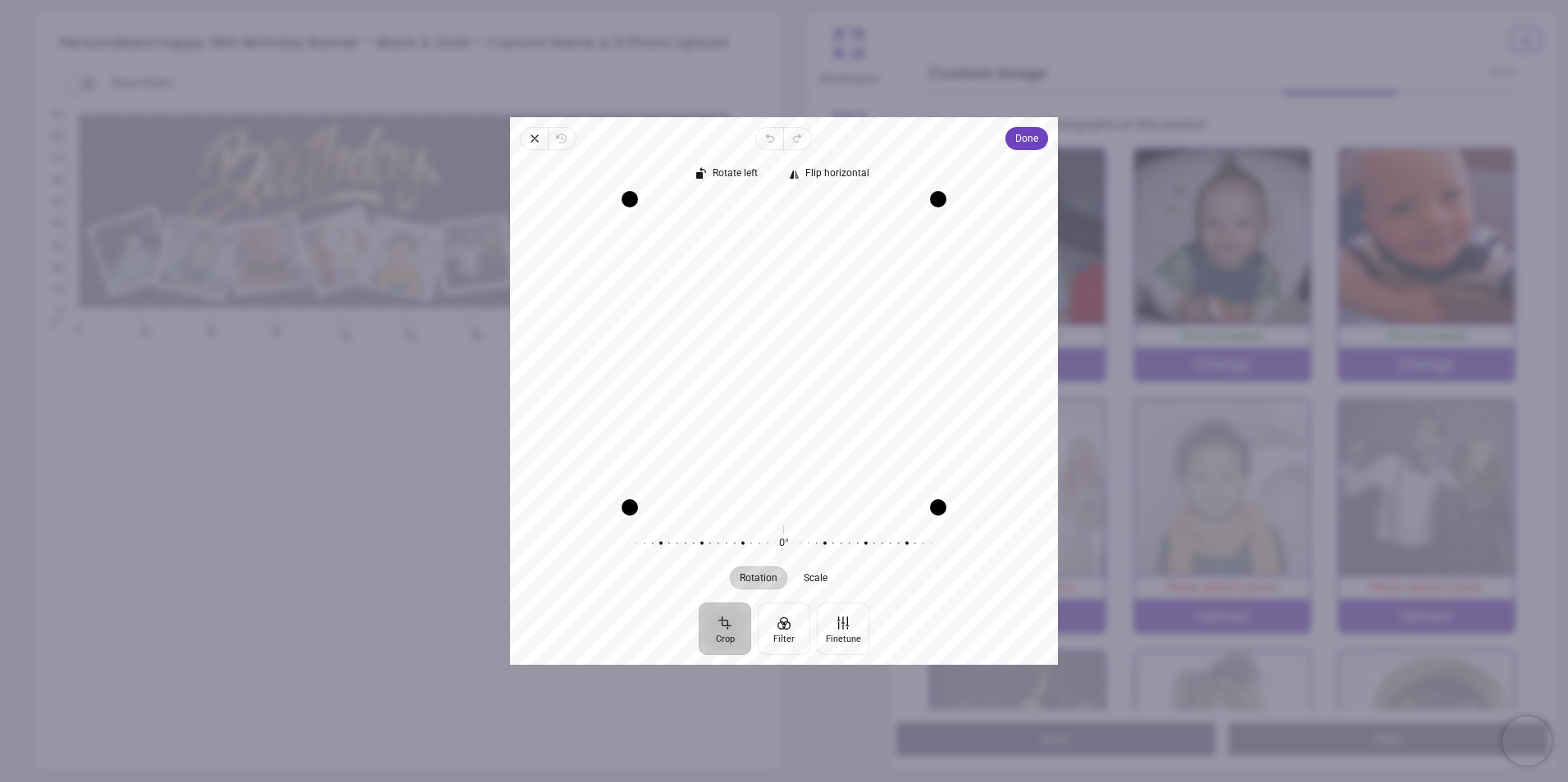
drag, startPoint x: 755, startPoint y: 355, endPoint x: 752, endPoint y: 410, distance: 55.1
click at [752, 410] on div "Recenter" at bounding box center [783, 353] width 521 height 308
click at [1025, 144] on span "Done" at bounding box center [1026, 138] width 23 height 19
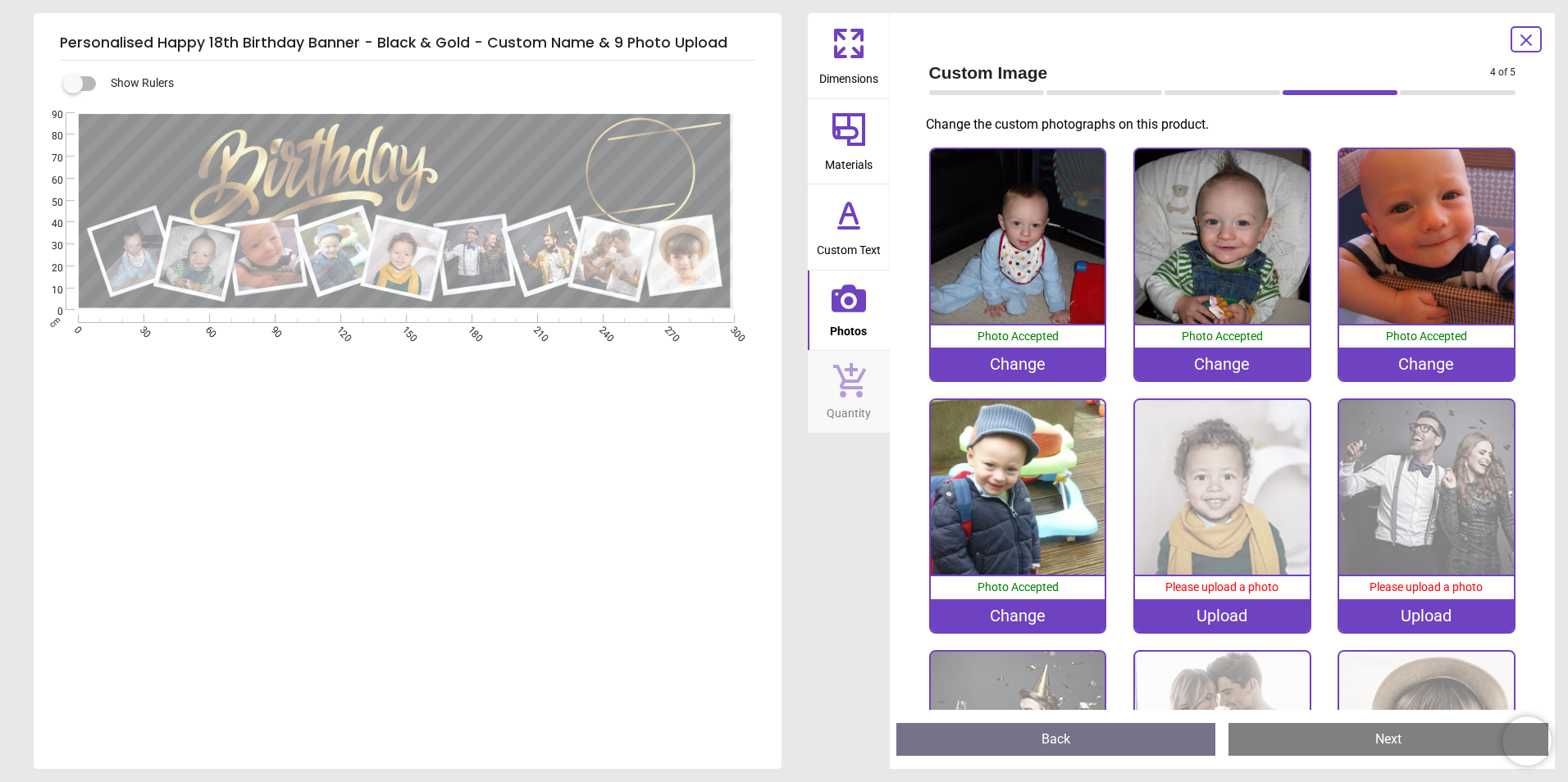
click at [1167, 481] on img at bounding box center [1222, 487] width 174 height 174
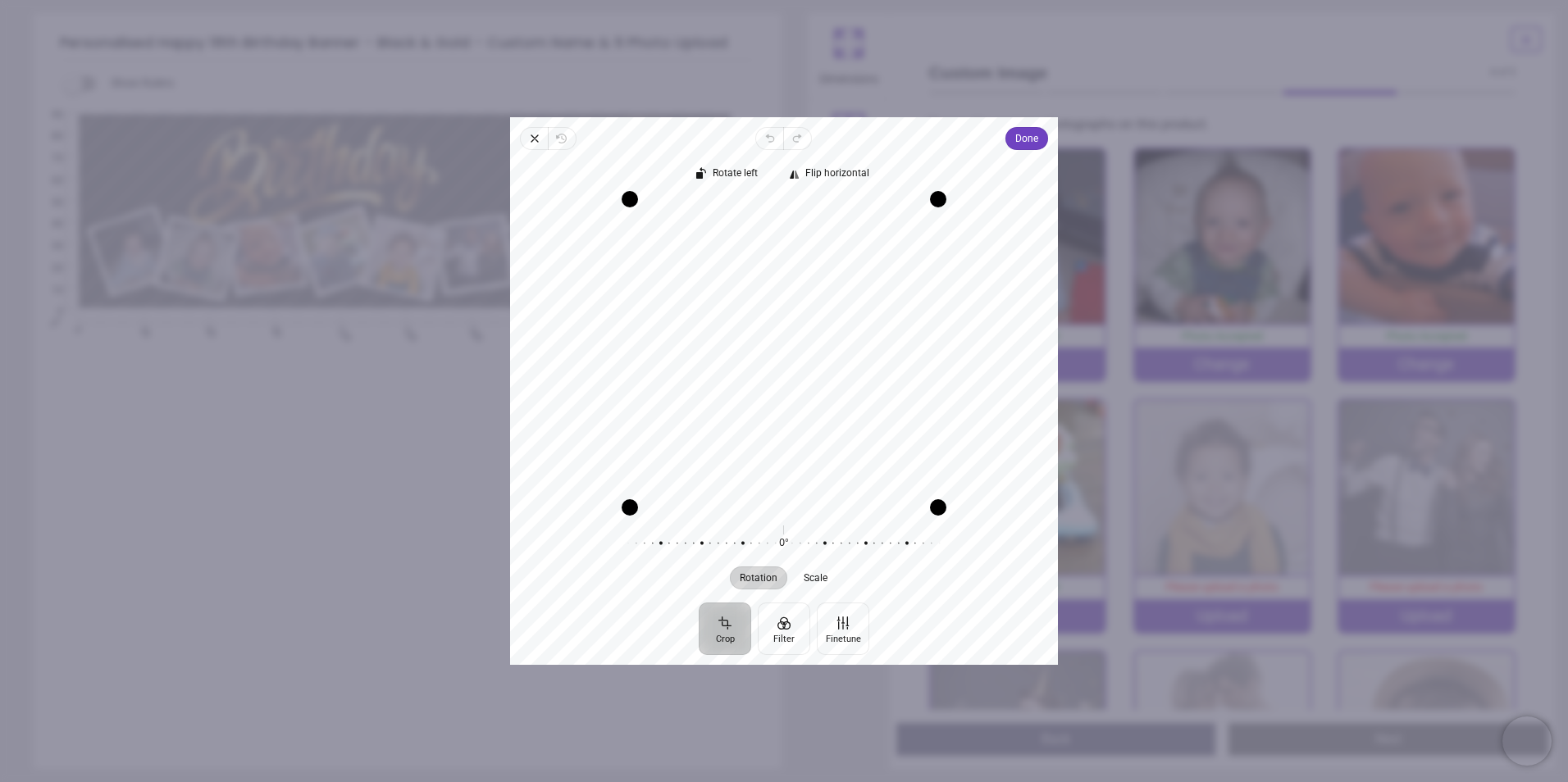
drag, startPoint x: 755, startPoint y: 372, endPoint x: 749, endPoint y: 362, distance: 11.7
click at [749, 362] on div "Recenter" at bounding box center [783, 353] width 521 height 308
click at [1021, 131] on span "Done" at bounding box center [1026, 138] width 23 height 19
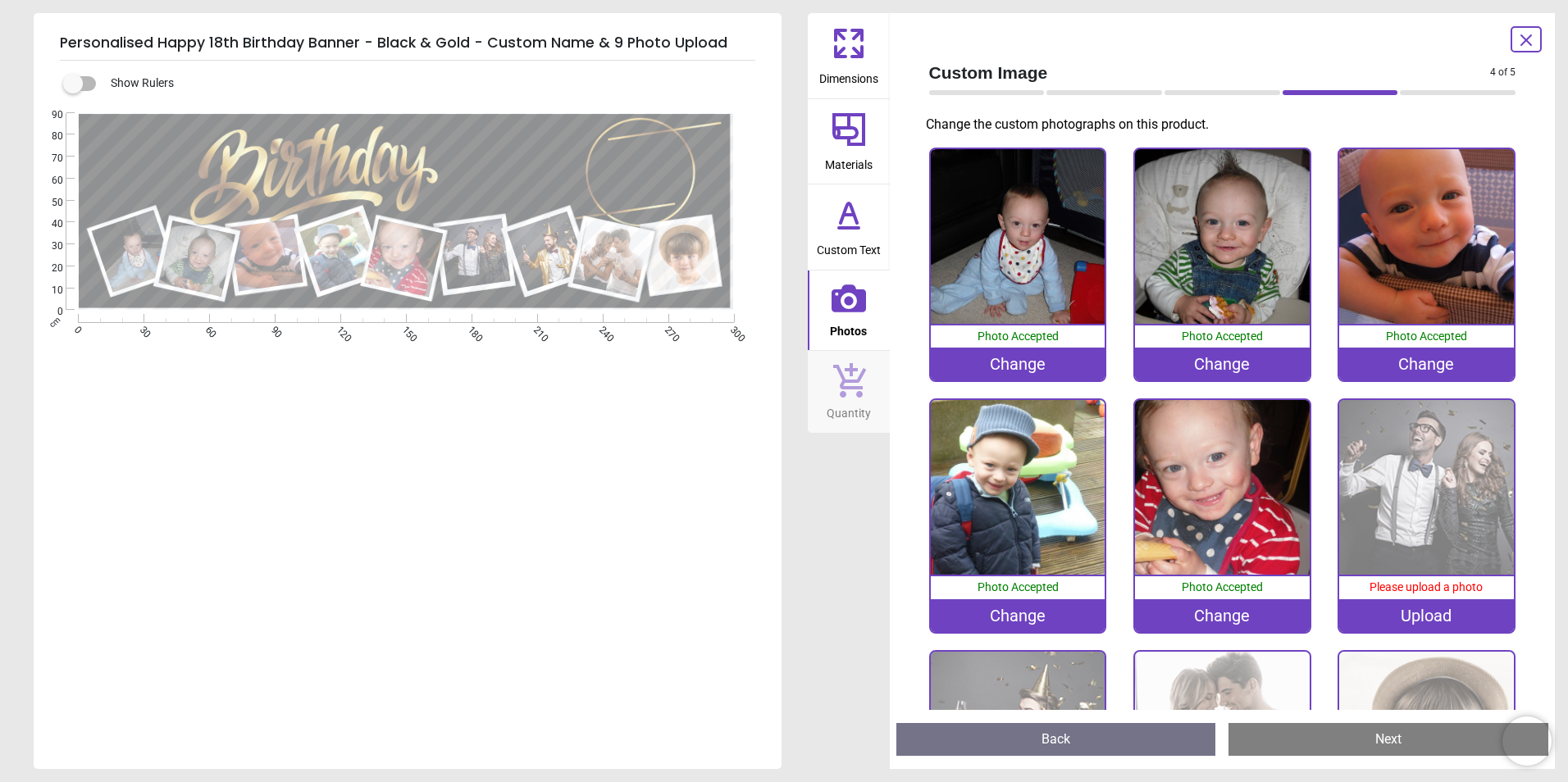
click at [1415, 477] on img at bounding box center [1426, 487] width 174 height 174
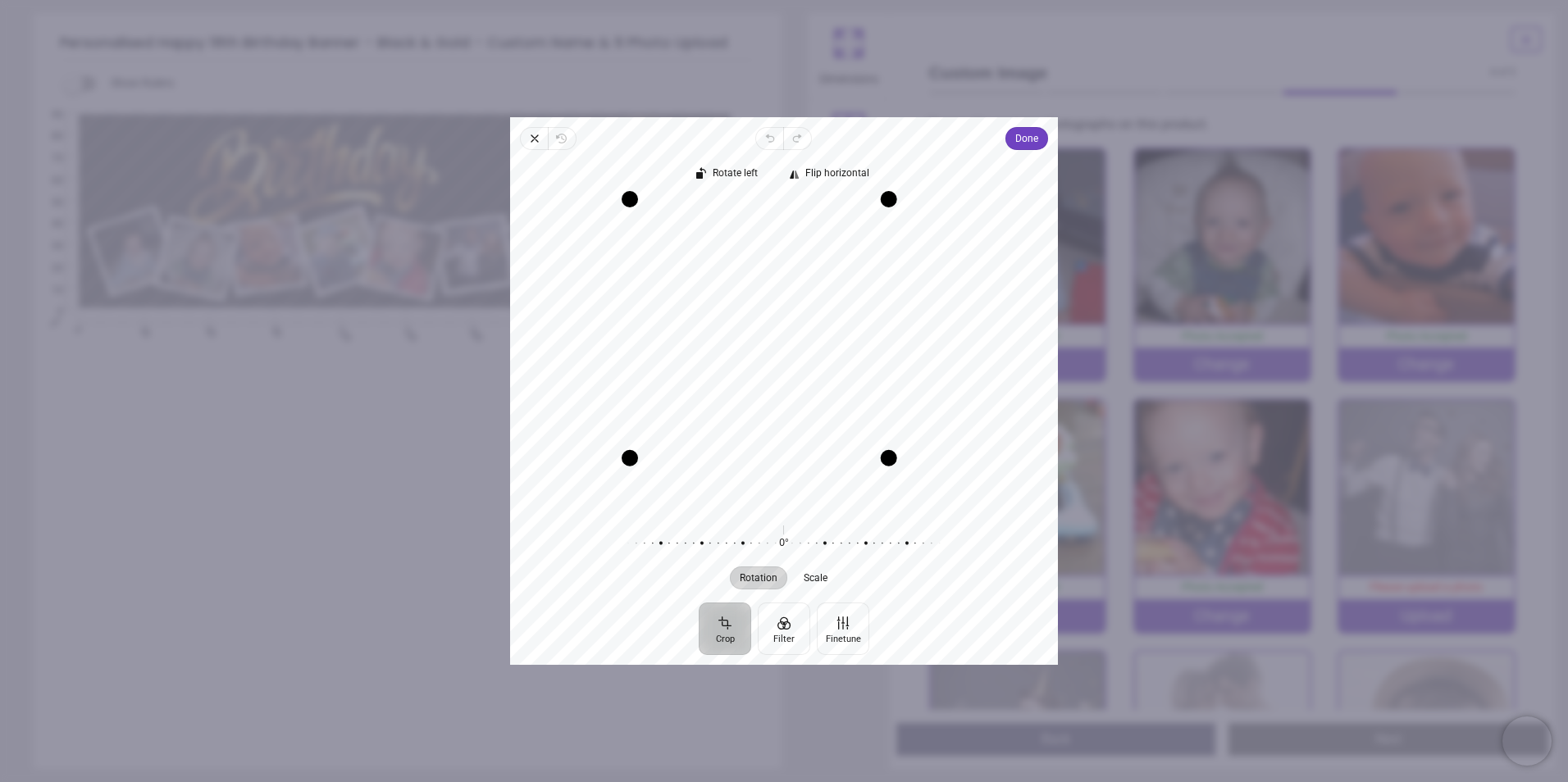
drag, startPoint x: 937, startPoint y: 503, endPoint x: 878, endPoint y: 464, distance: 70.7
click at [880, 464] on div "Drag corner br" at bounding box center [888, 458] width 17 height 17
drag, startPoint x: 682, startPoint y: 222, endPoint x: 728, endPoint y: 220, distance: 46.0
click at [728, 220] on div "Recenter" at bounding box center [783, 353] width 521 height 308
drag, startPoint x: 819, startPoint y: 322, endPoint x: 820, endPoint y: 359, distance: 37.0
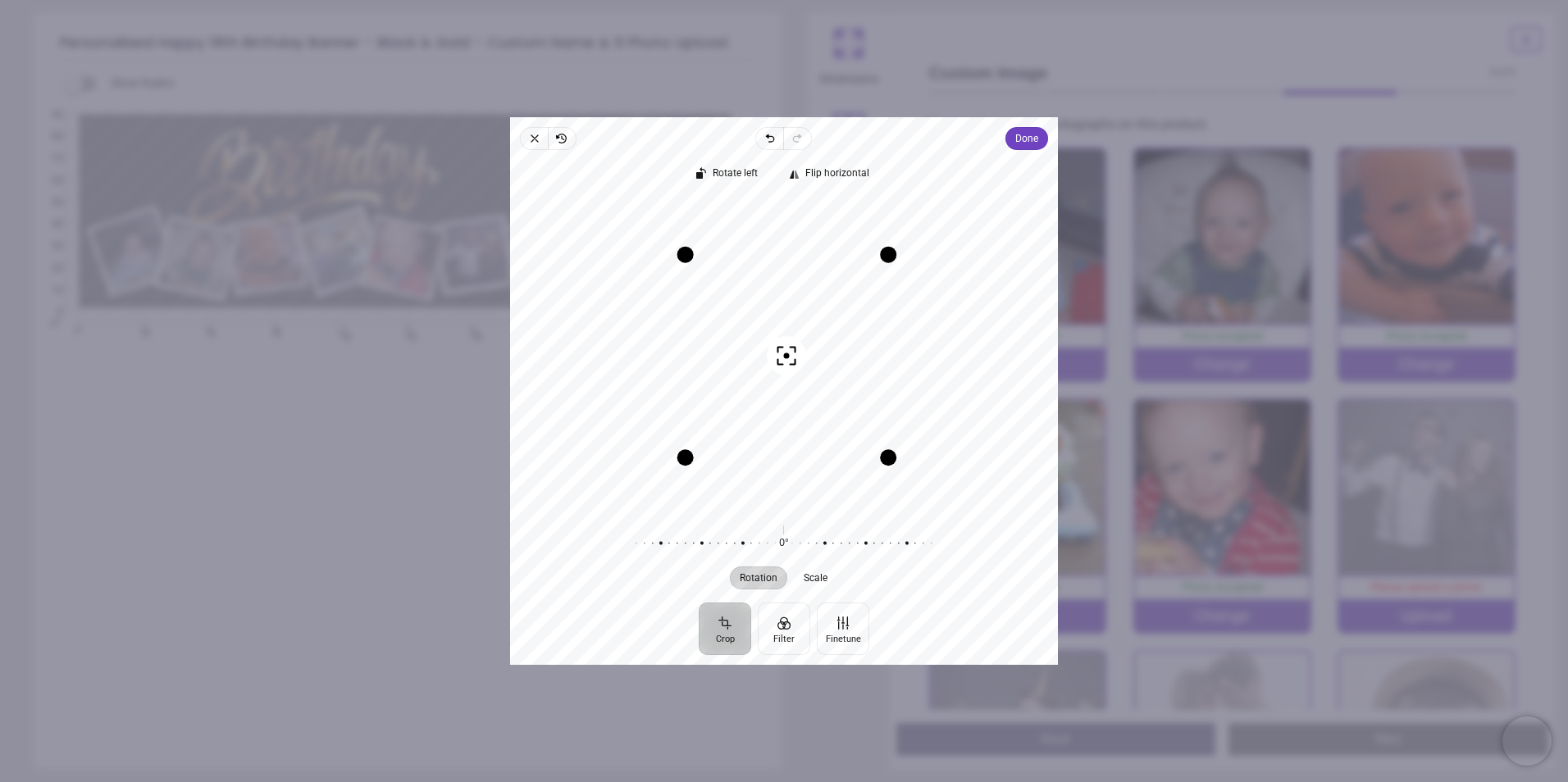
click at [820, 359] on div "Recenter" at bounding box center [783, 353] width 521 height 308
click at [1026, 137] on span "Done" at bounding box center [1026, 138] width 23 height 19
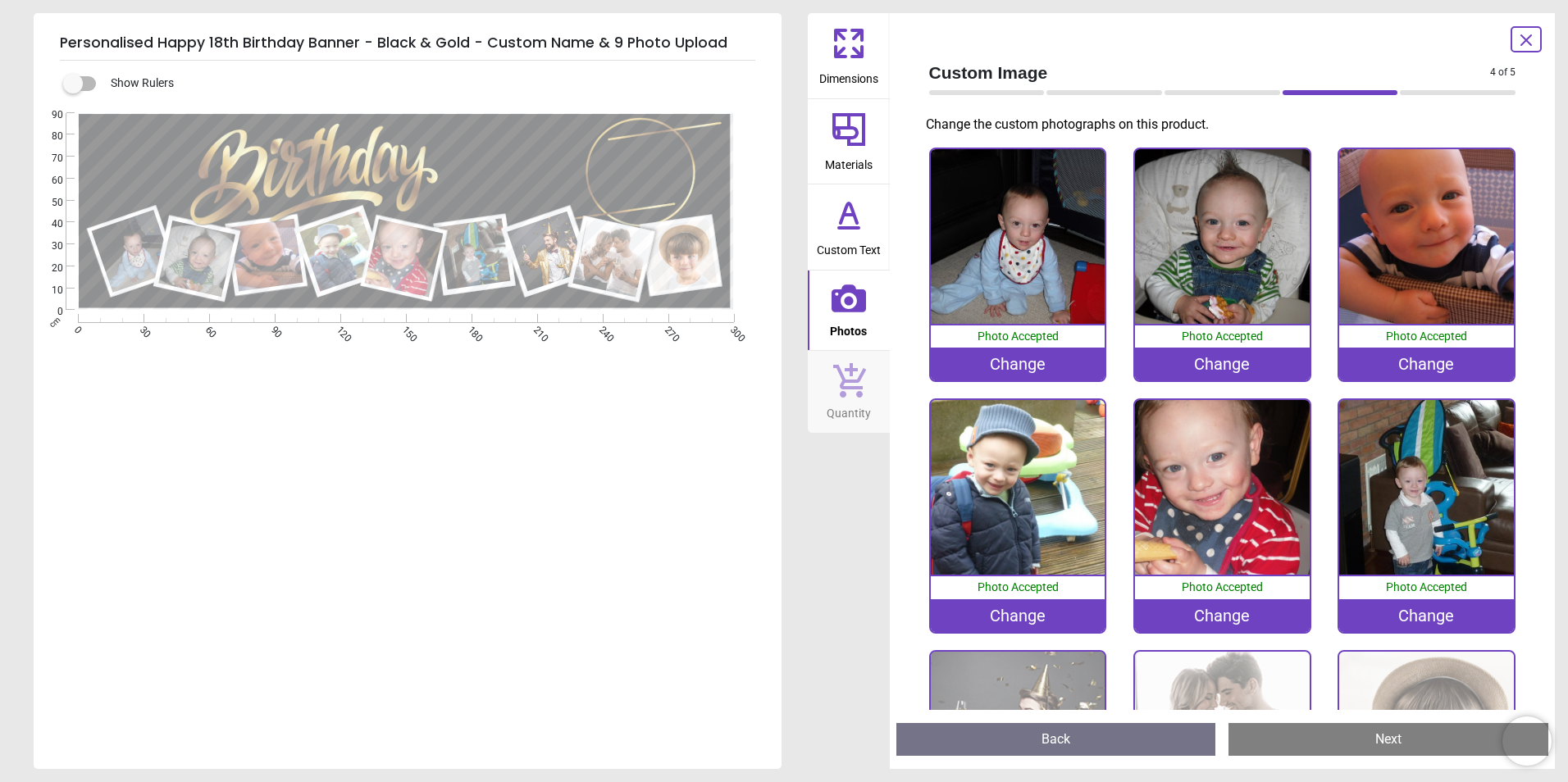
click at [1055, 660] on img at bounding box center [1018, 739] width 174 height 174
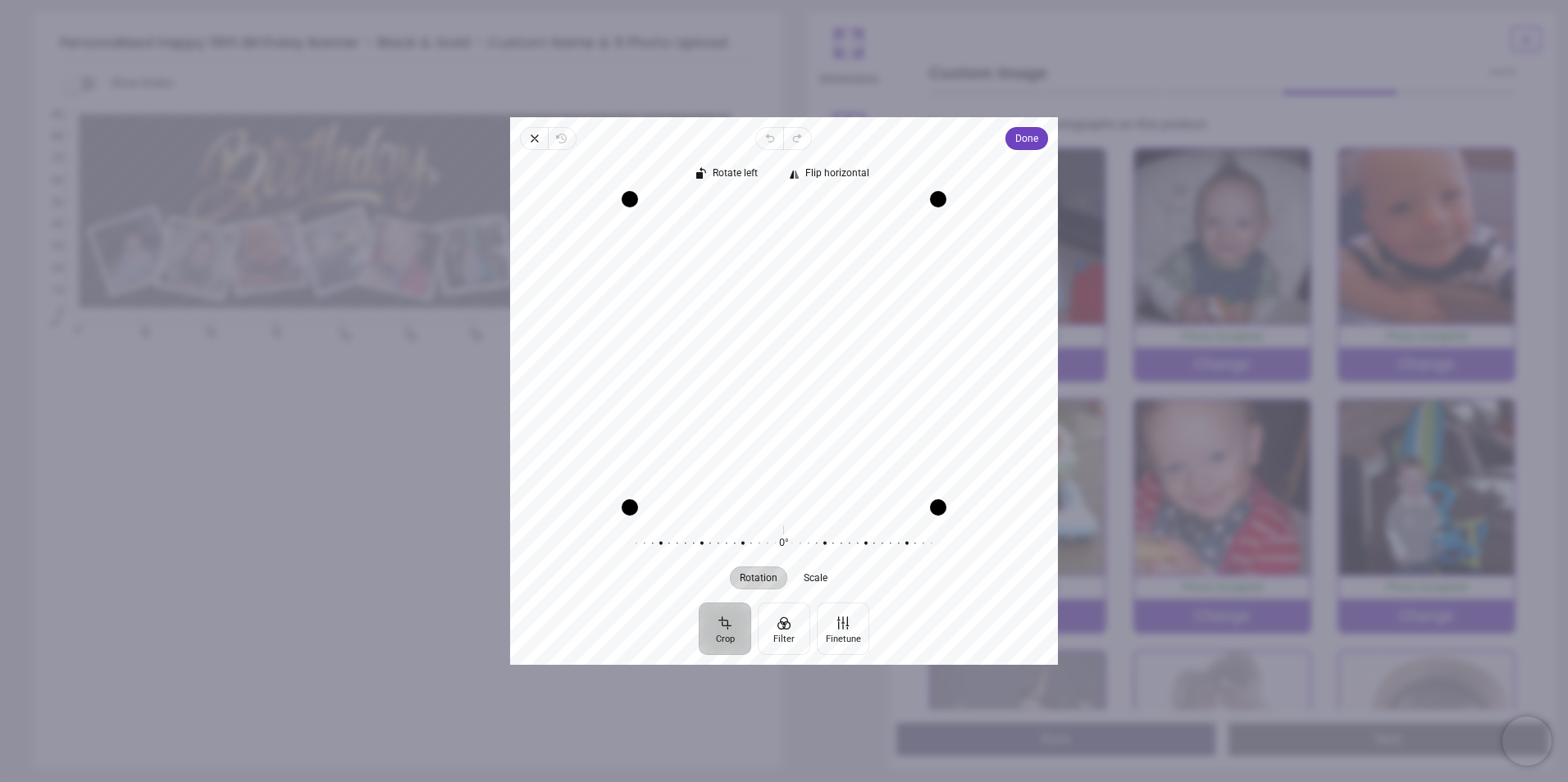
drag, startPoint x: 809, startPoint y: 349, endPoint x: 814, endPoint y: 399, distance: 50.2
click at [814, 399] on div "Recenter" at bounding box center [783, 353] width 521 height 308
drag, startPoint x: 933, startPoint y: 506, endPoint x: 833, endPoint y: 432, distance: 124.4
click at [864, 491] on div "Recenter" at bounding box center [783, 353] width 521 height 308
click at [1019, 139] on span "Done" at bounding box center [1026, 138] width 23 height 19
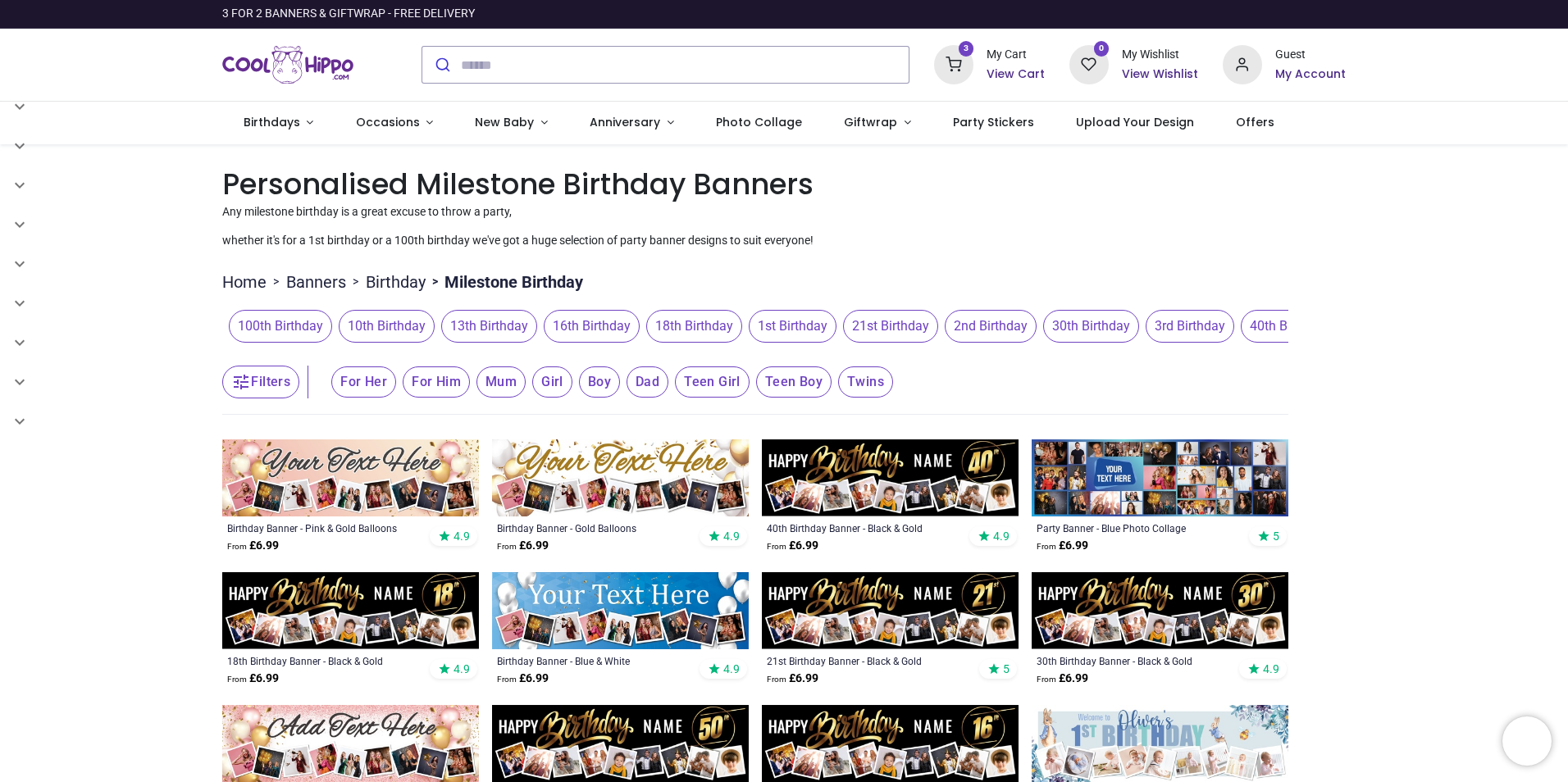
click at [658, 321] on span "18th Birthday" at bounding box center [694, 326] width 96 height 33
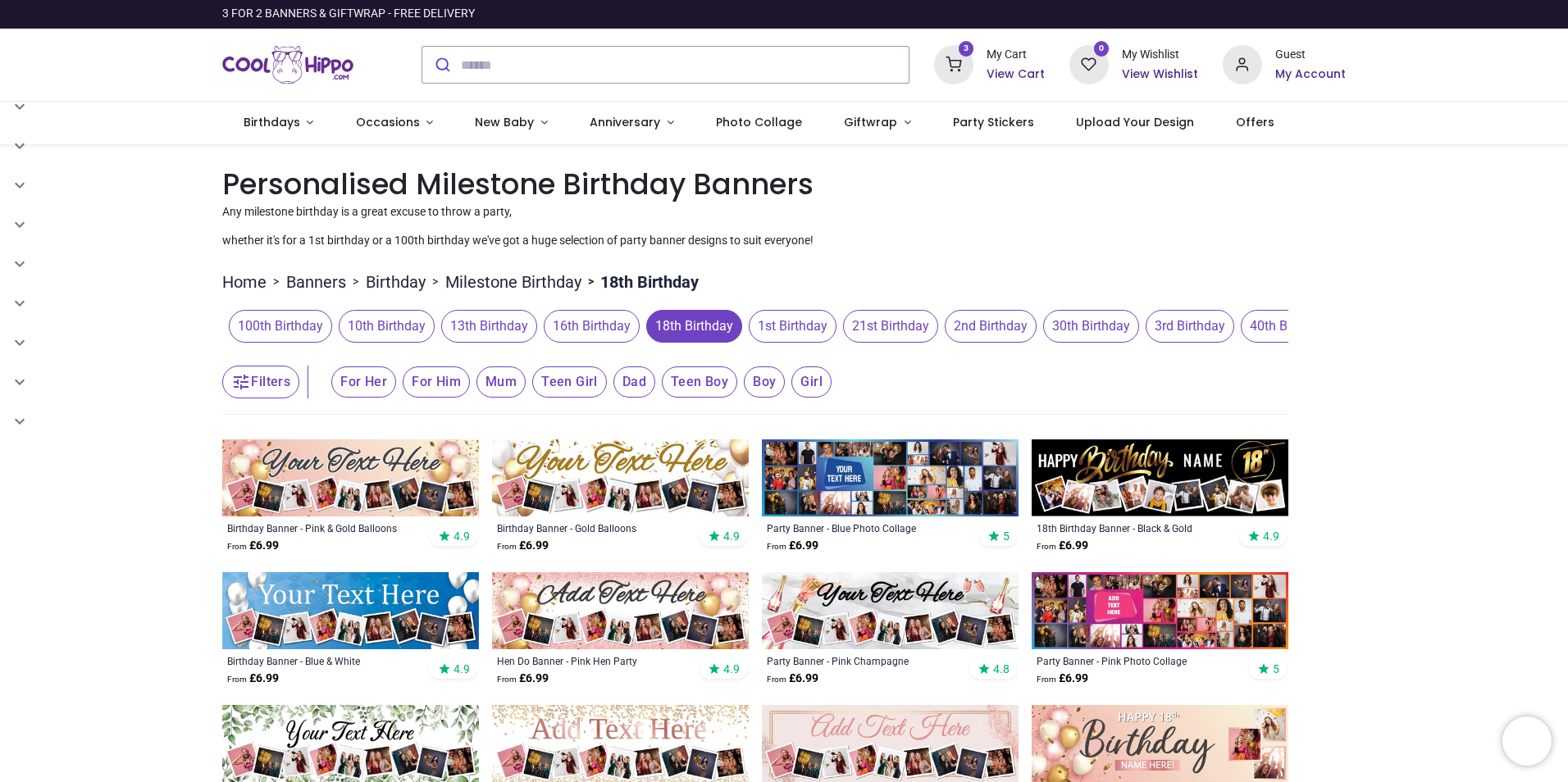
click at [1175, 483] on img at bounding box center [1160, 478] width 257 height 77
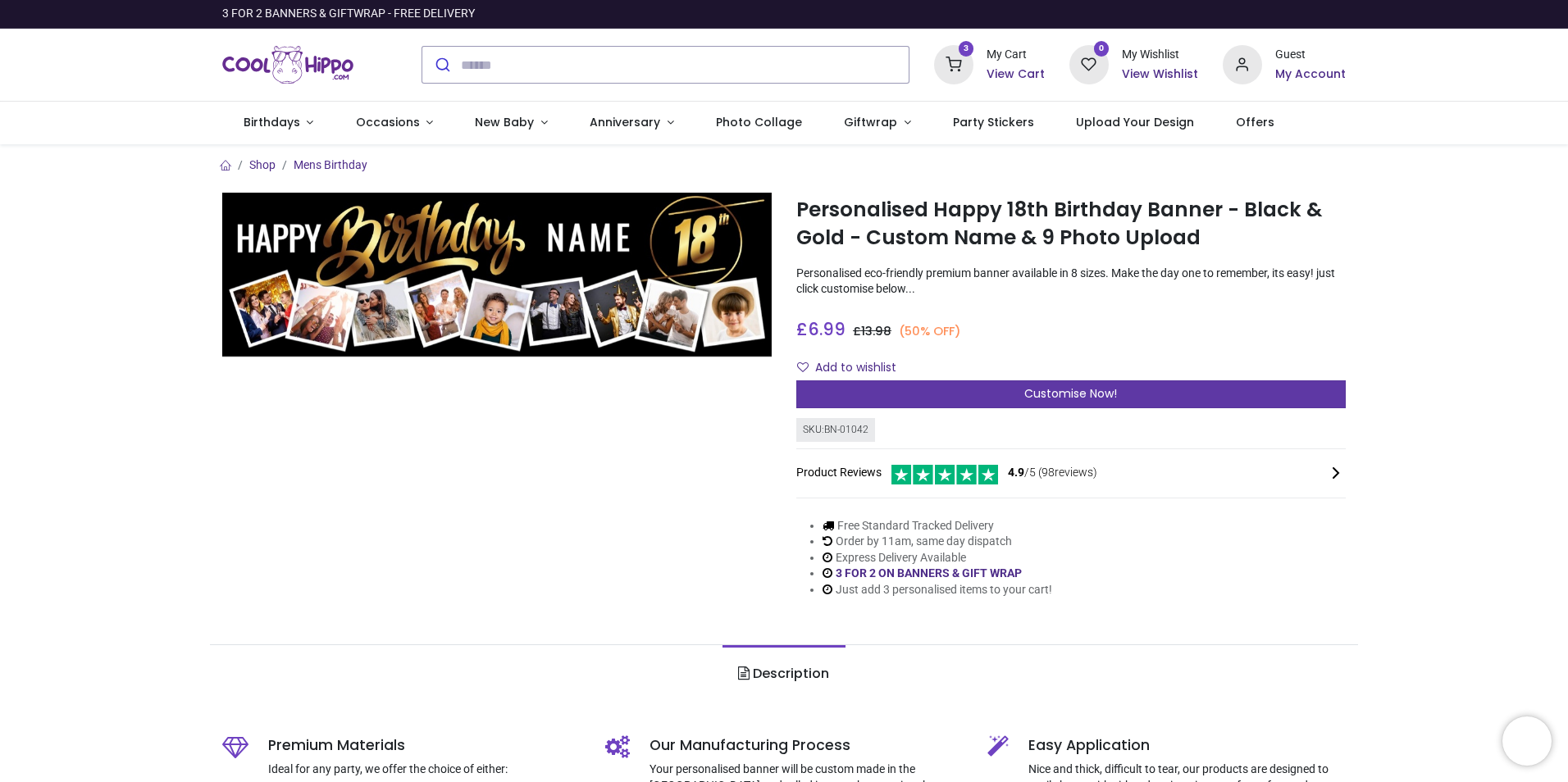
click at [1064, 395] on span "Customise Now!" at bounding box center [1070, 394] width 93 height 17
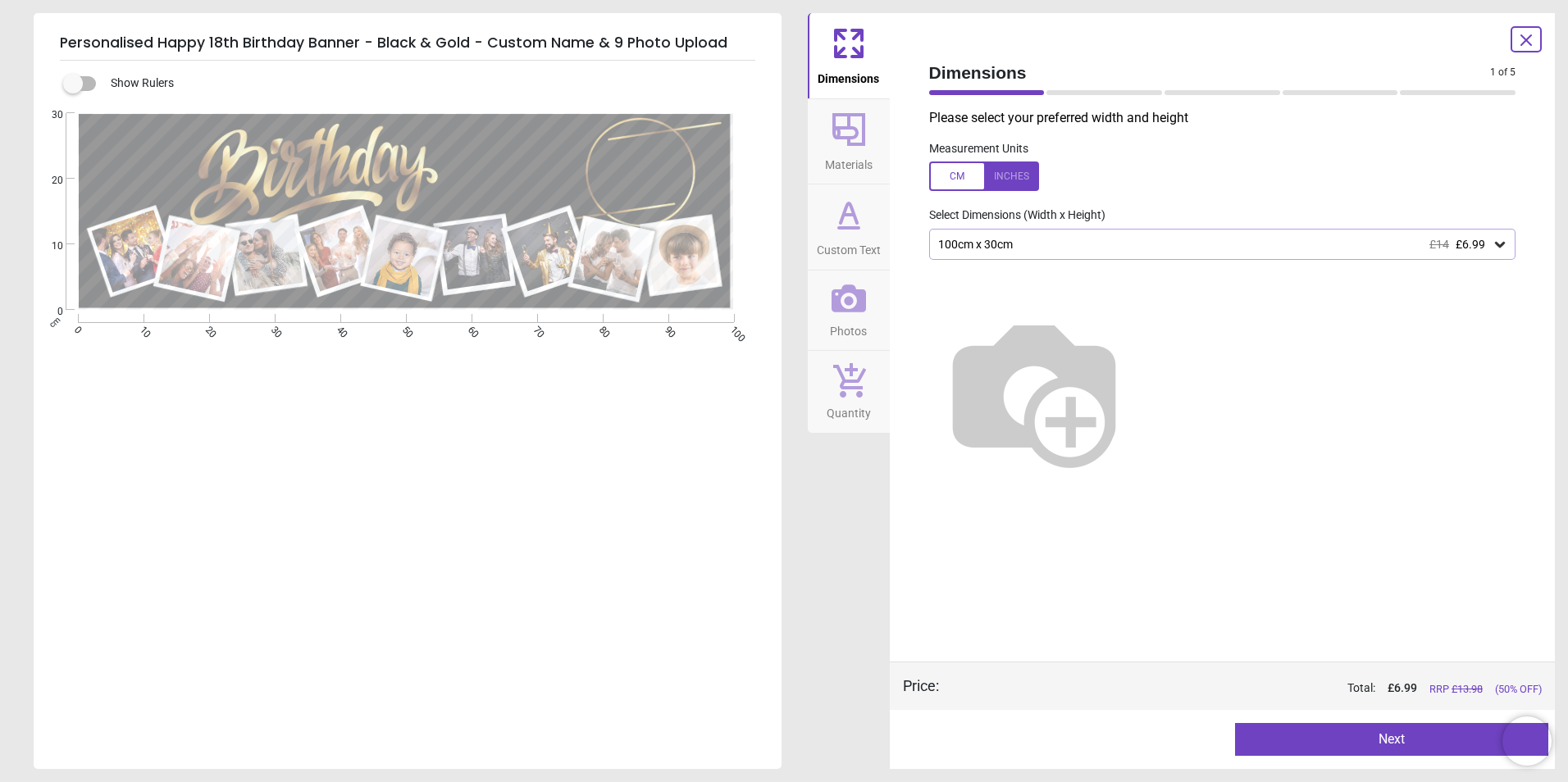
click at [1041, 234] on div "100cm x 30cm £14 £6.99" at bounding box center [1222, 244] width 587 height 31
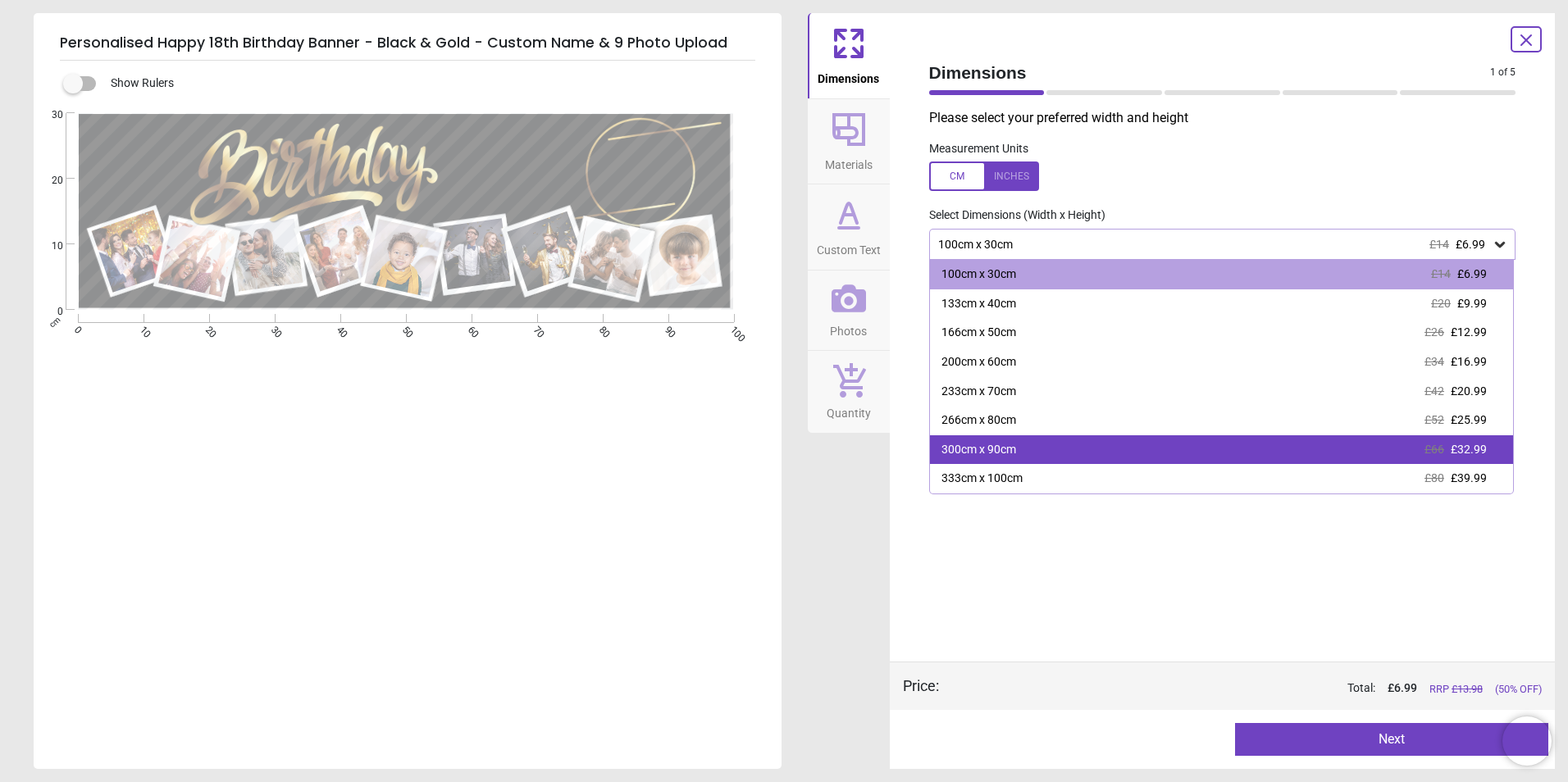
click at [1031, 445] on div "300cm x 90cm £66 £32.99" at bounding box center [1222, 449] width 584 height 29
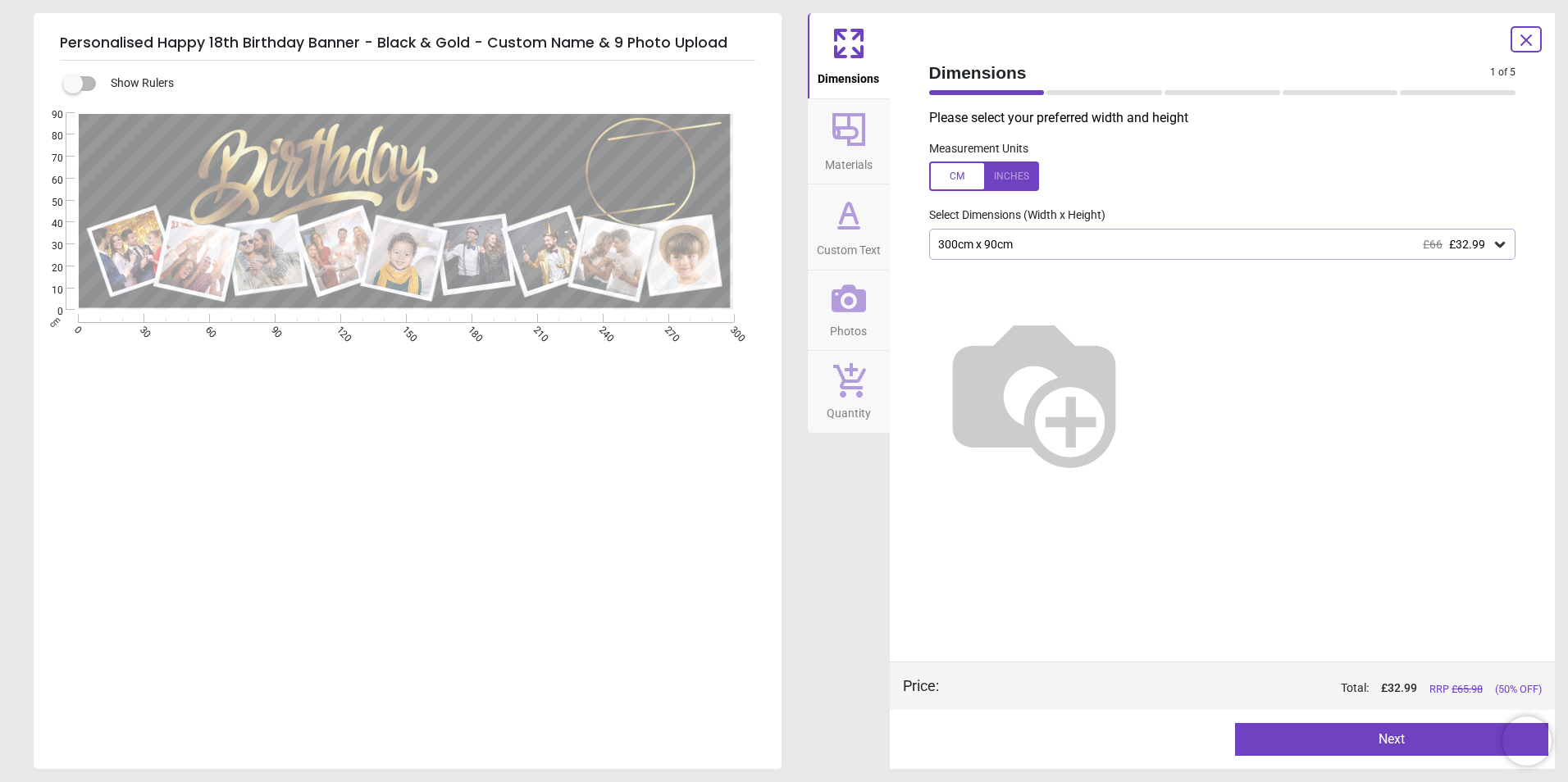
click at [844, 218] on icon at bounding box center [849, 215] width 39 height 39
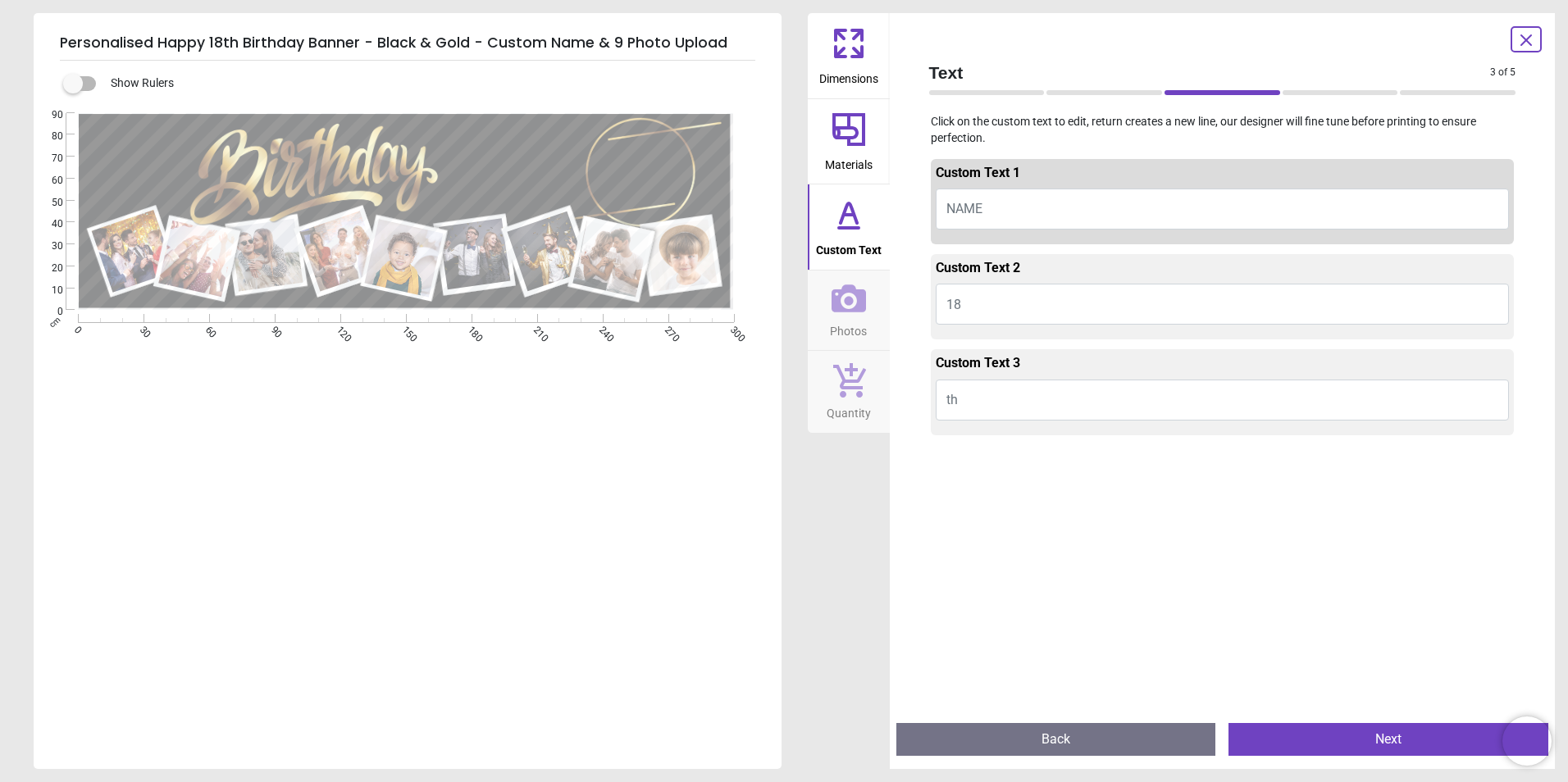
click at [1009, 202] on button "NAME" at bounding box center [1222, 209] width 574 height 41
type textarea "*****"
click at [1330, 744] on button "Next" at bounding box center [1387, 739] width 319 height 33
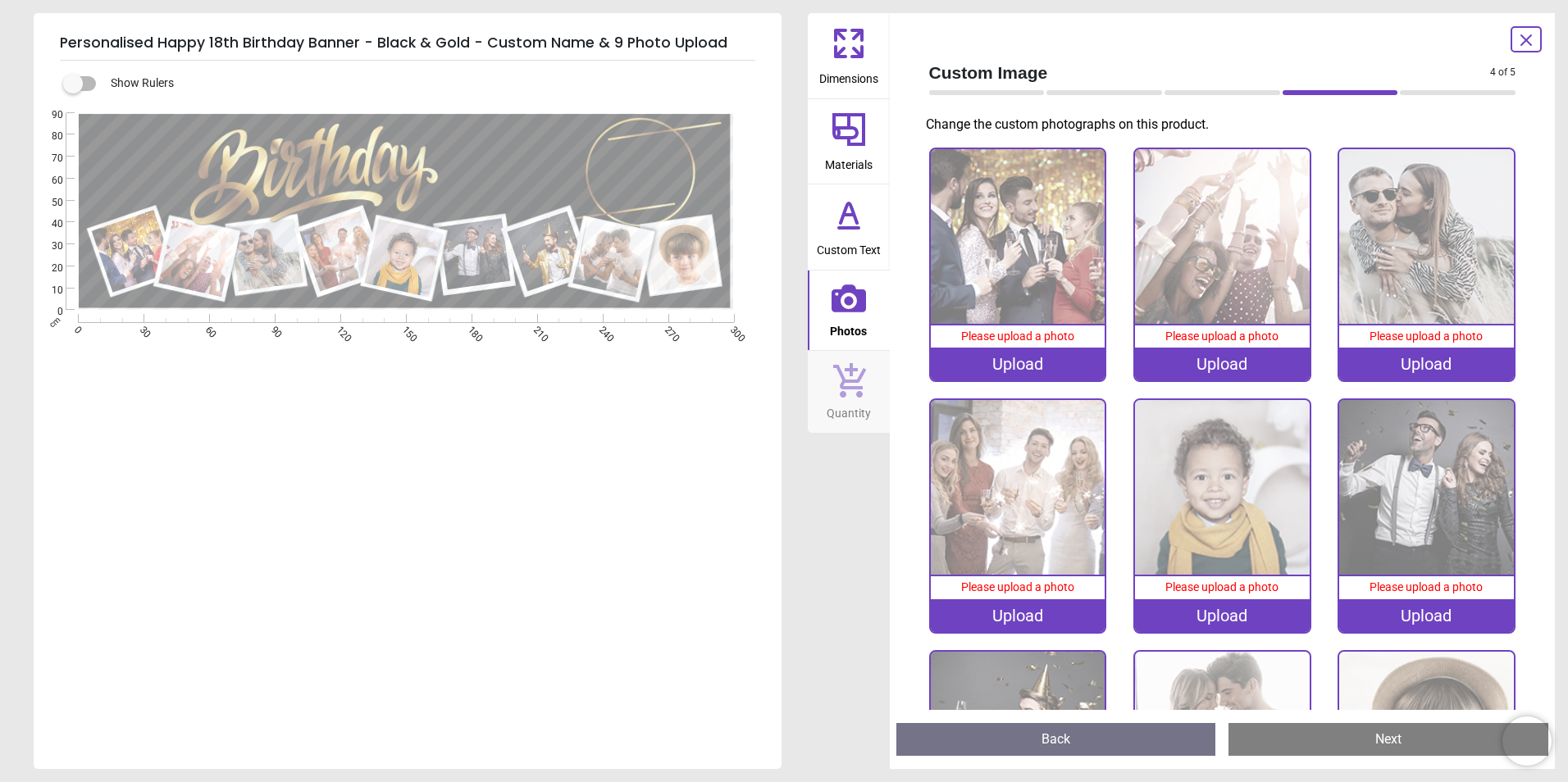
click at [1015, 272] on img at bounding box center [1018, 236] width 174 height 174
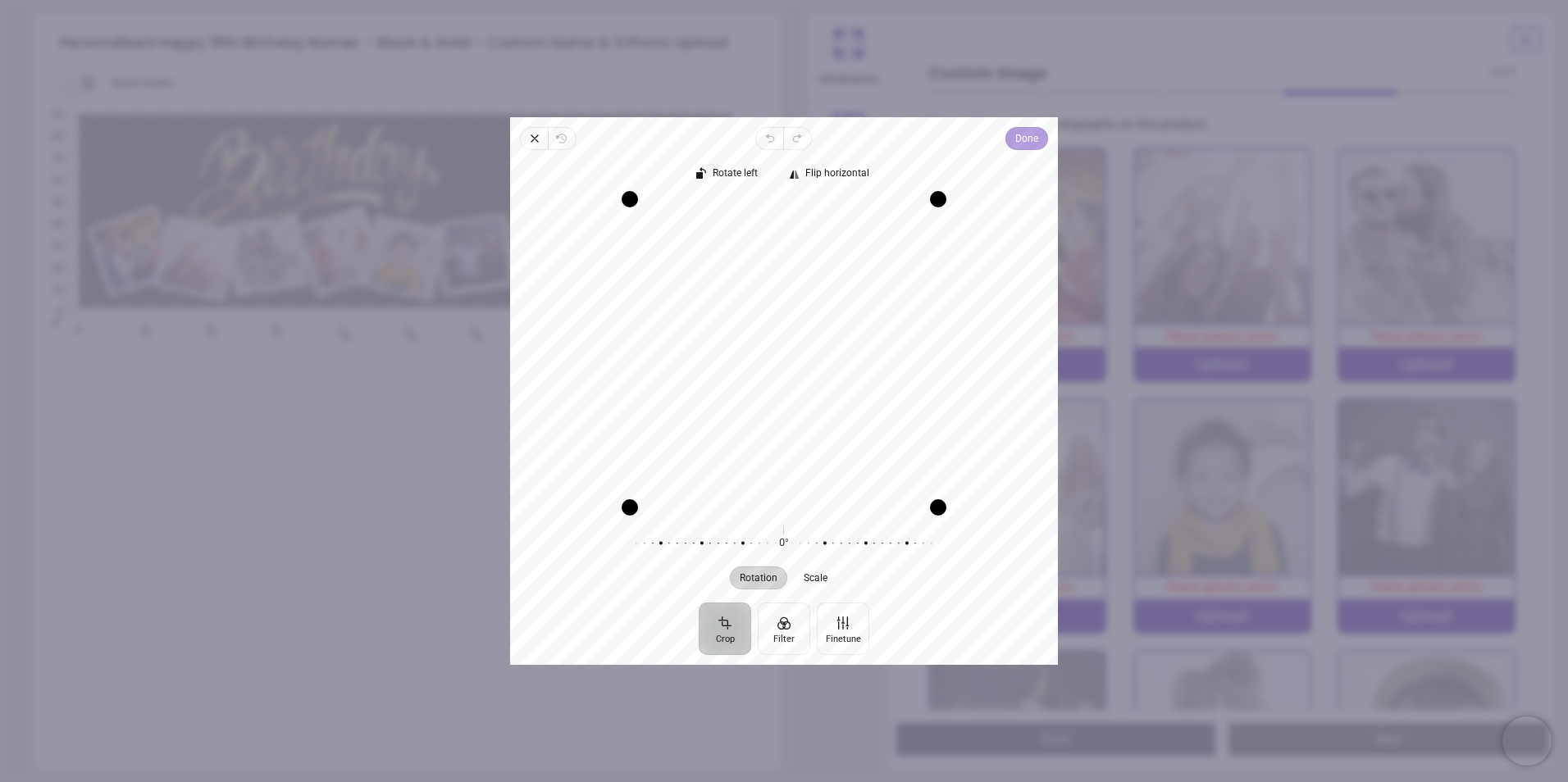
click at [1031, 143] on span "Done" at bounding box center [1026, 138] width 23 height 19
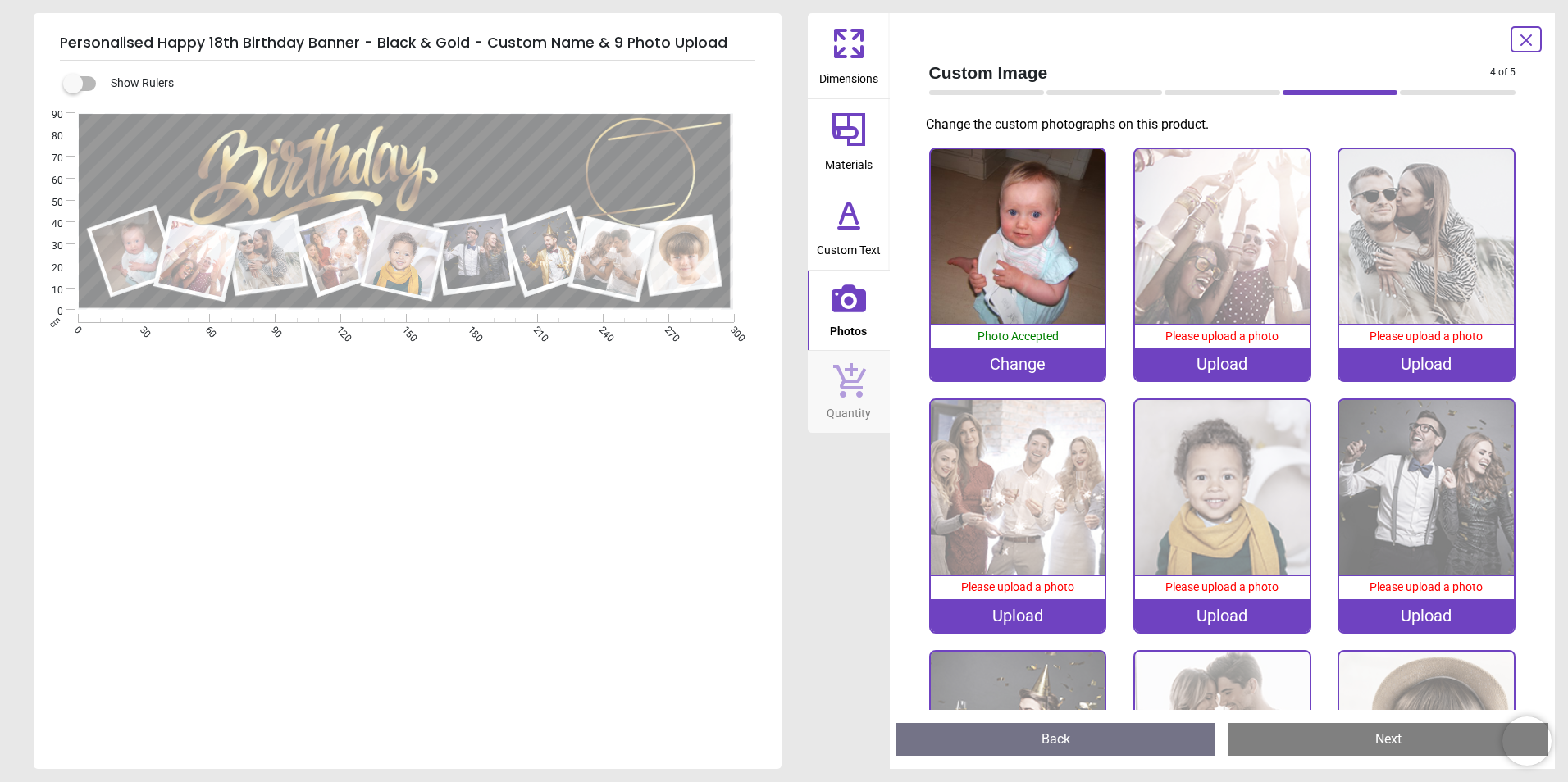
click at [1194, 250] on img at bounding box center [1222, 236] width 174 height 174
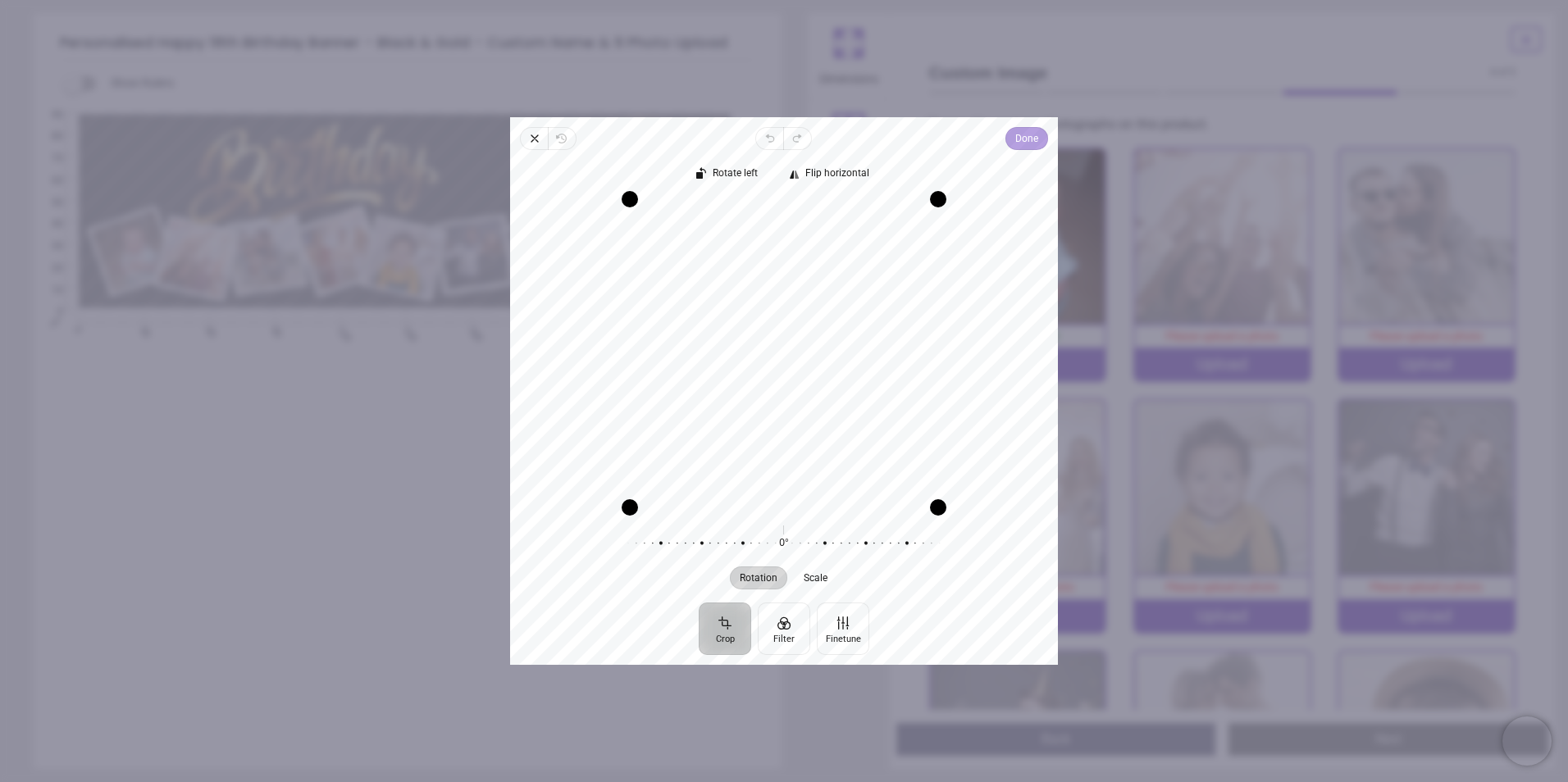
click at [1017, 144] on span "Done" at bounding box center [1026, 138] width 23 height 19
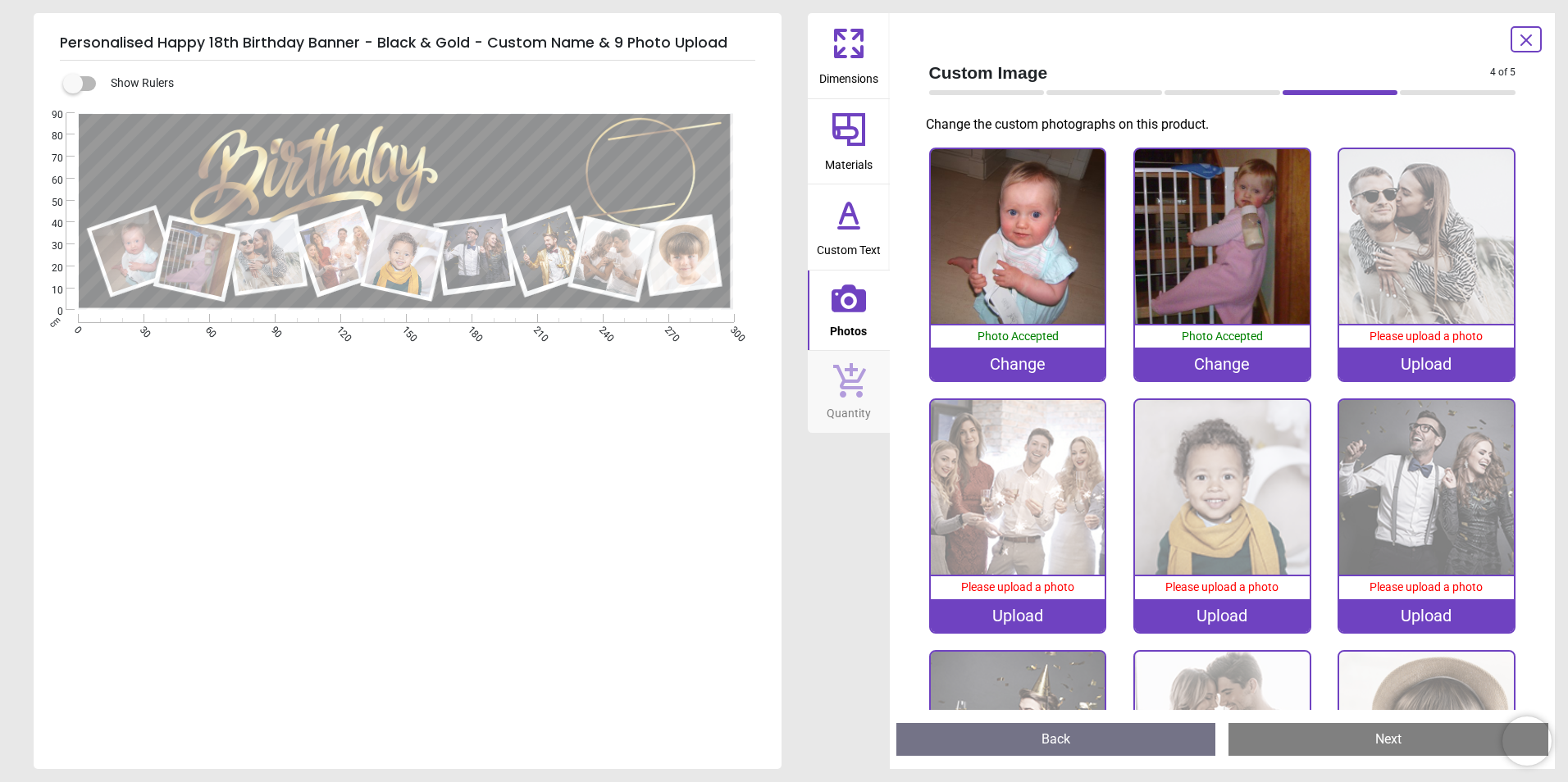
click at [1361, 226] on img at bounding box center [1426, 236] width 174 height 174
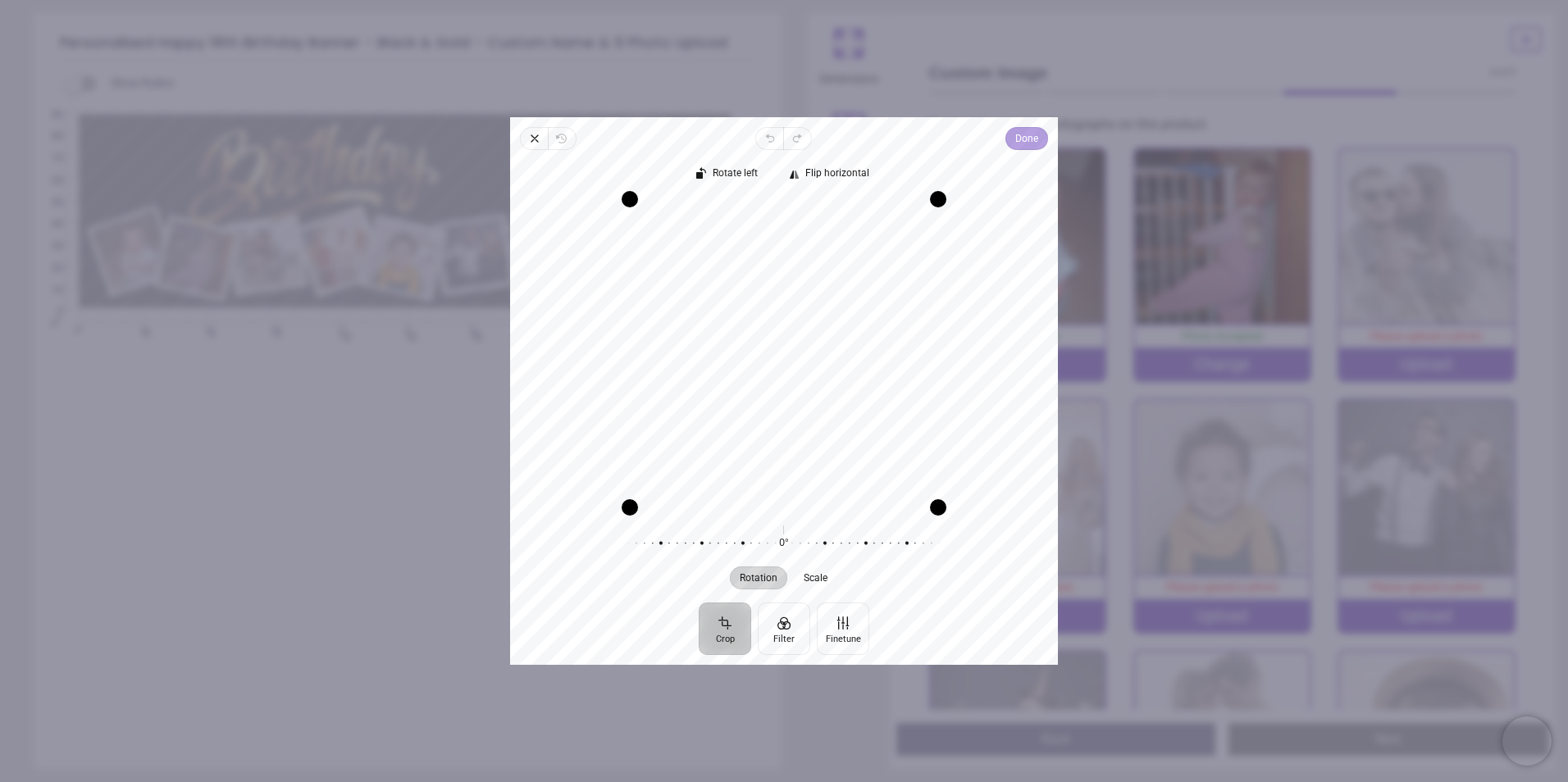
click at [1023, 140] on span "Done" at bounding box center [1026, 138] width 23 height 19
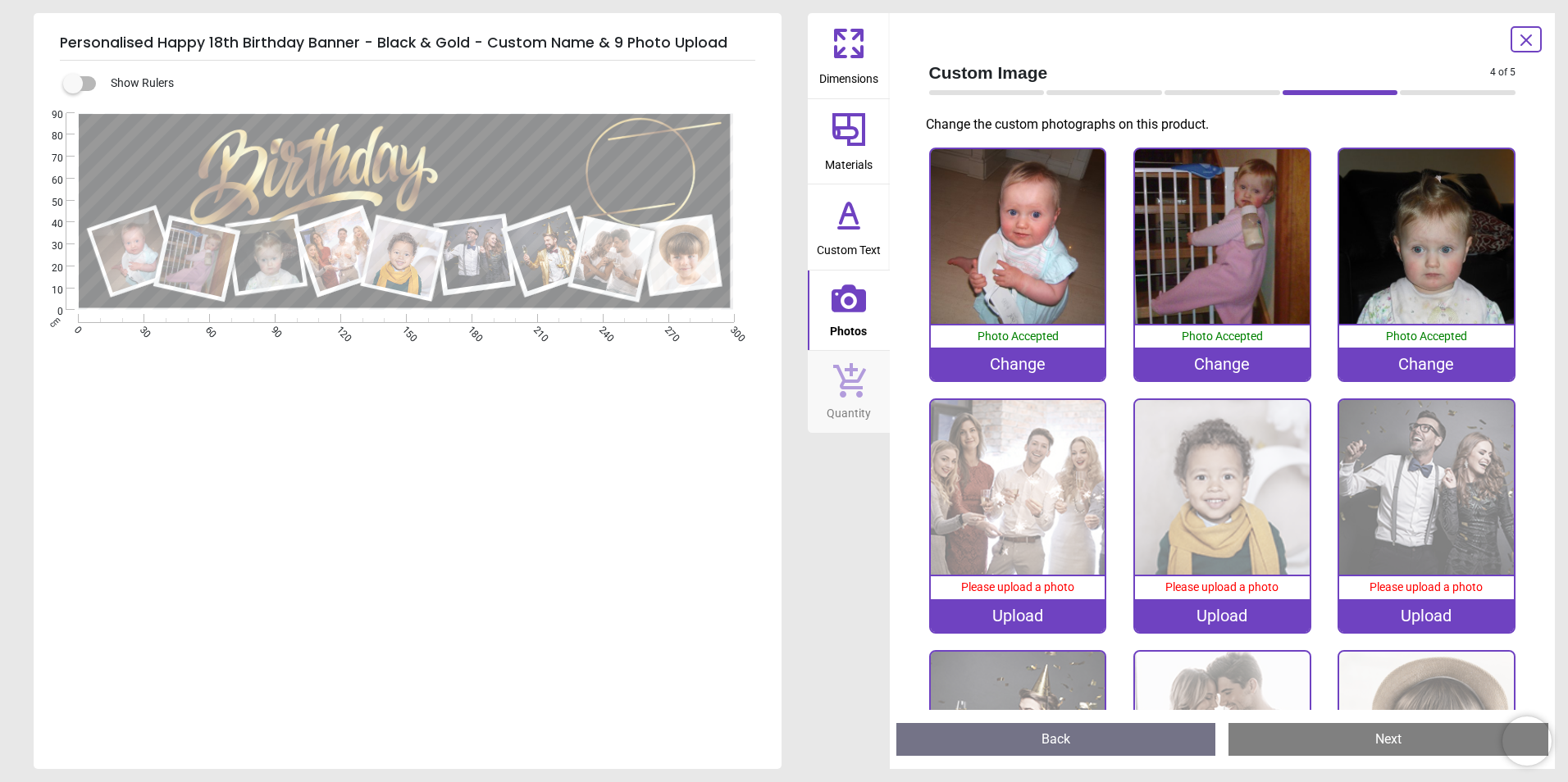
click at [1050, 456] on img at bounding box center [1018, 487] width 174 height 174
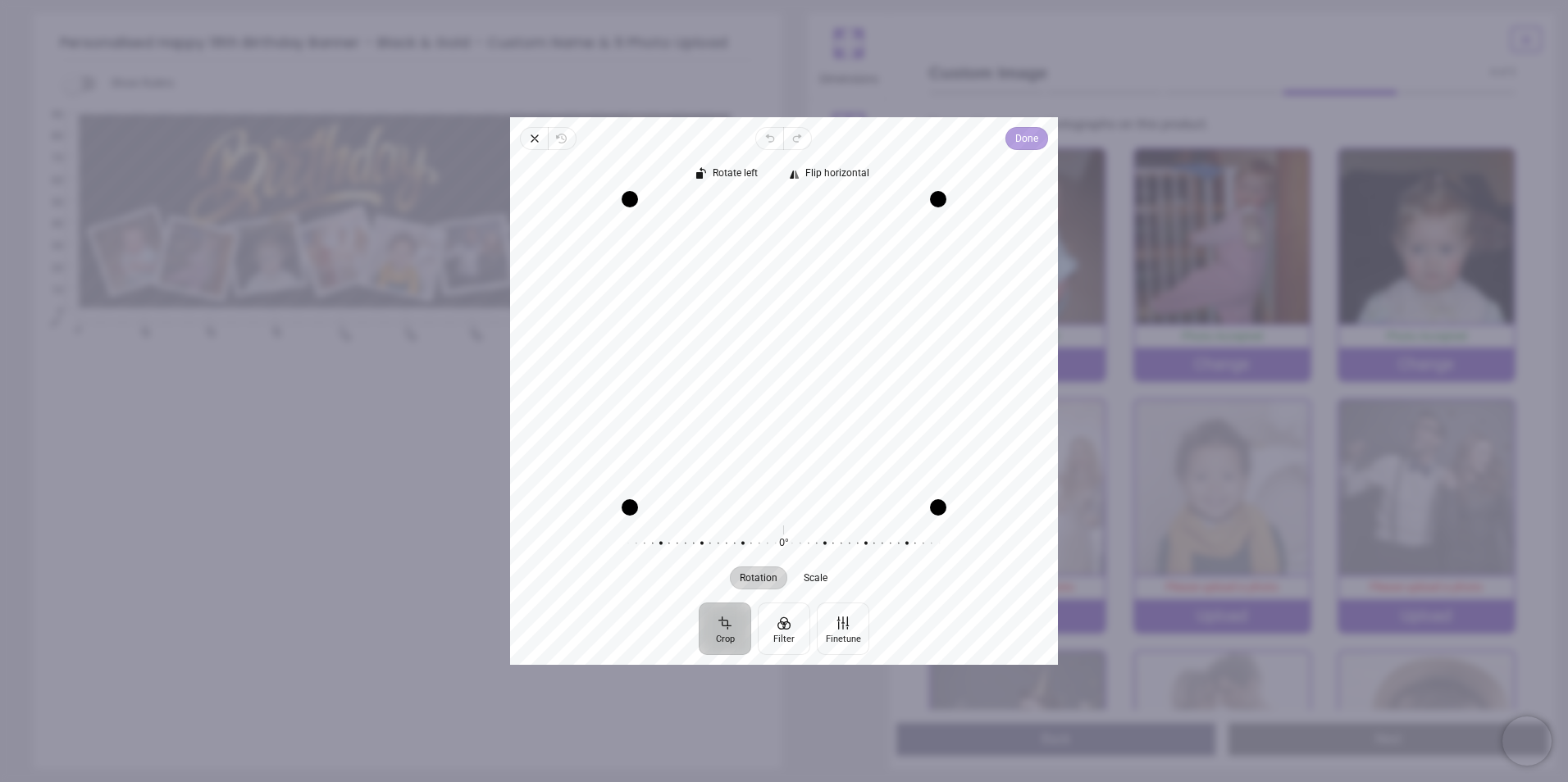
click at [1023, 137] on span "Done" at bounding box center [1026, 138] width 23 height 19
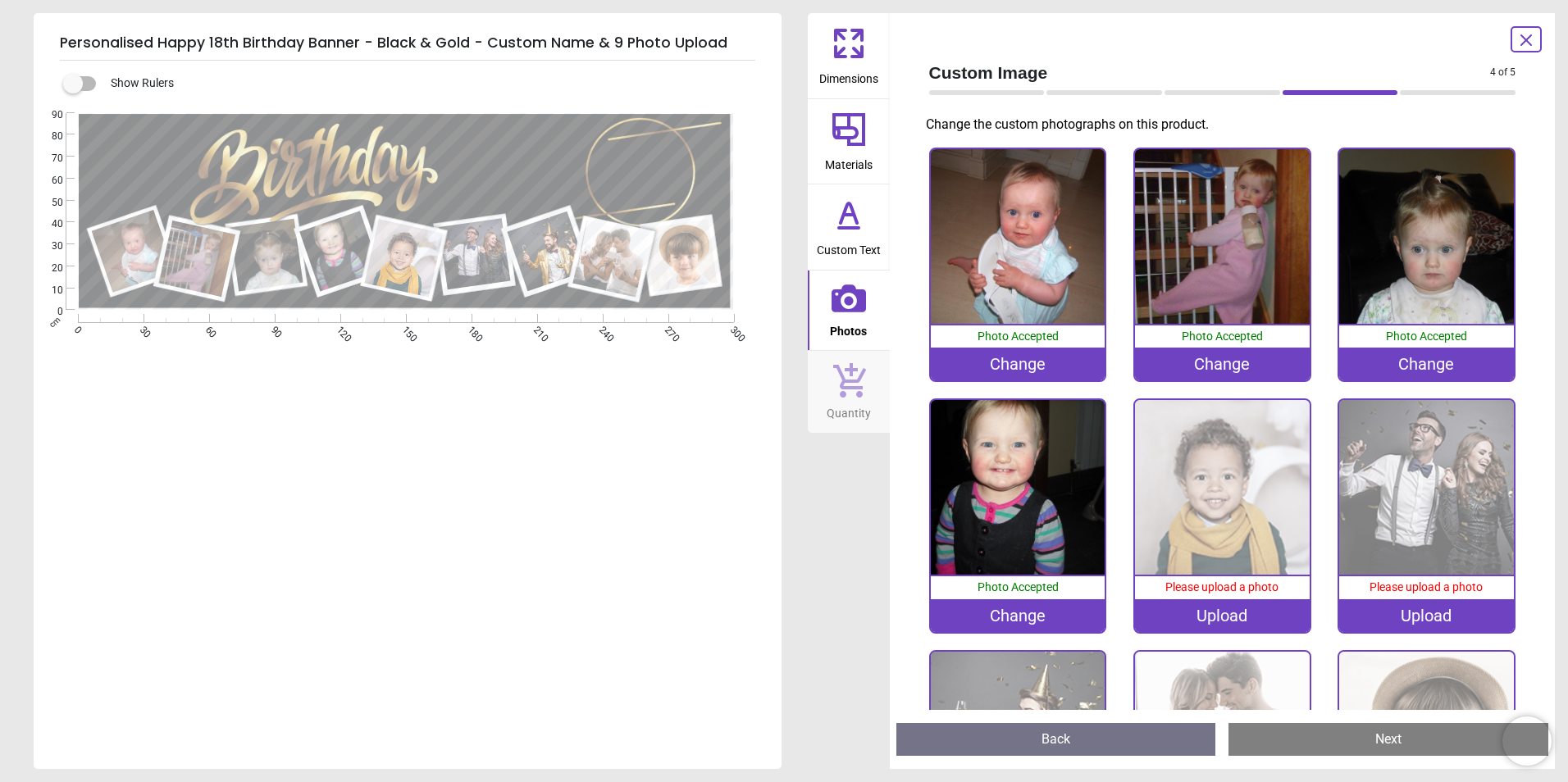
click at [1195, 470] on img at bounding box center [1222, 487] width 174 height 174
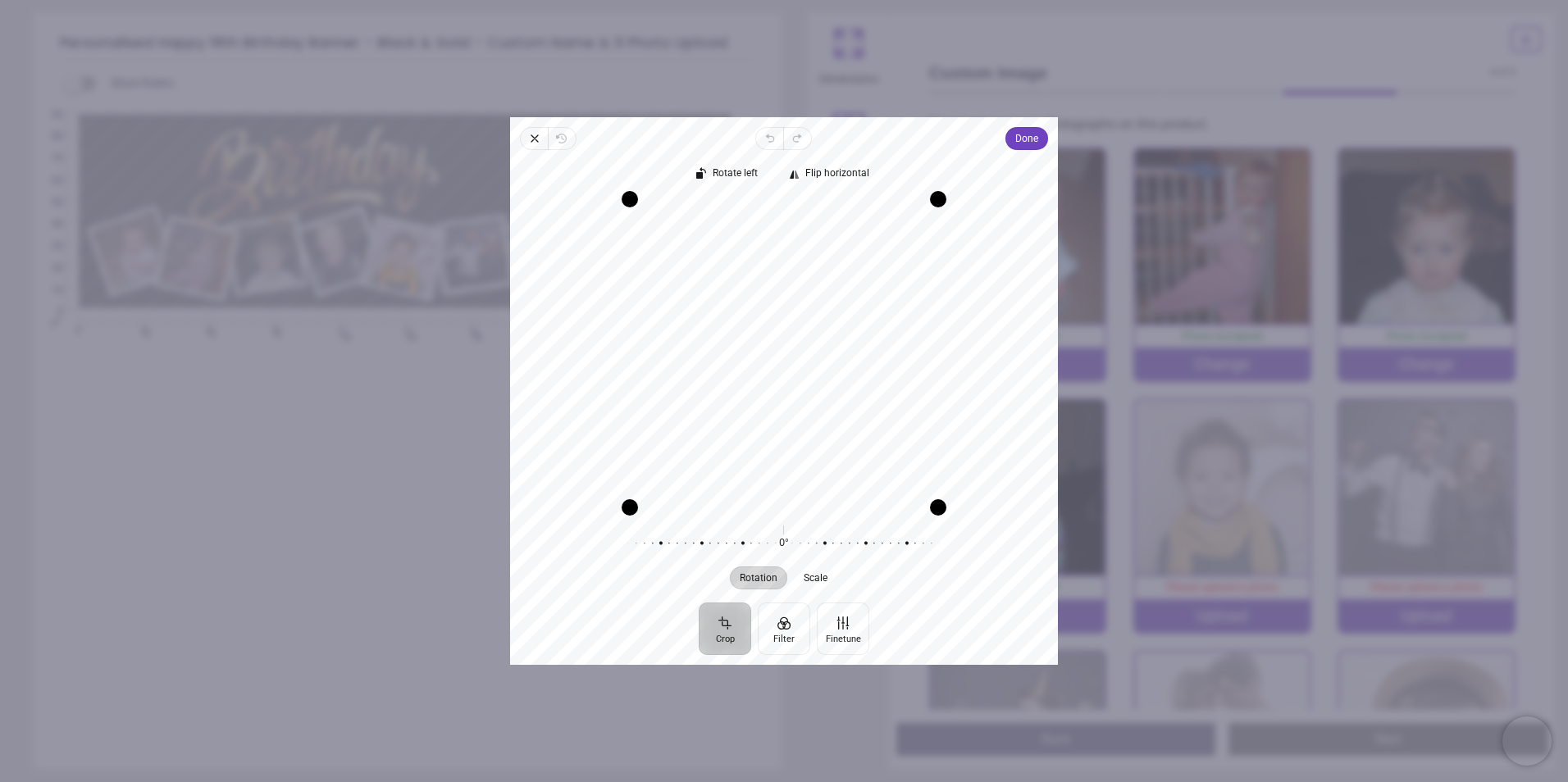
drag, startPoint x: 733, startPoint y: 405, endPoint x: 632, endPoint y: 407, distance: 101.0
click at [632, 407] on div "Recenter" at bounding box center [783, 353] width 521 height 308
drag, startPoint x: 627, startPoint y: 508, endPoint x: 677, endPoint y: 469, distance: 63.4
click at [676, 471] on div "Drag corner bl" at bounding box center [671, 467] width 17 height 17
drag, startPoint x: 938, startPoint y: 201, endPoint x: 894, endPoint y: 224, distance: 49.6
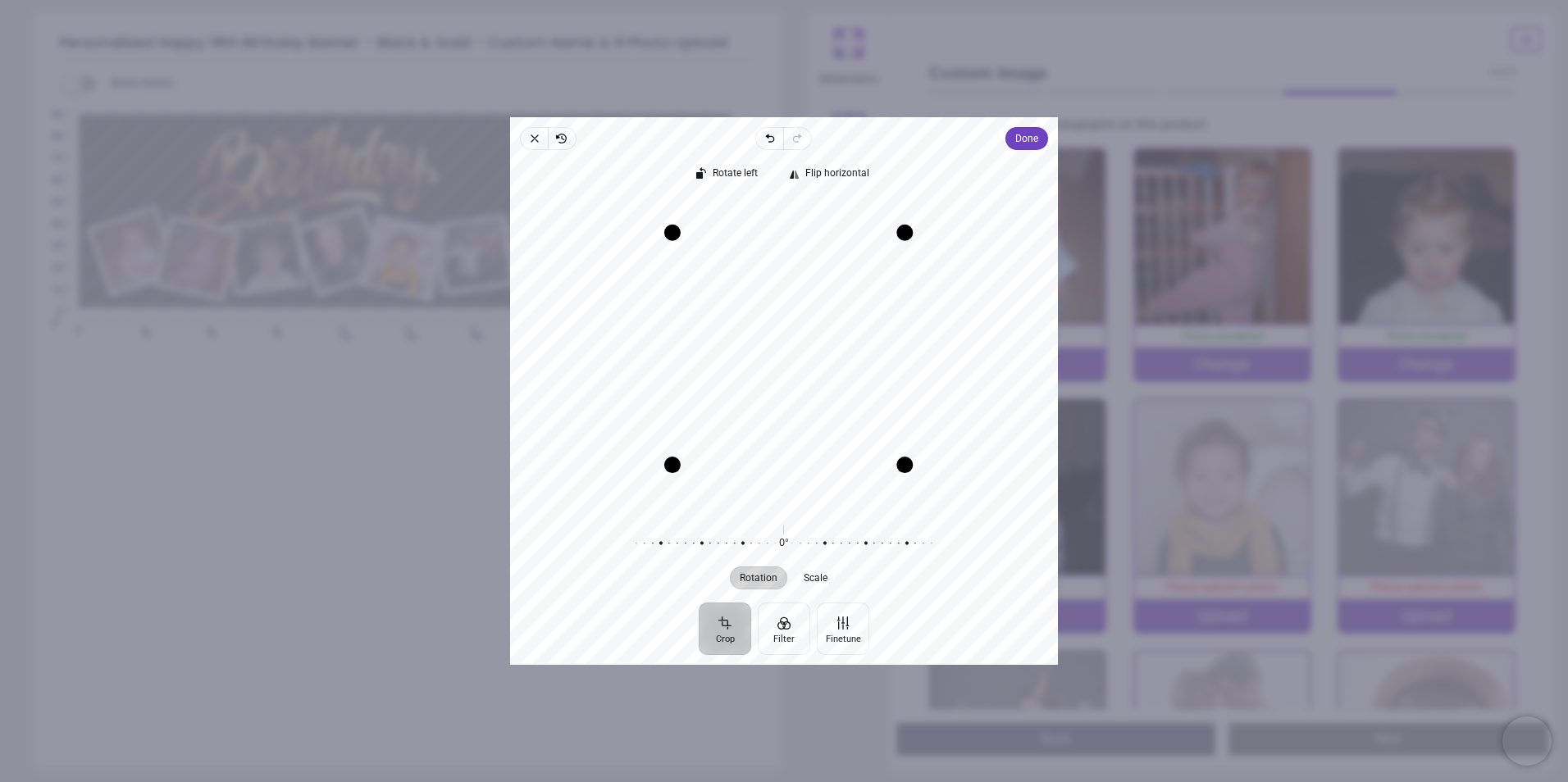
click at [896, 225] on div "Drag corner tr" at bounding box center [904, 233] width 17 height 17
drag, startPoint x: 783, startPoint y: 326, endPoint x: 861, endPoint y: 386, distance: 98.4
click at [861, 386] on div "Recenter" at bounding box center [783, 353] width 521 height 308
click at [1024, 139] on span "Done" at bounding box center [1026, 138] width 23 height 19
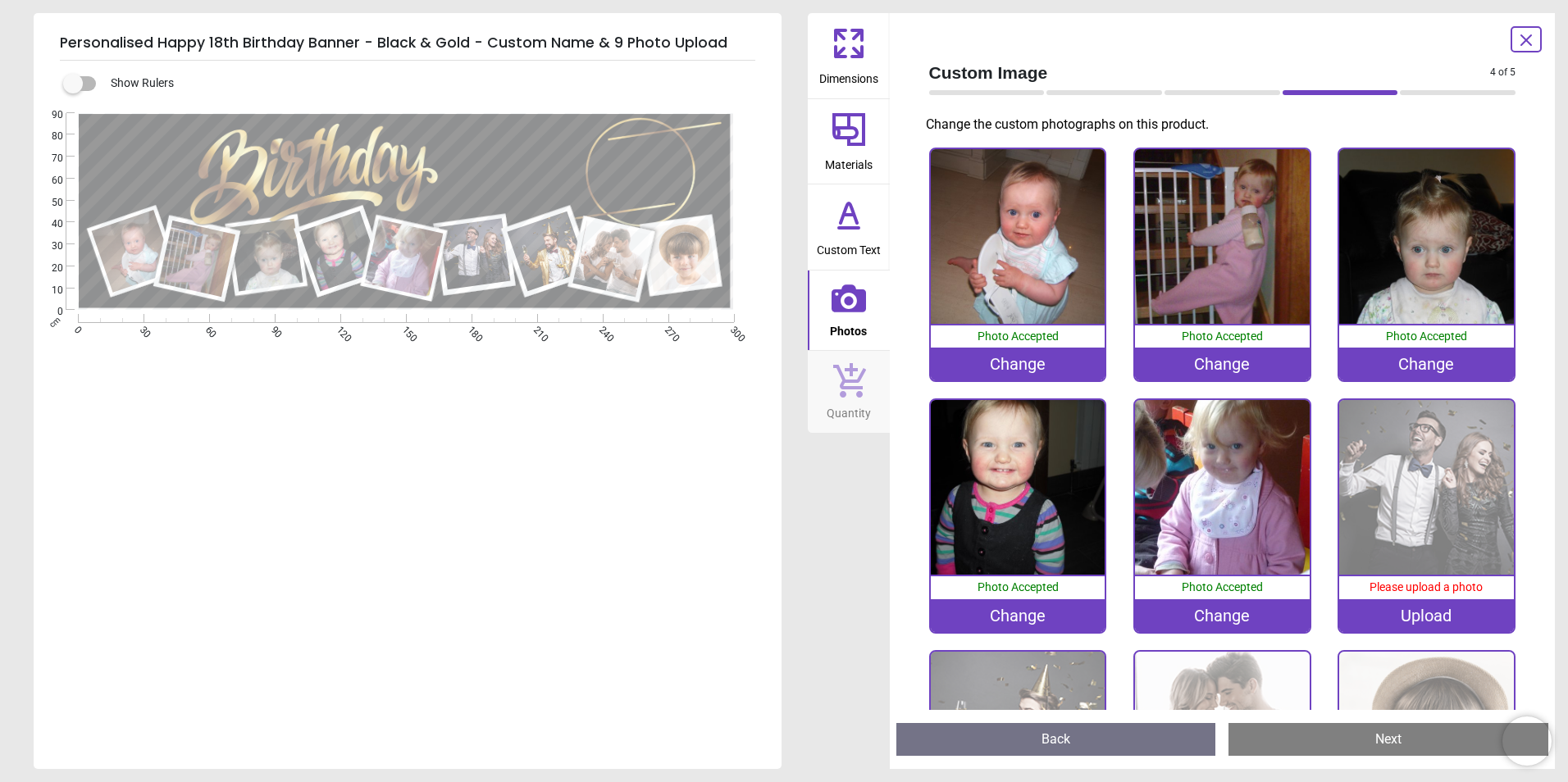
click at [1391, 469] on img at bounding box center [1426, 487] width 174 height 174
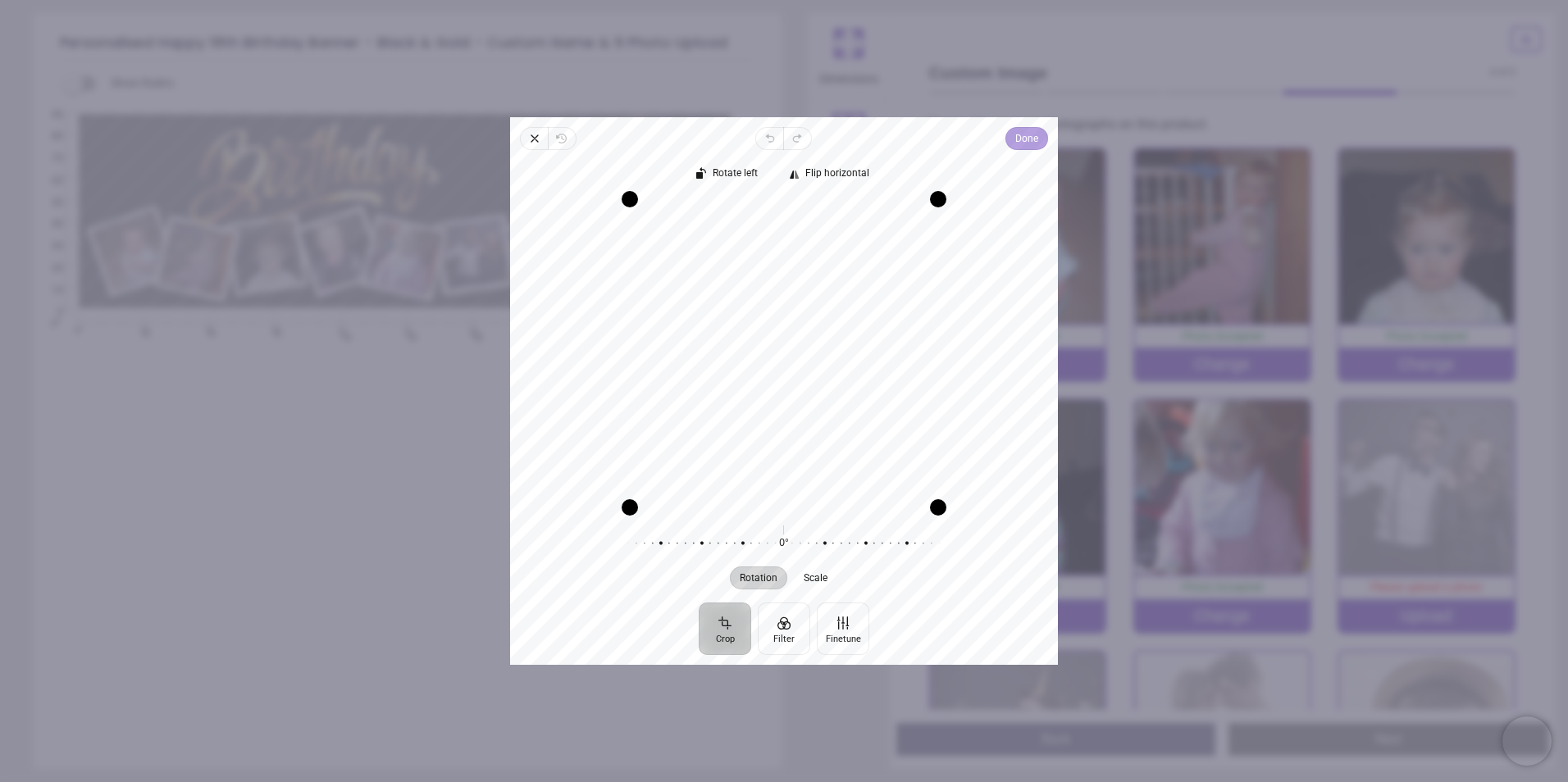
click at [1015, 143] on span "Done" at bounding box center [1026, 138] width 23 height 19
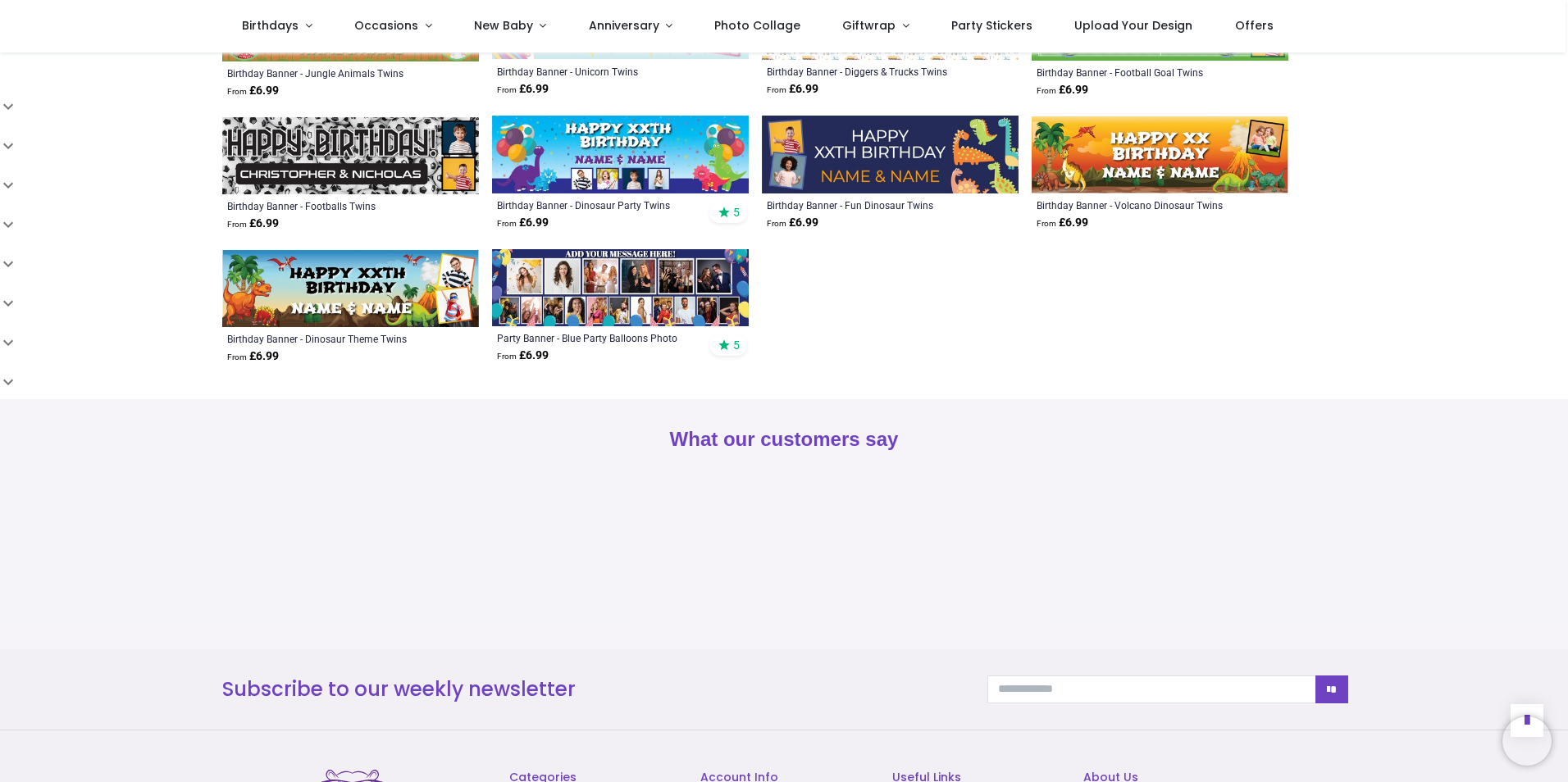
scroll to position [1066, 0]
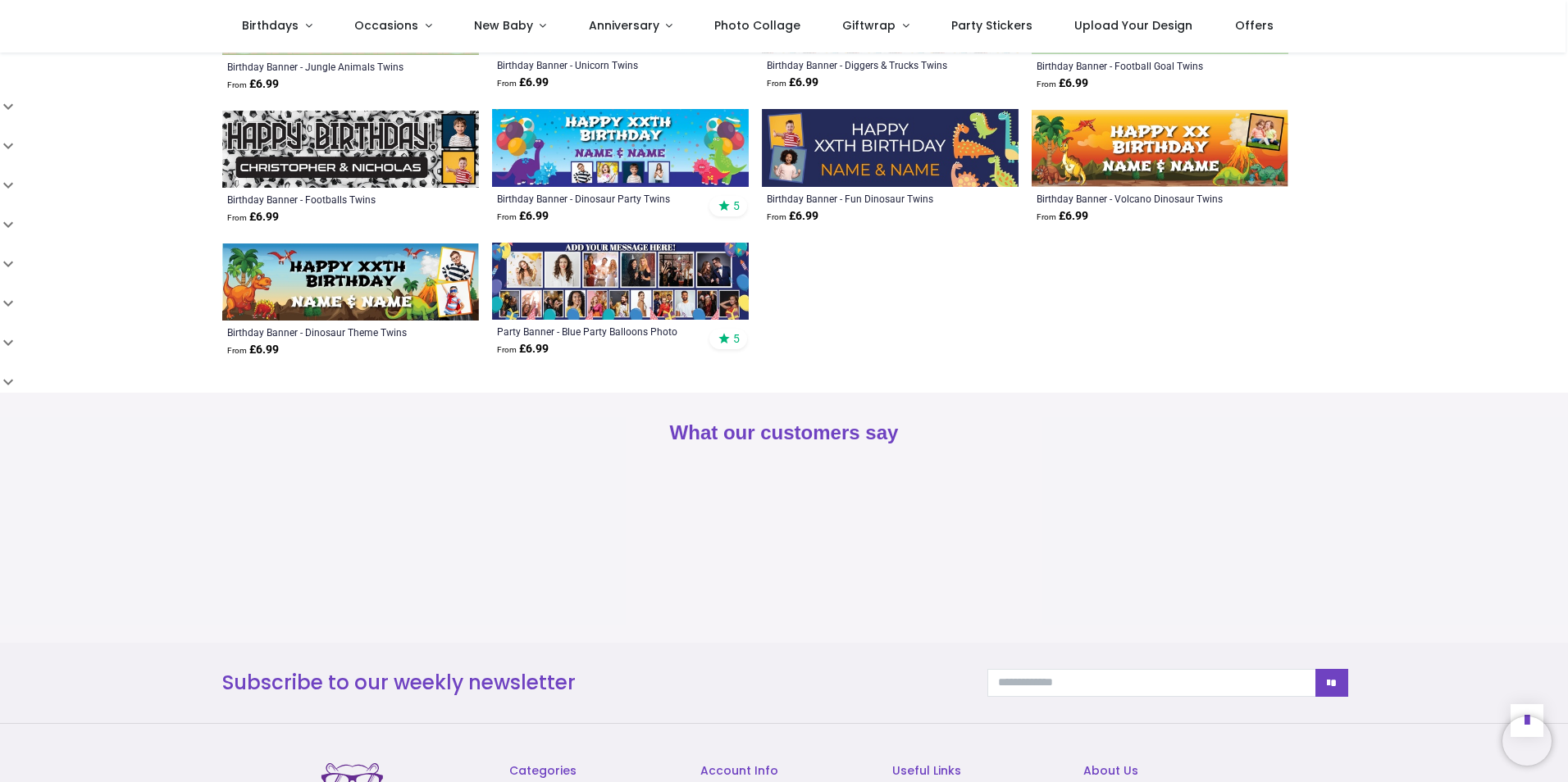
click at [687, 283] on img at bounding box center [620, 280] width 257 height 77
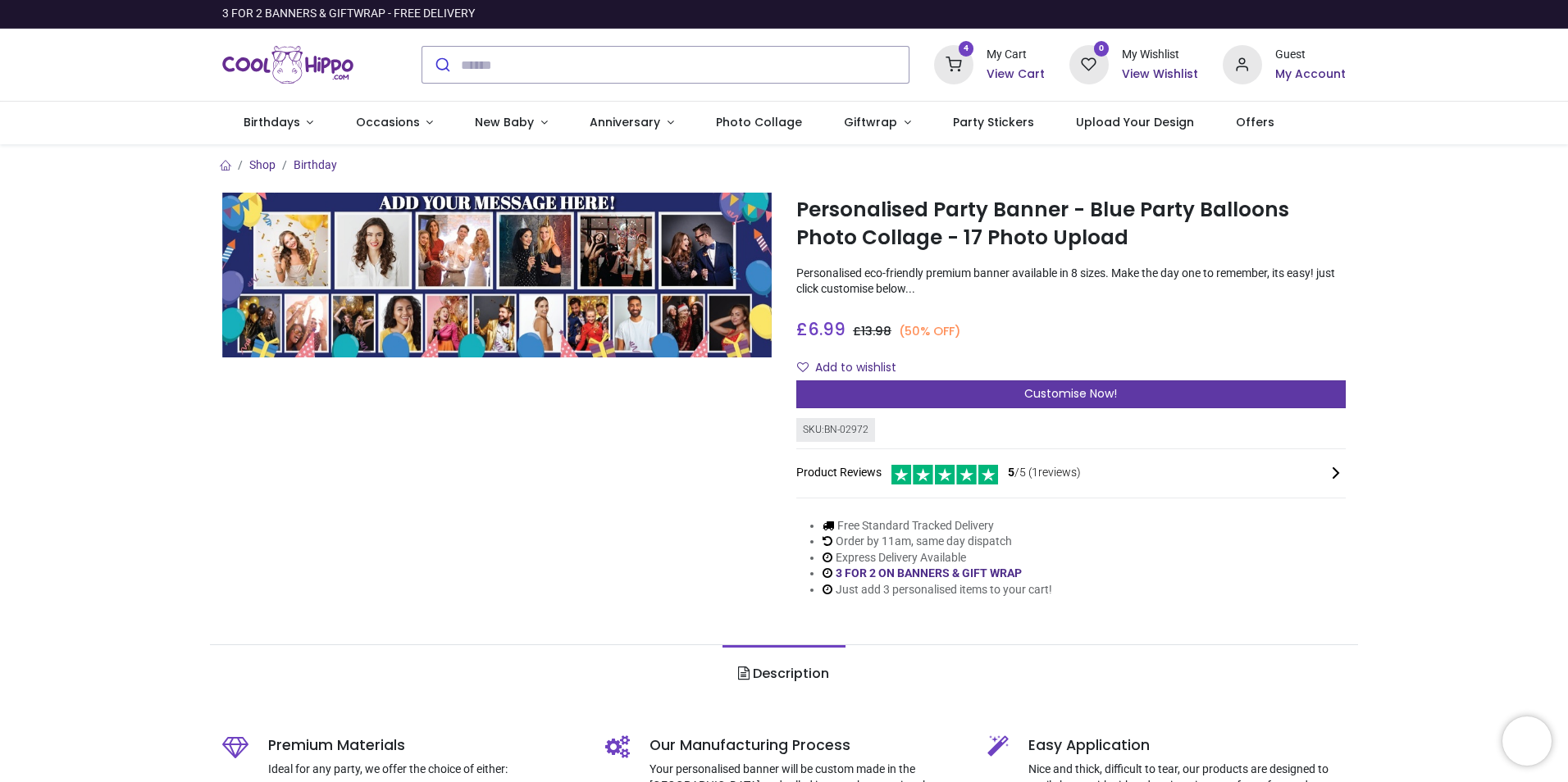
click at [1059, 395] on span "Customise Now!" at bounding box center [1070, 394] width 93 height 17
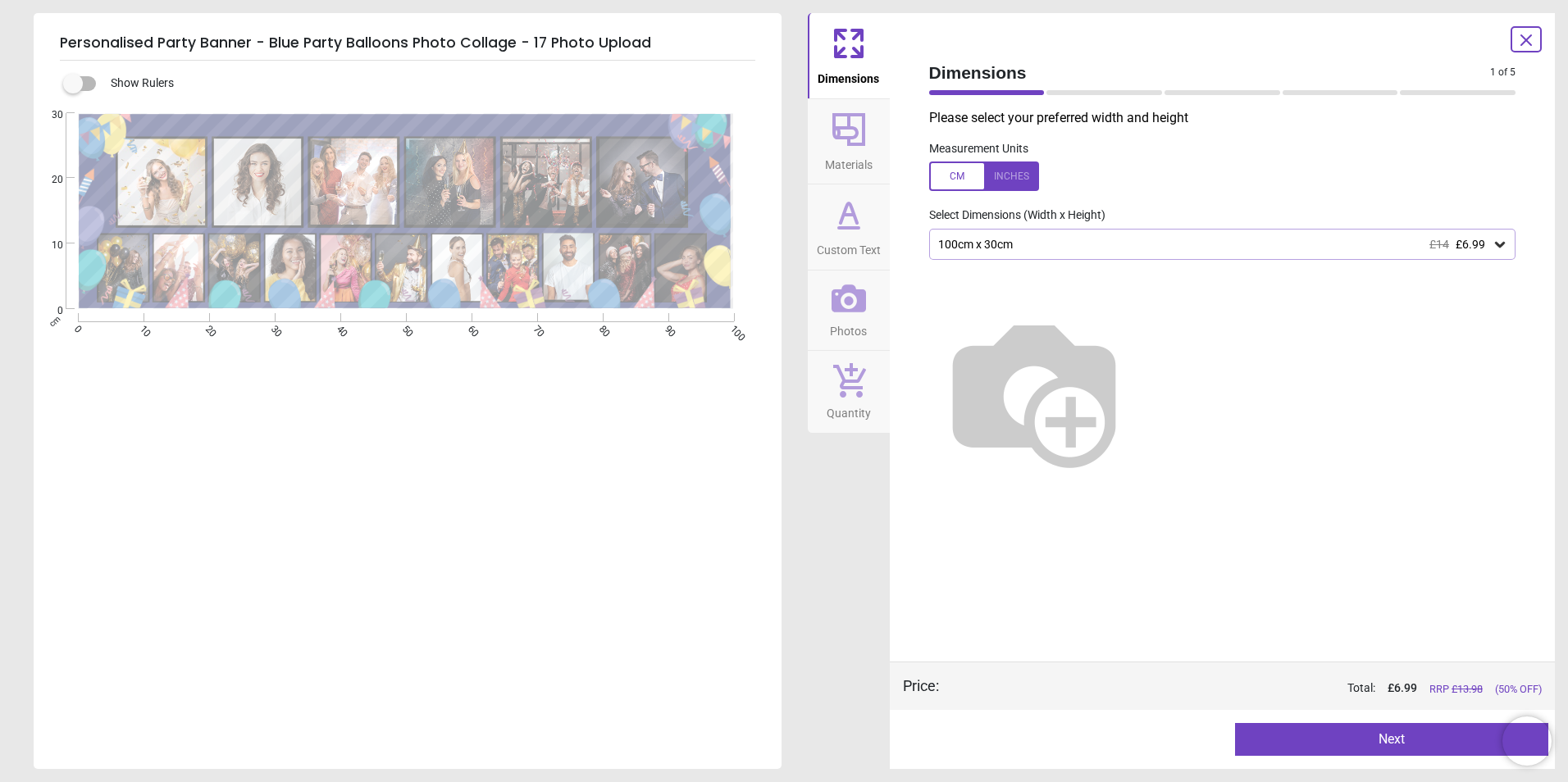
click at [1109, 238] on div "100cm x 30cm £14 £6.99" at bounding box center [1214, 245] width 556 height 14
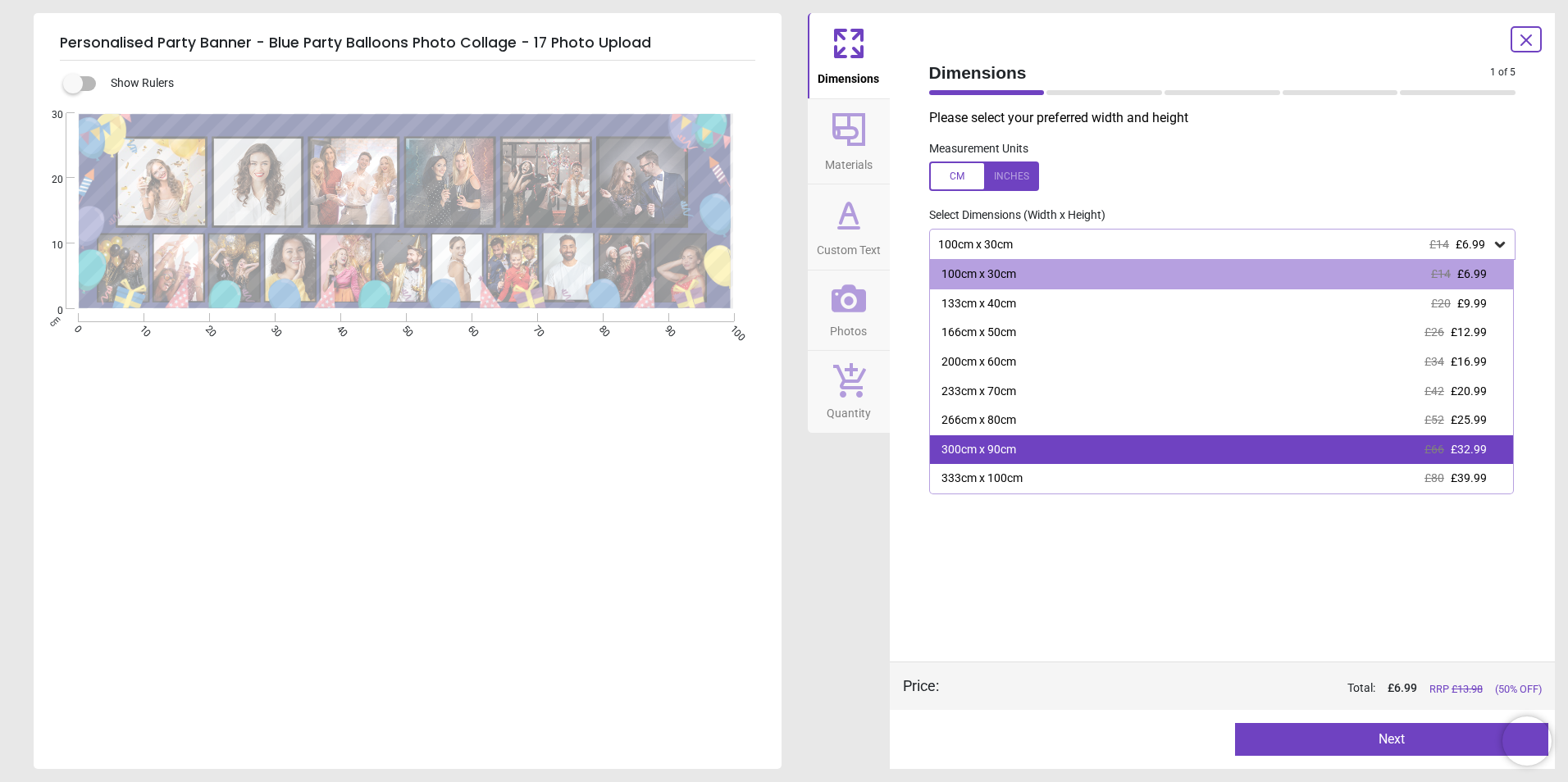
click at [1062, 452] on div "300cm x 90cm £66 £32.99" at bounding box center [1222, 449] width 584 height 29
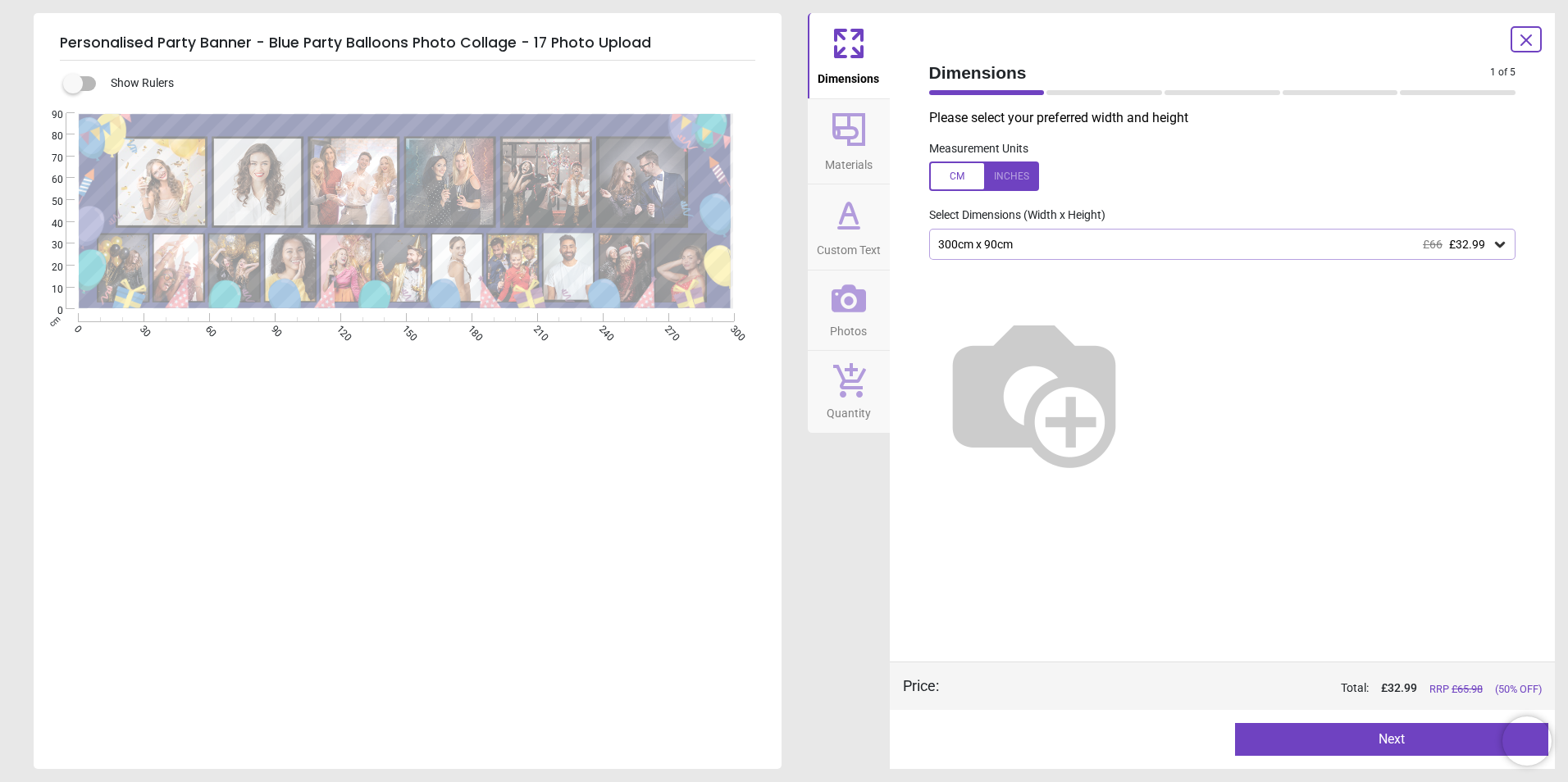
click at [852, 247] on span "Custom Text" at bounding box center [849, 247] width 64 height 25
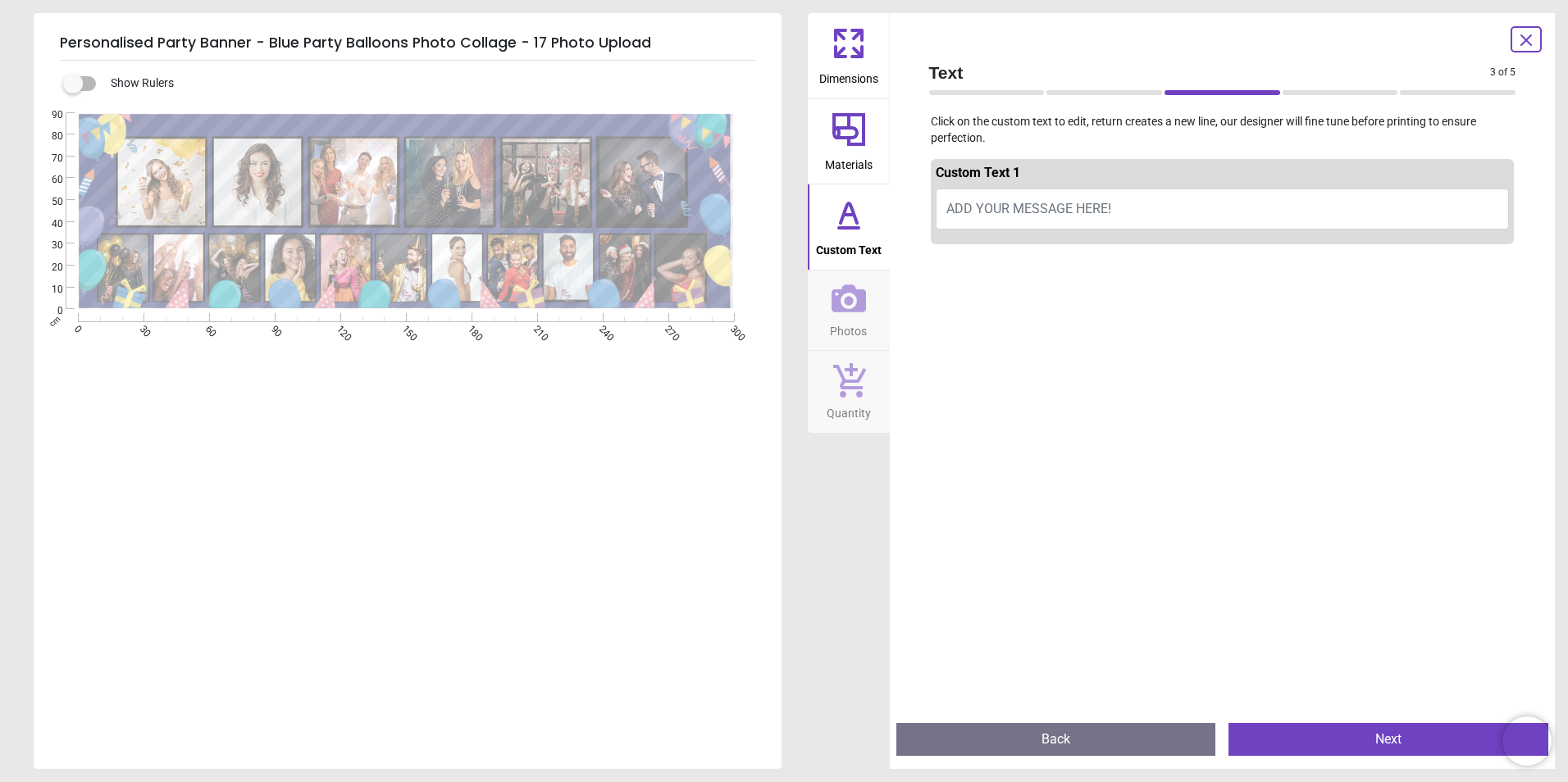
click at [1067, 201] on span "ADD YOUR MESSAGE HERE!" at bounding box center [1028, 209] width 165 height 16
click at [1090, 206] on button "Louis & Tilly are 18" at bounding box center [1222, 209] width 574 height 41
type textarea "*"
type textarea "**********"
click at [857, 325] on span "Photos" at bounding box center [849, 328] width 37 height 25
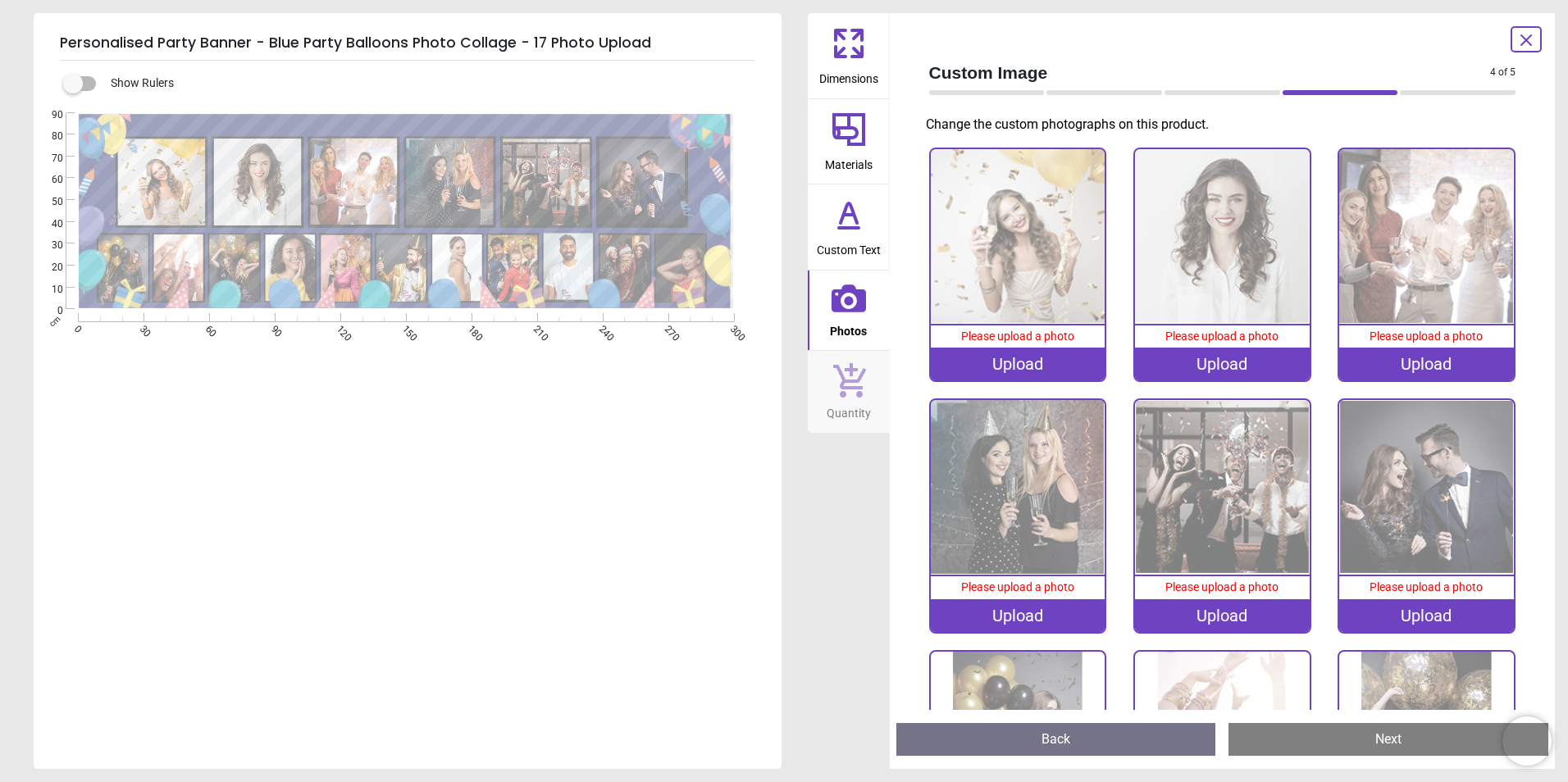
click at [1009, 245] on img at bounding box center [1018, 236] width 174 height 174
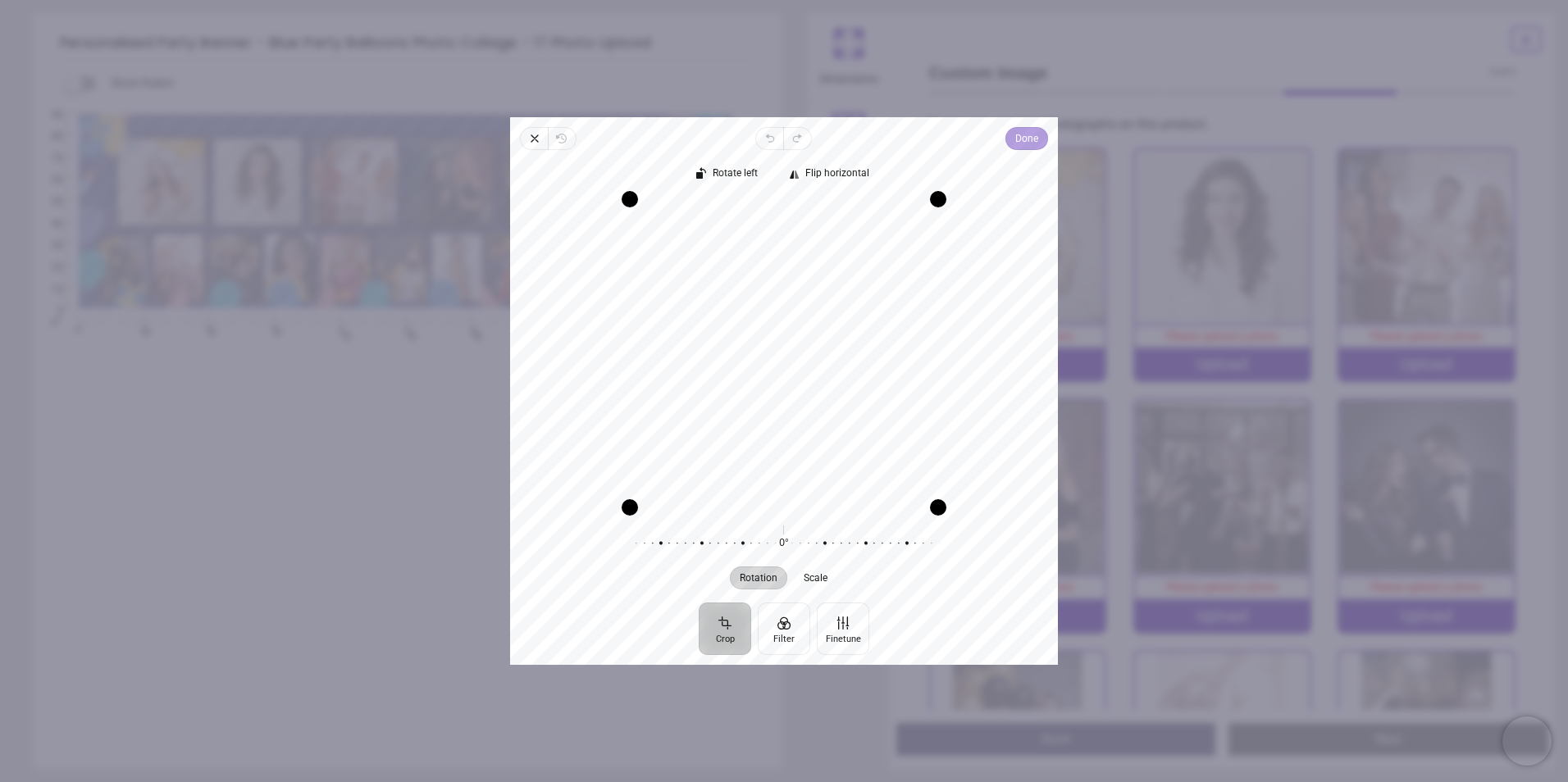
click at [1015, 140] on span "Done" at bounding box center [1026, 138] width 23 height 19
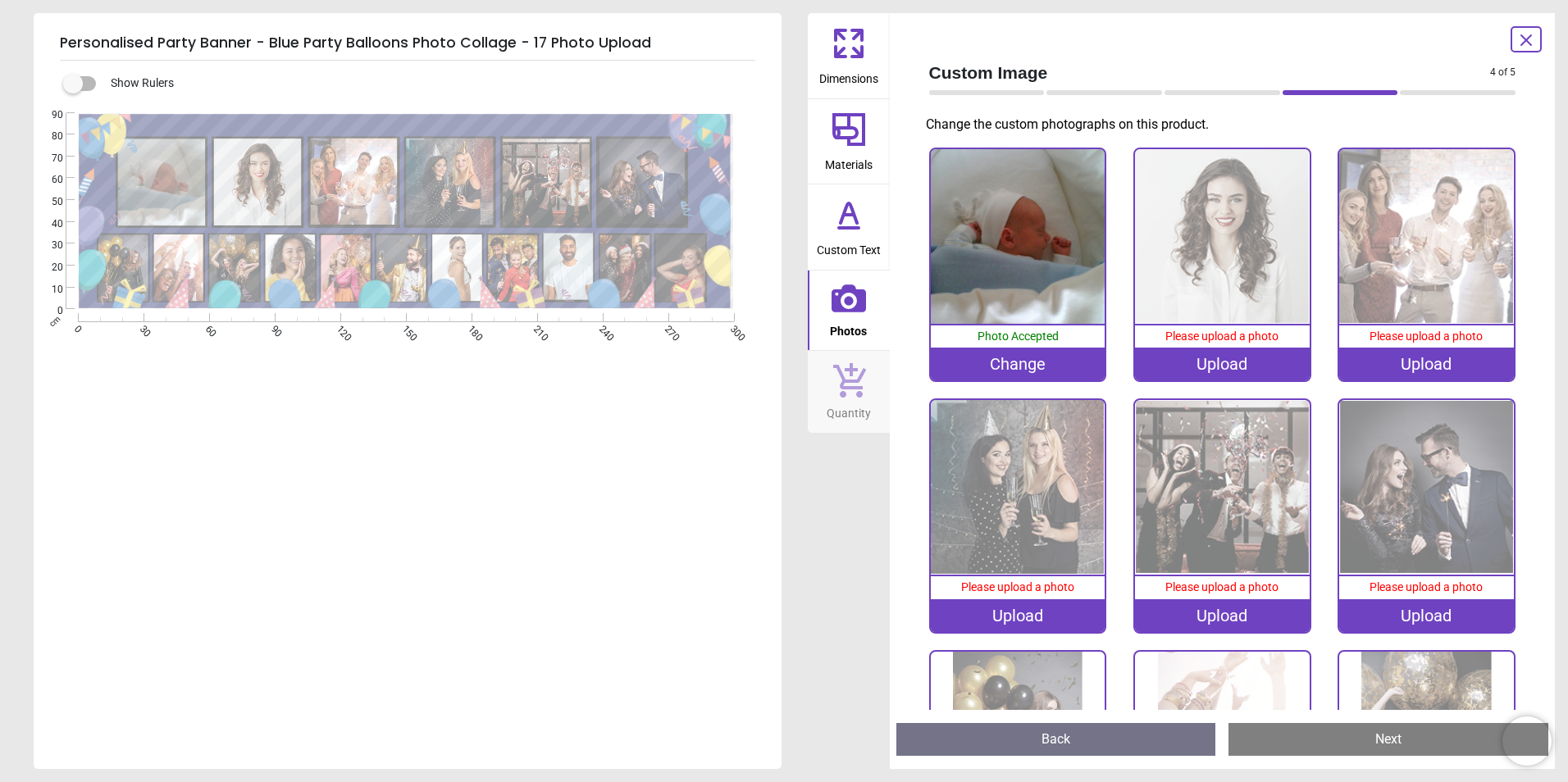
click at [1223, 219] on img at bounding box center [1222, 236] width 174 height 174
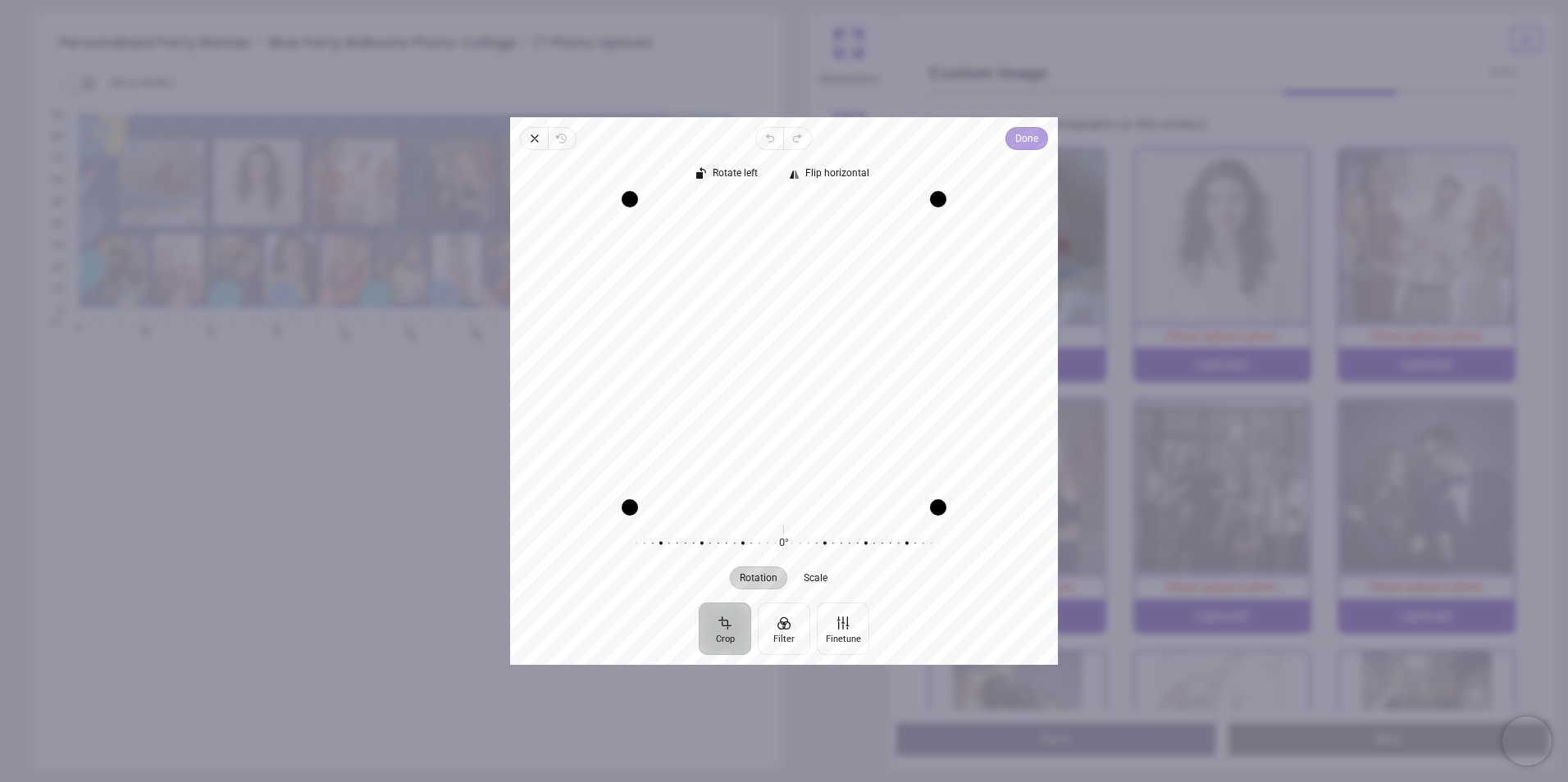
click at [1016, 137] on span "Done" at bounding box center [1026, 138] width 23 height 19
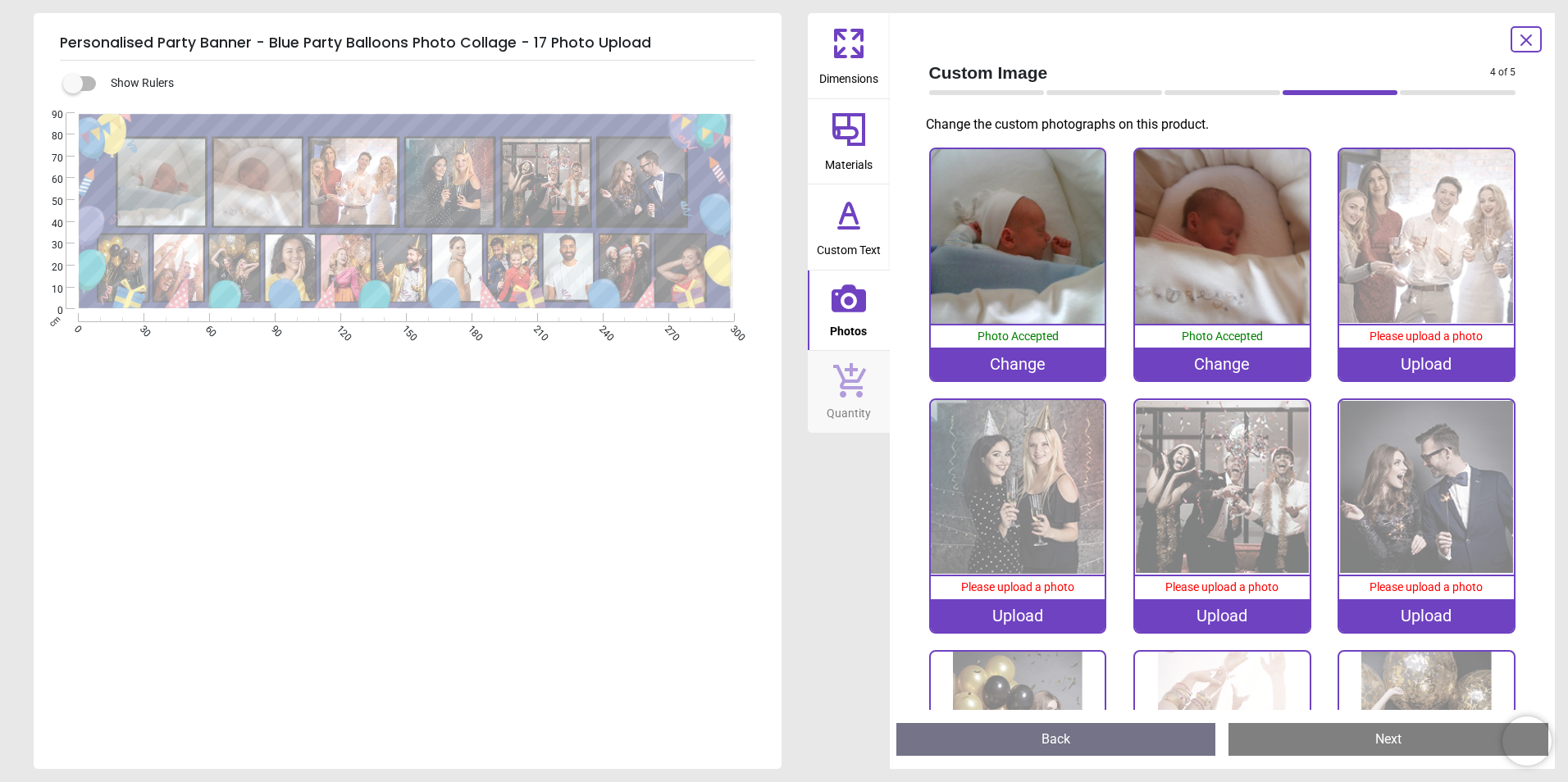
click at [1427, 241] on img at bounding box center [1426, 236] width 174 height 174
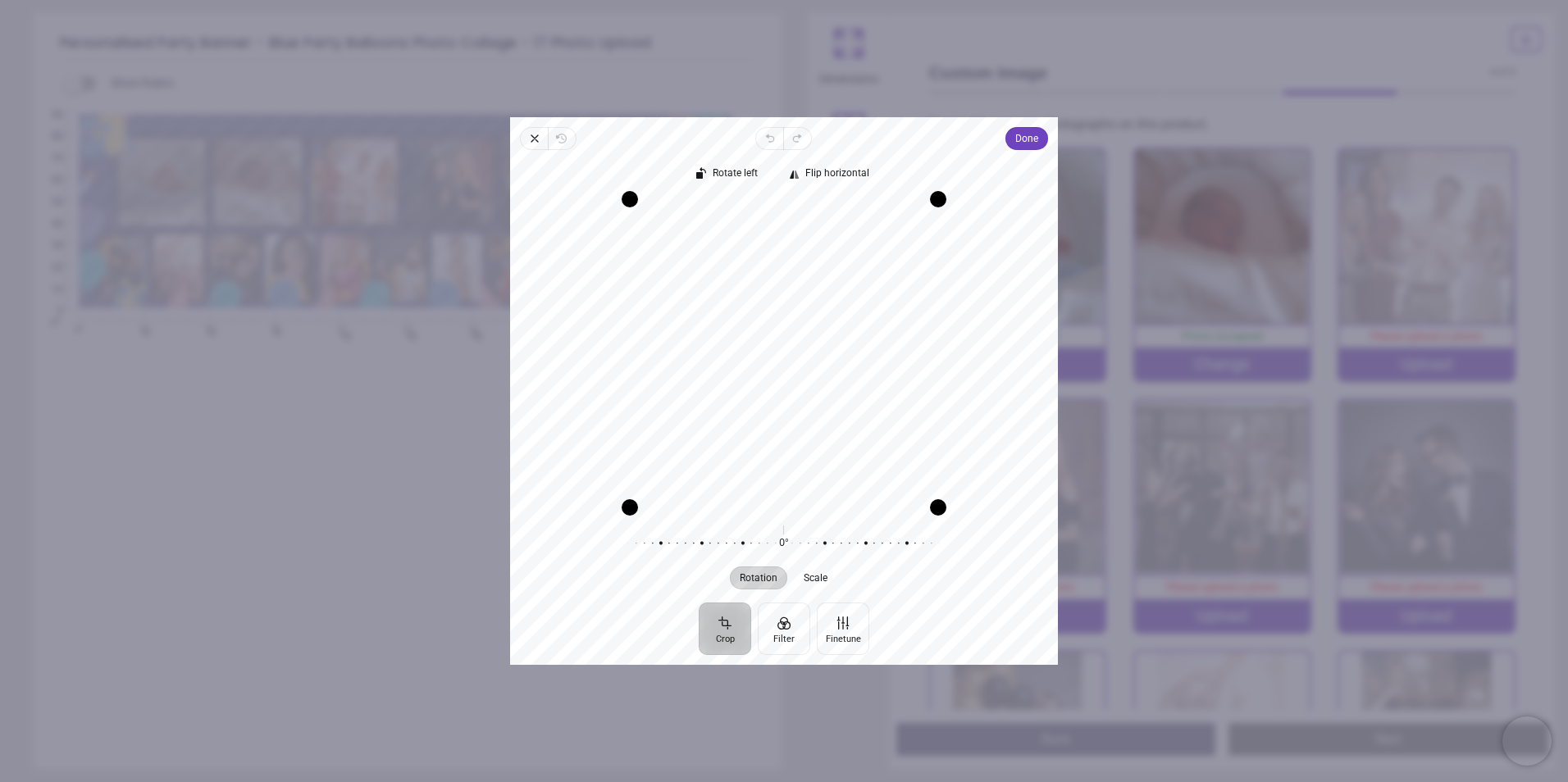
drag, startPoint x: 818, startPoint y: 331, endPoint x: 839, endPoint y: 394, distance: 66.4
click at [839, 394] on div "Recenter" at bounding box center [783, 353] width 521 height 308
click at [1018, 140] on span "Done" at bounding box center [1026, 138] width 23 height 19
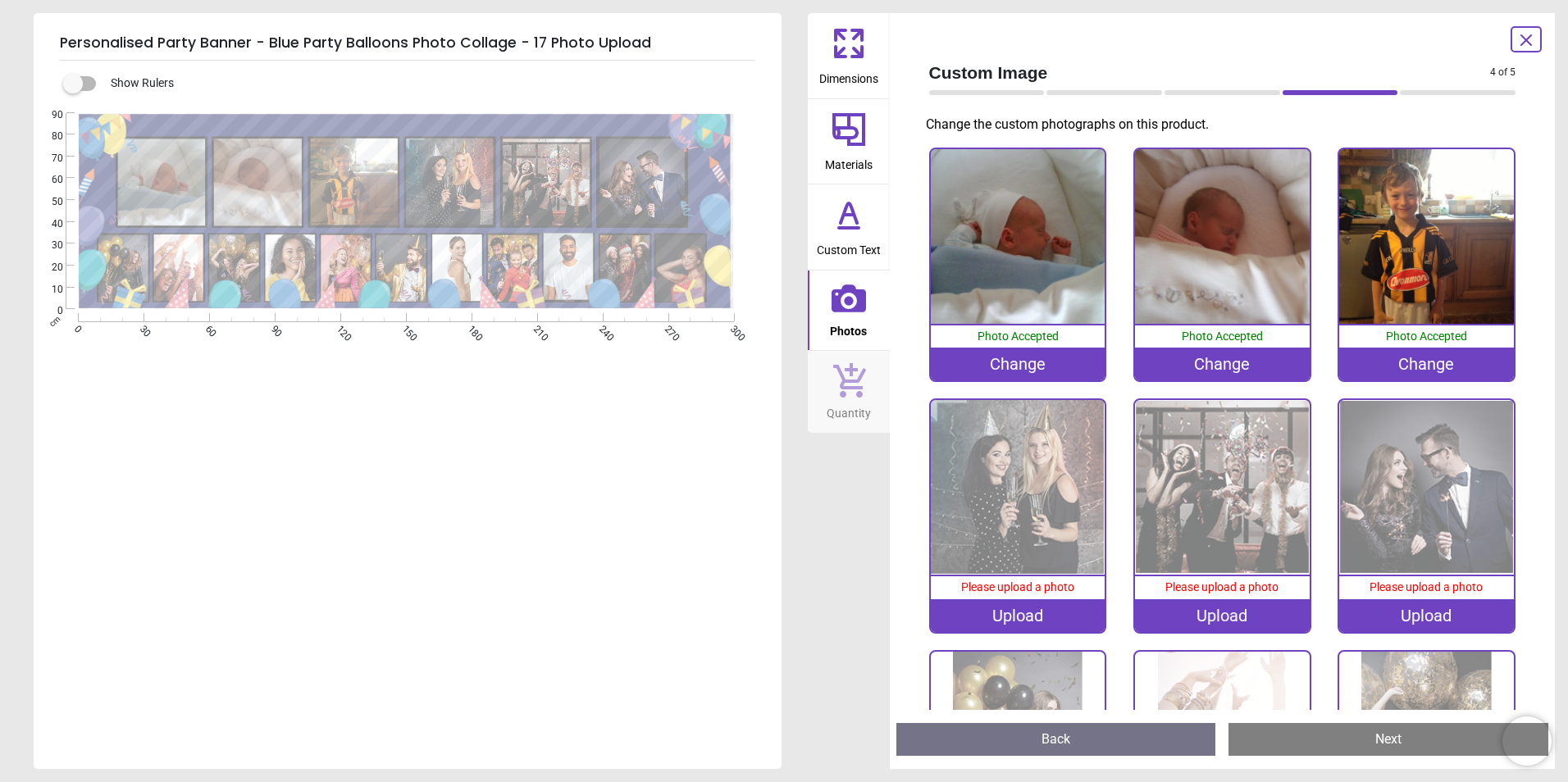
click at [1000, 460] on img at bounding box center [1018, 487] width 174 height 174
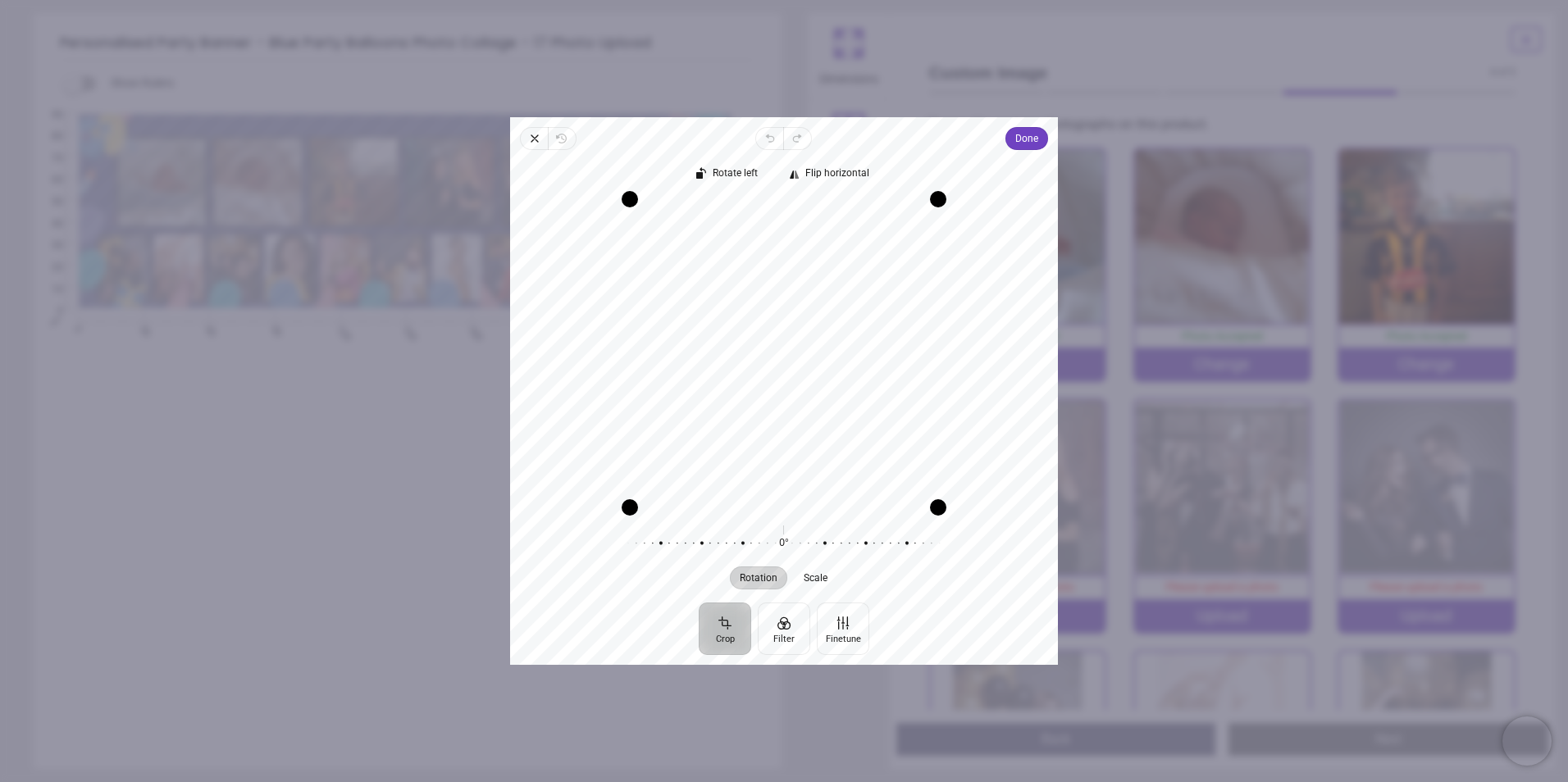
drag, startPoint x: 877, startPoint y: 427, endPoint x: 872, endPoint y: 361, distance: 66.2
click at [872, 361] on div "Recenter" at bounding box center [783, 353] width 521 height 308
click at [1012, 142] on button "Done" at bounding box center [1026, 139] width 42 height 23
click at [1029, 144] on span "Done" at bounding box center [1026, 138] width 23 height 19
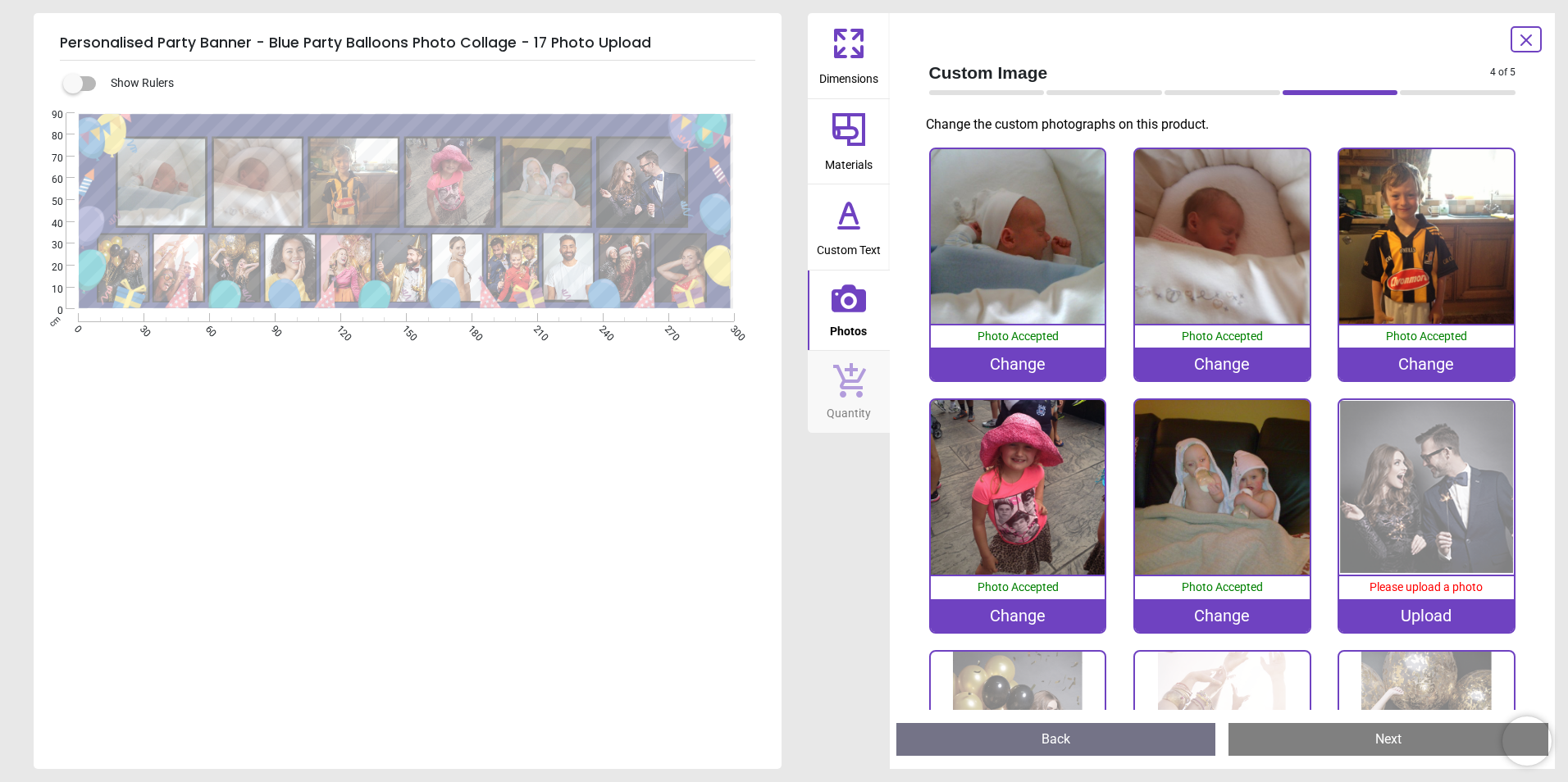
click at [1411, 471] on img at bounding box center [1426, 487] width 174 height 174
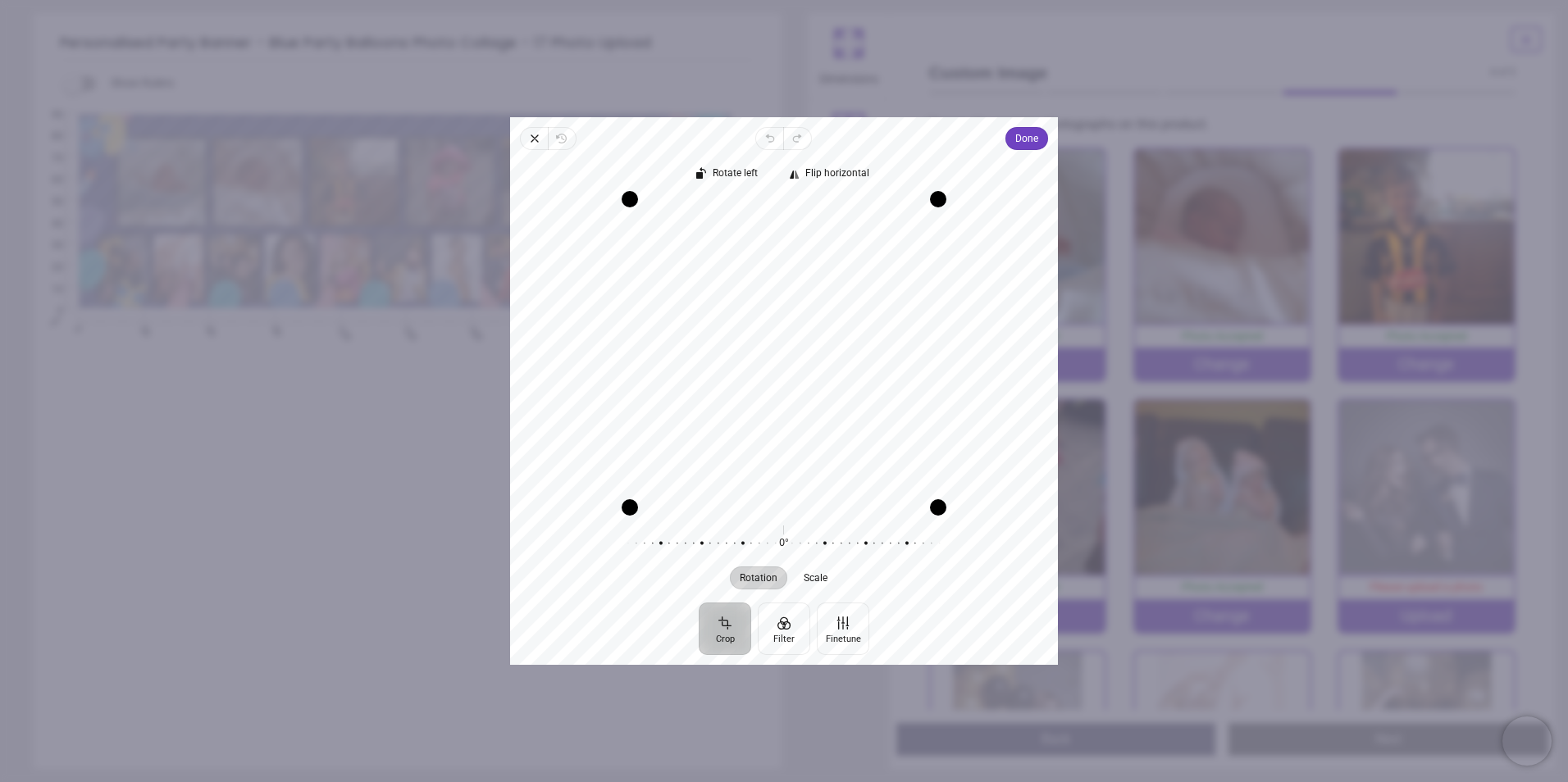
drag, startPoint x: 774, startPoint y: 326, endPoint x: 833, endPoint y: 326, distance: 59.0
click at [833, 326] on div "Recenter" at bounding box center [783, 353] width 521 height 308
drag, startPoint x: 941, startPoint y: 203, endPoint x: 888, endPoint y: 240, distance: 64.6
click at [888, 240] on div "Drag corner tr" at bounding box center [893, 244] width 17 height 17
drag, startPoint x: 629, startPoint y: 504, endPoint x: 642, endPoint y: 494, distance: 16.4
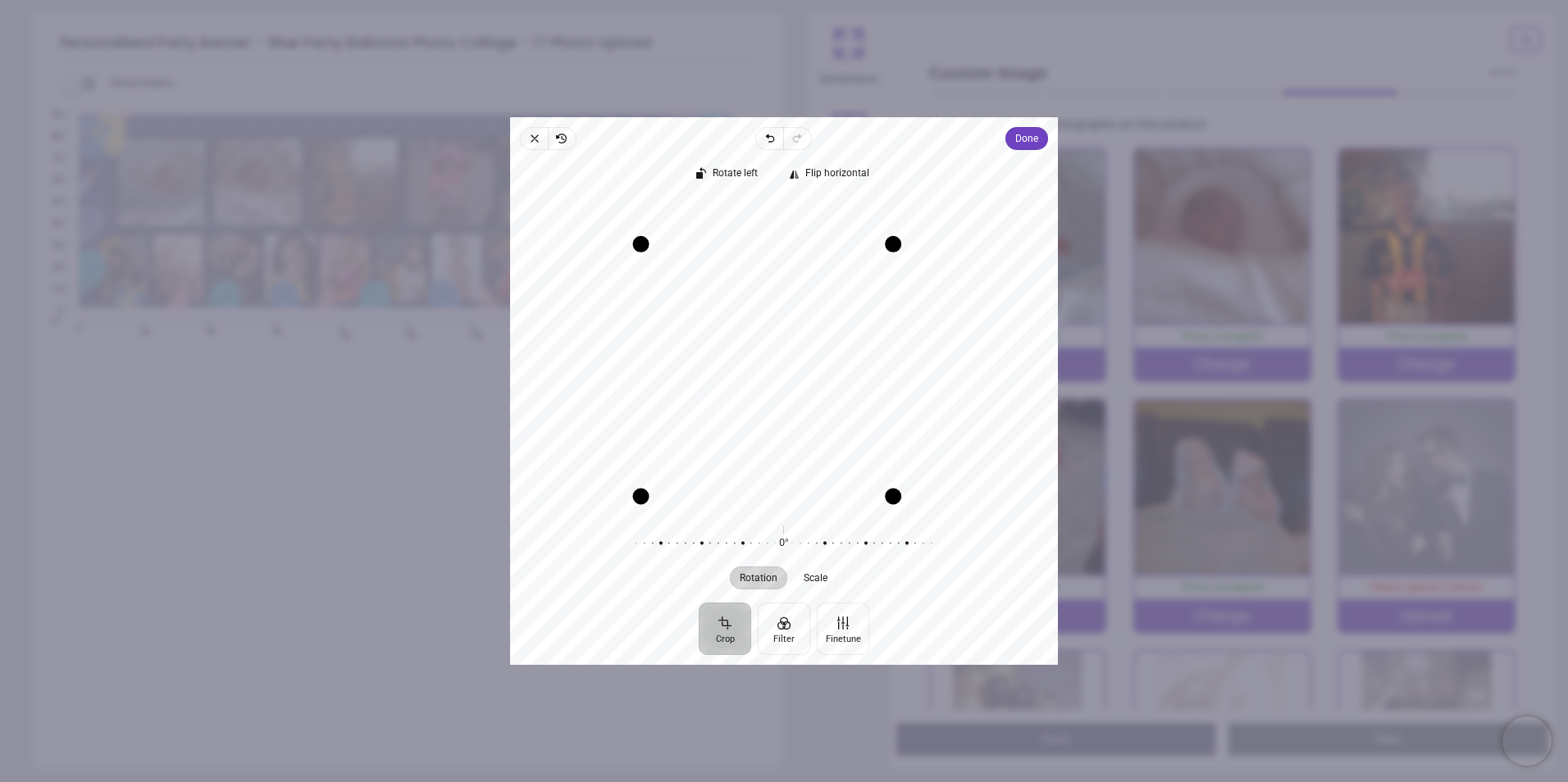
click at [642, 494] on div "Drag corner bl" at bounding box center [641, 496] width 17 height 17
click at [1021, 136] on span "Done" at bounding box center [1026, 138] width 23 height 19
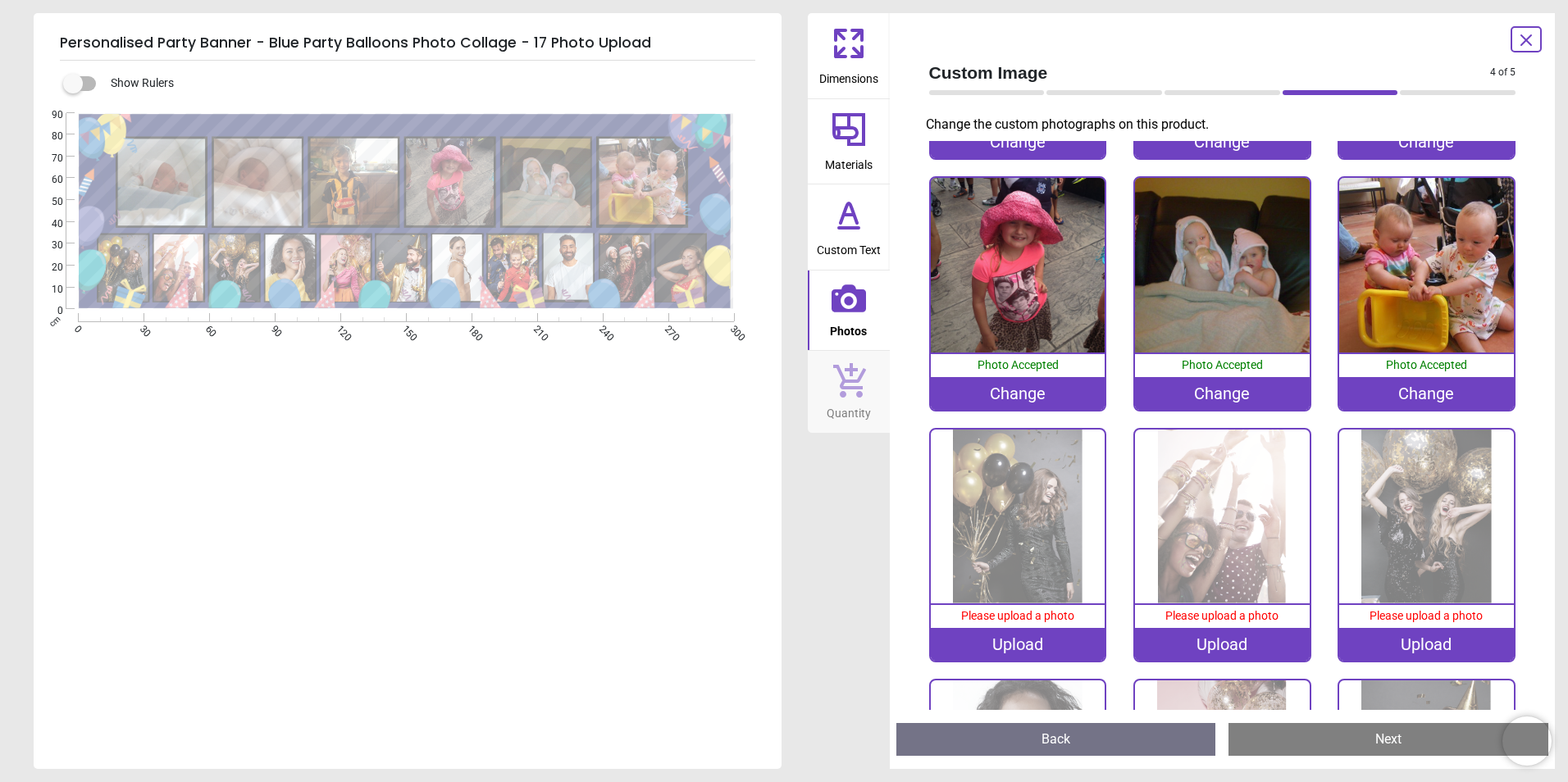
scroll to position [246, 0]
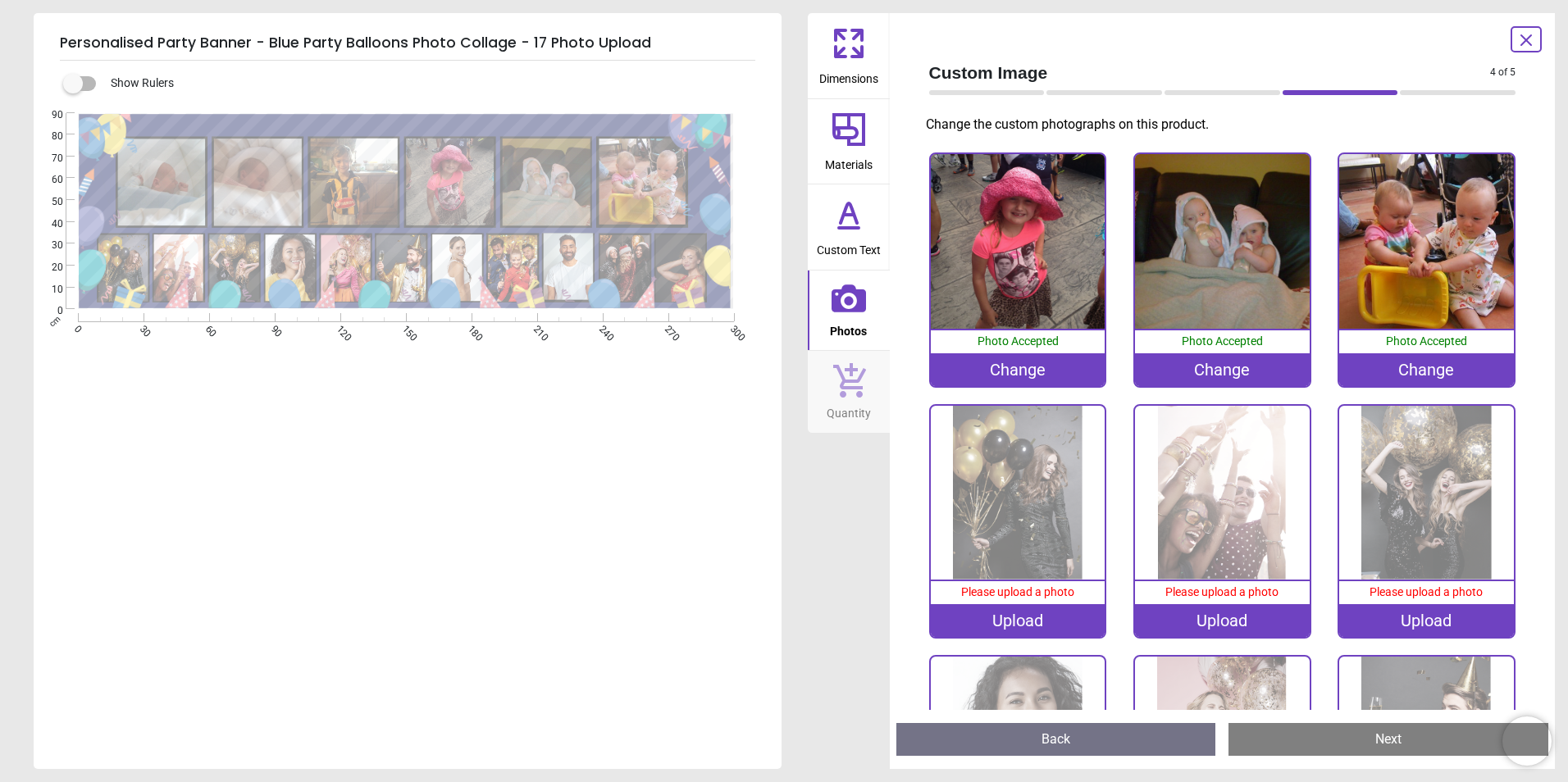
click at [1034, 509] on img at bounding box center [1018, 493] width 174 height 174
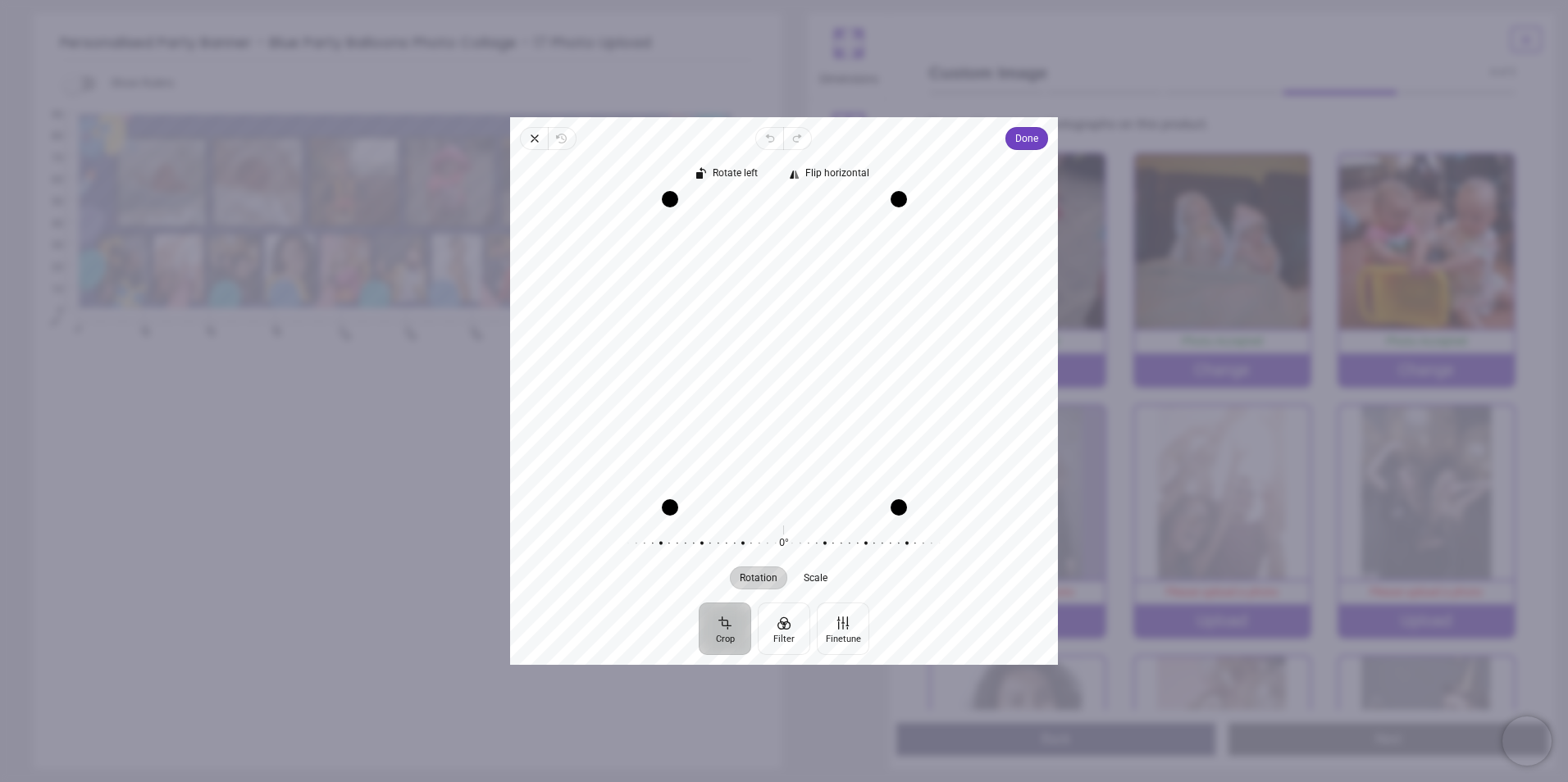
click at [806, 444] on div "Recenter" at bounding box center [783, 353] width 521 height 308
click at [1013, 139] on button "Done" at bounding box center [1026, 139] width 42 height 23
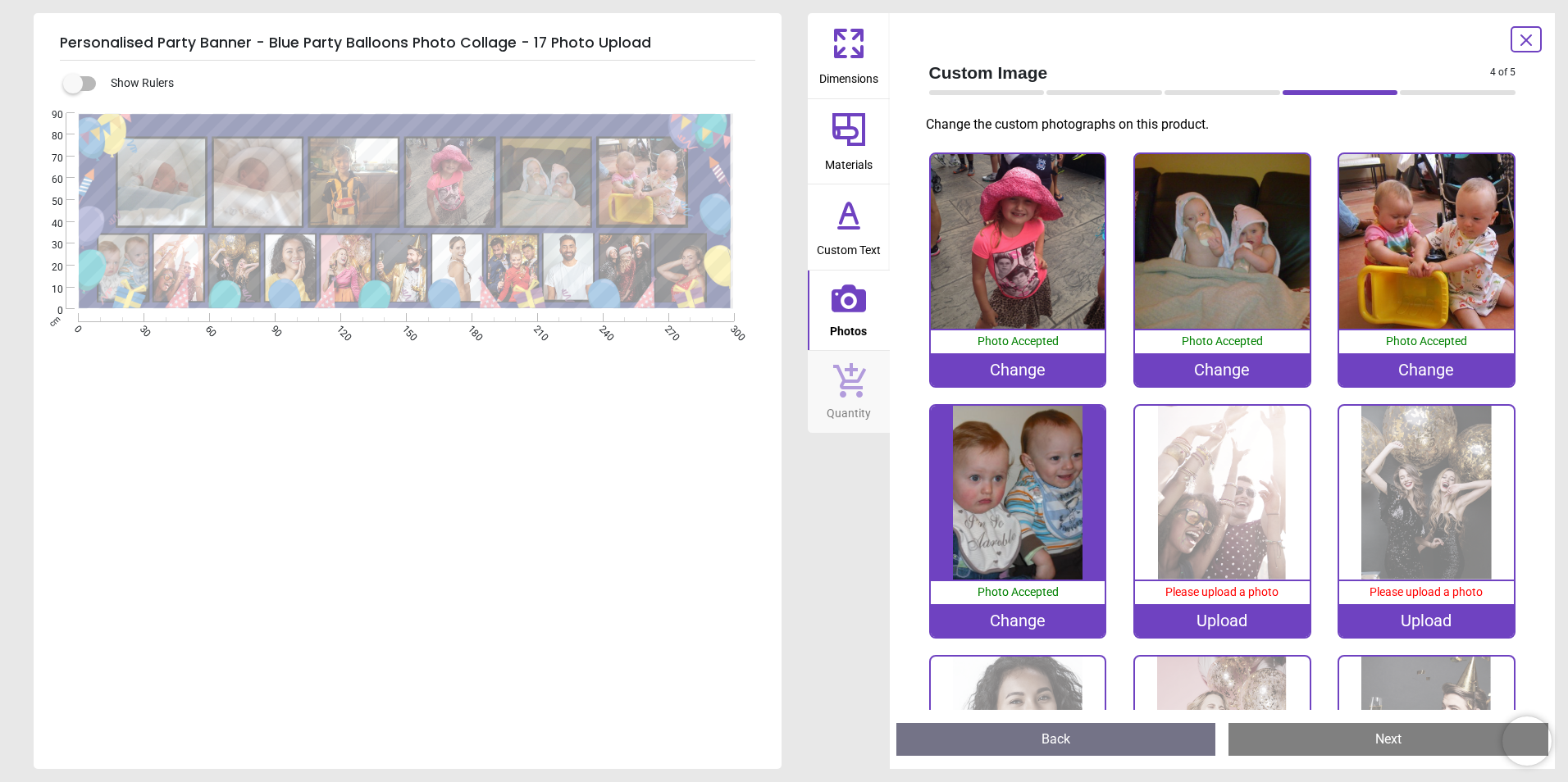
click at [1379, 235] on img at bounding box center [1426, 241] width 174 height 174
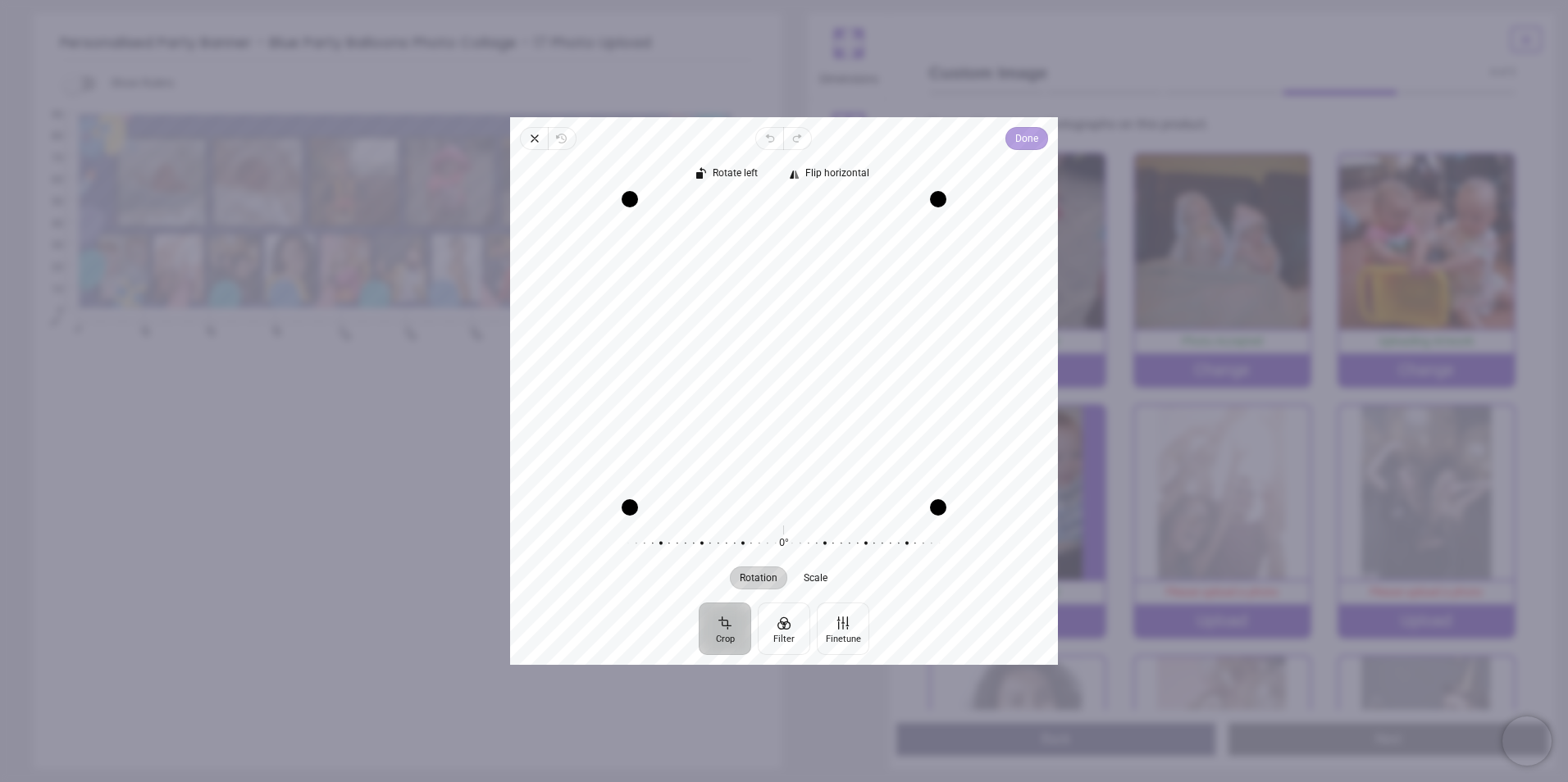
click at [1025, 140] on span "Done" at bounding box center [1026, 138] width 23 height 19
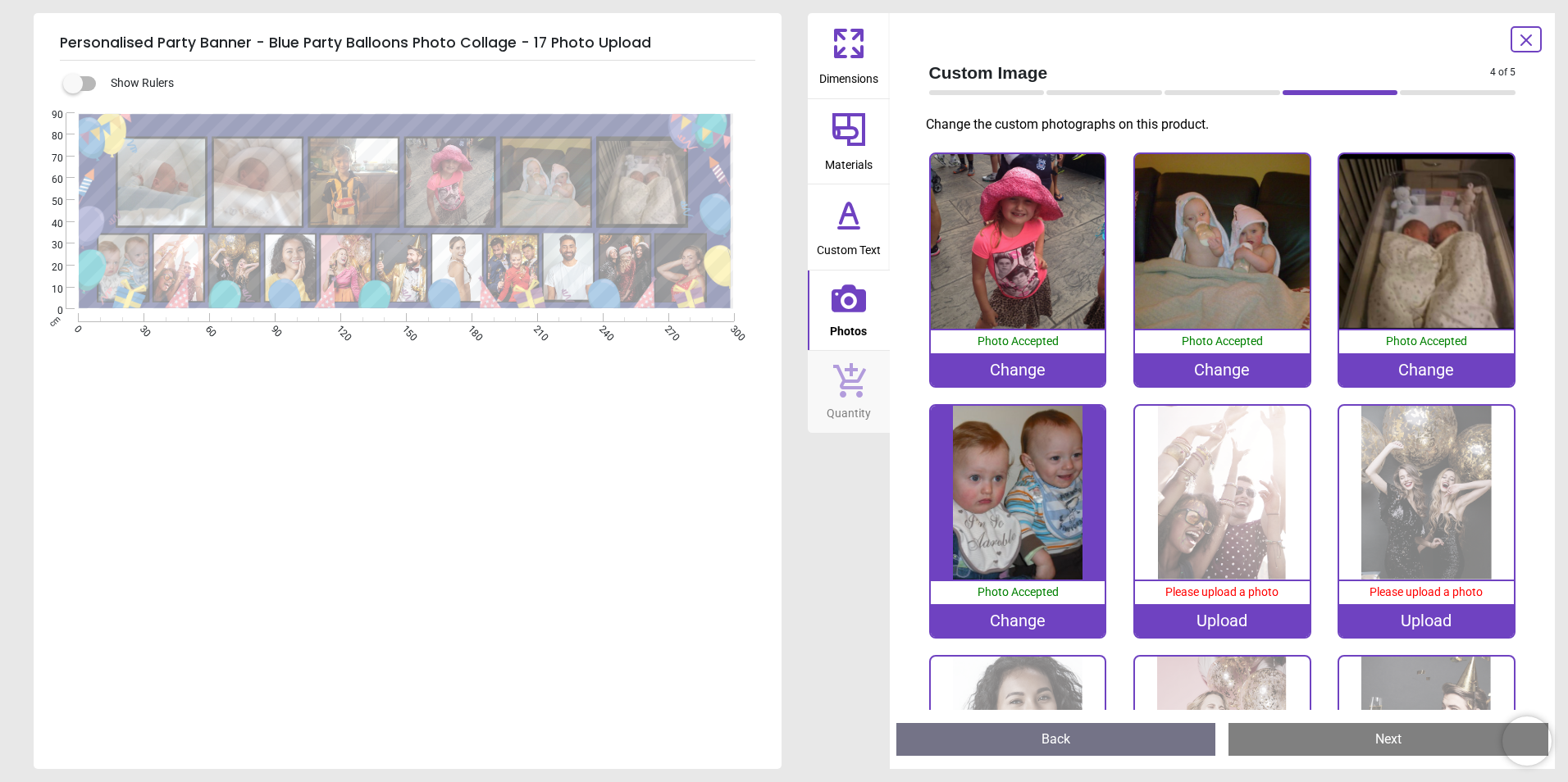
click at [174, 281] on image at bounding box center [179, 268] width 50 height 67
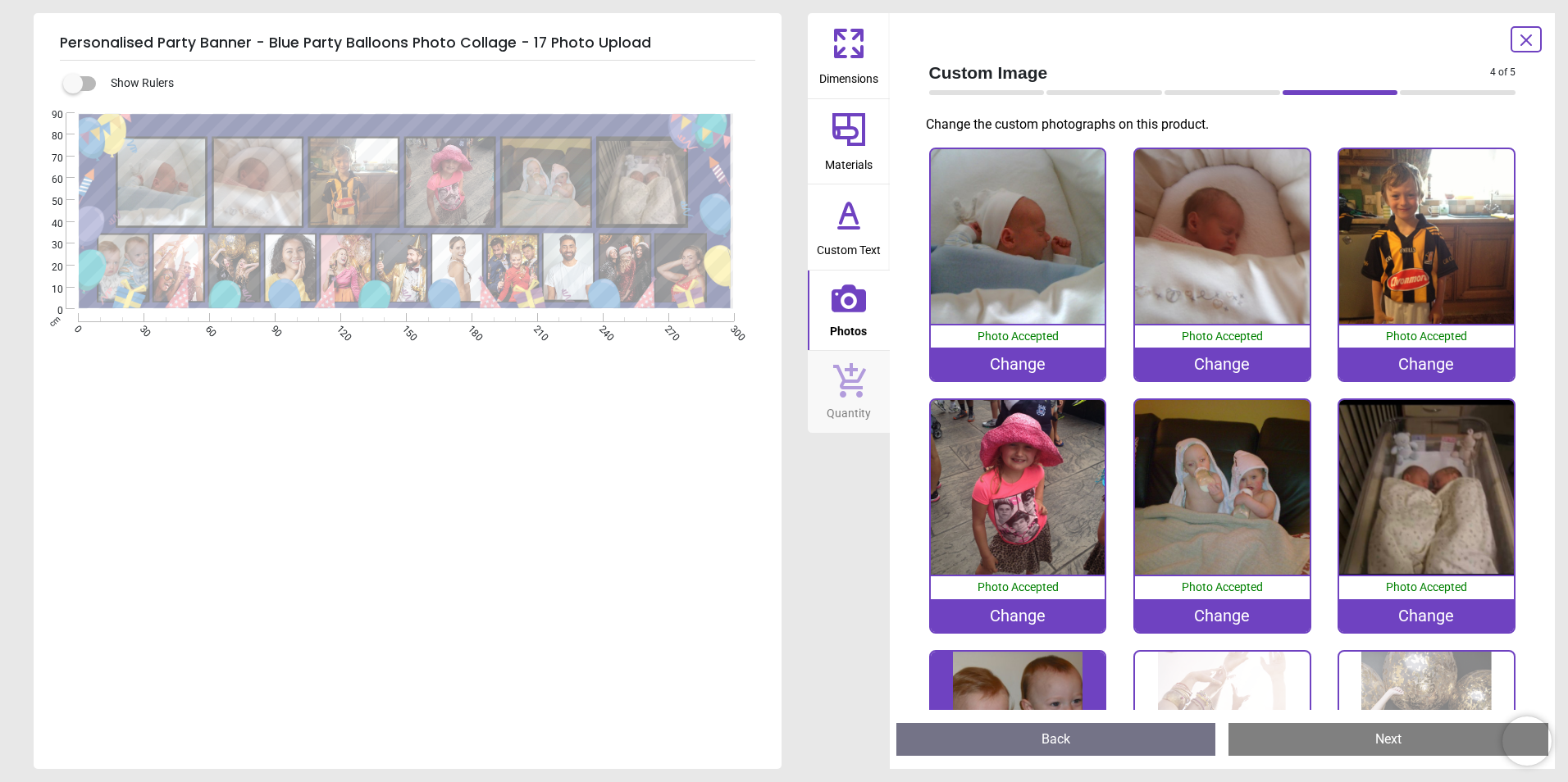
scroll to position [506, 0]
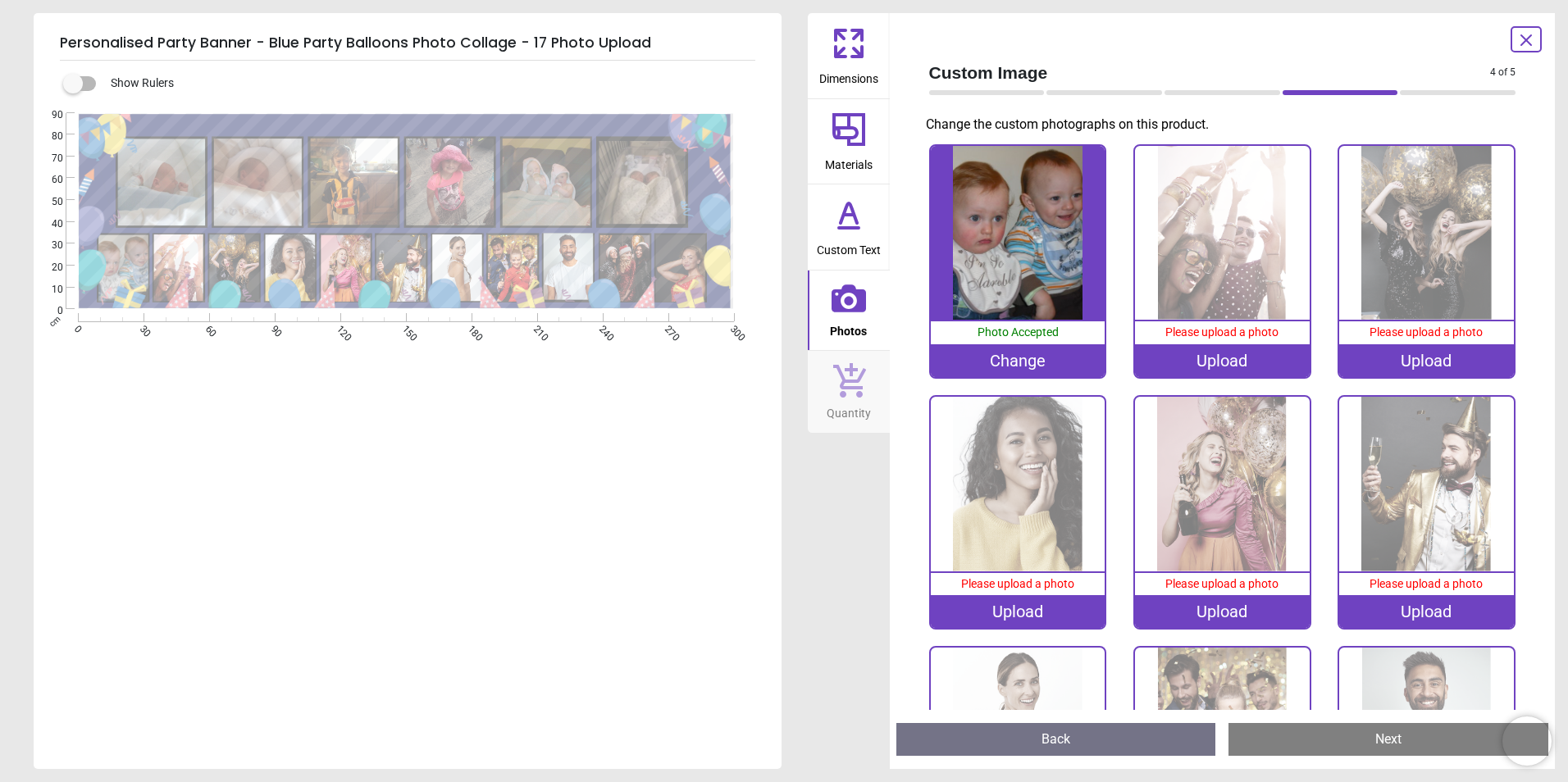
click at [1206, 241] on img at bounding box center [1222, 233] width 174 height 174
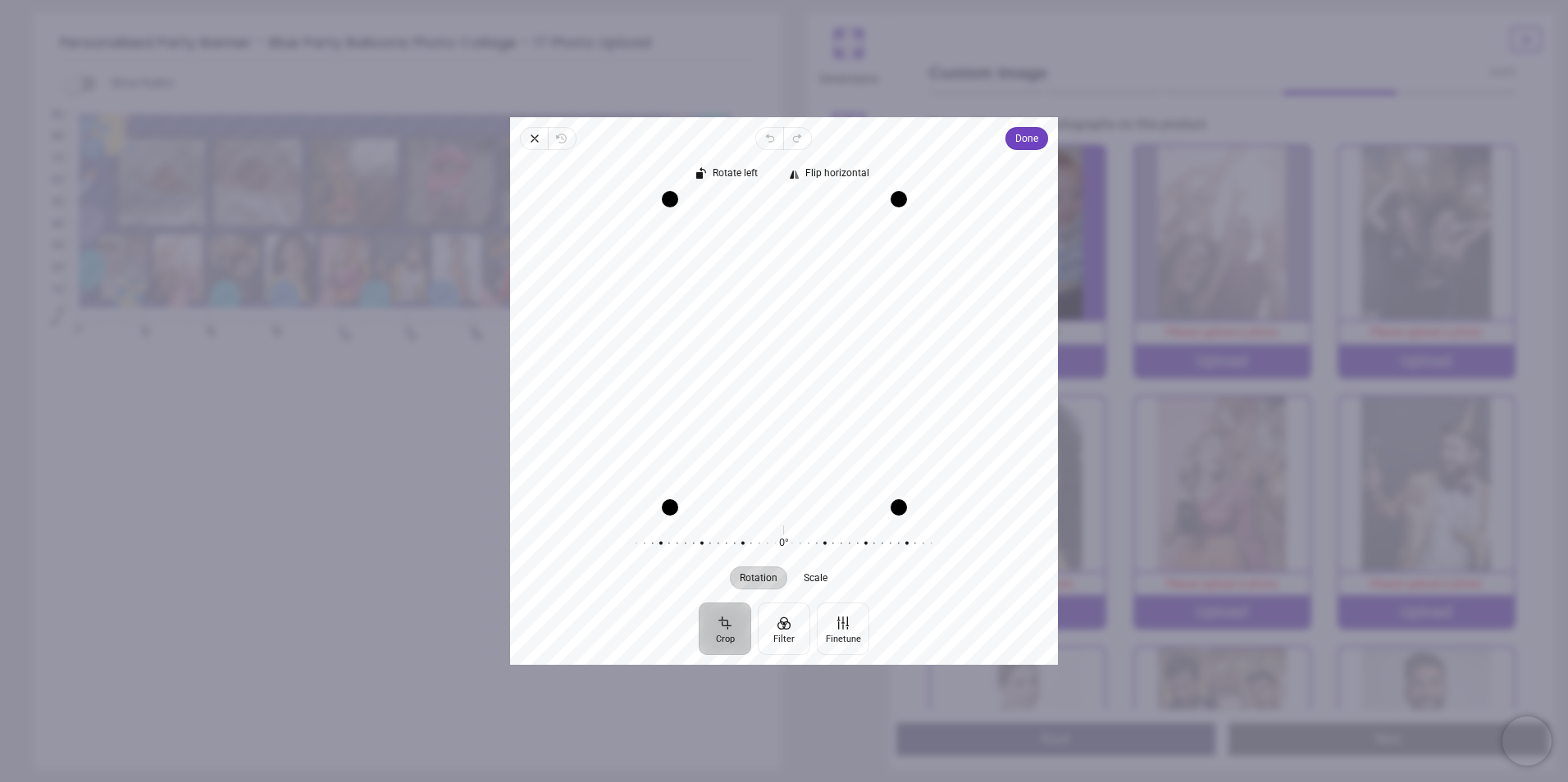
drag, startPoint x: 819, startPoint y: 430, endPoint x: 889, endPoint y: 437, distance: 70.3
click at [889, 437] on div "Recenter" at bounding box center [783, 353] width 521 height 308
click at [1030, 131] on span "Done" at bounding box center [1026, 138] width 23 height 19
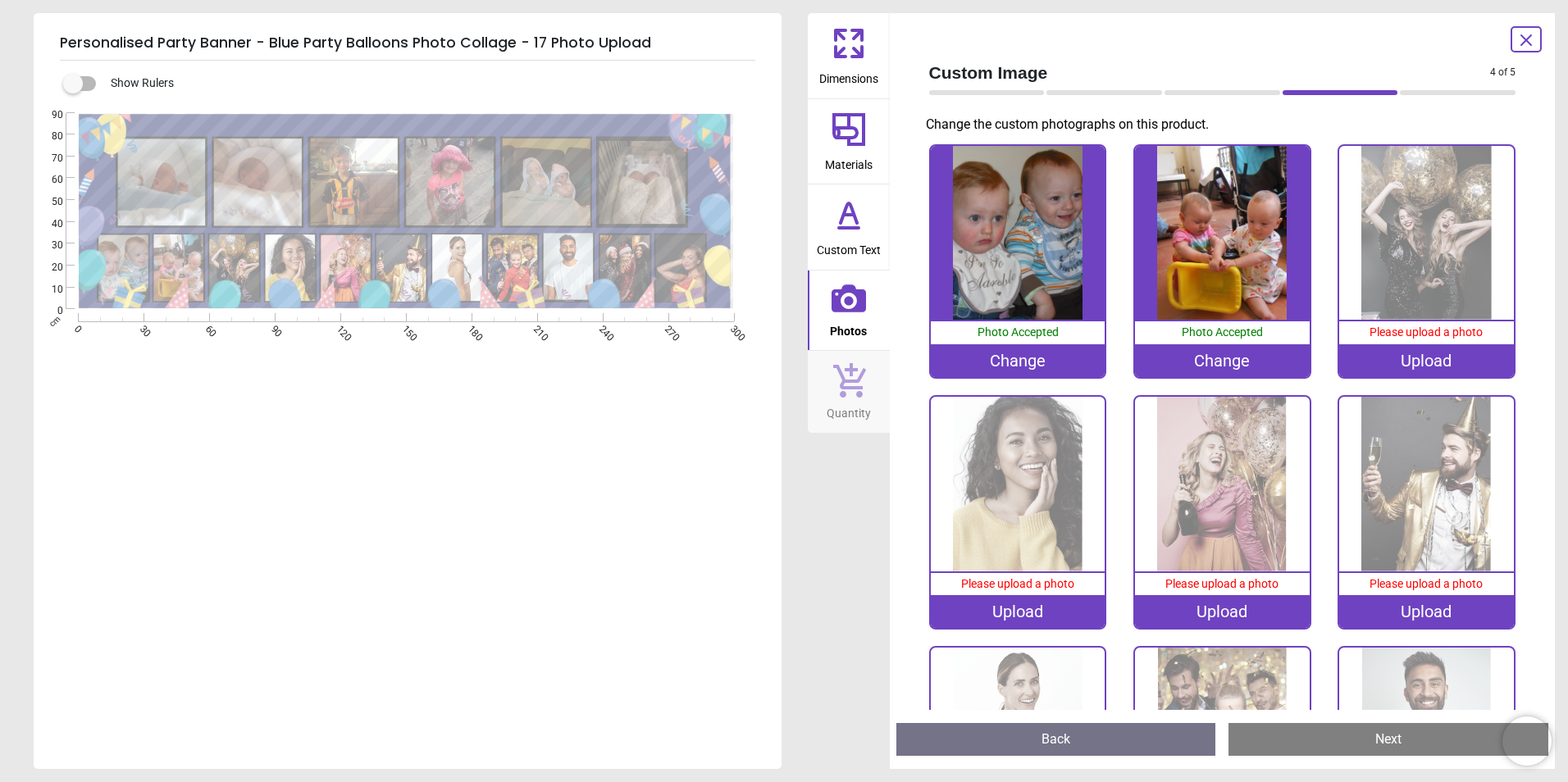
click at [1381, 234] on img at bounding box center [1426, 233] width 174 height 174
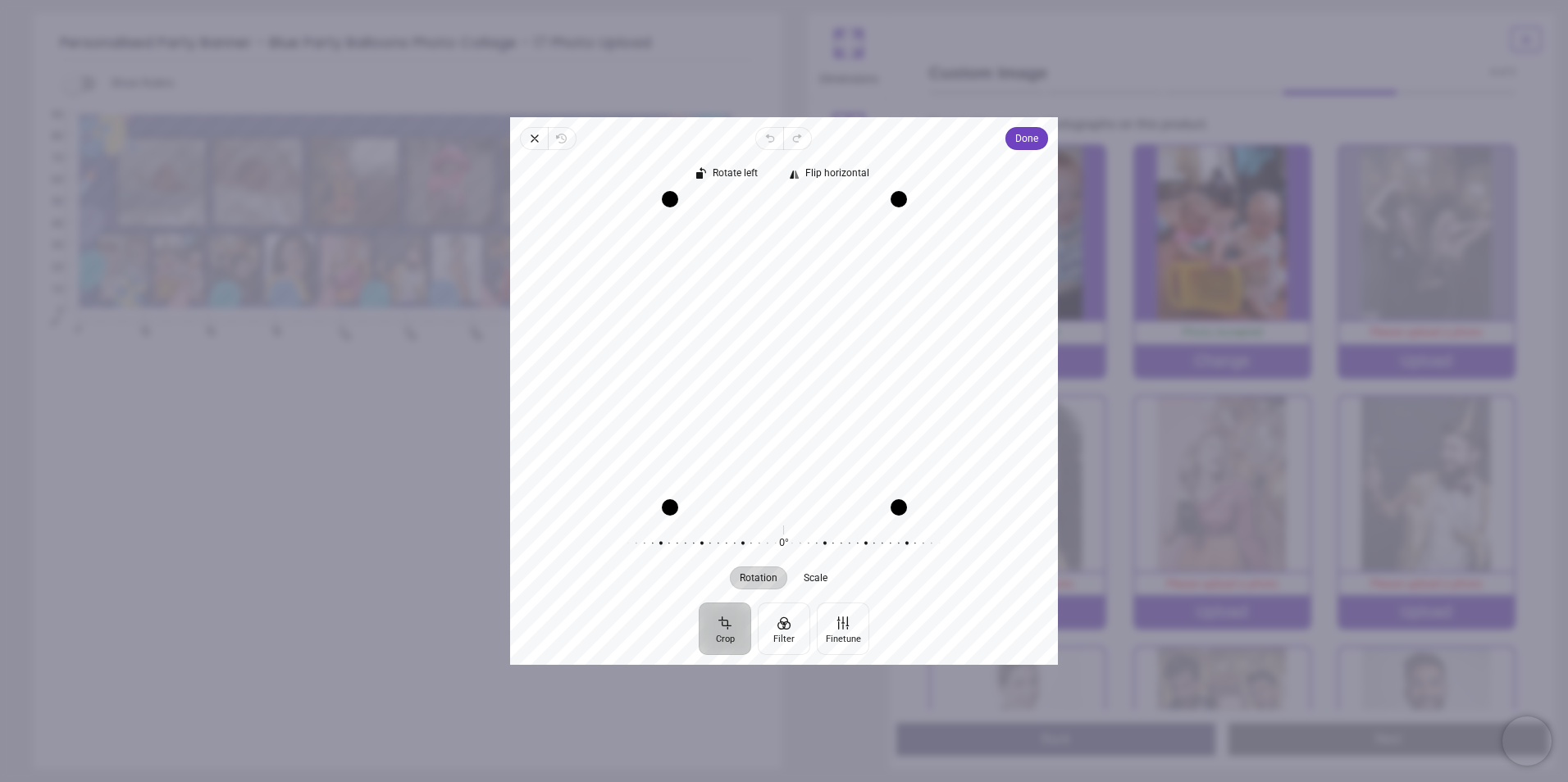
drag, startPoint x: 766, startPoint y: 356, endPoint x: 785, endPoint y: 360, distance: 19.4
click at [785, 360] on div "Recenter" at bounding box center [783, 353] width 521 height 308
click at [1023, 142] on span "Done" at bounding box center [1026, 138] width 23 height 19
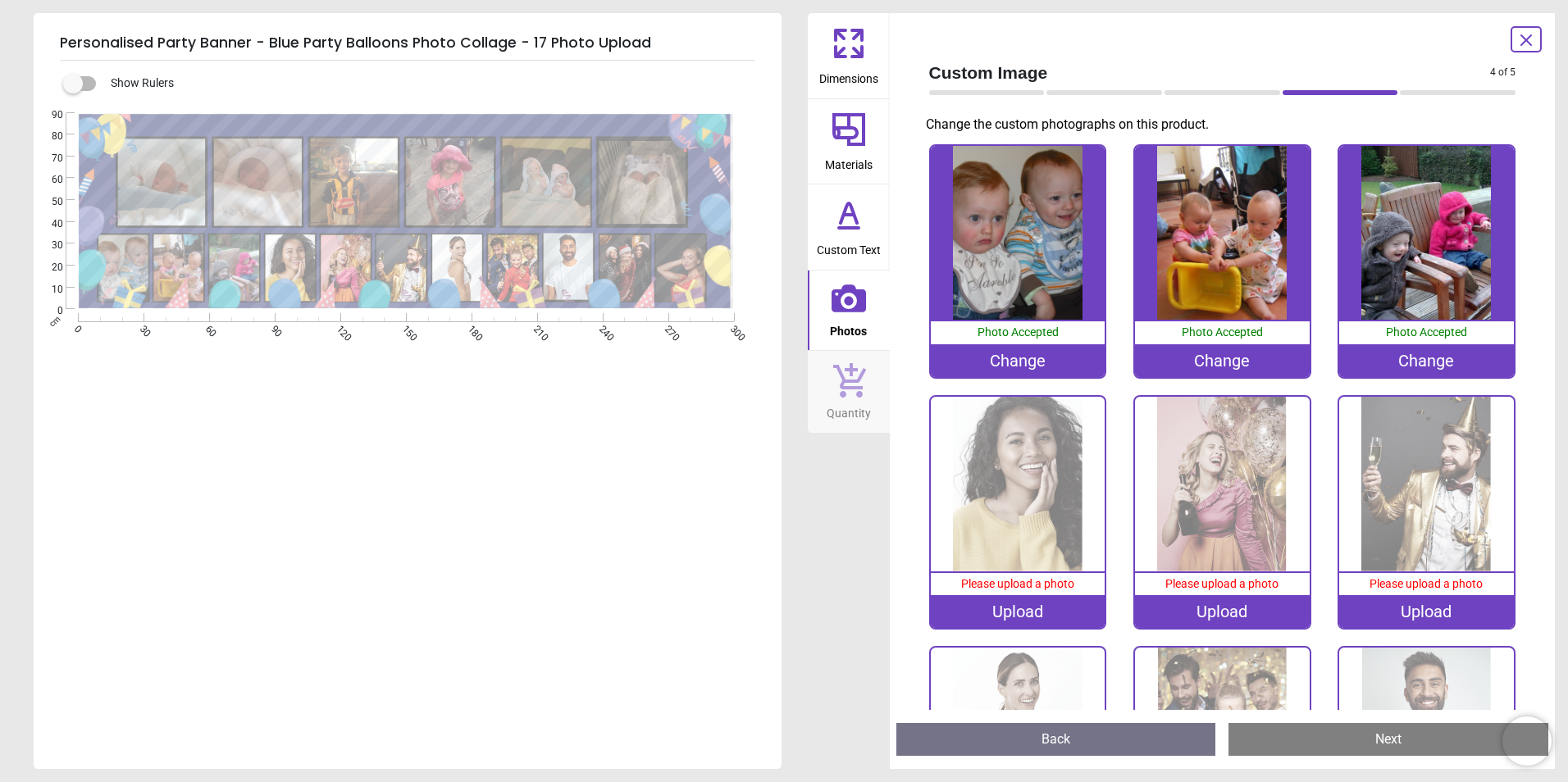
click at [1003, 465] on img at bounding box center [1018, 484] width 174 height 174
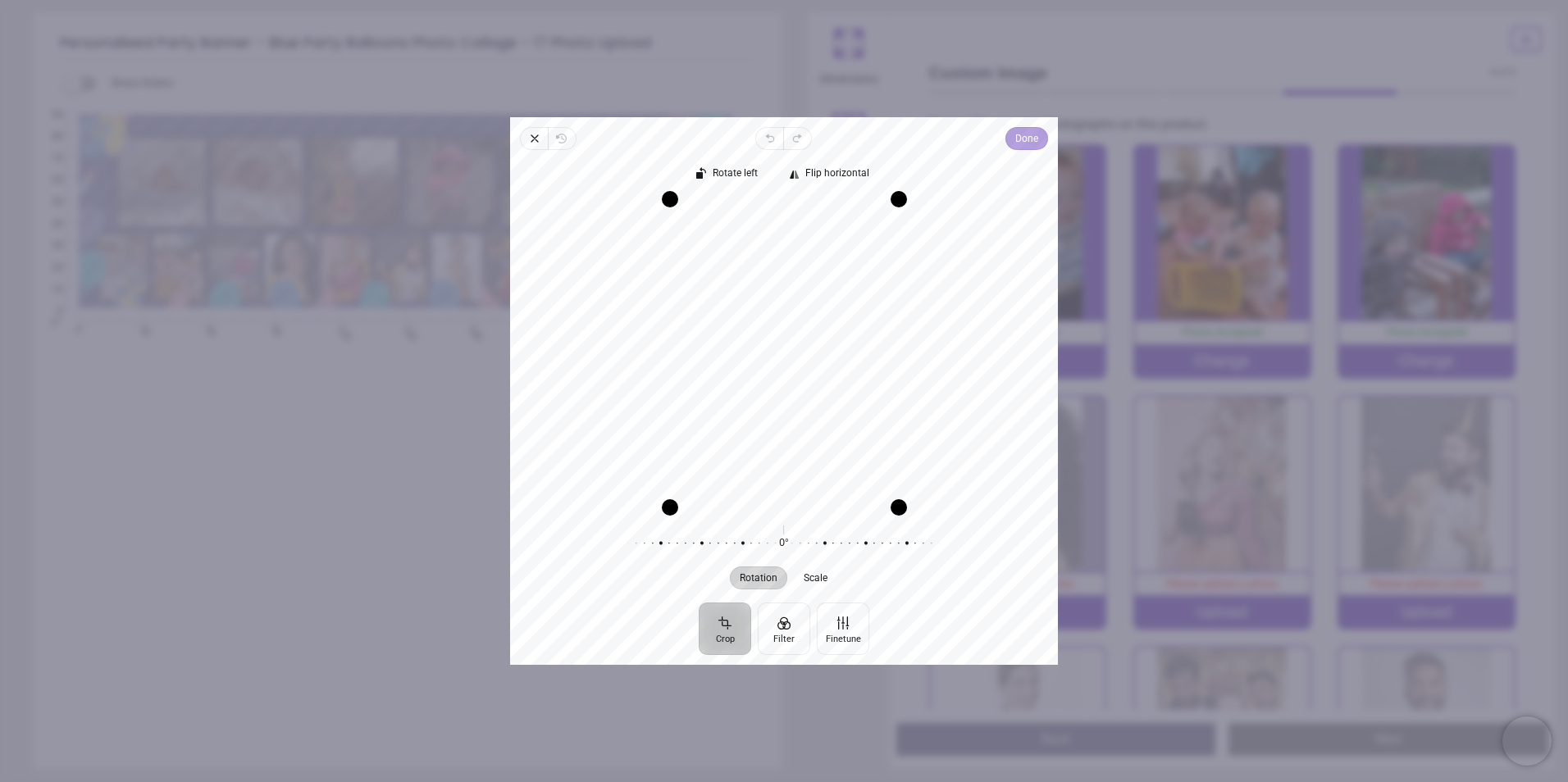
click at [1020, 144] on span "Done" at bounding box center [1026, 138] width 23 height 19
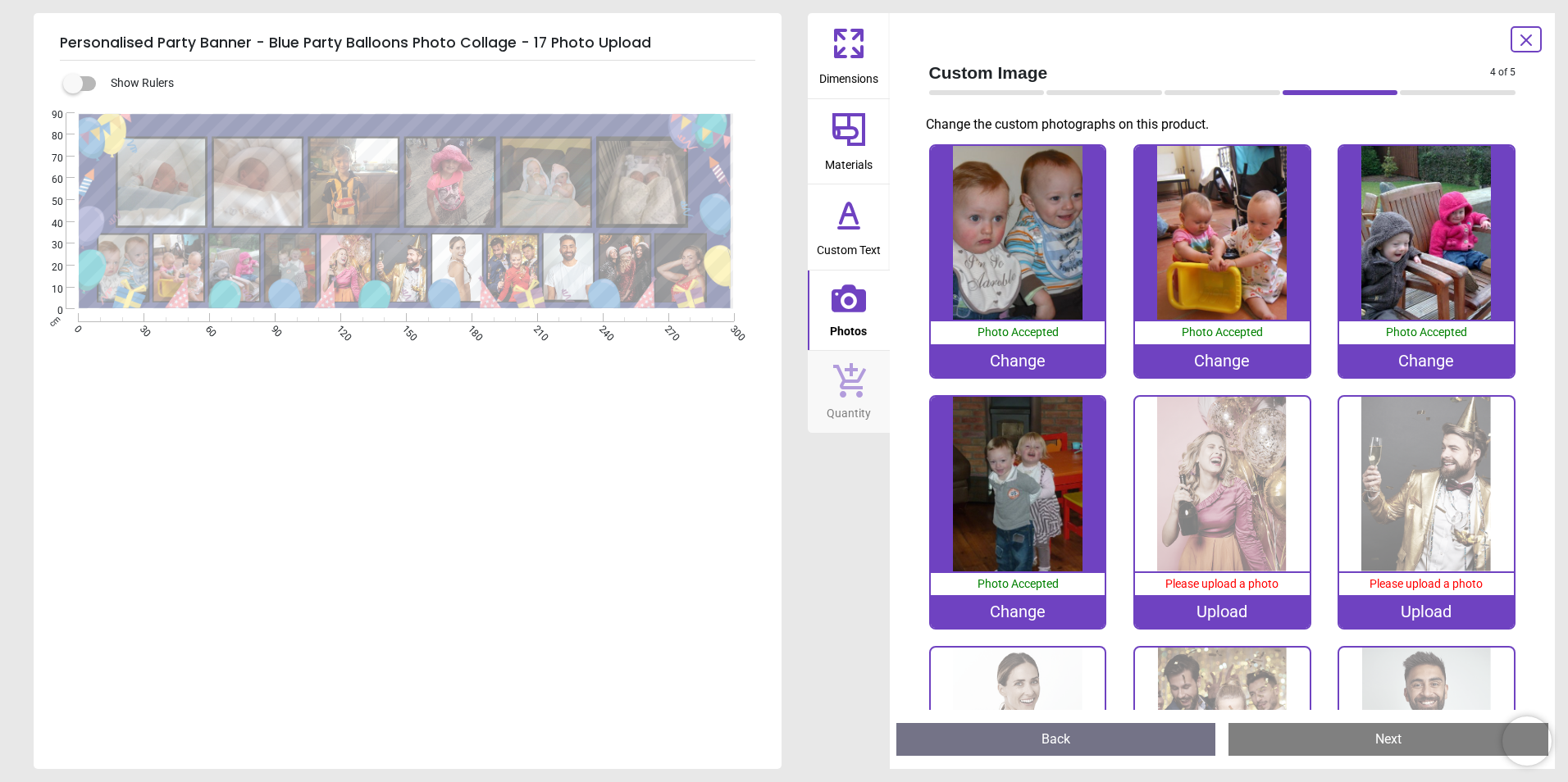
click at [1223, 471] on img at bounding box center [1222, 484] width 174 height 174
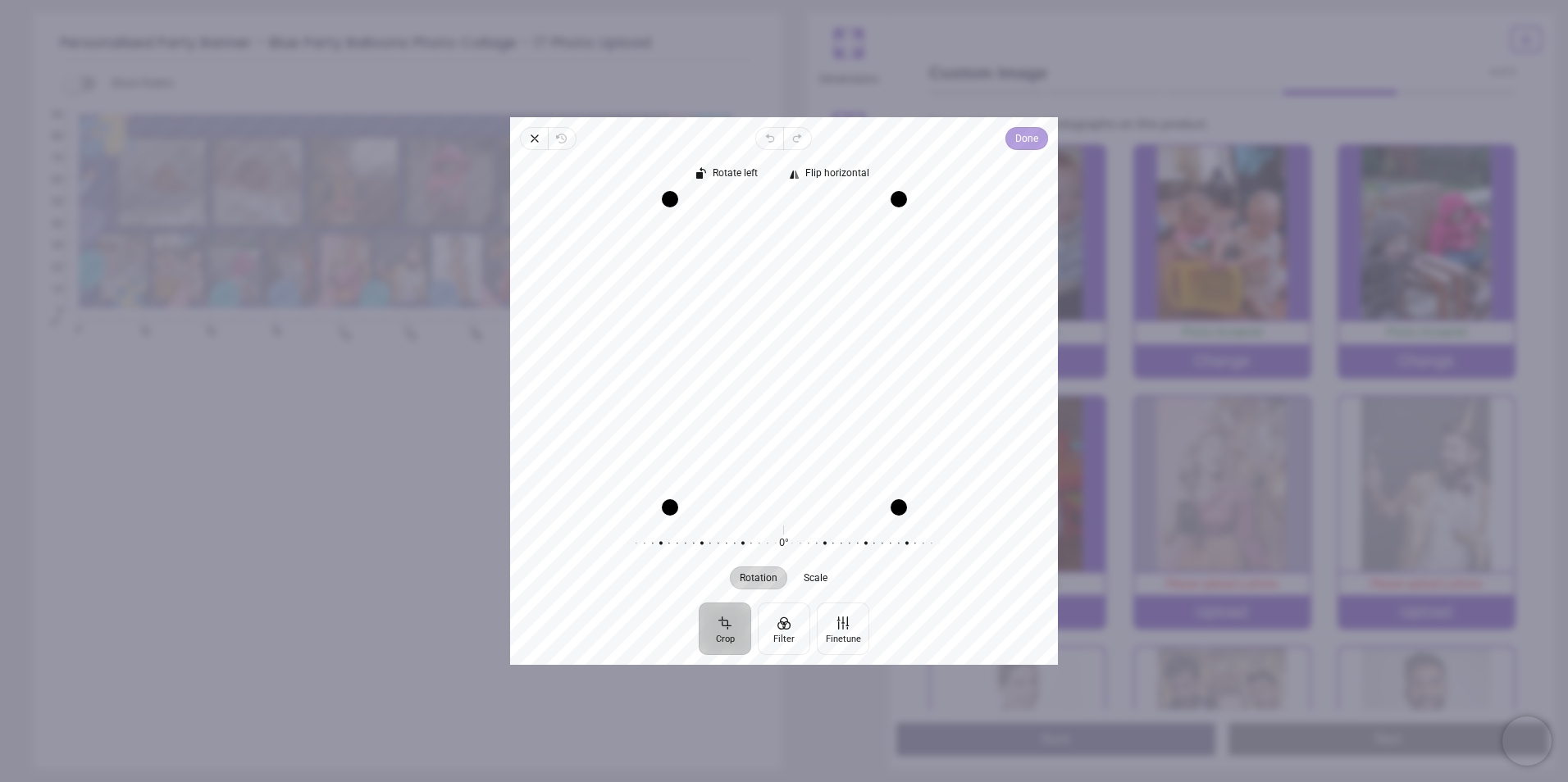
click at [1025, 139] on span "Done" at bounding box center [1026, 138] width 23 height 19
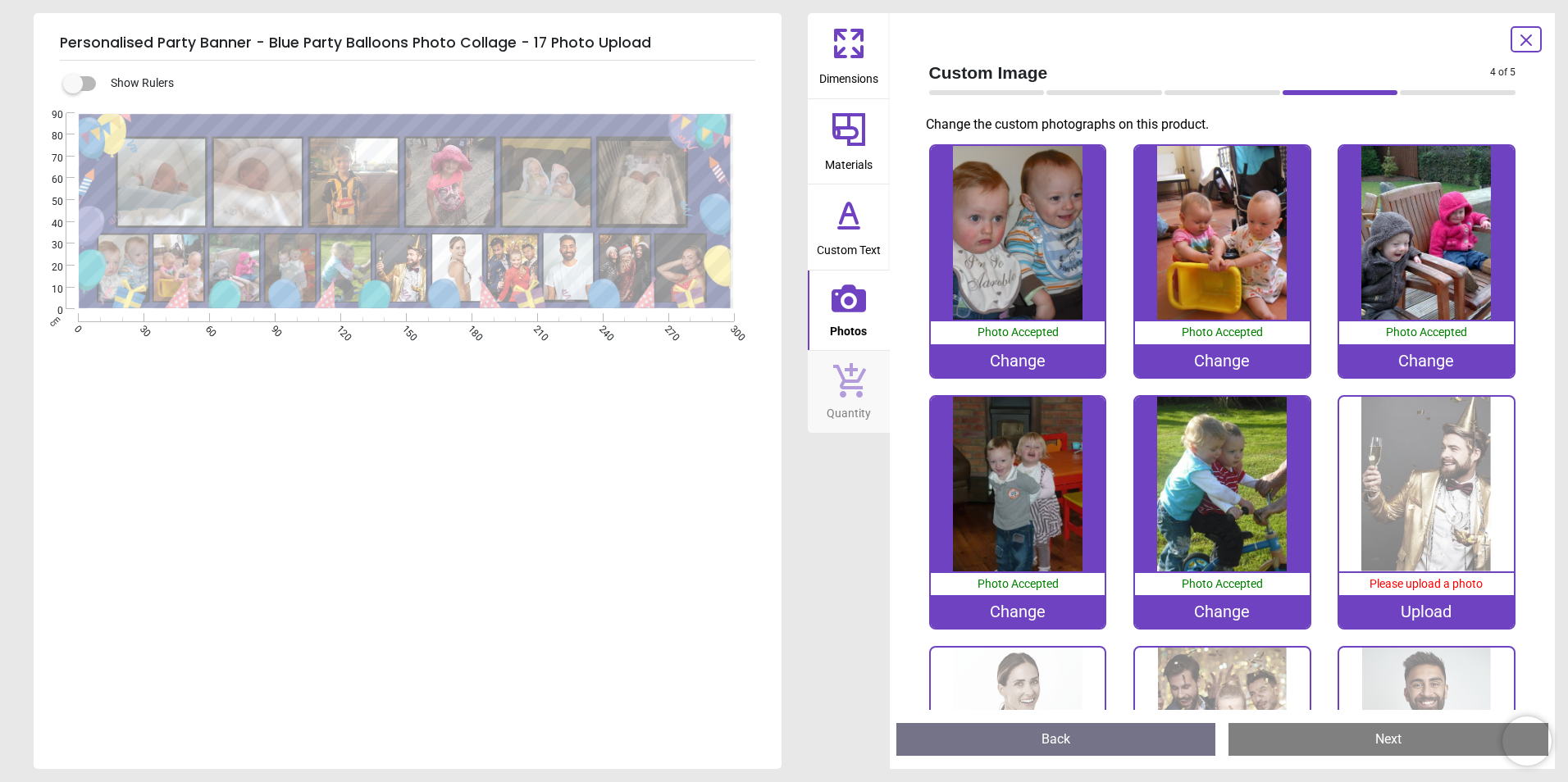
click at [1406, 466] on img at bounding box center [1426, 484] width 174 height 174
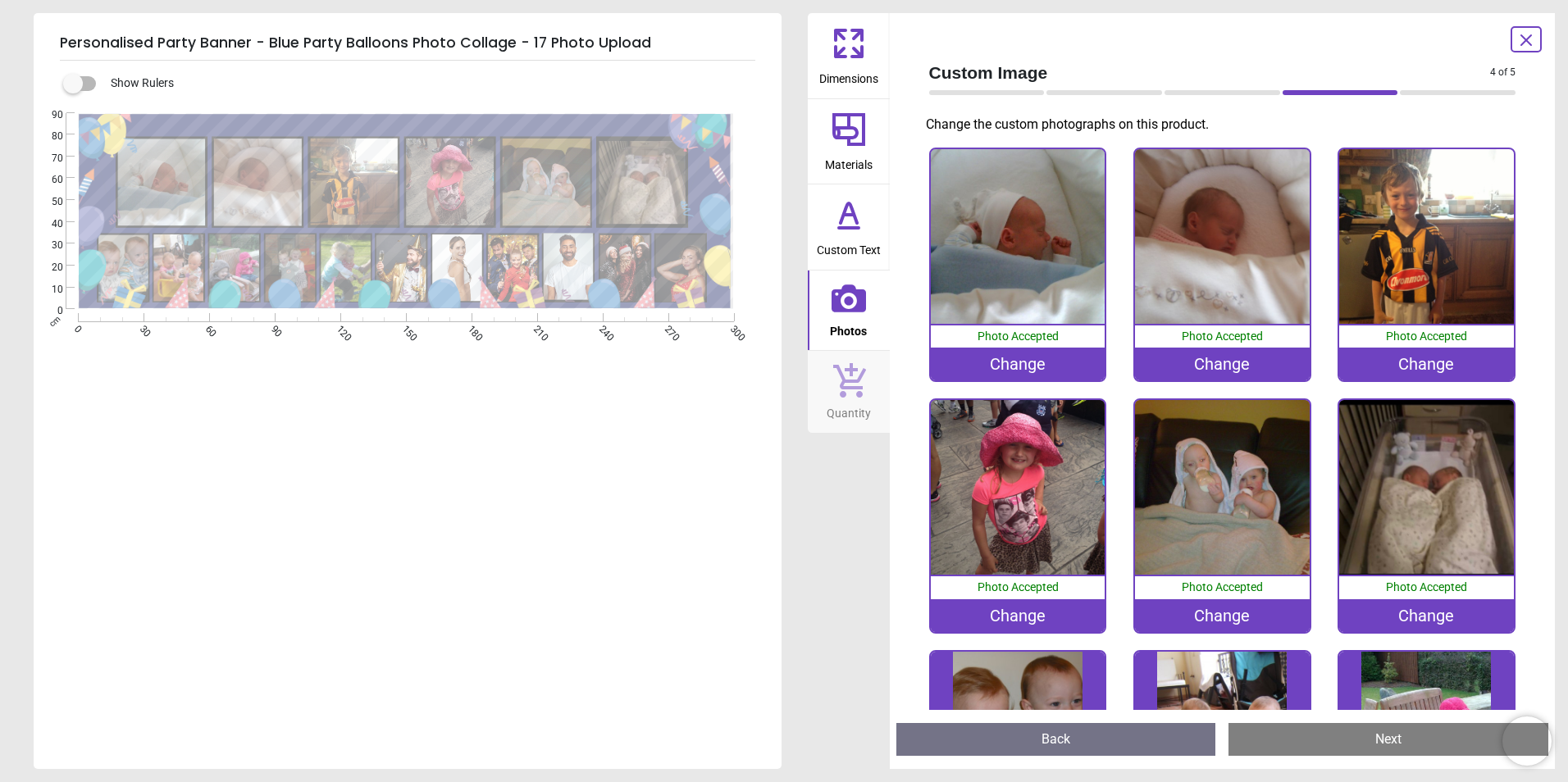
scroll to position [506, 0]
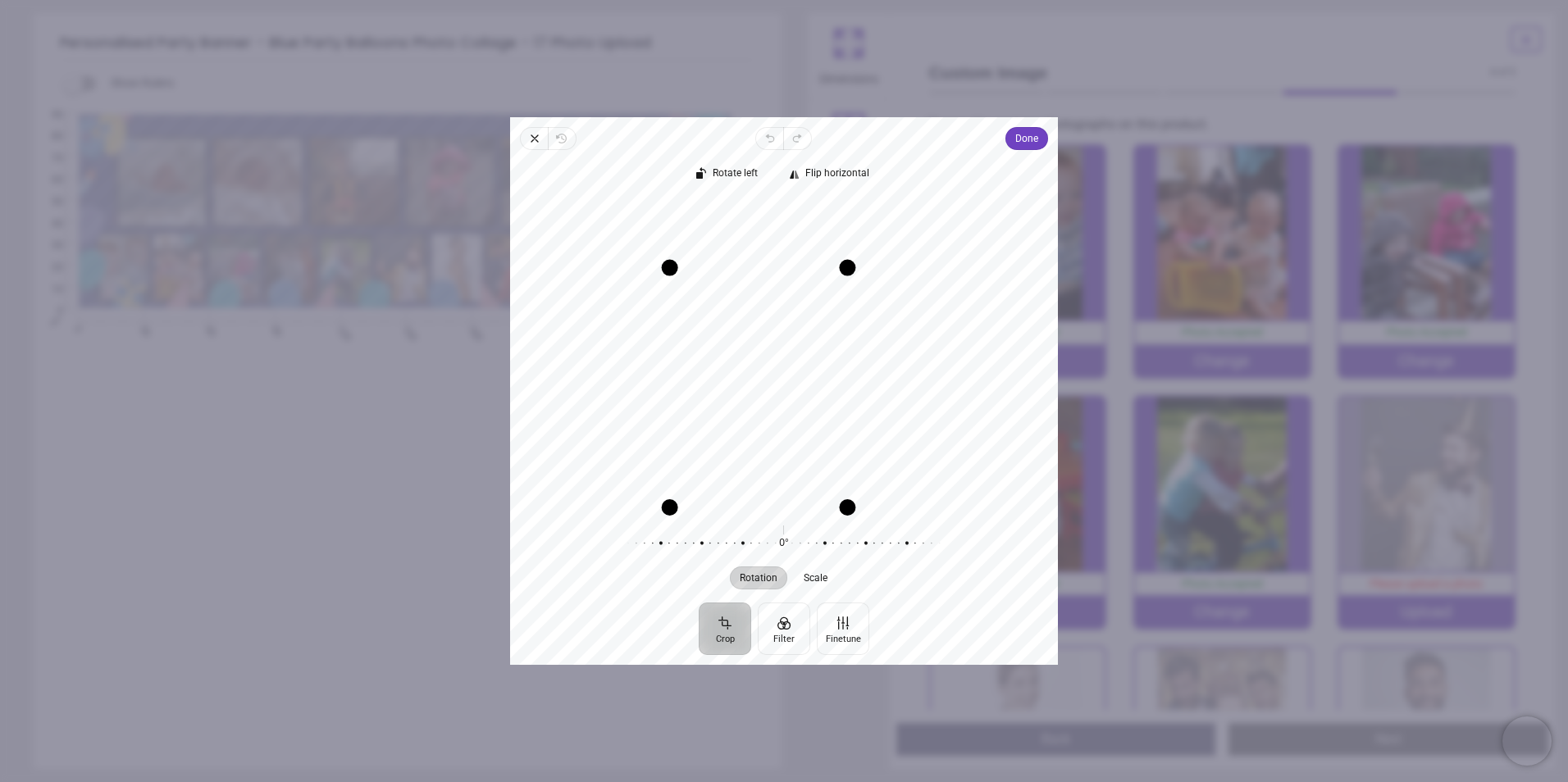
drag, startPoint x: 897, startPoint y: 200, endPoint x: 832, endPoint y: 258, distance: 87.1
click at [832, 258] on div "Recenter" at bounding box center [783, 353] width 521 height 308
drag, startPoint x: 675, startPoint y: 506, endPoint x: 704, endPoint y: 486, distance: 35.2
click at [704, 486] on div "Recenter" at bounding box center [783, 353] width 521 height 308
click at [1016, 137] on span "Done" at bounding box center [1026, 138] width 23 height 19
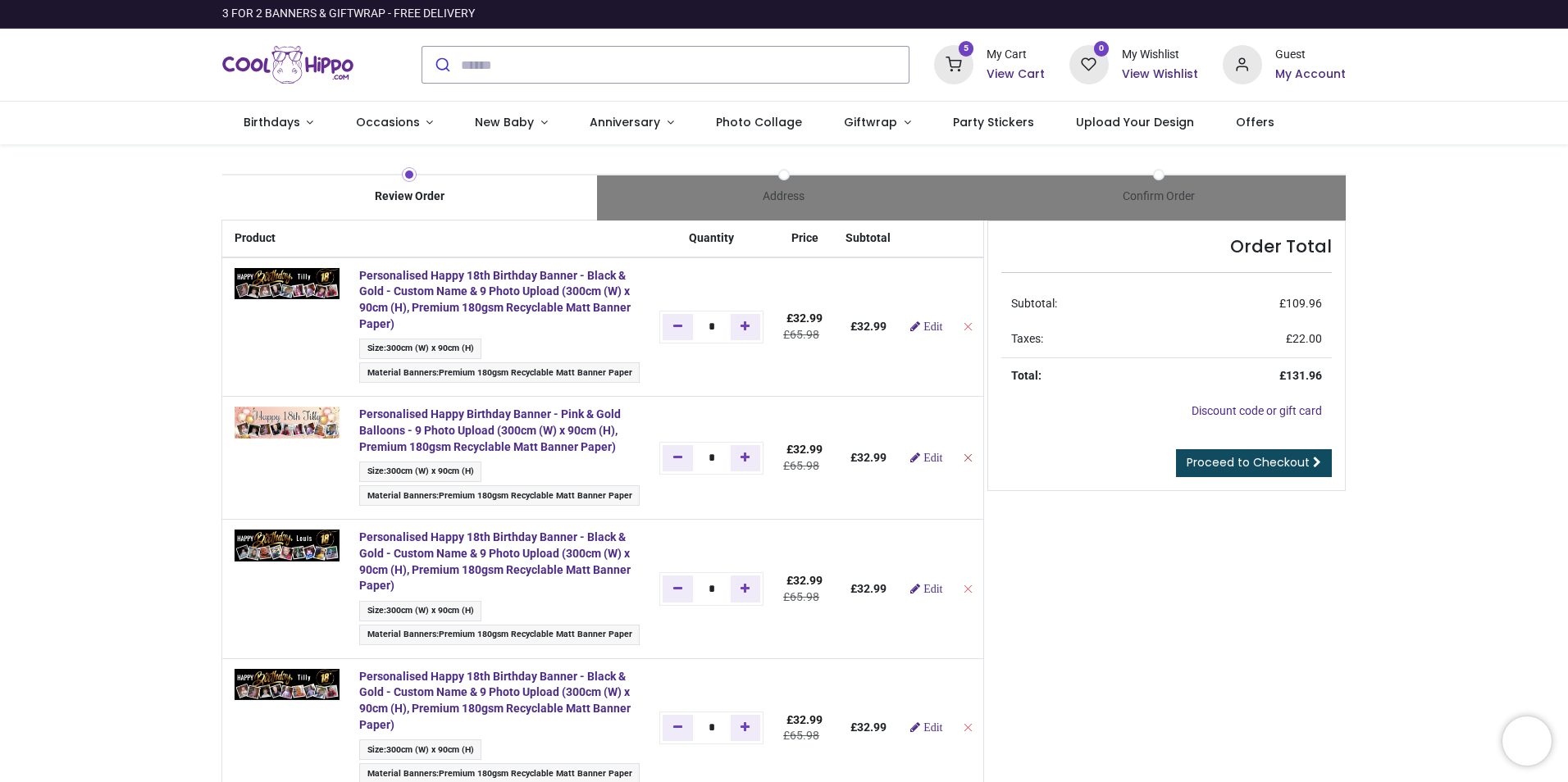
click at [962, 456] on icon "Remove from cart" at bounding box center [967, 457] width 12 height 12
type input "*"
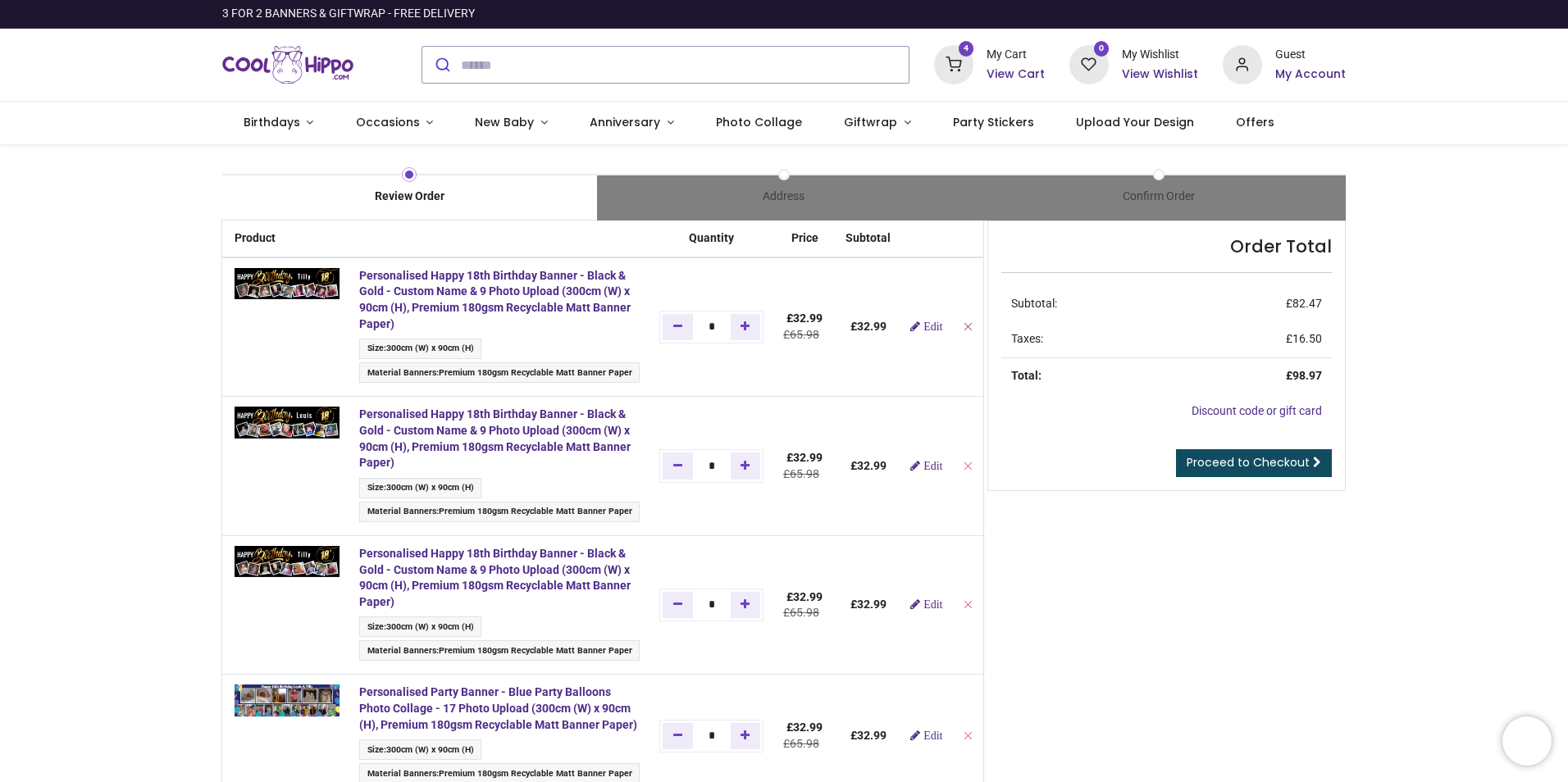
click at [962, 325] on icon "Remove from cart" at bounding box center [967, 326] width 12 height 12
type input "*"
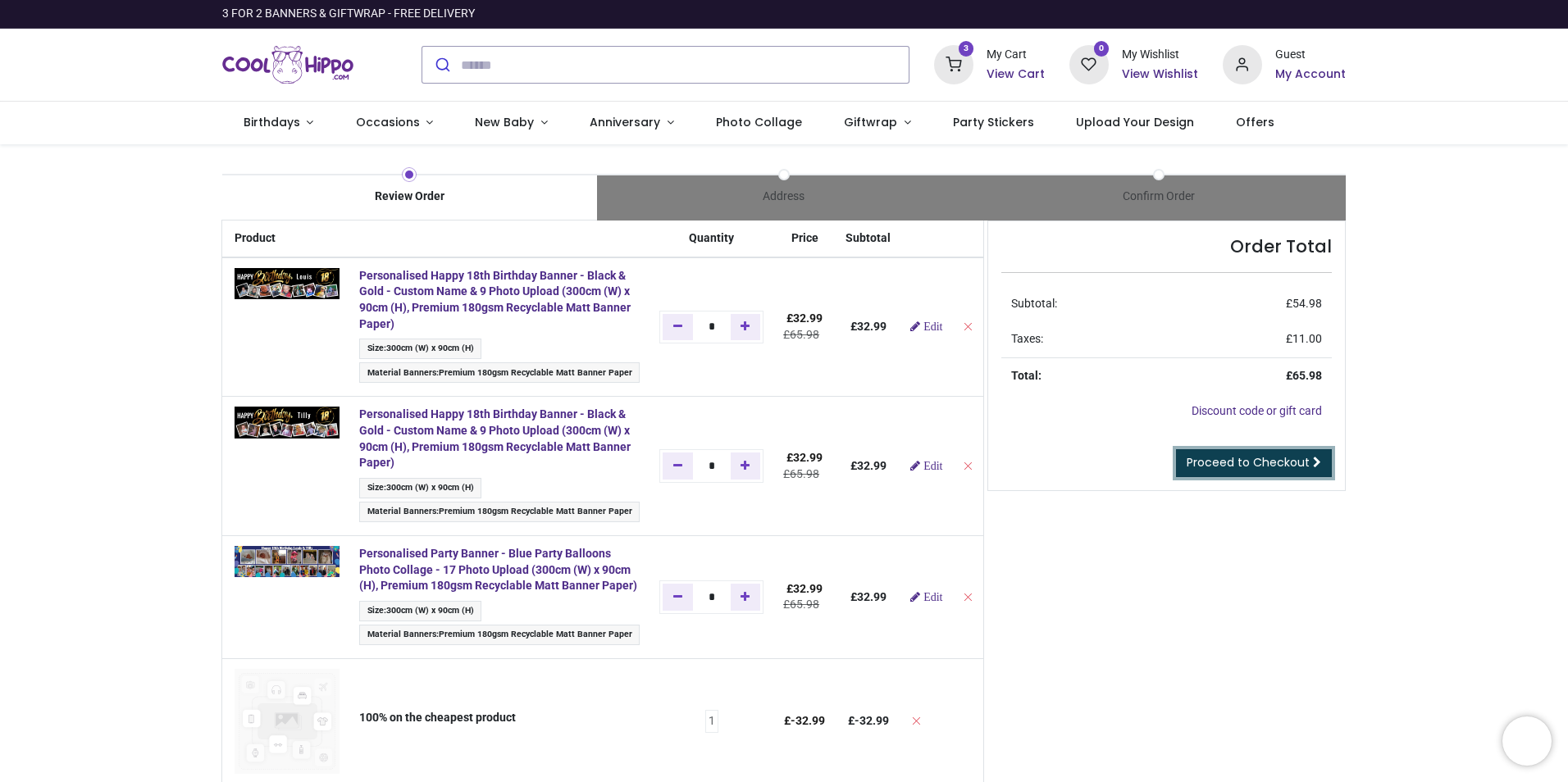
click at [1233, 467] on span "Proceed to Checkout" at bounding box center [1248, 462] width 123 height 17
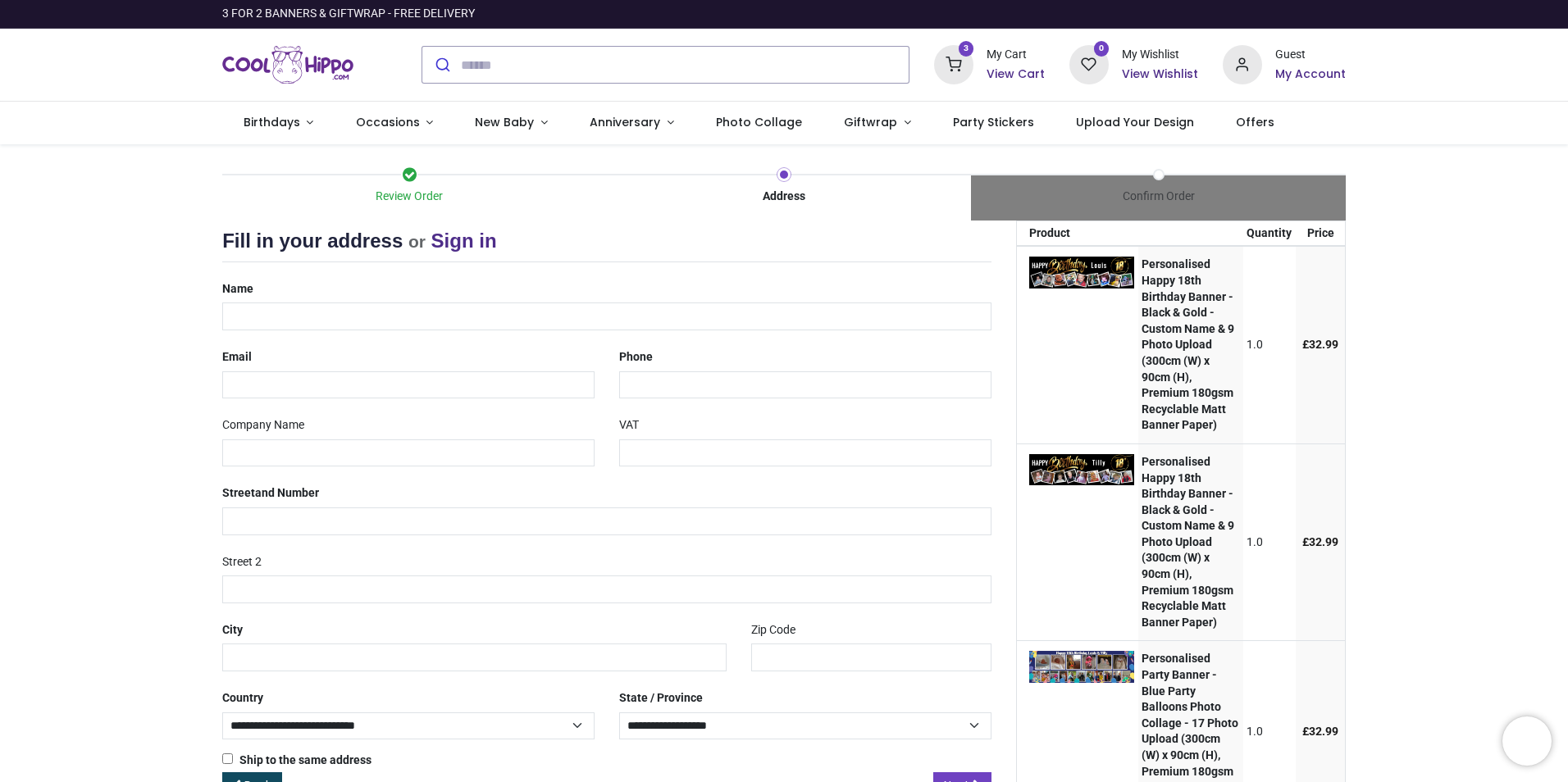
select select "***"
click at [329, 306] on input "text" at bounding box center [606, 317] width 769 height 28
type input "**********"
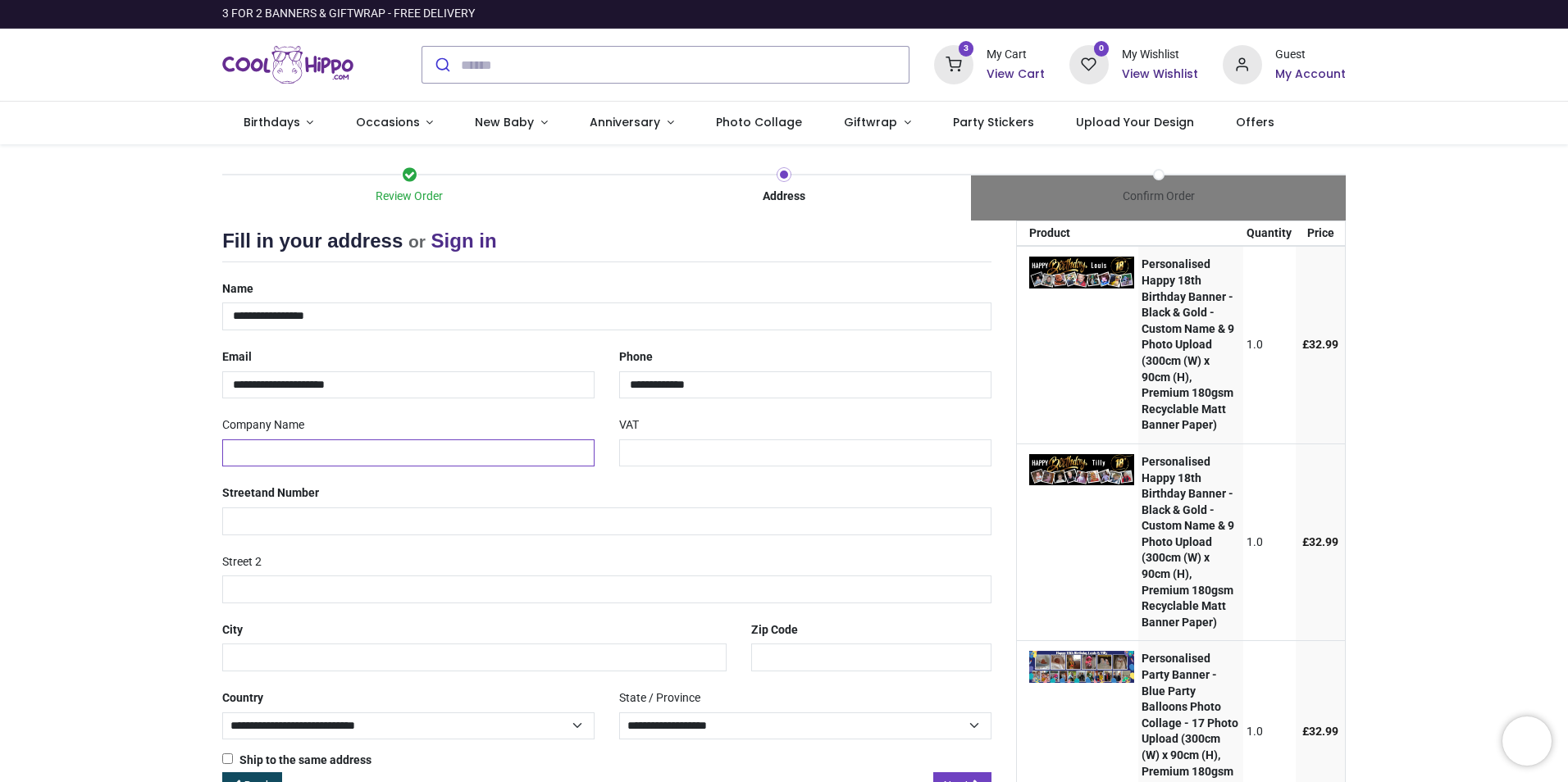
type input "**********"
type input "*********"
type input "********"
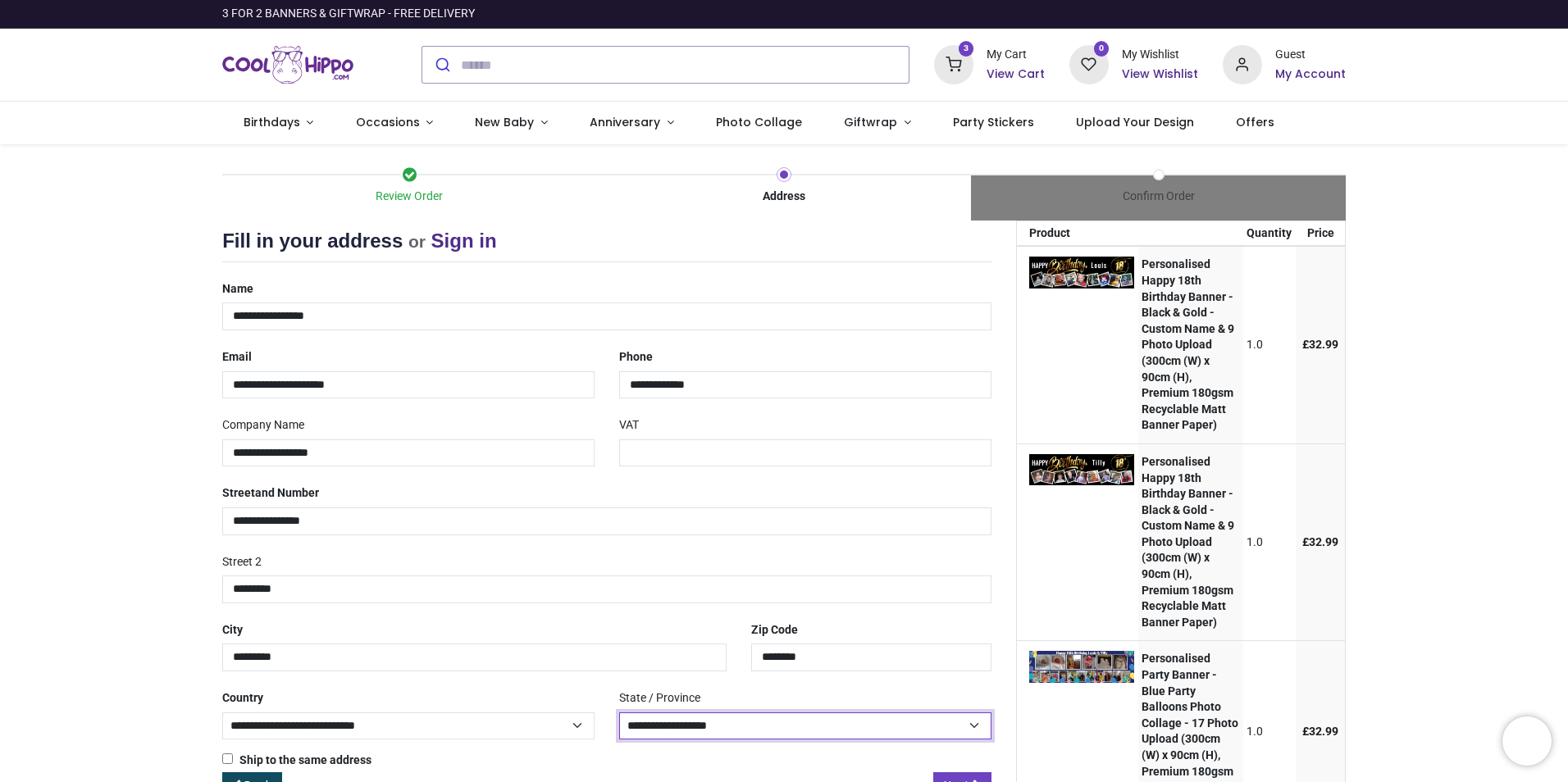
select select "***"
drag, startPoint x: 347, startPoint y: 449, endPoint x: 95, endPoint y: 443, distance: 252.1
click at [96, 443] on div "Review Order Address Confirm Order Your order: £ 65.98 Product Price" at bounding box center [784, 604] width 1568 height 920
click at [422, 487] on div "**********" at bounding box center [606, 507] width 794 height 55
drag, startPoint x: 357, startPoint y: 586, endPoint x: 147, endPoint y: 564, distance: 211.1
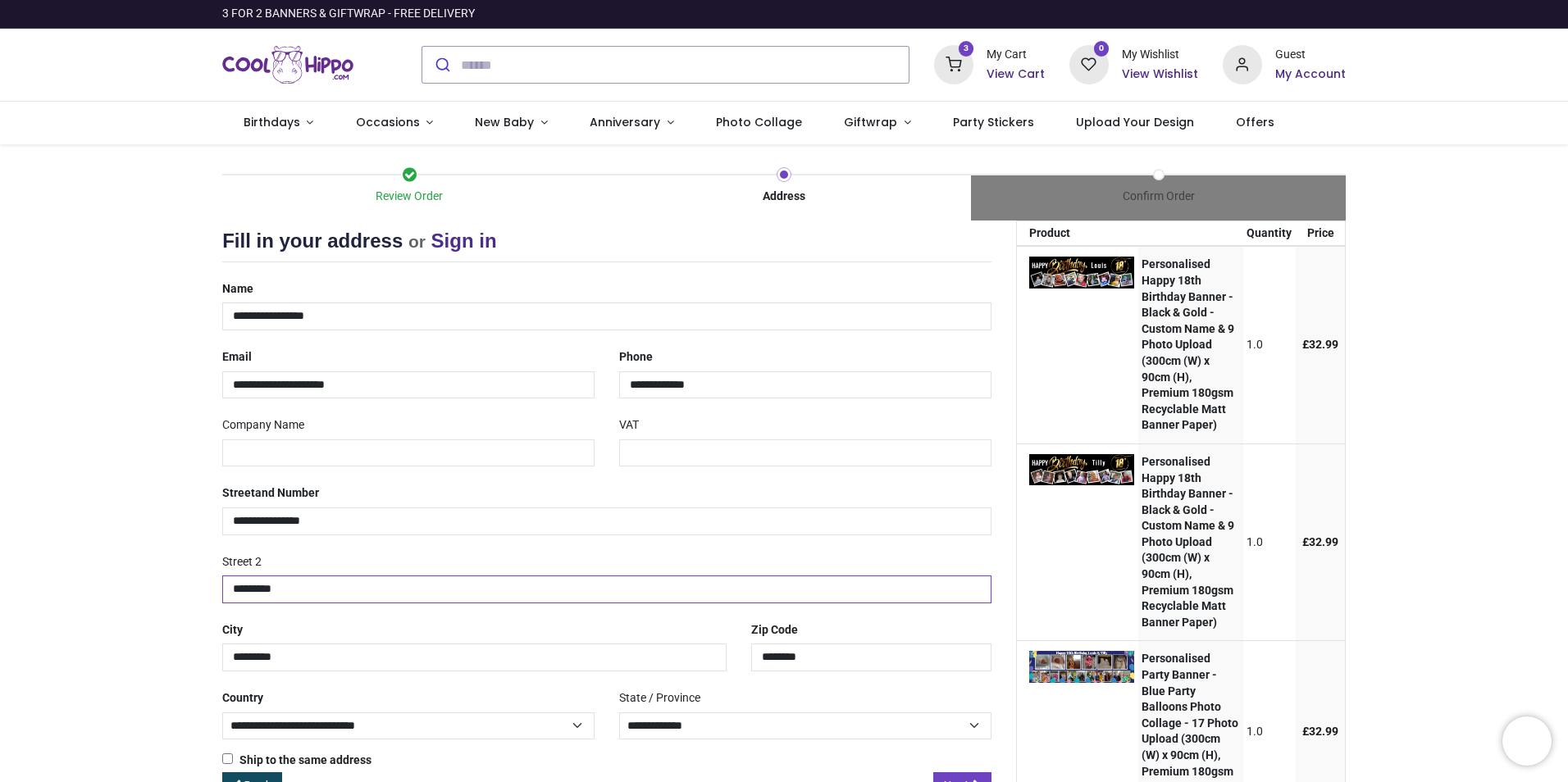
click at [147, 564] on div "Review Order Address Confirm Order Your order: £ 65.98 Product Price" at bounding box center [784, 604] width 1568 height 920
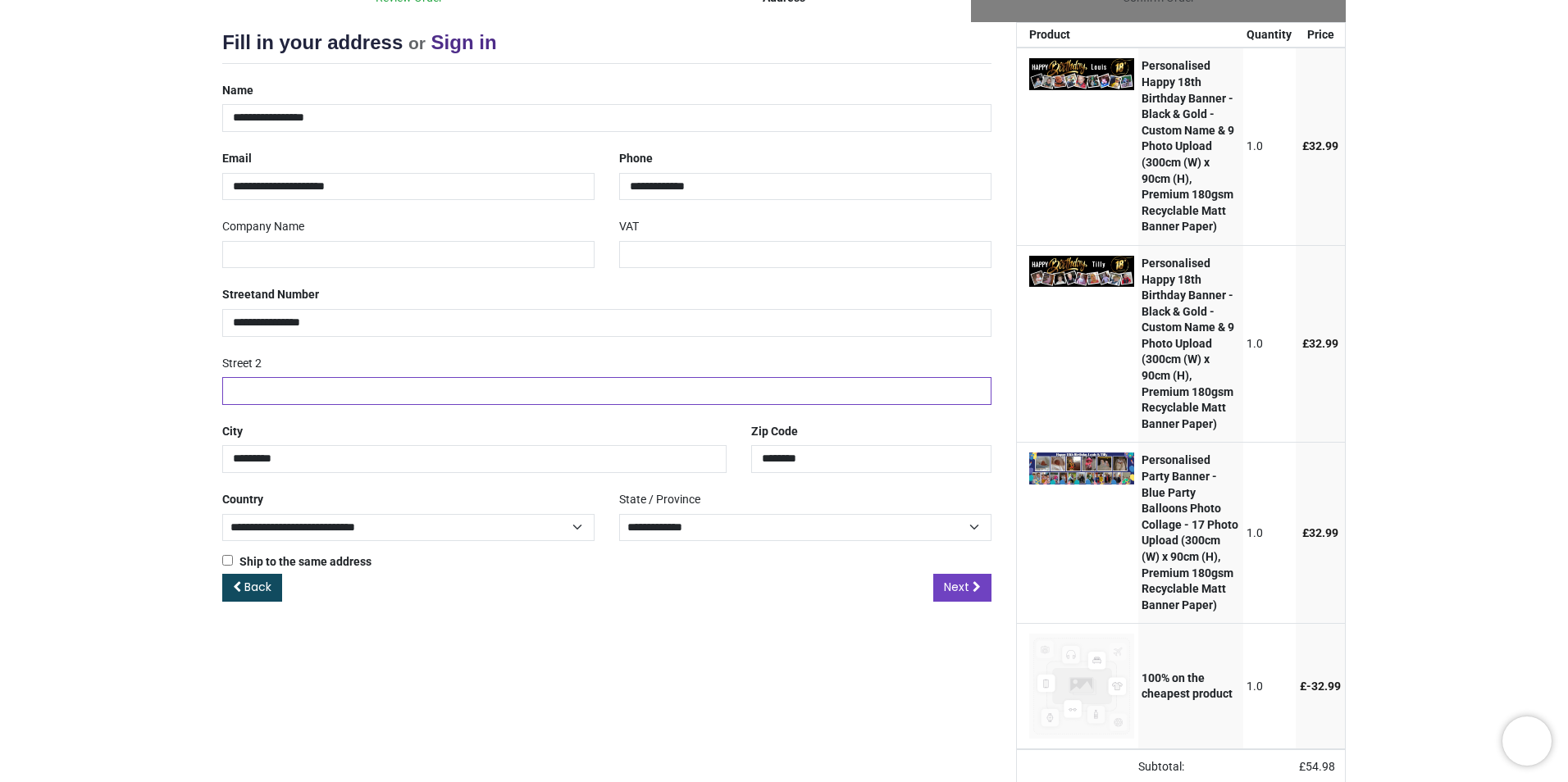
scroll to position [246, 0]
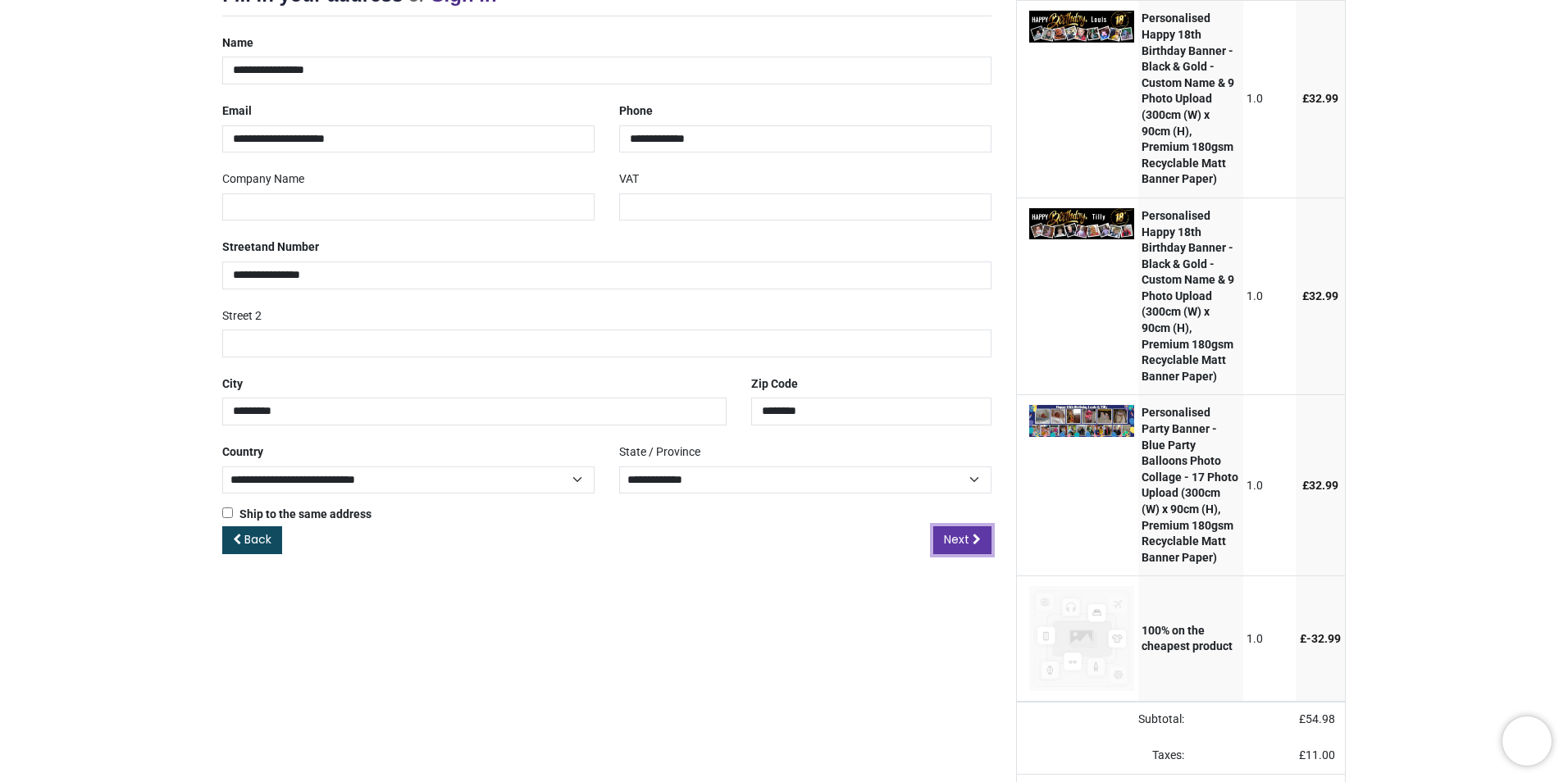
click at [959, 545] on span "Next" at bounding box center [957, 539] width 26 height 17
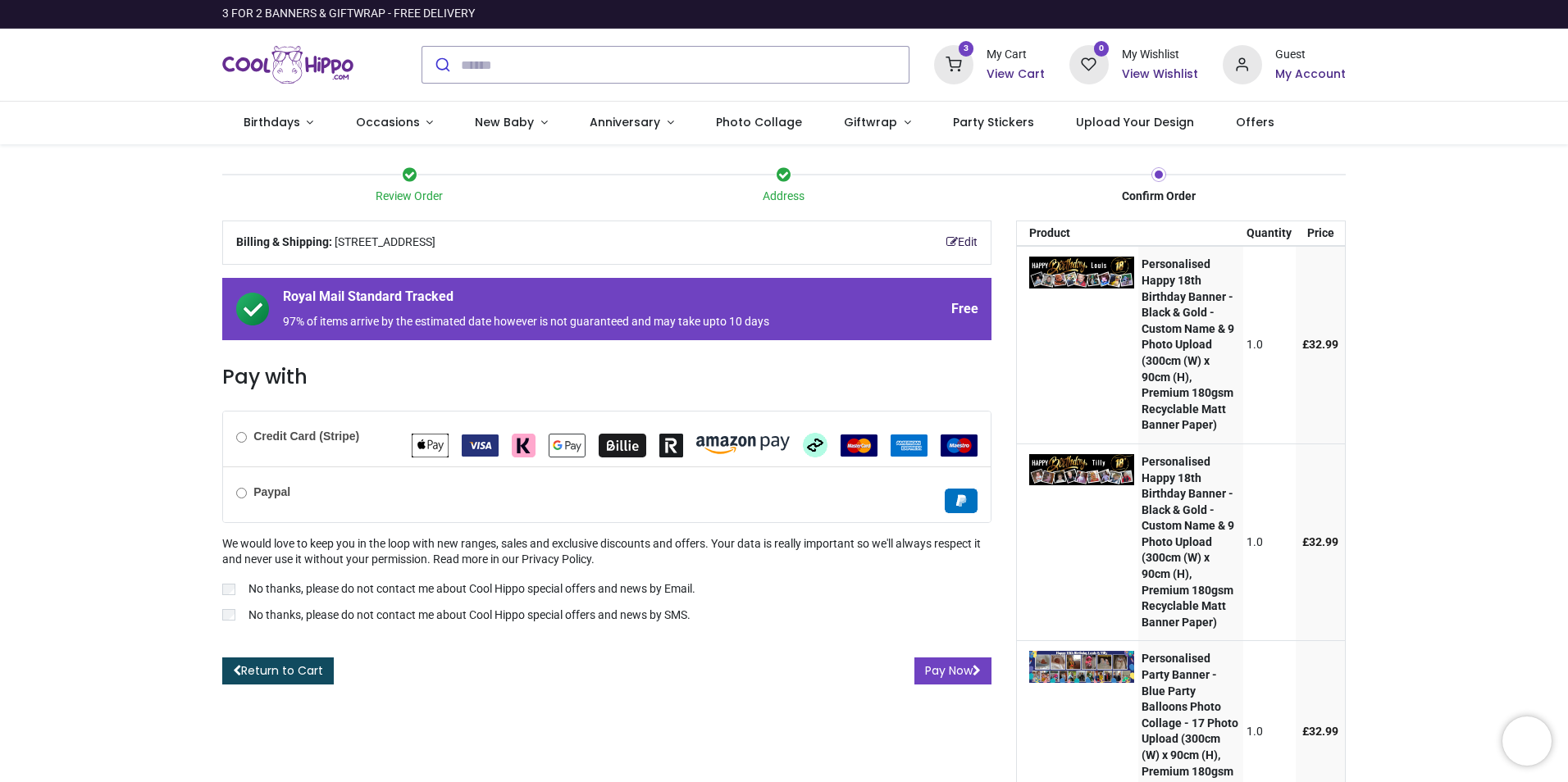
click at [959, 242] on link "Edit" at bounding box center [961, 242] width 31 height 17
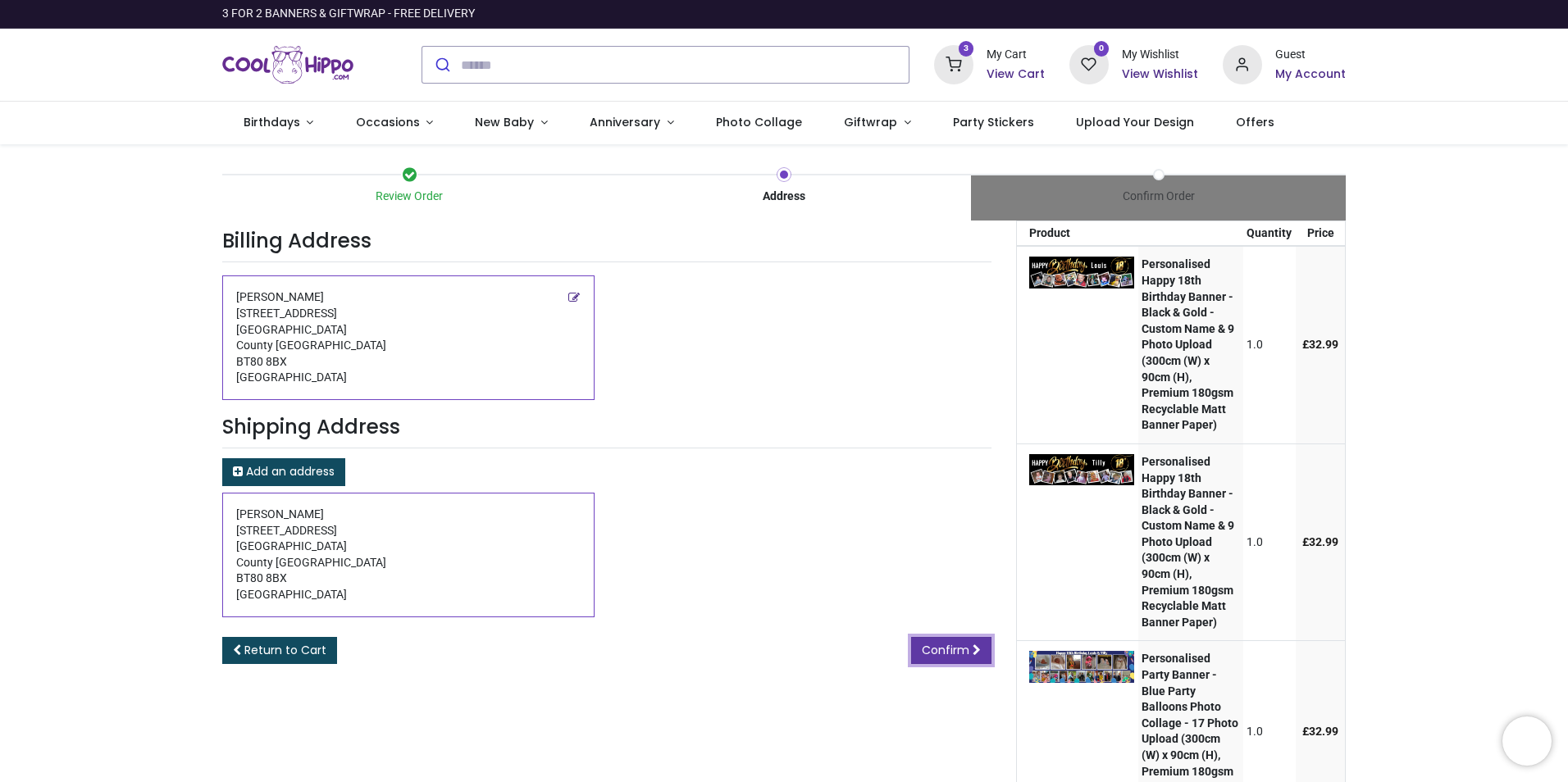
click at [943, 648] on span "Confirm" at bounding box center [946, 650] width 48 height 17
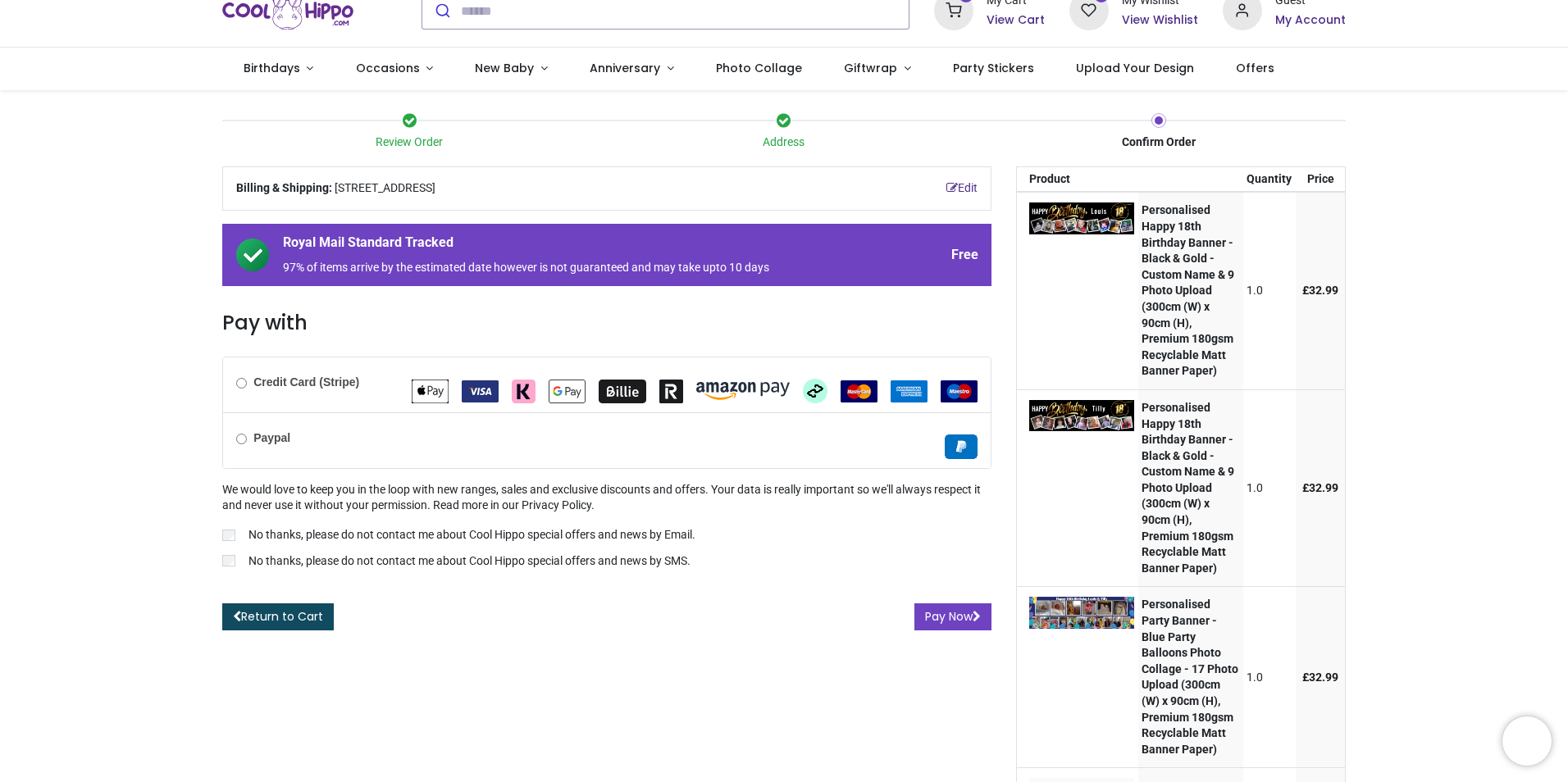
scroll to position [164, 0]
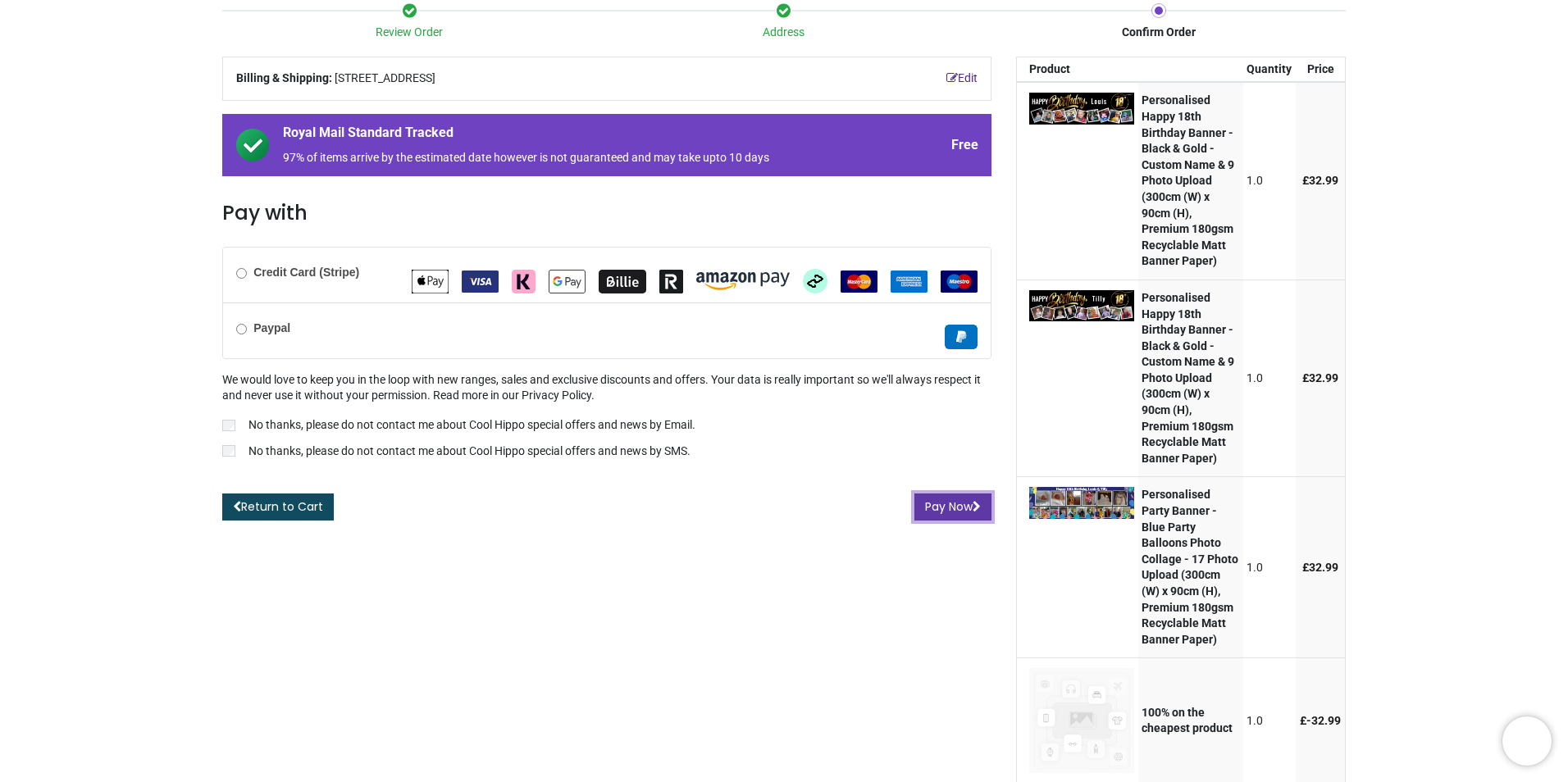
click at [942, 510] on button "Pay Now" at bounding box center [952, 508] width 77 height 28
